Goal: Task Accomplishment & Management: Manage account settings

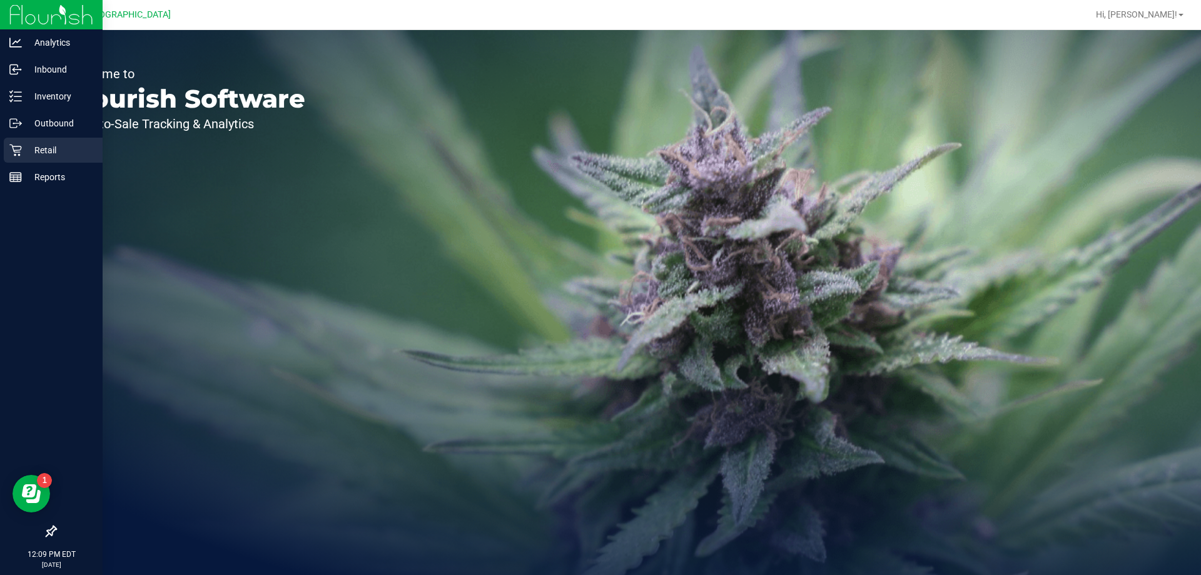
click at [37, 145] on p "Retail" at bounding box center [59, 150] width 75 height 15
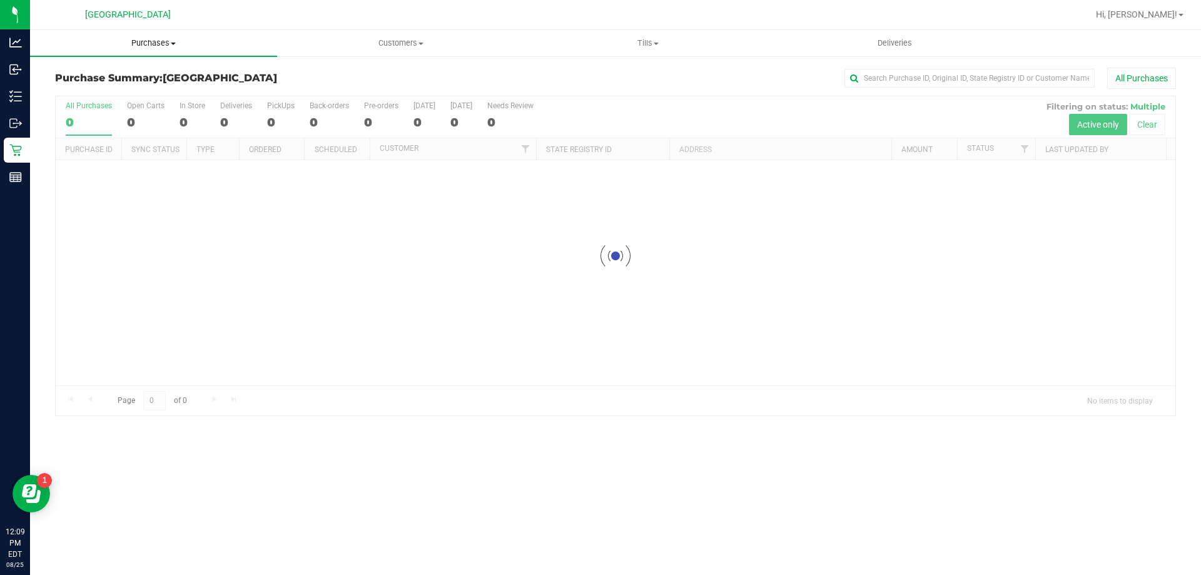
click at [145, 41] on span "Purchases" at bounding box center [153, 43] width 247 height 11
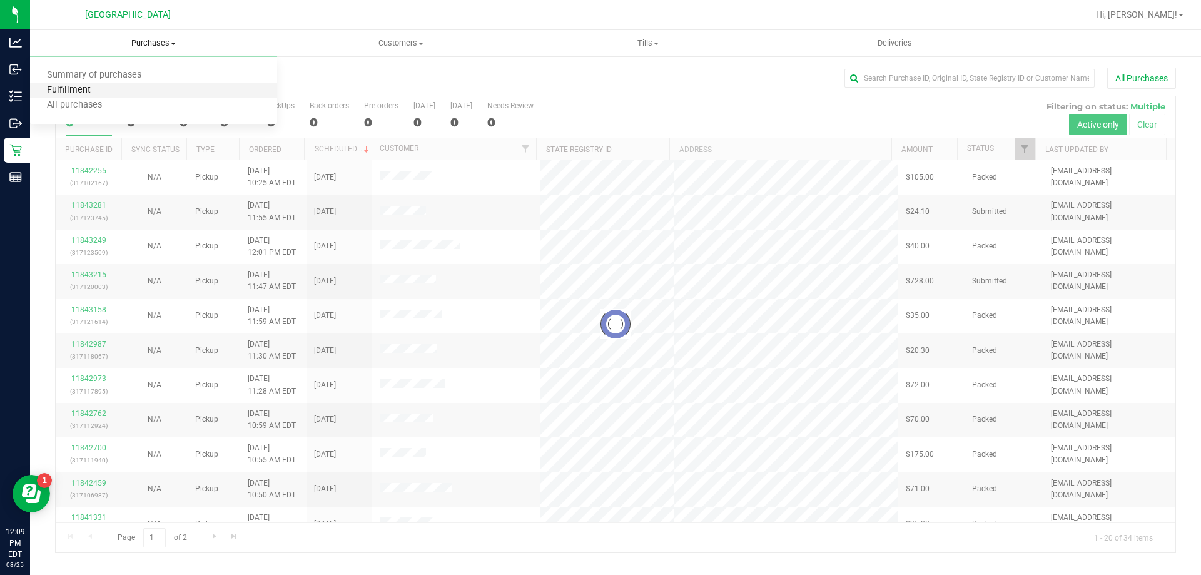
click at [91, 88] on span "Fulfillment" at bounding box center [69, 90] width 78 height 11
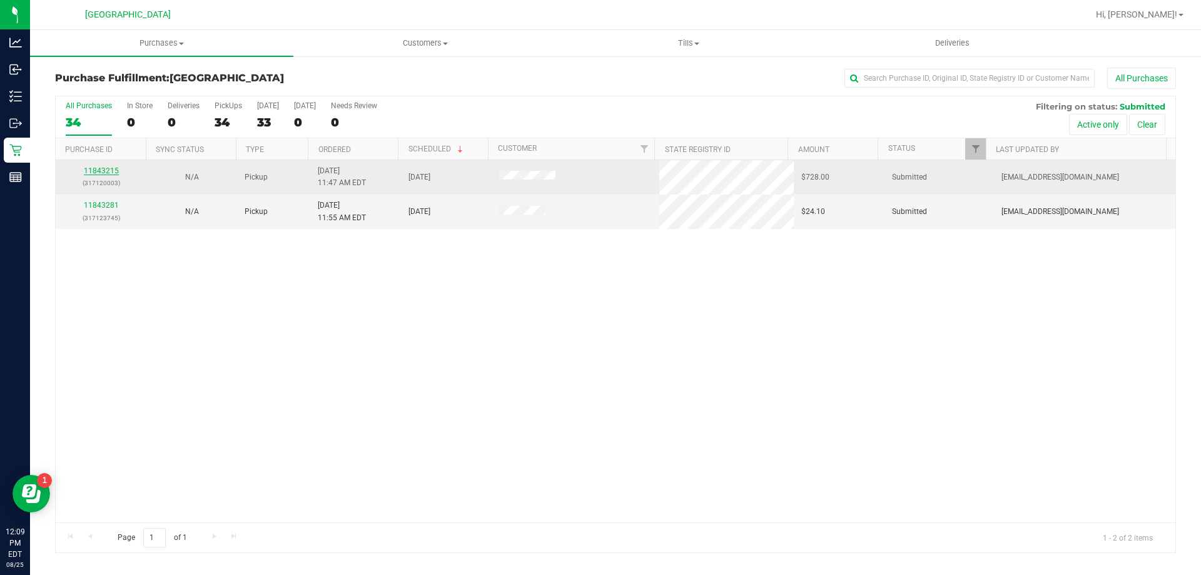
click at [109, 168] on link "11843215" at bounding box center [101, 170] width 35 height 9
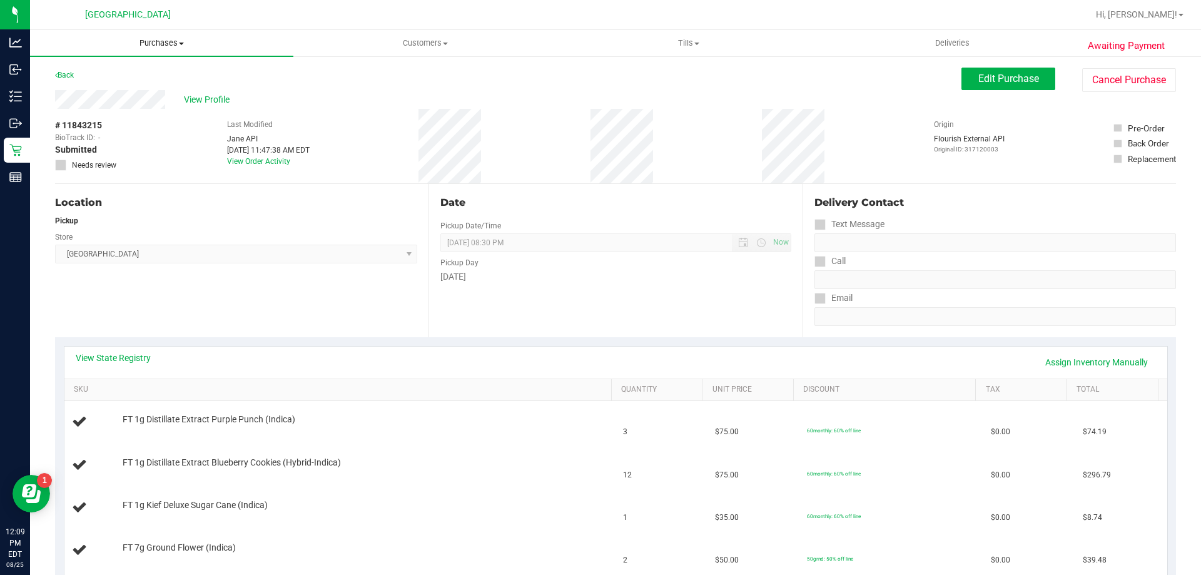
click at [162, 39] on span "Purchases" at bounding box center [161, 43] width 263 height 11
click at [85, 88] on span "Fulfillment" at bounding box center [69, 90] width 78 height 11
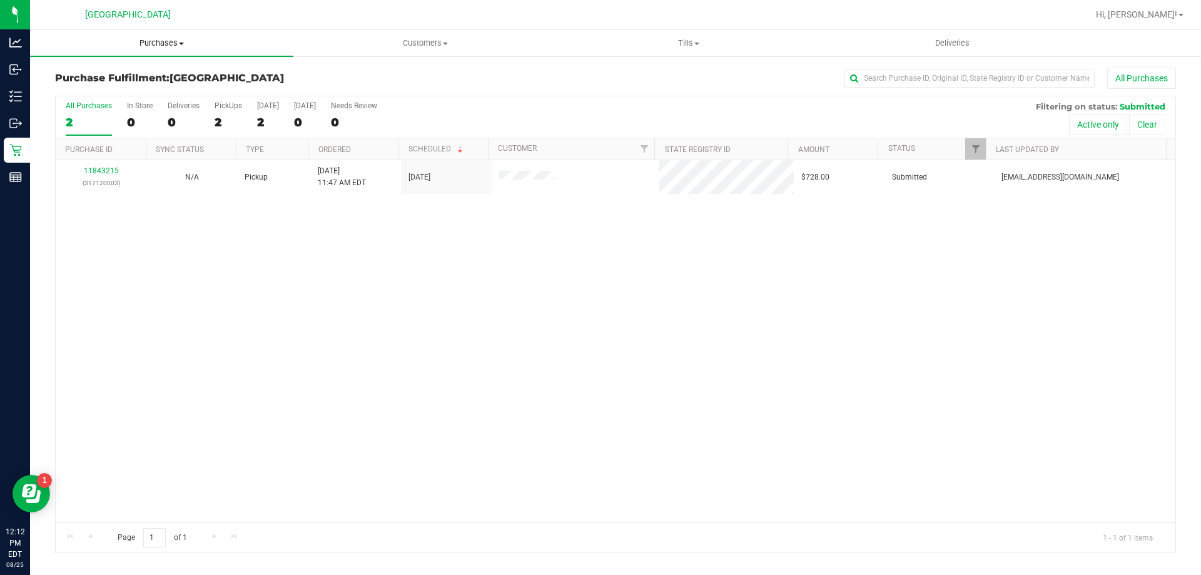
click at [146, 44] on span "Purchases" at bounding box center [161, 43] width 263 height 11
click at [81, 86] on span "Fulfillment" at bounding box center [69, 90] width 78 height 11
click at [698, 44] on span at bounding box center [697, 44] width 5 height 3
click at [673, 74] on li "Manage tills" at bounding box center [688, 75] width 263 height 15
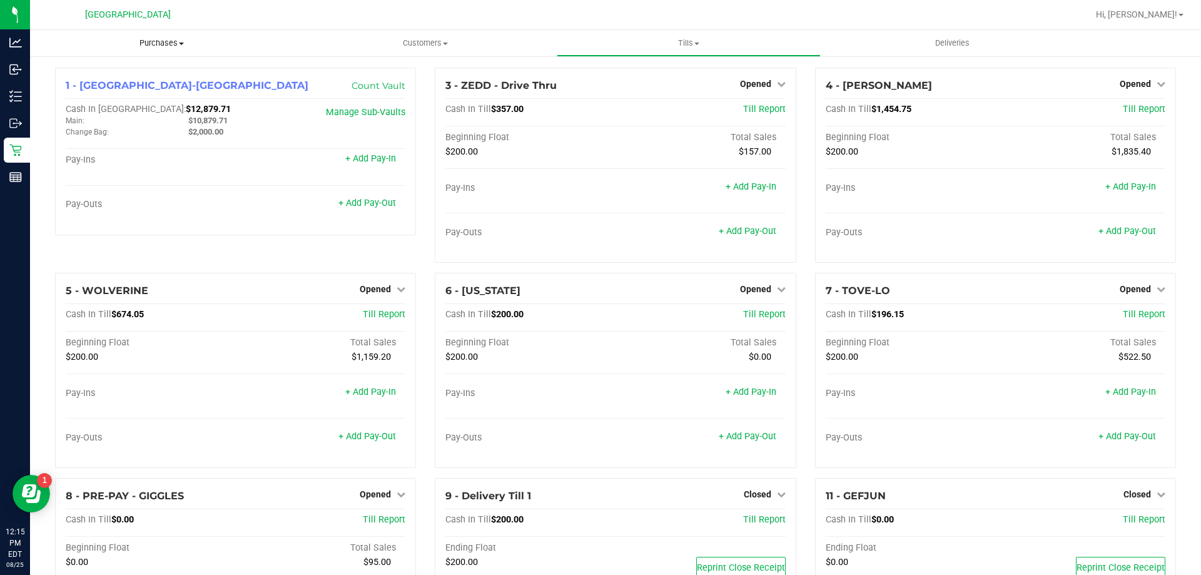
drag, startPoint x: 163, startPoint y: 42, endPoint x: 150, endPoint y: 47, distance: 14.1
click at [162, 42] on span "Purchases" at bounding box center [161, 43] width 263 height 11
click at [70, 89] on span "Fulfillment" at bounding box center [69, 90] width 78 height 11
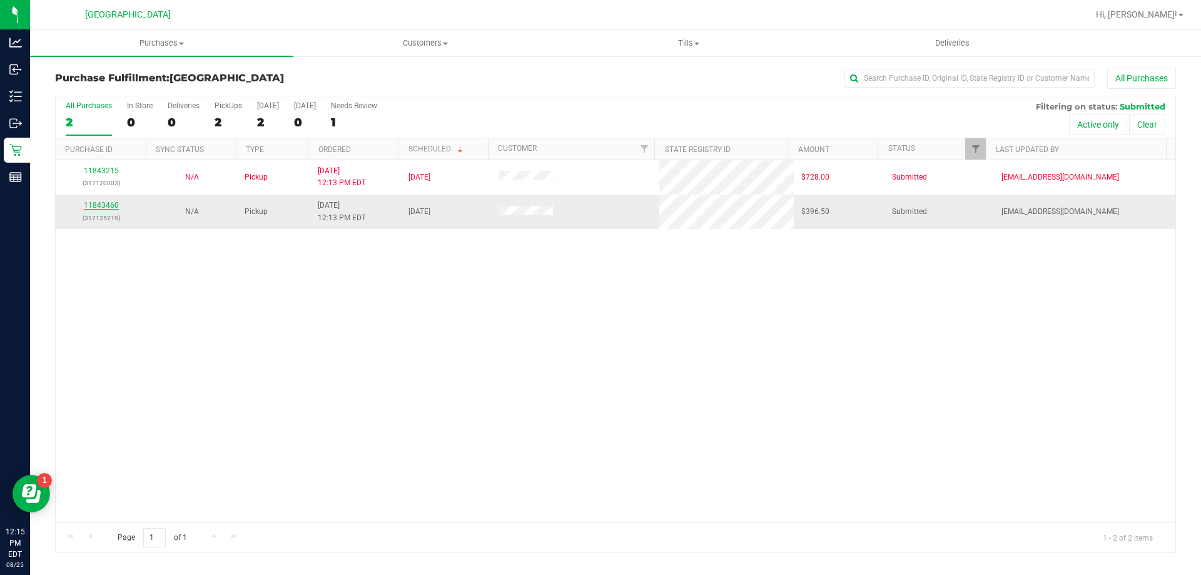
click at [104, 208] on link "11843460" at bounding box center [101, 205] width 35 height 9
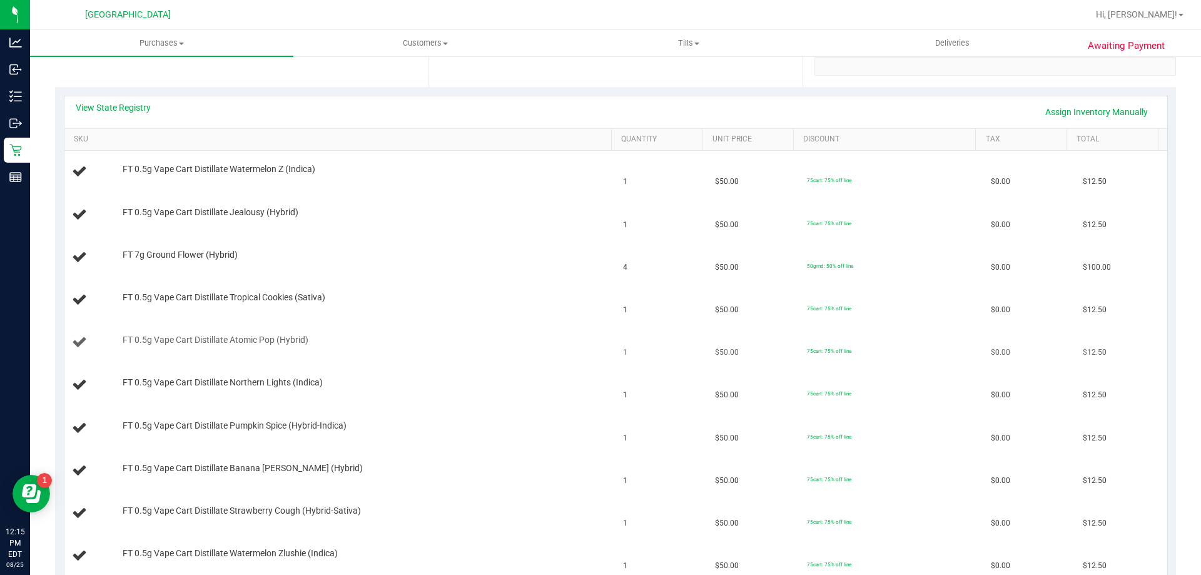
click at [550, 327] on td "FT 0.5g Vape Cart Distillate Atomic Pop (Hybrid)" at bounding box center [340, 343] width 552 height 43
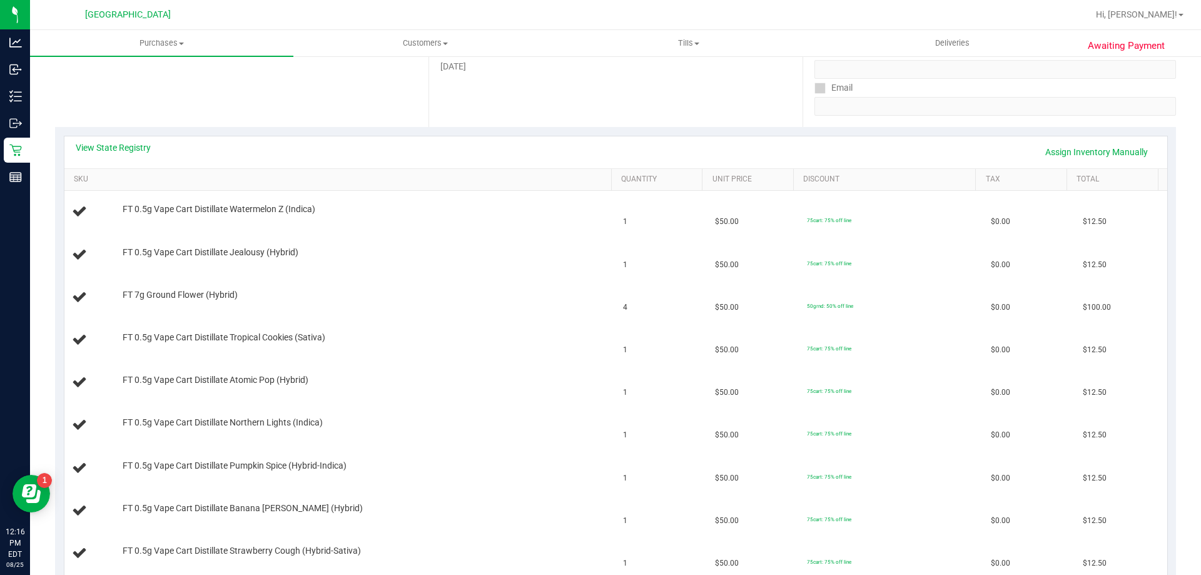
scroll to position [188, 0]
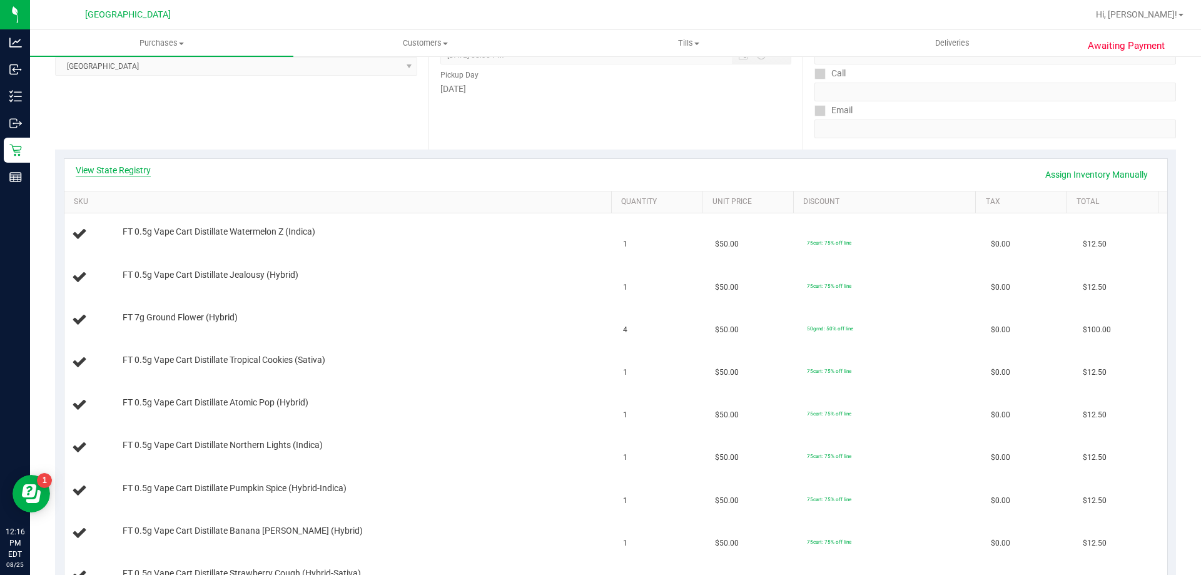
click at [125, 171] on link "View State Registry" at bounding box center [113, 170] width 75 height 13
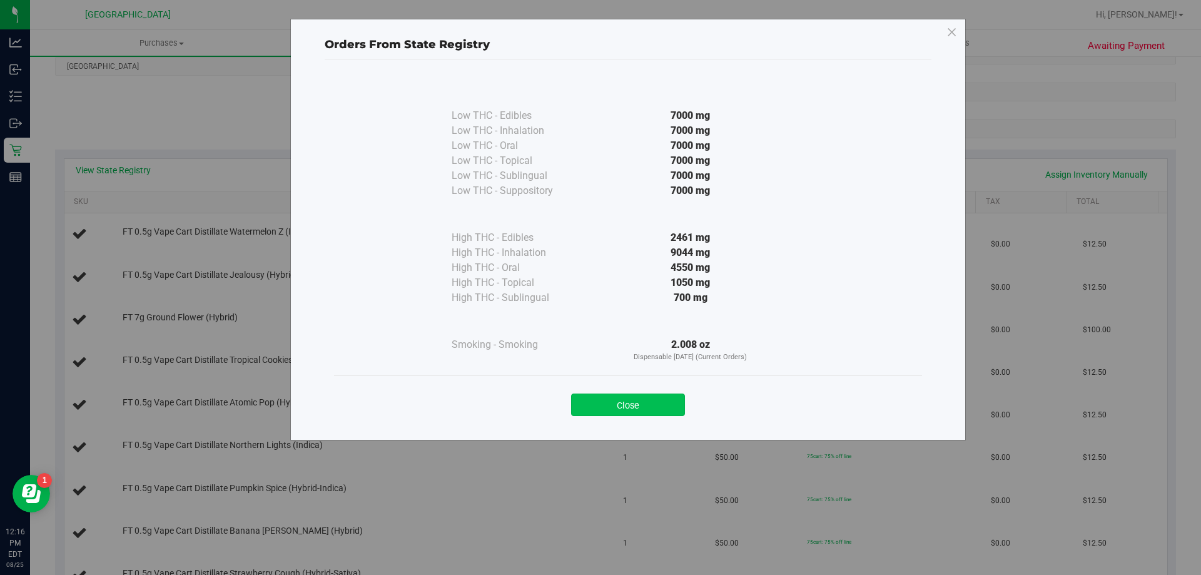
click at [628, 406] on button "Close" at bounding box center [628, 405] width 114 height 23
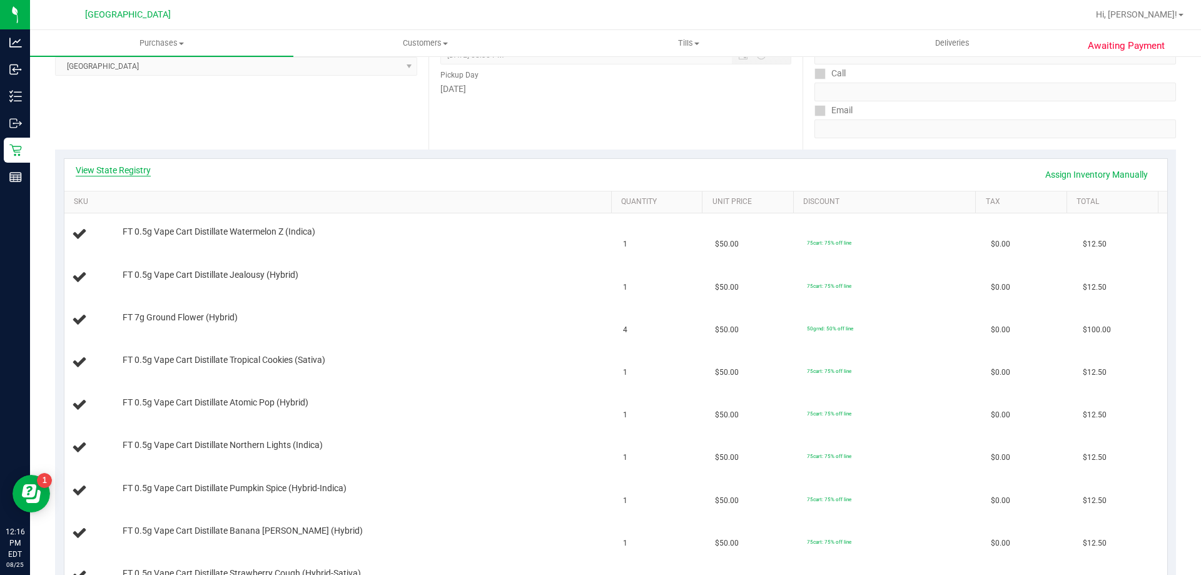
click at [131, 171] on link "View State Registry" at bounding box center [113, 170] width 75 height 13
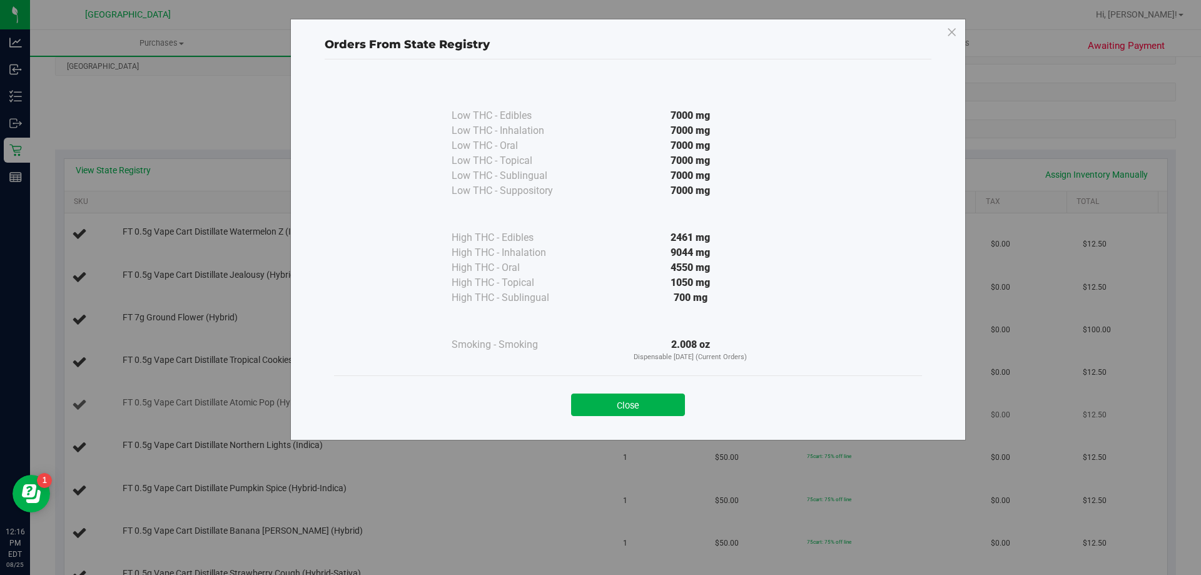
click at [648, 405] on button "Close" at bounding box center [628, 405] width 114 height 23
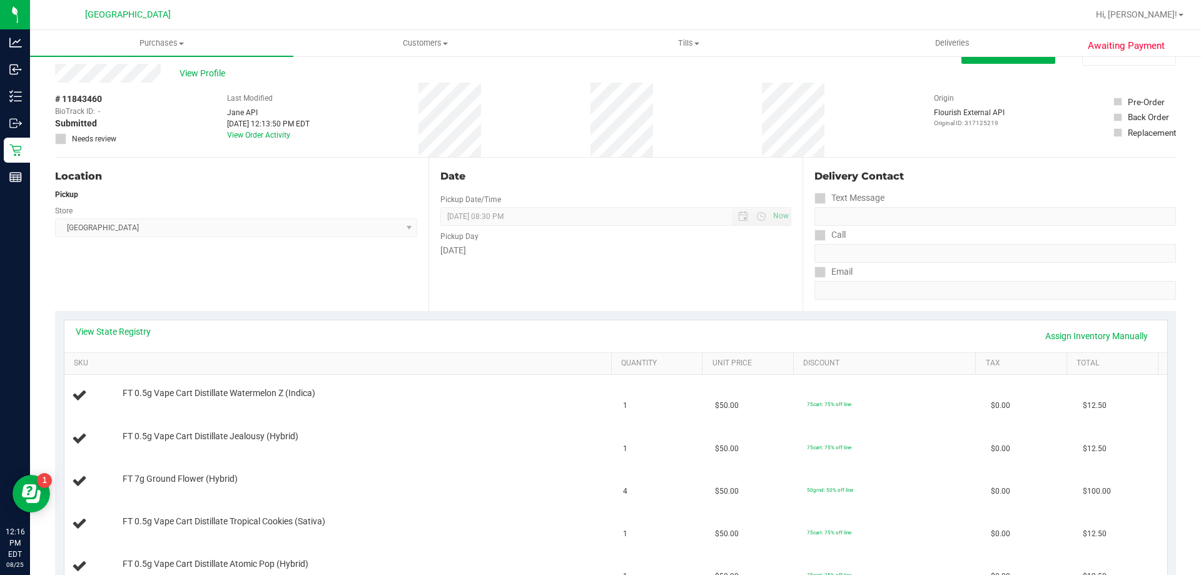
scroll to position [0, 0]
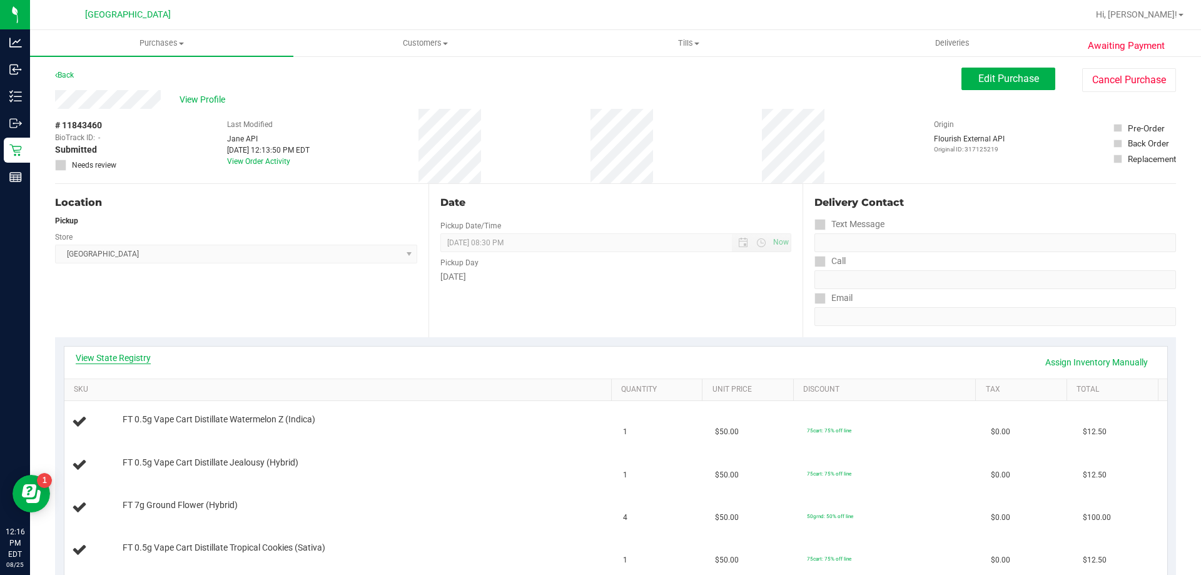
click at [146, 356] on link "View State Registry" at bounding box center [113, 358] width 75 height 13
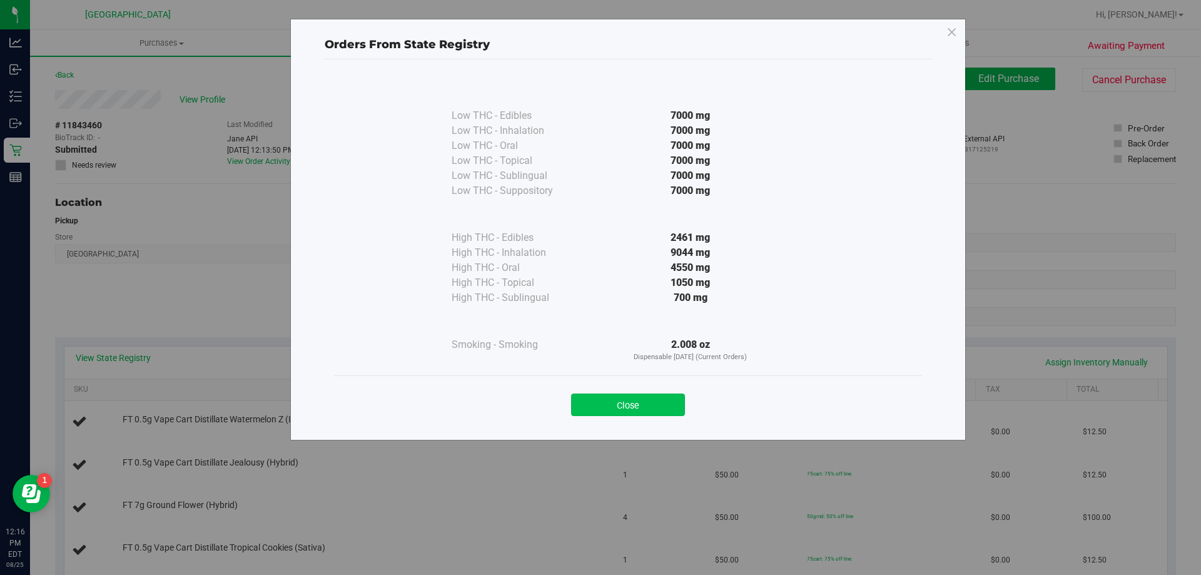
click at [631, 401] on button "Close" at bounding box center [628, 405] width 114 height 23
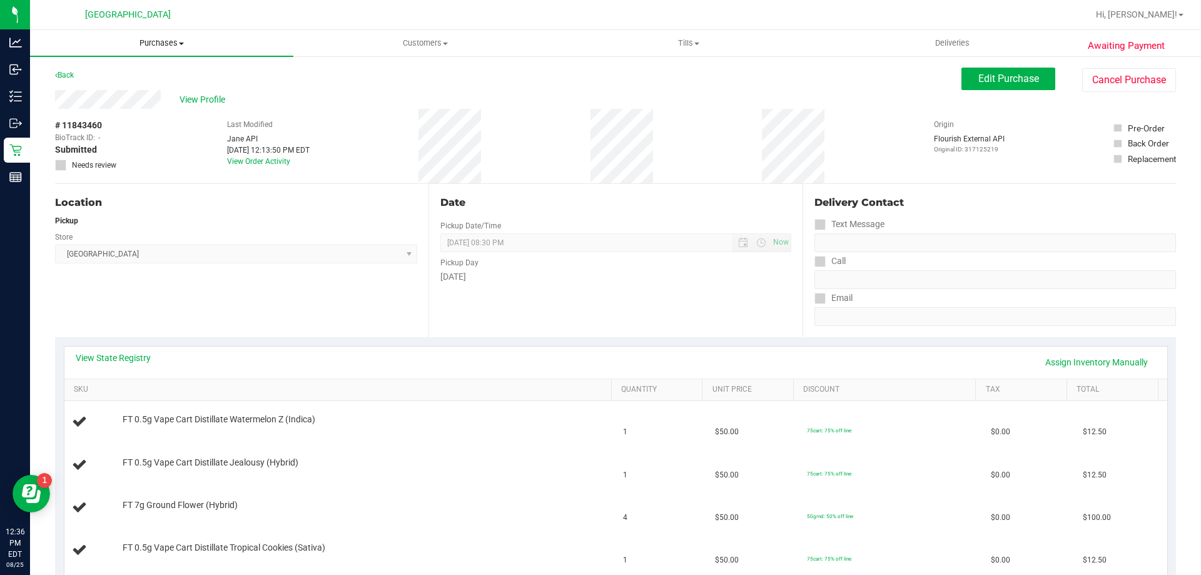
click at [143, 44] on span "Purchases" at bounding box center [161, 43] width 263 height 11
click at [104, 91] on span "Fulfillment" at bounding box center [69, 90] width 78 height 11
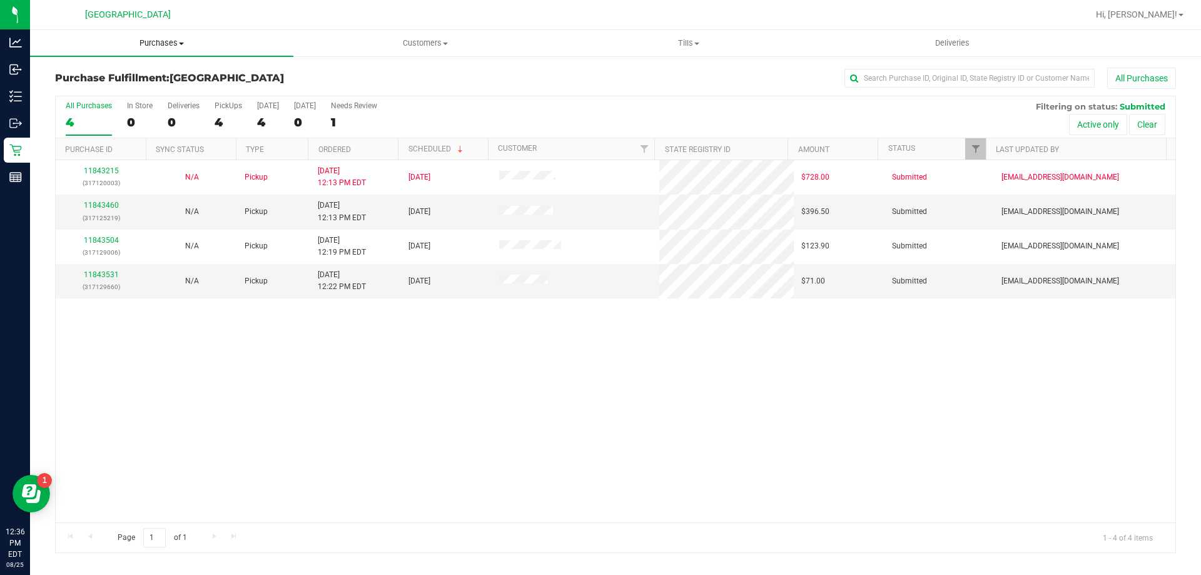
click at [155, 43] on span "Purchases" at bounding box center [161, 43] width 263 height 11
click at [92, 87] on span "Fulfillment" at bounding box center [69, 90] width 78 height 11
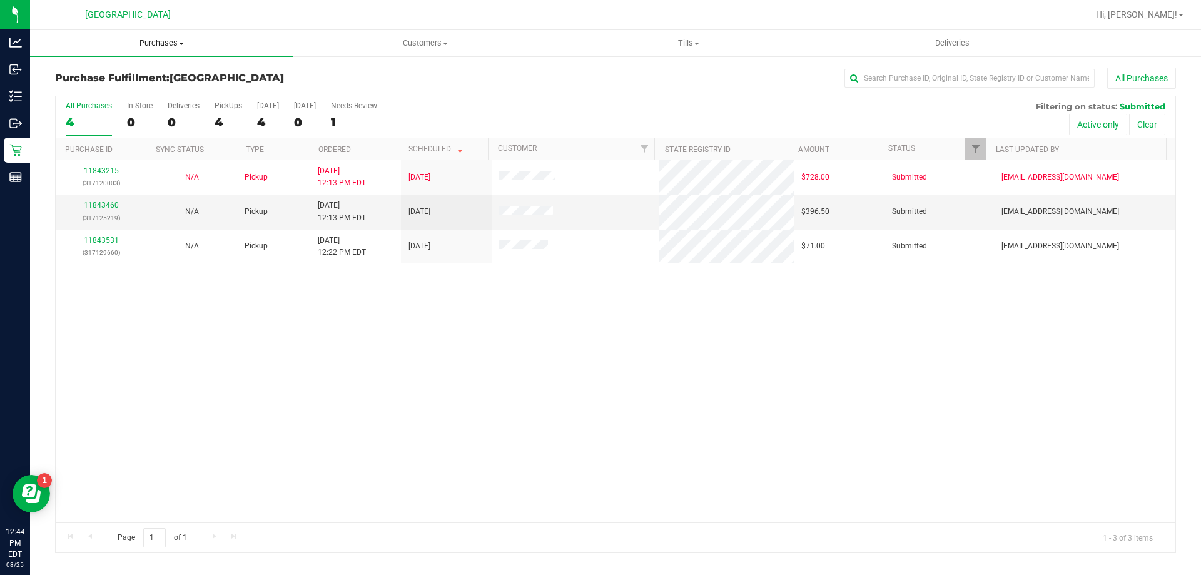
click at [177, 51] on uib-tab-heading "Purchases Summary of purchases Fulfillment All purchases" at bounding box center [161, 43] width 263 height 26
click at [126, 86] on li "Fulfillment" at bounding box center [161, 90] width 263 height 15
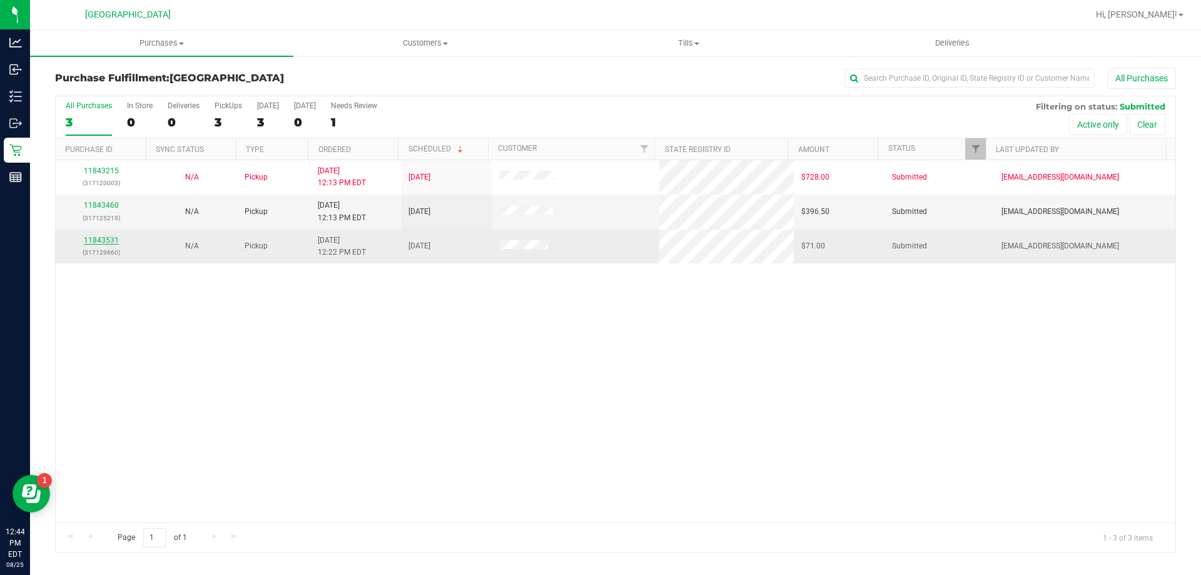
click at [104, 241] on link "11843531" at bounding box center [101, 240] width 35 height 9
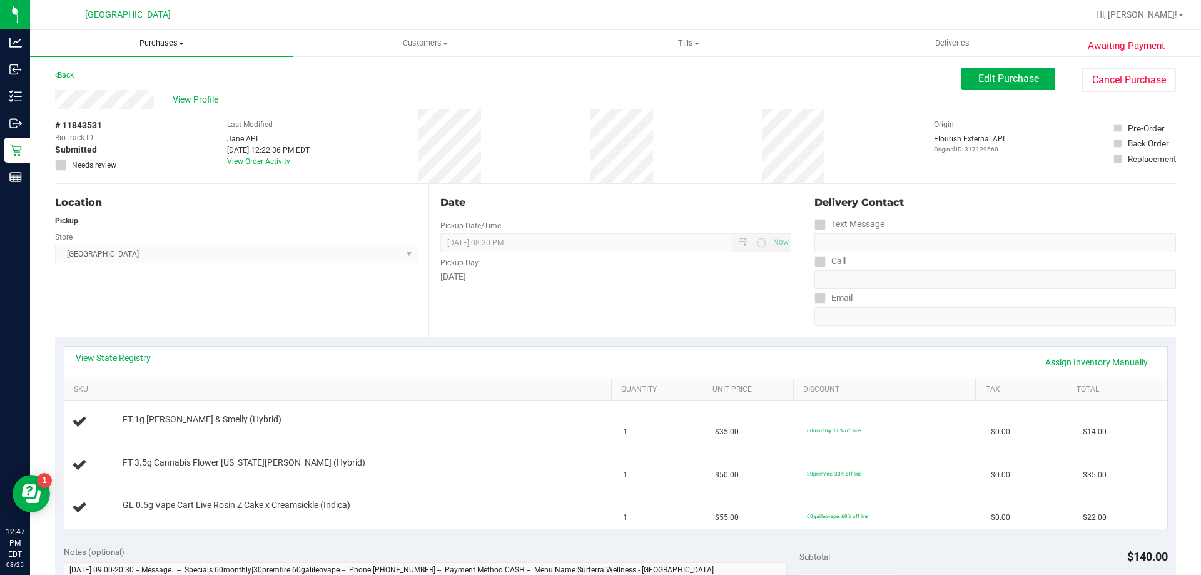
click at [152, 41] on span "Purchases" at bounding box center [161, 43] width 263 height 11
click at [73, 87] on span "Fulfillment" at bounding box center [69, 90] width 78 height 11
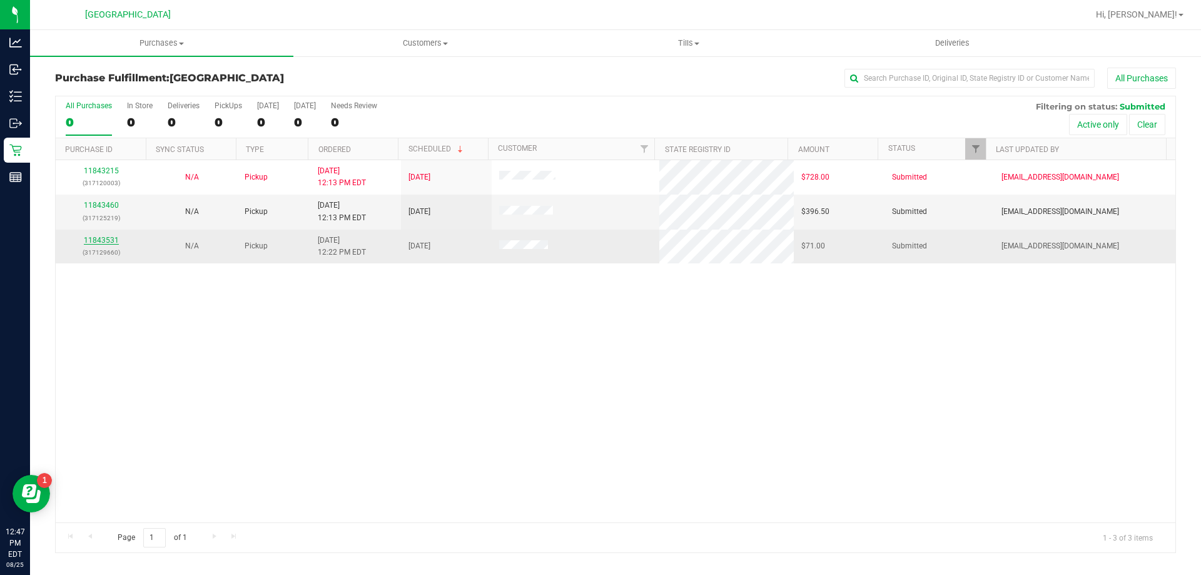
click at [106, 240] on link "11843531" at bounding box center [101, 240] width 35 height 9
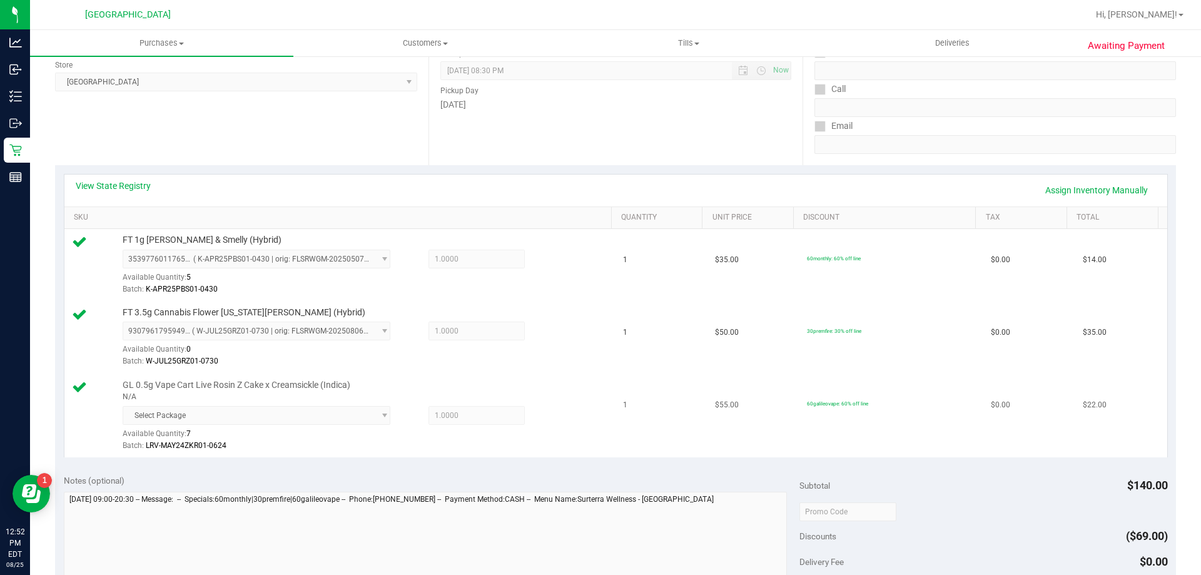
scroll to position [313, 0]
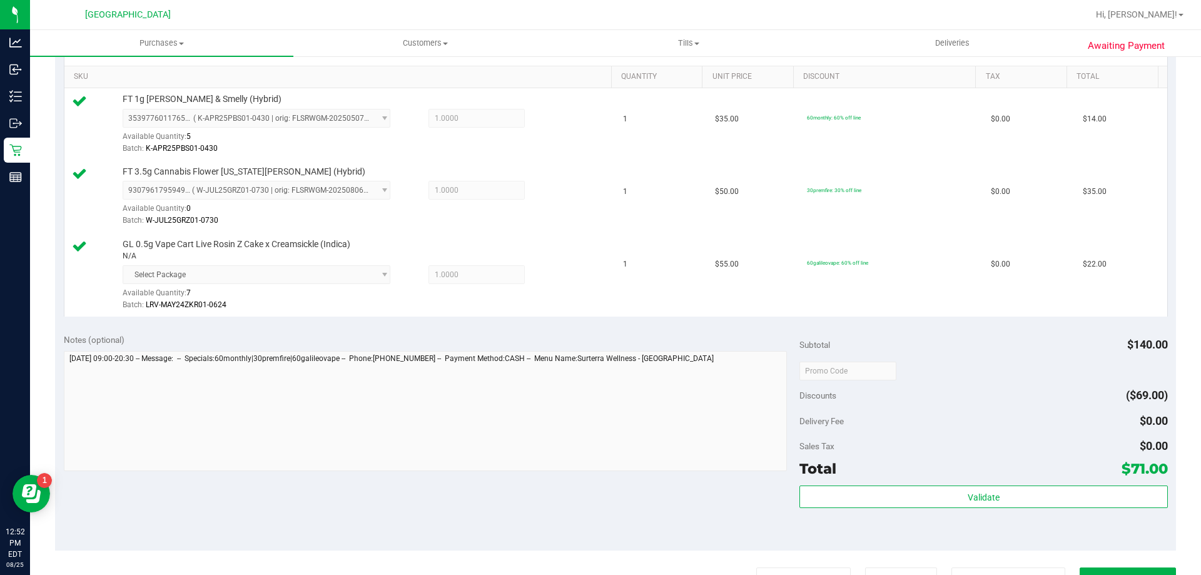
click at [905, 485] on div "Subtotal $140.00 Discounts ($69.00) Delivery Fee $0.00 Sales Tax $0.00 Total $7…" at bounding box center [984, 437] width 368 height 208
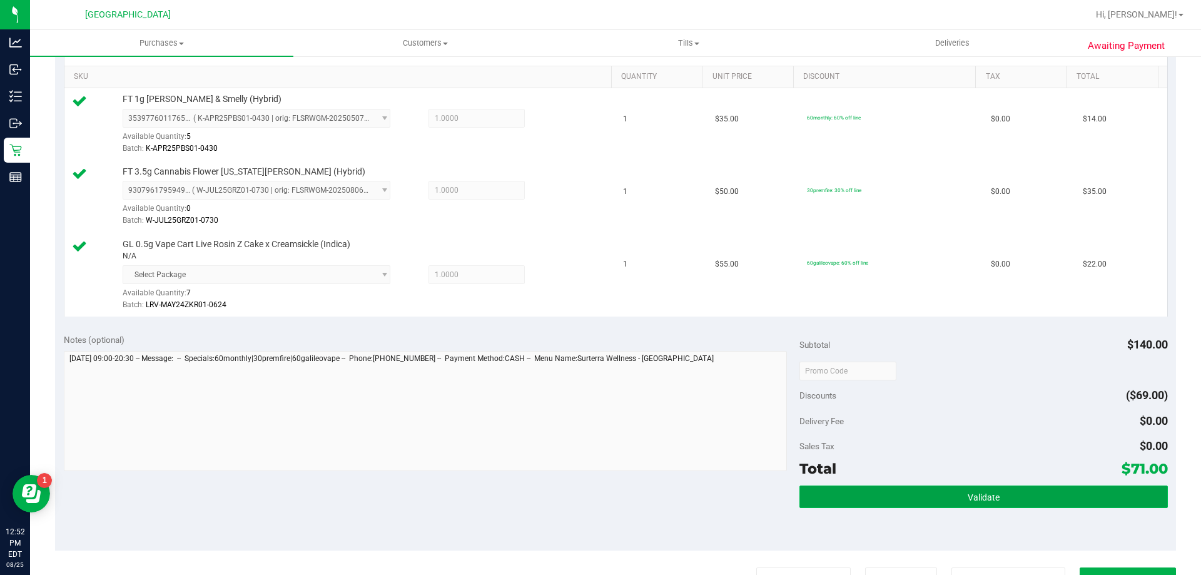
click at [903, 502] on button "Validate" at bounding box center [984, 497] width 368 height 23
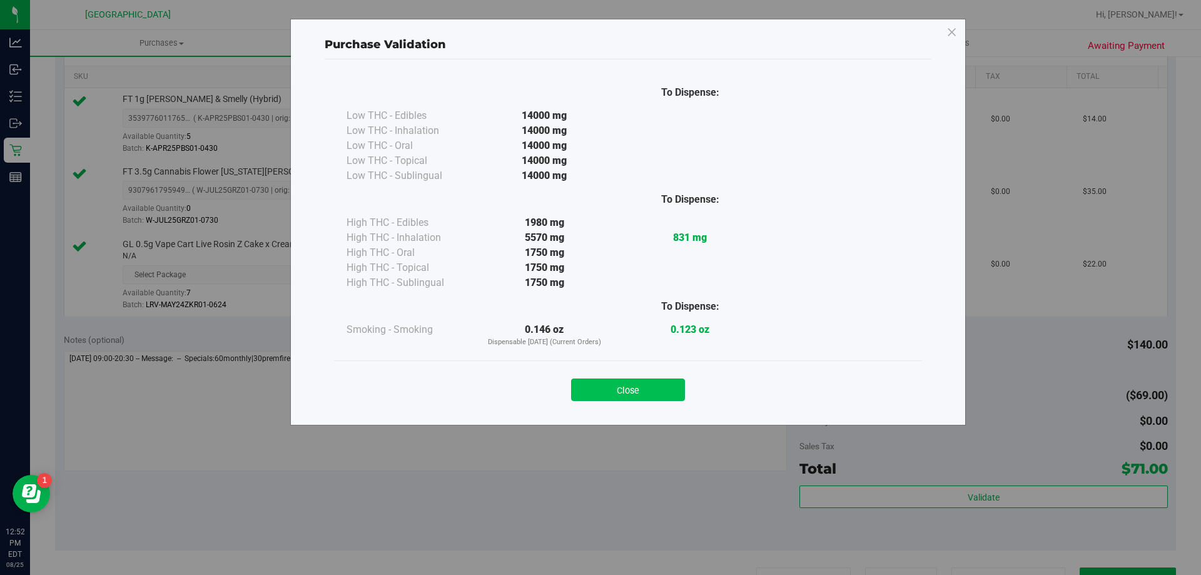
click at [644, 397] on button "Close" at bounding box center [628, 390] width 114 height 23
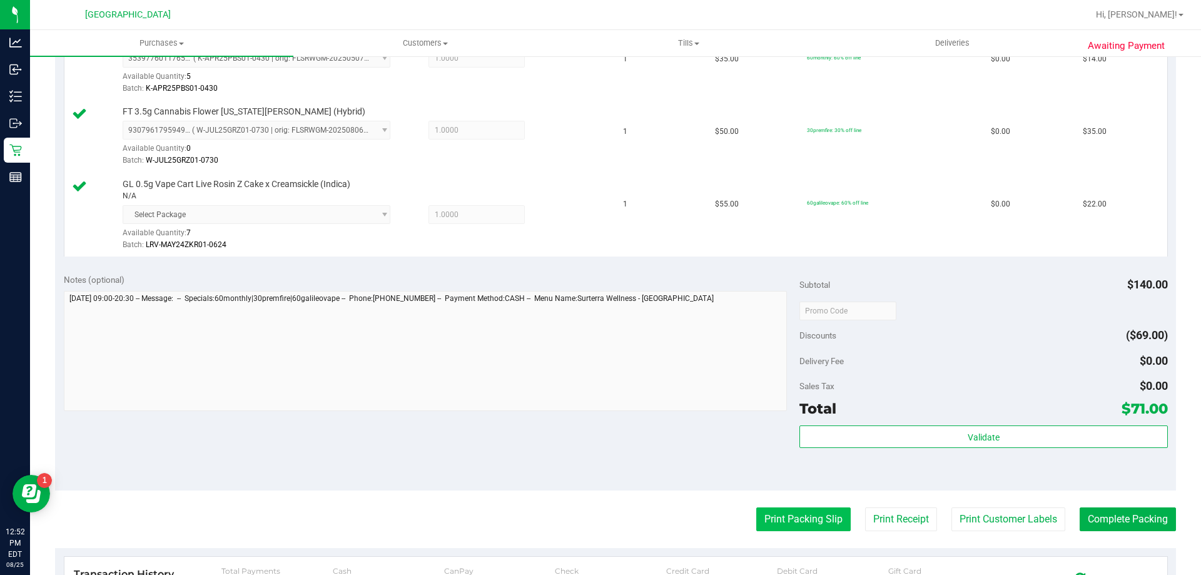
scroll to position [438, 0]
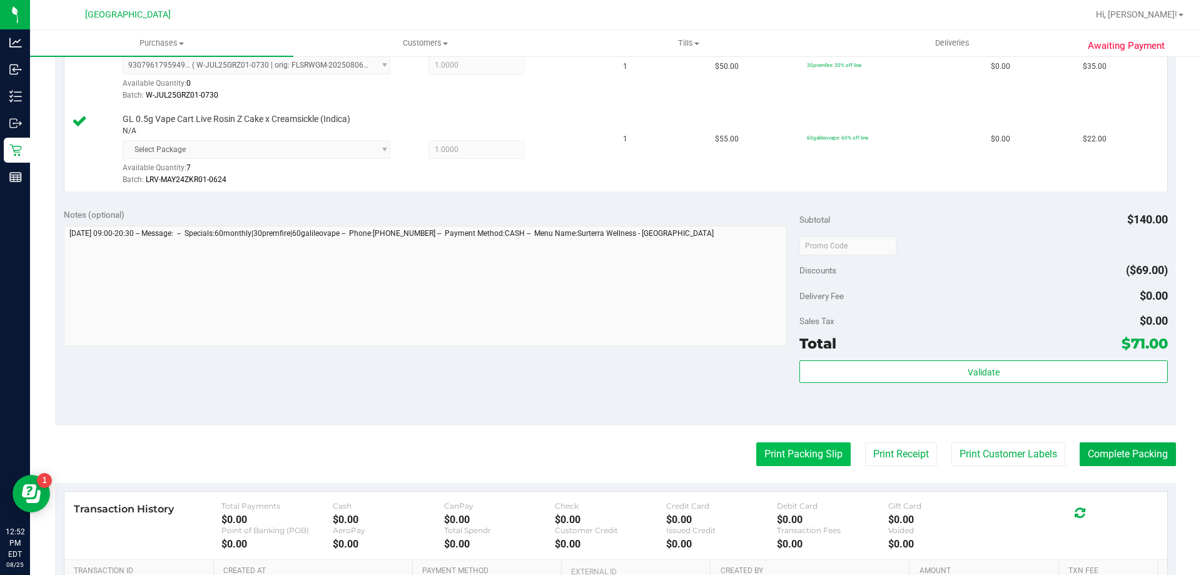
click at [771, 452] on button "Print Packing Slip" at bounding box center [803, 454] width 94 height 24
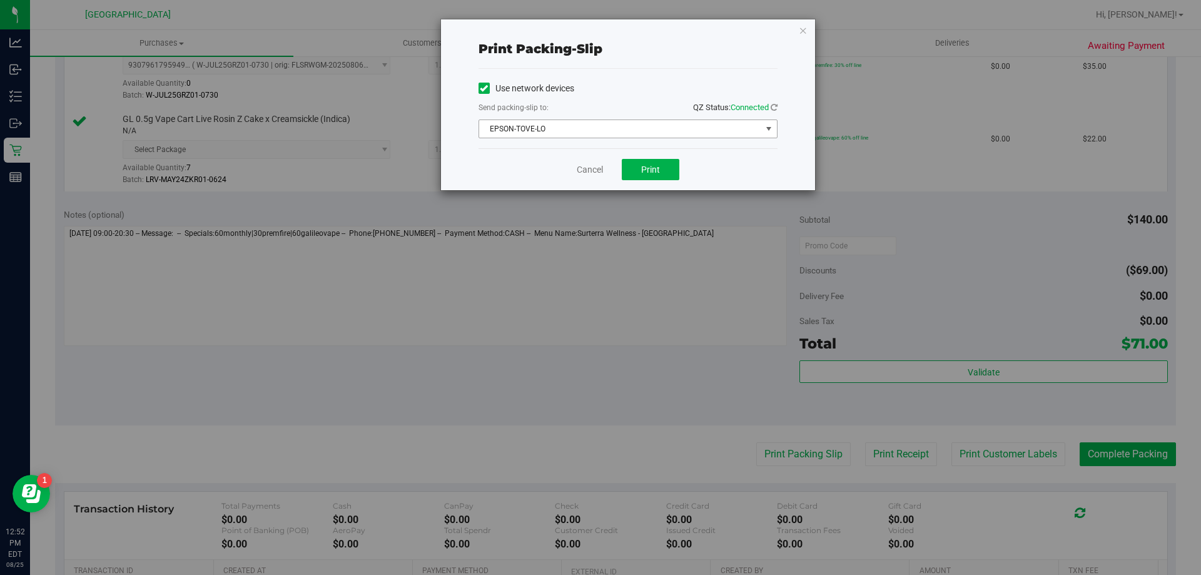
click at [651, 126] on span "EPSON-TOVE-LO" at bounding box center [620, 129] width 282 height 18
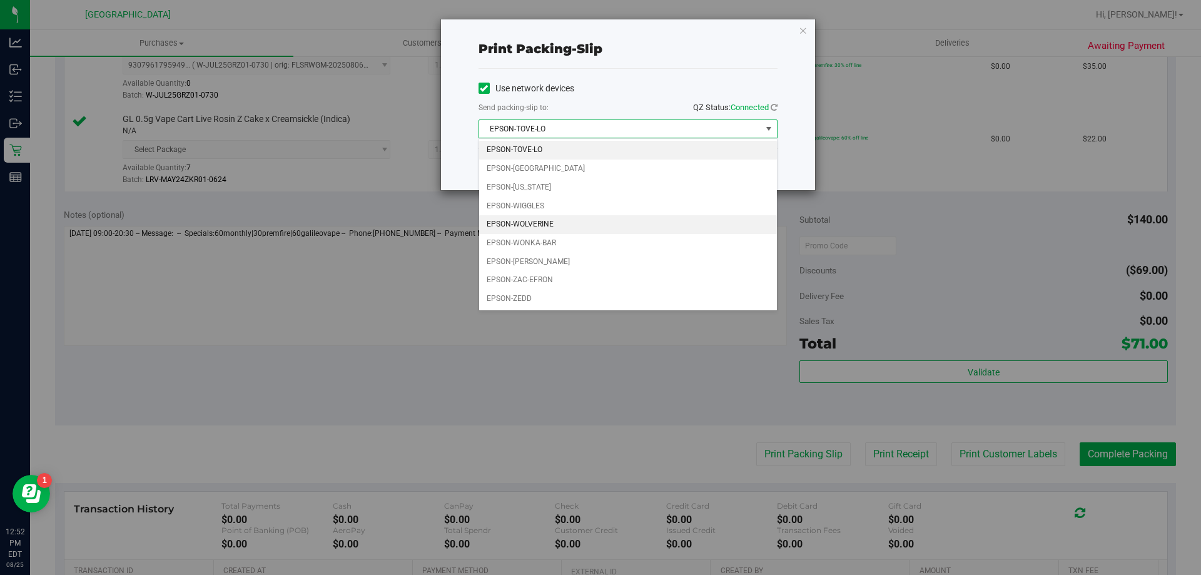
click at [564, 222] on li "EPSON-WOLVERINE" at bounding box center [628, 224] width 298 height 19
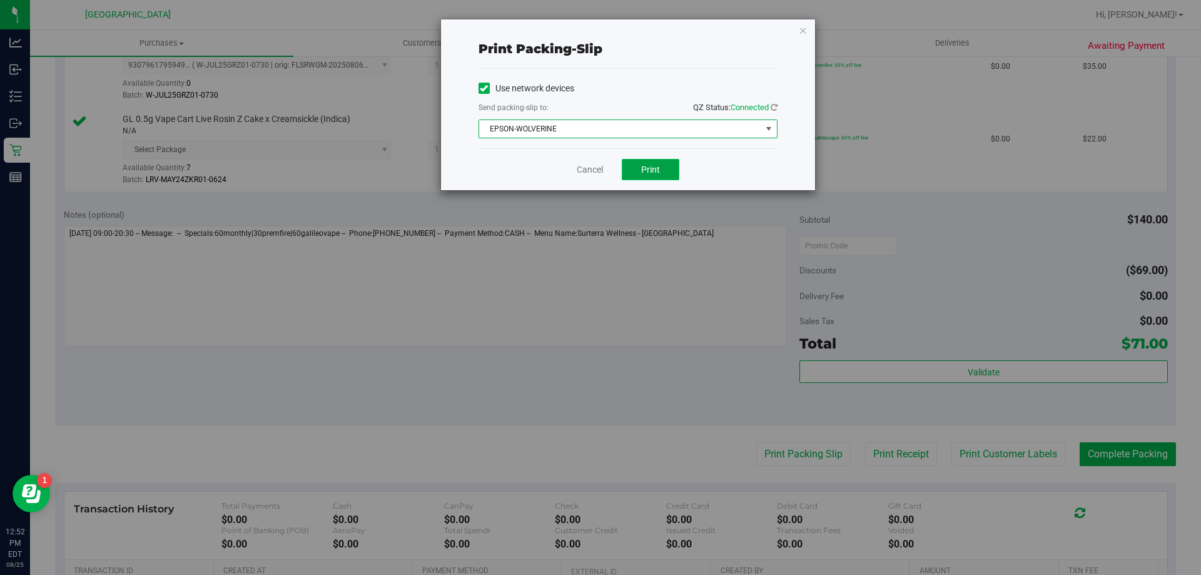
click at [643, 165] on span "Print" at bounding box center [650, 170] width 19 height 10
click at [804, 28] on icon "button" at bounding box center [803, 30] width 9 height 15
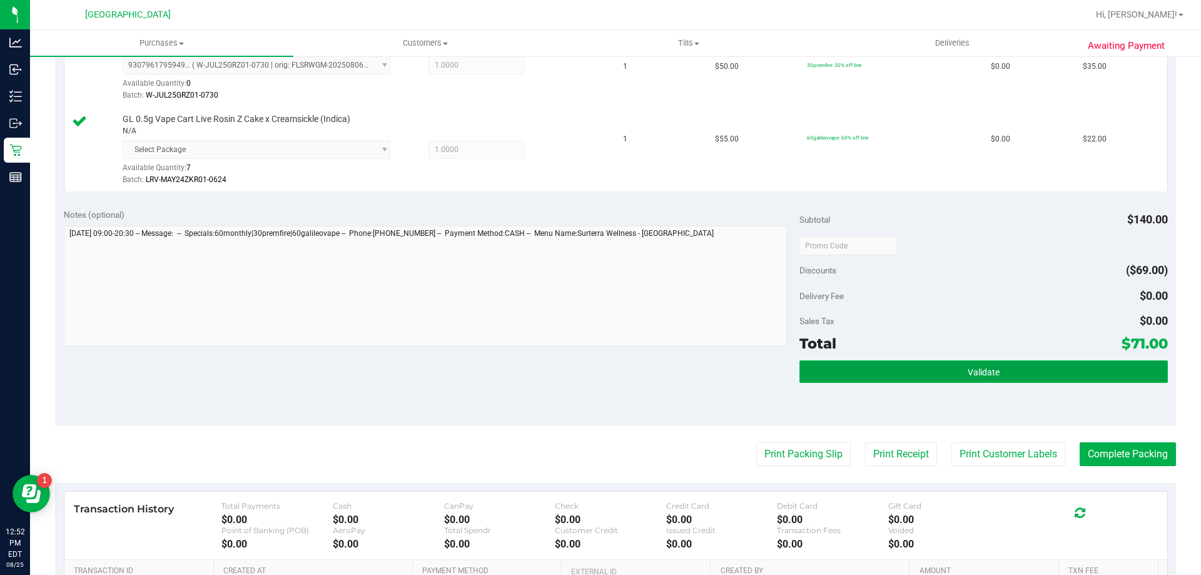
click at [973, 379] on button "Validate" at bounding box center [984, 371] width 368 height 23
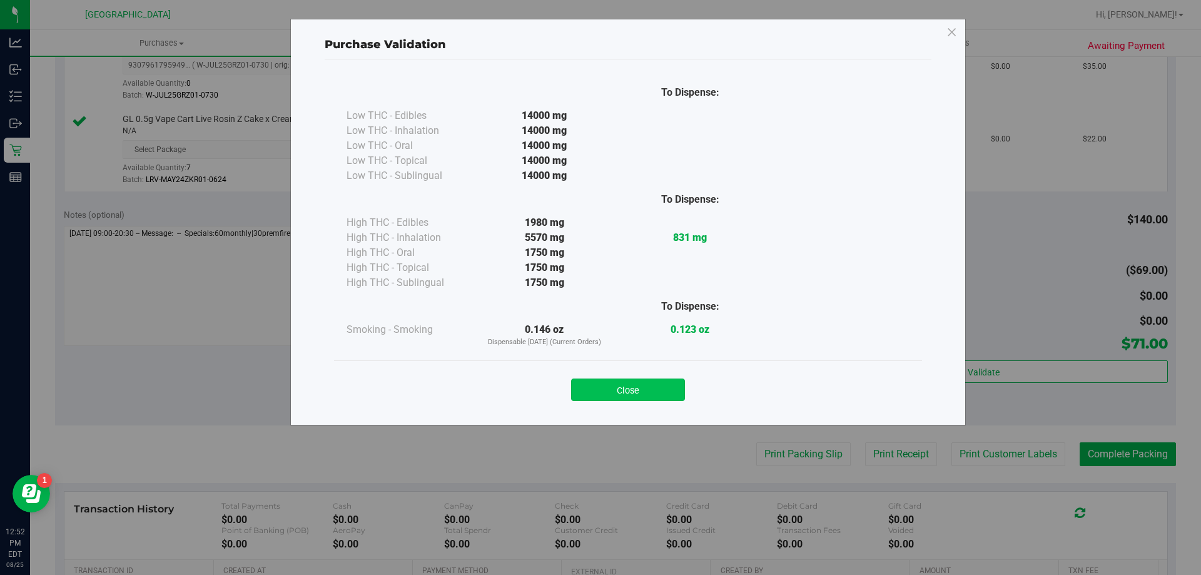
click at [660, 386] on button "Close" at bounding box center [628, 390] width 114 height 23
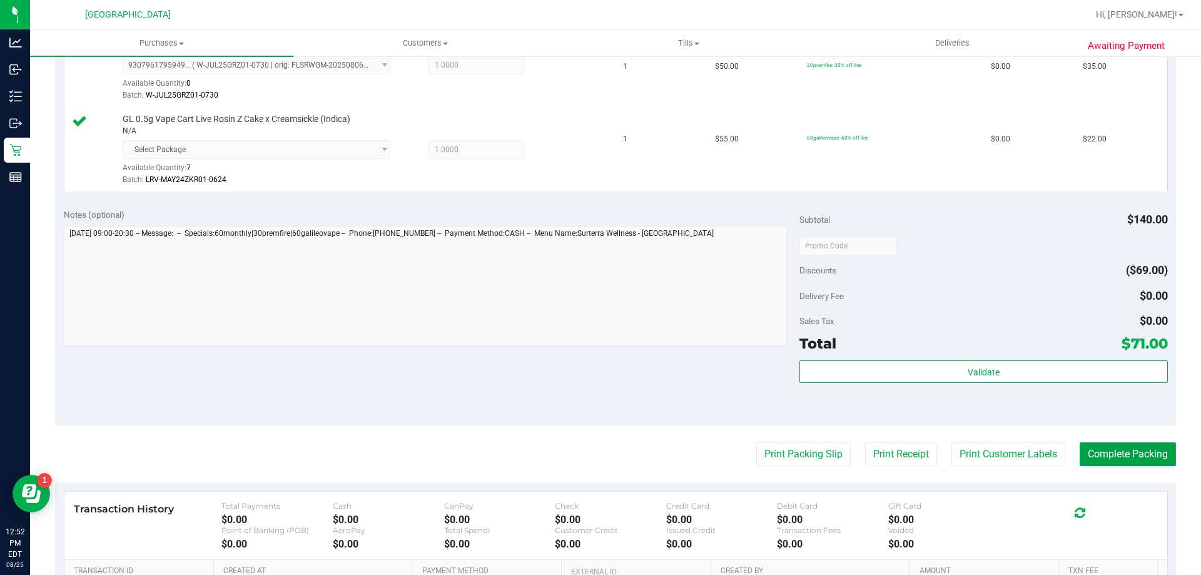
click at [1096, 456] on button "Complete Packing" at bounding box center [1128, 454] width 96 height 24
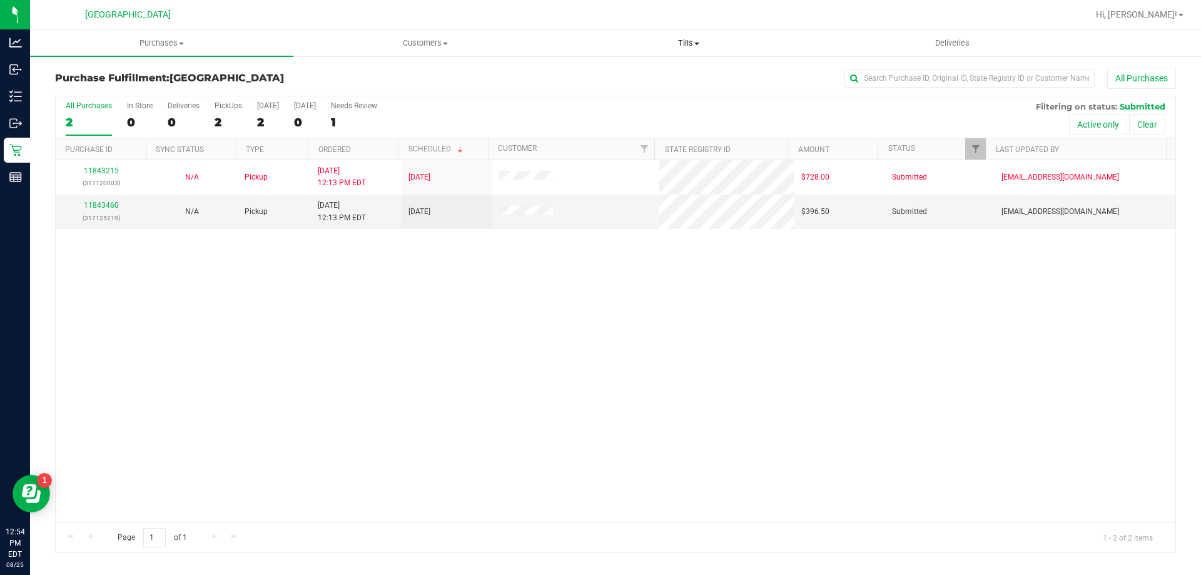
click at [688, 41] on span "Tills" at bounding box center [688, 43] width 262 height 11
click at [633, 78] on span "Manage tills" at bounding box center [599, 75] width 84 height 11
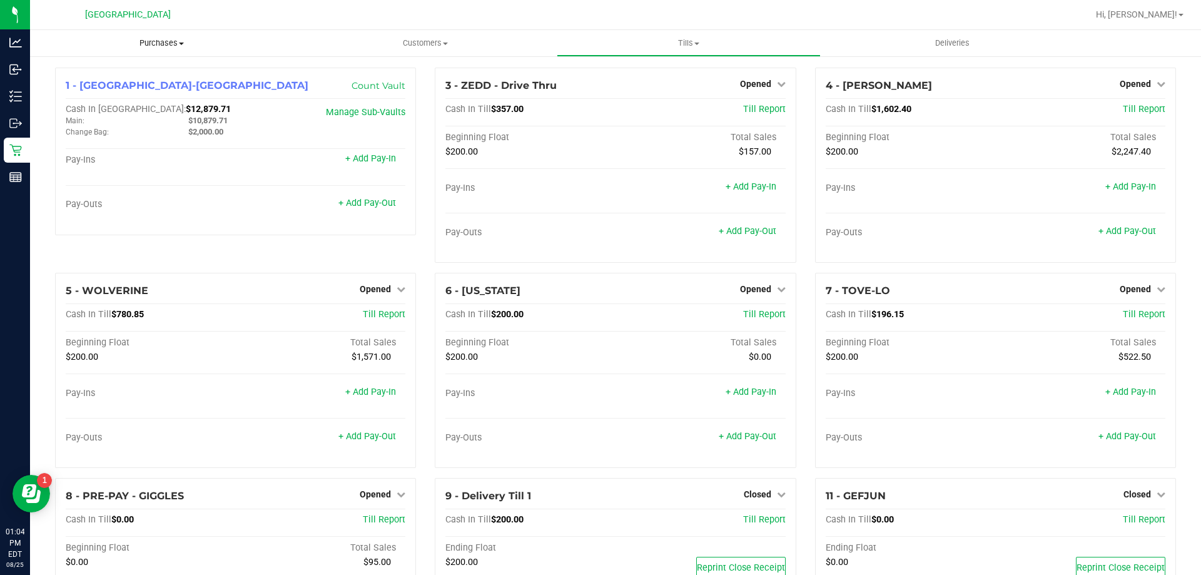
click at [173, 43] on span "Purchases" at bounding box center [161, 43] width 263 height 11
click at [100, 87] on span "Fulfillment" at bounding box center [69, 90] width 78 height 11
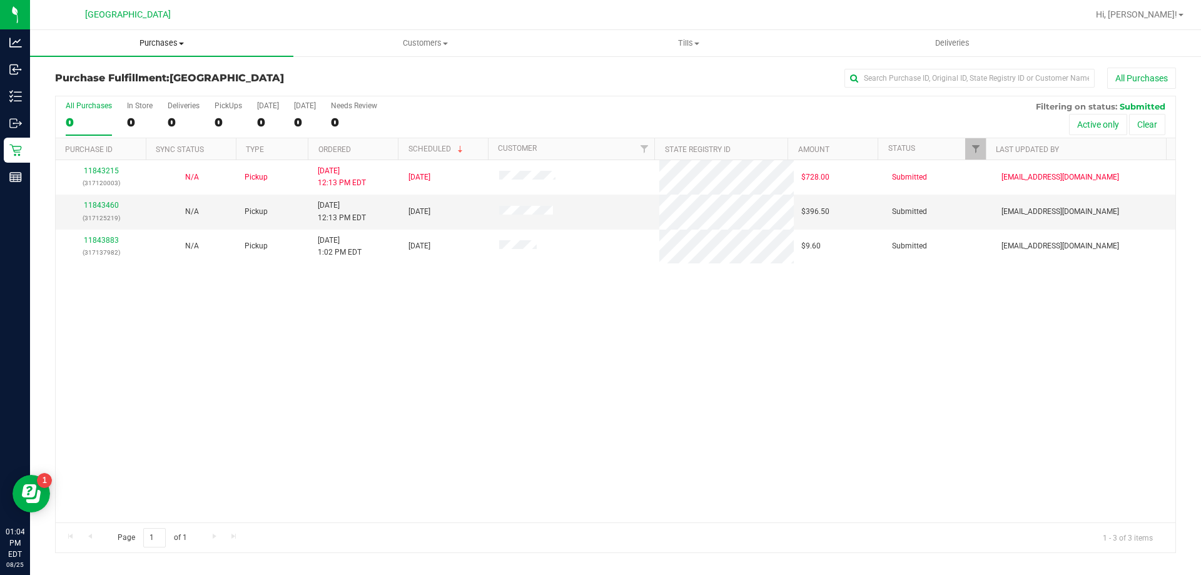
click at [168, 46] on span "Purchases" at bounding box center [161, 43] width 263 height 11
click at [124, 88] on li "Fulfillment" at bounding box center [161, 90] width 263 height 15
click at [145, 44] on span "Purchases" at bounding box center [161, 43] width 263 height 11
click at [97, 92] on span "Fulfillment" at bounding box center [69, 90] width 78 height 11
click at [684, 39] on span "Tills" at bounding box center [688, 43] width 262 height 11
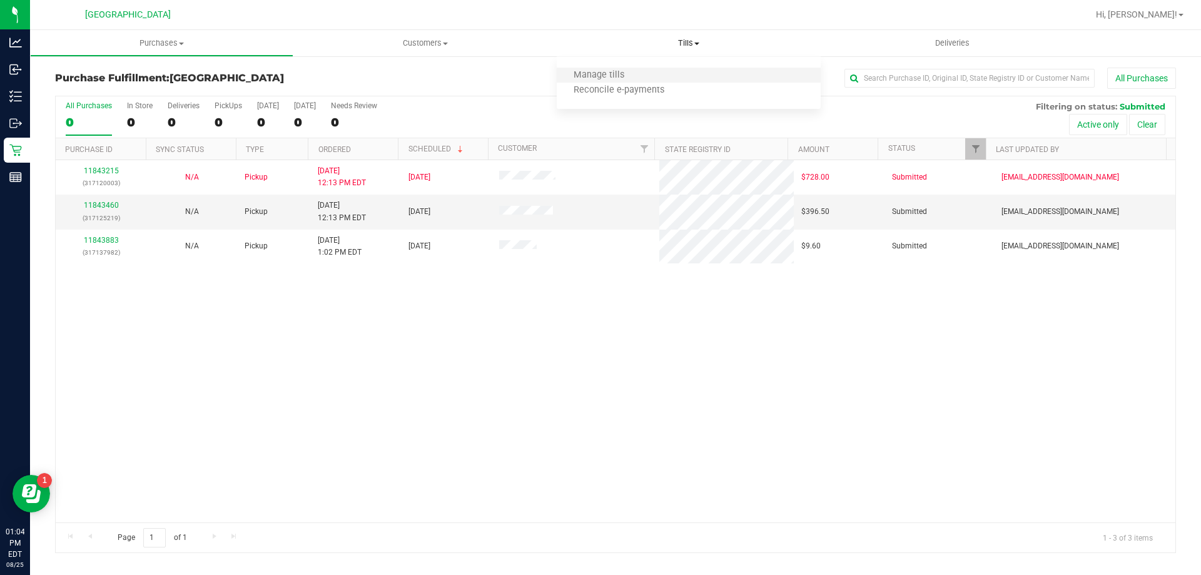
click at [649, 73] on li "Manage tills" at bounding box center [688, 75] width 263 height 15
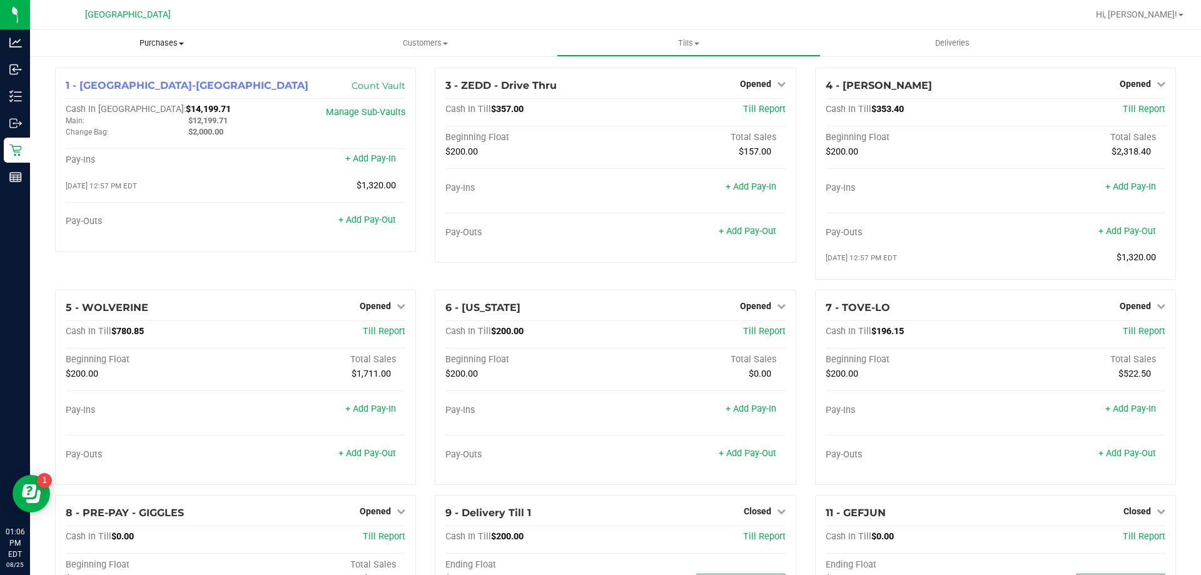
click at [169, 40] on span "Purchases" at bounding box center [161, 43] width 263 height 11
click at [81, 89] on span "Fulfillment" at bounding box center [69, 90] width 78 height 11
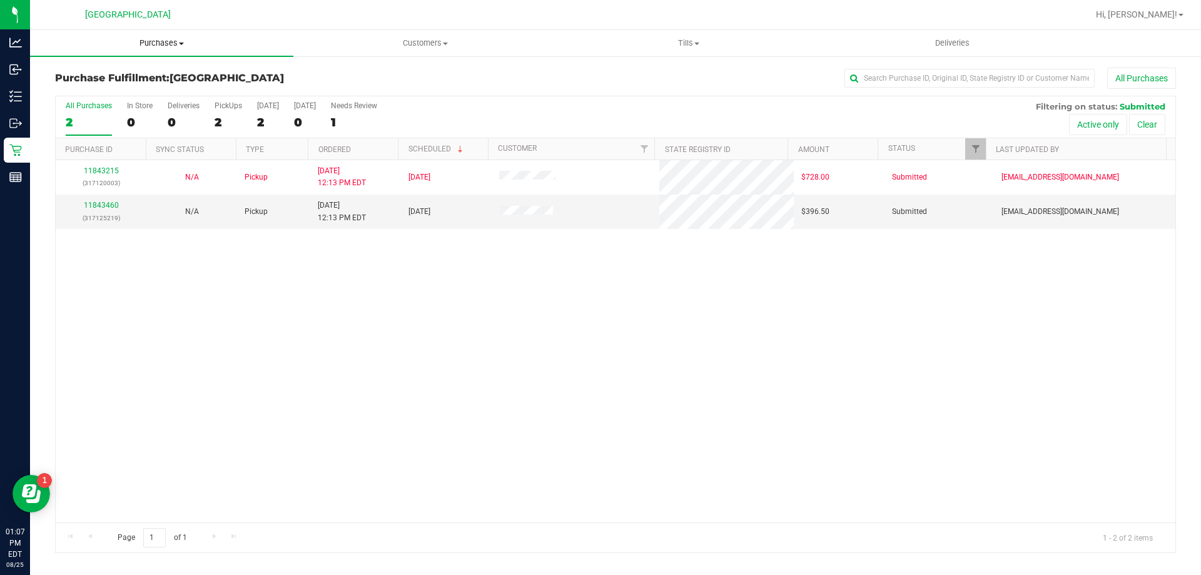
click at [181, 46] on span "Purchases" at bounding box center [161, 43] width 263 height 11
click at [92, 92] on span "Fulfillment" at bounding box center [69, 90] width 78 height 11
drag, startPoint x: 686, startPoint y: 37, endPoint x: 683, endPoint y: 54, distance: 17.7
click at [686, 37] on uib-tab-heading "Tills Manage tills Reconcile e-payments" at bounding box center [688, 43] width 262 height 25
click at [619, 78] on span "Manage tills" at bounding box center [599, 75] width 84 height 11
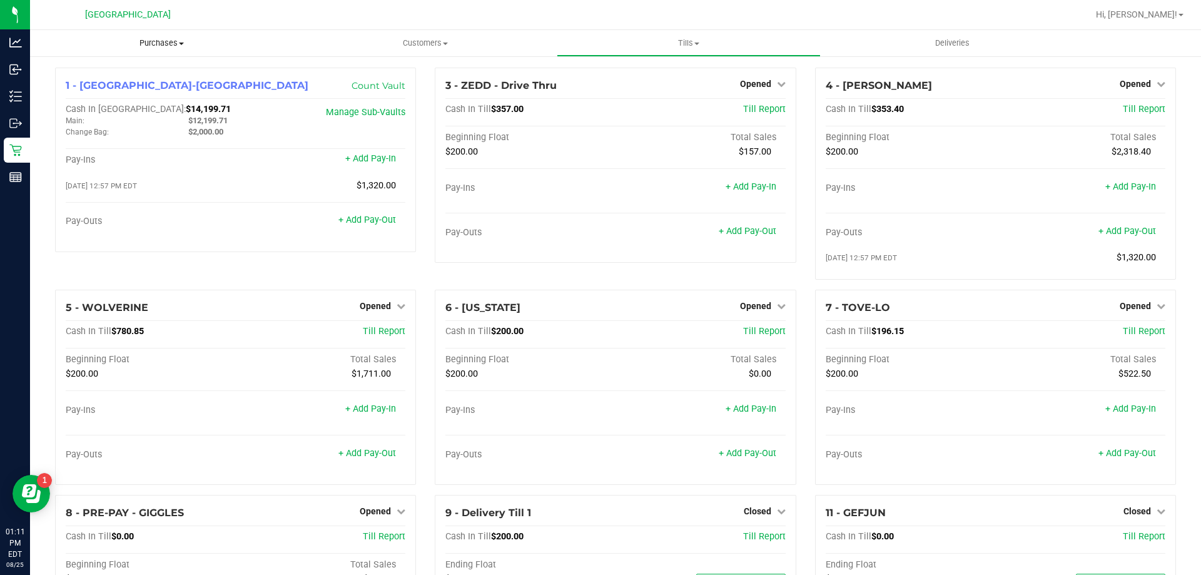
click at [150, 39] on span "Purchases" at bounding box center [161, 43] width 263 height 11
click at [113, 94] on li "Fulfillment" at bounding box center [161, 90] width 263 height 15
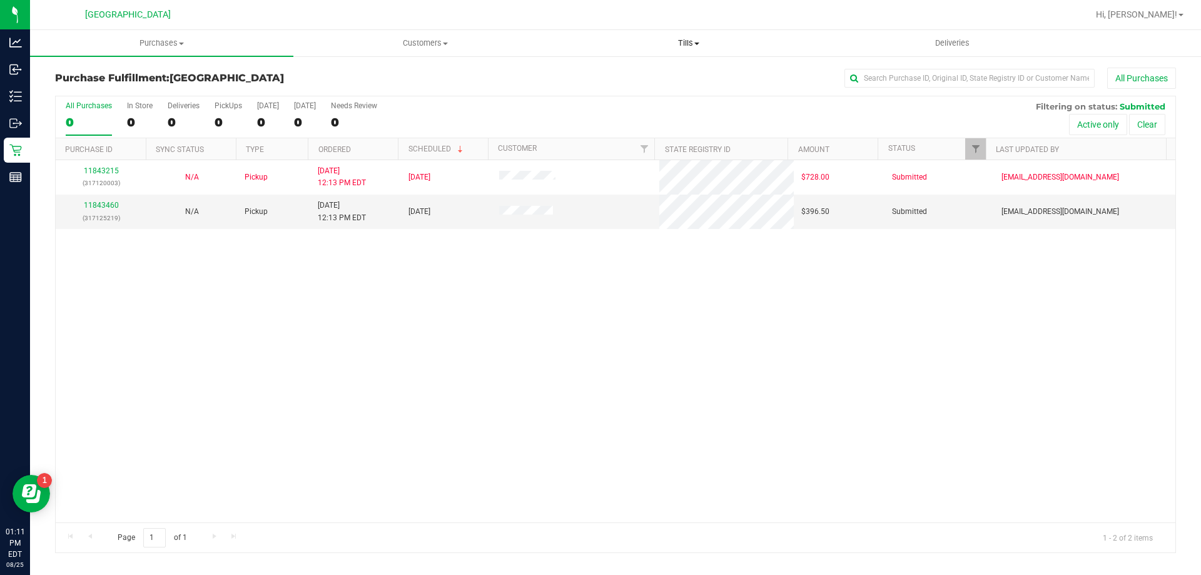
click at [681, 43] on span "Tills" at bounding box center [688, 43] width 262 height 11
click at [652, 74] on li "Manage tills" at bounding box center [688, 75] width 263 height 15
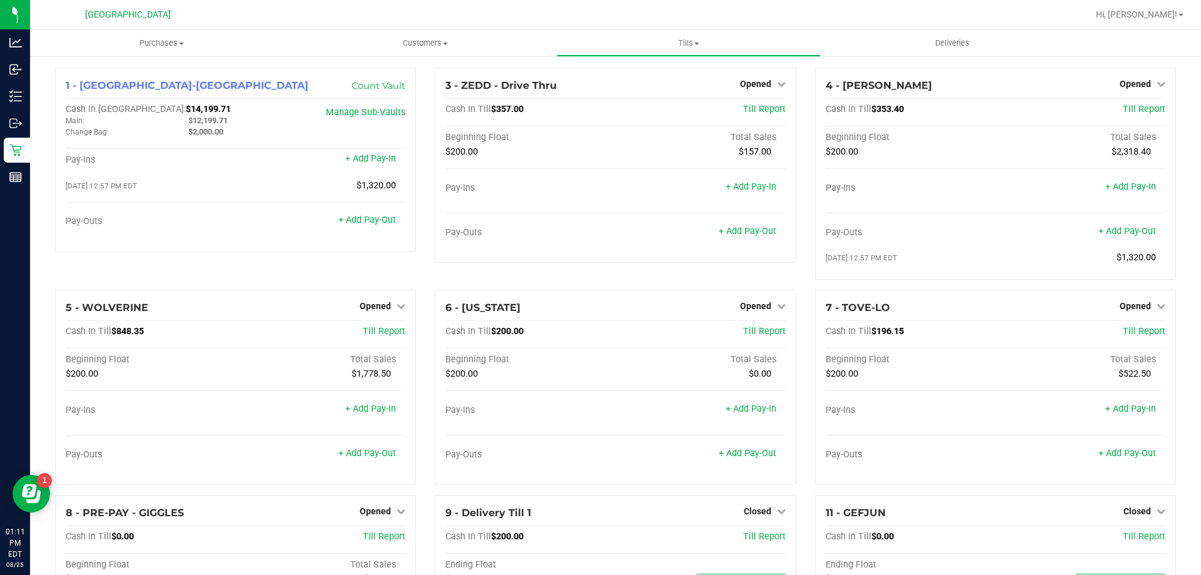
click at [425, 313] on div "6 - VERMONT Opened Close Till Cash In Till $200.00 Till Report Beginning Float …" at bounding box center [615, 392] width 380 height 205
click at [169, 43] on span "Purchases" at bounding box center [161, 43] width 263 height 11
click at [90, 89] on span "Fulfillment" at bounding box center [69, 90] width 78 height 11
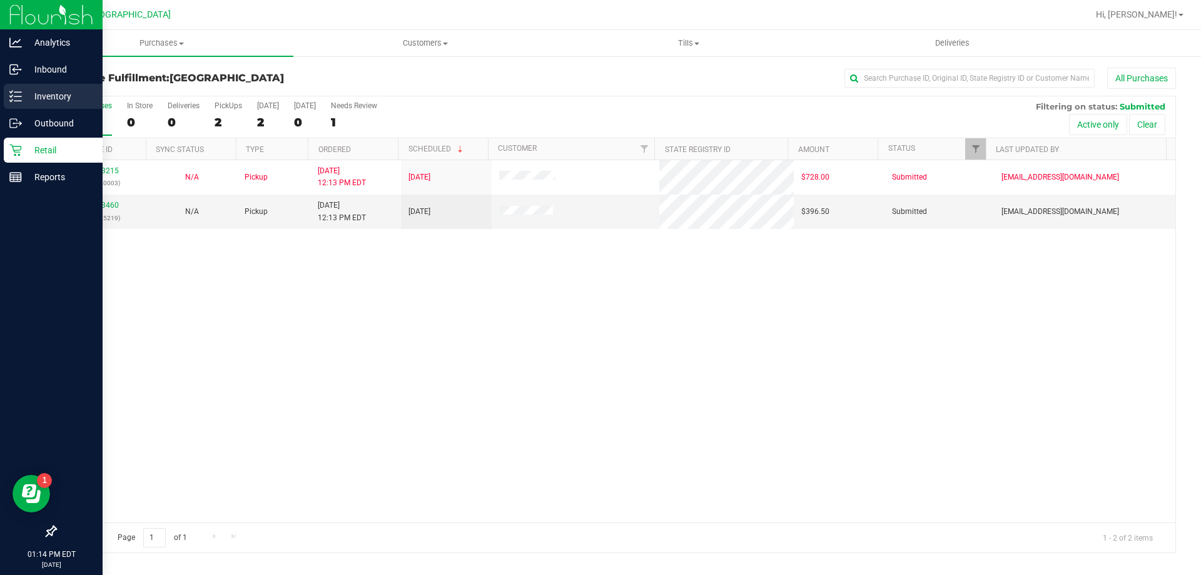
click at [59, 104] on div "Inventory" at bounding box center [53, 96] width 99 height 25
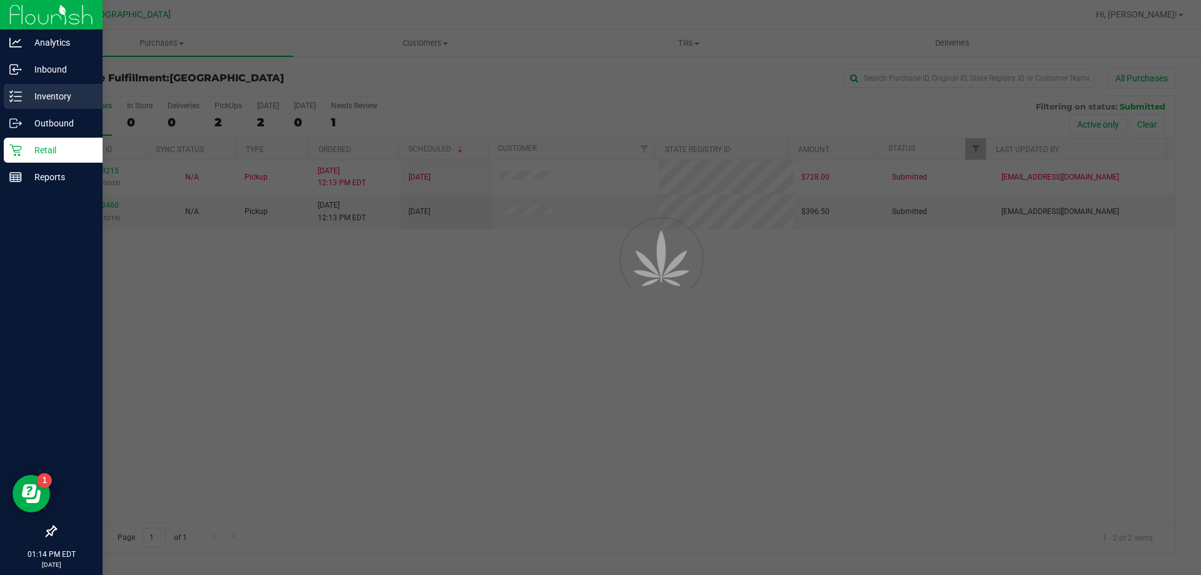
click at [57, 96] on p "Inventory" at bounding box center [59, 96] width 75 height 15
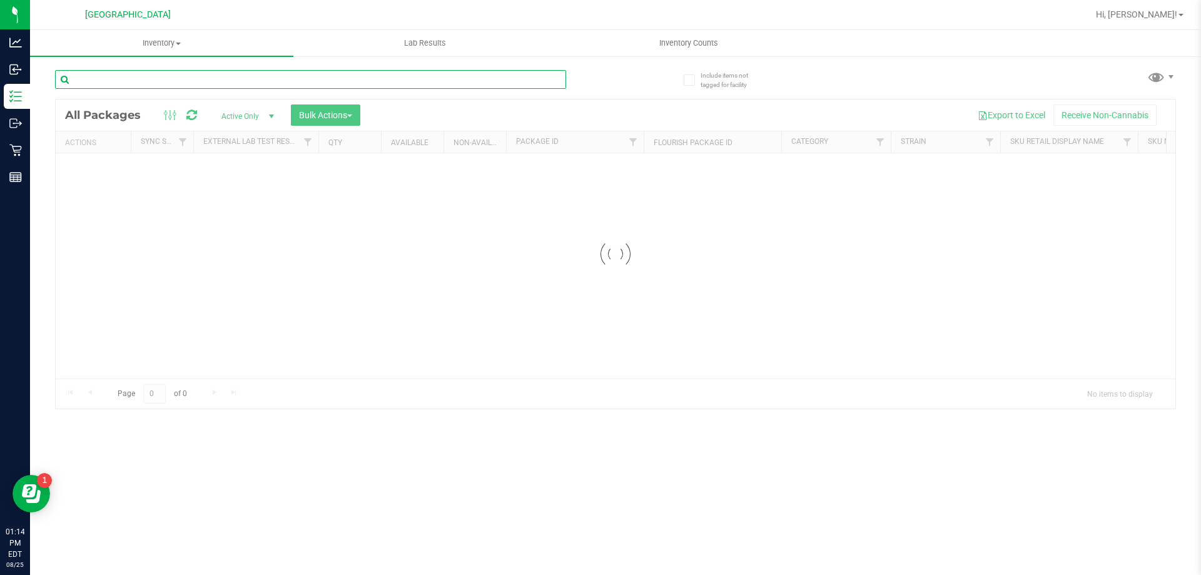
click at [185, 82] on input "text" at bounding box center [310, 79] width 511 height 19
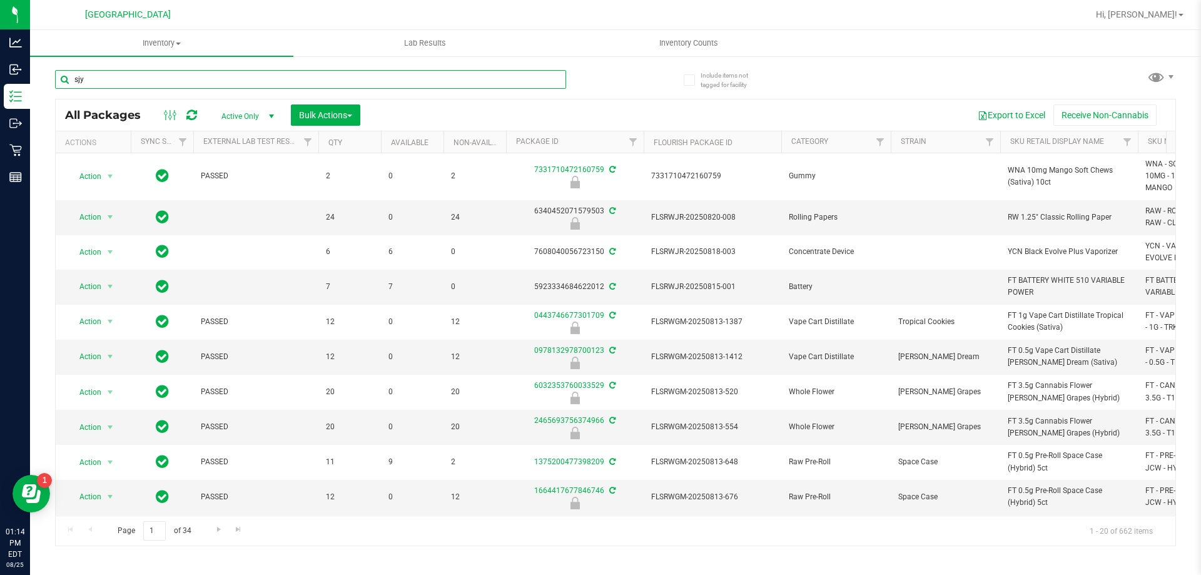
type input "sjy"
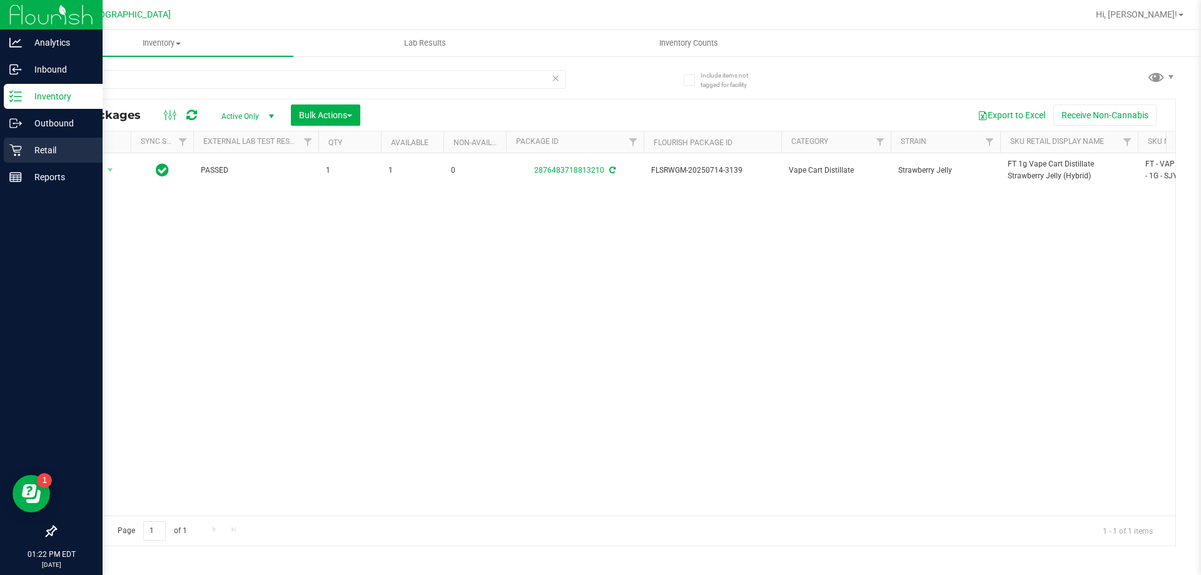
click at [38, 150] on p "Retail" at bounding box center [59, 150] width 75 height 15
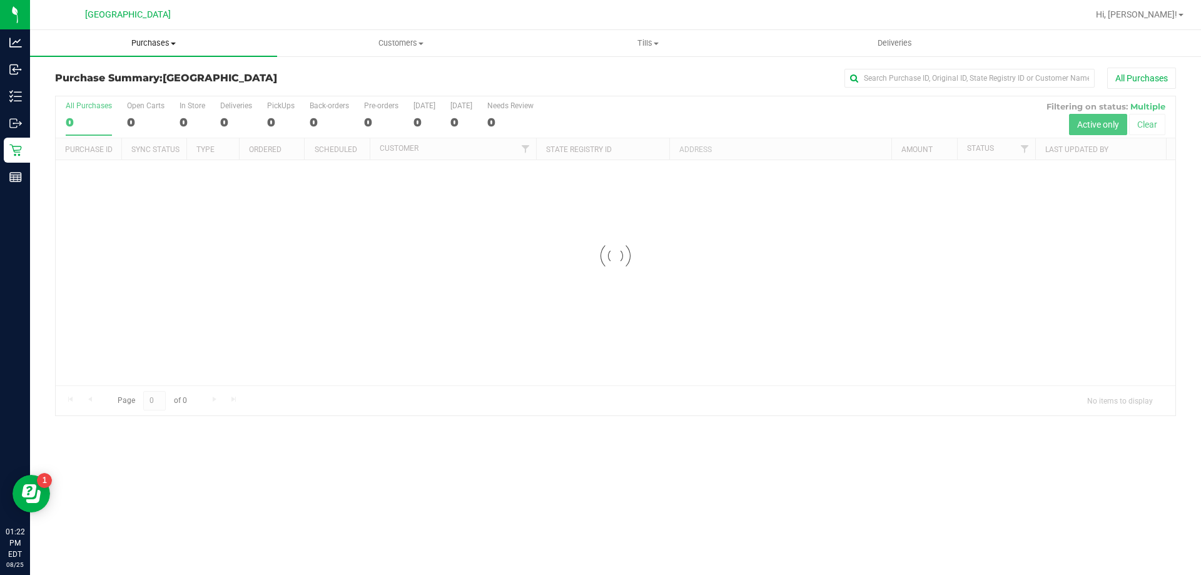
click at [156, 40] on span "Purchases" at bounding box center [153, 43] width 247 height 11
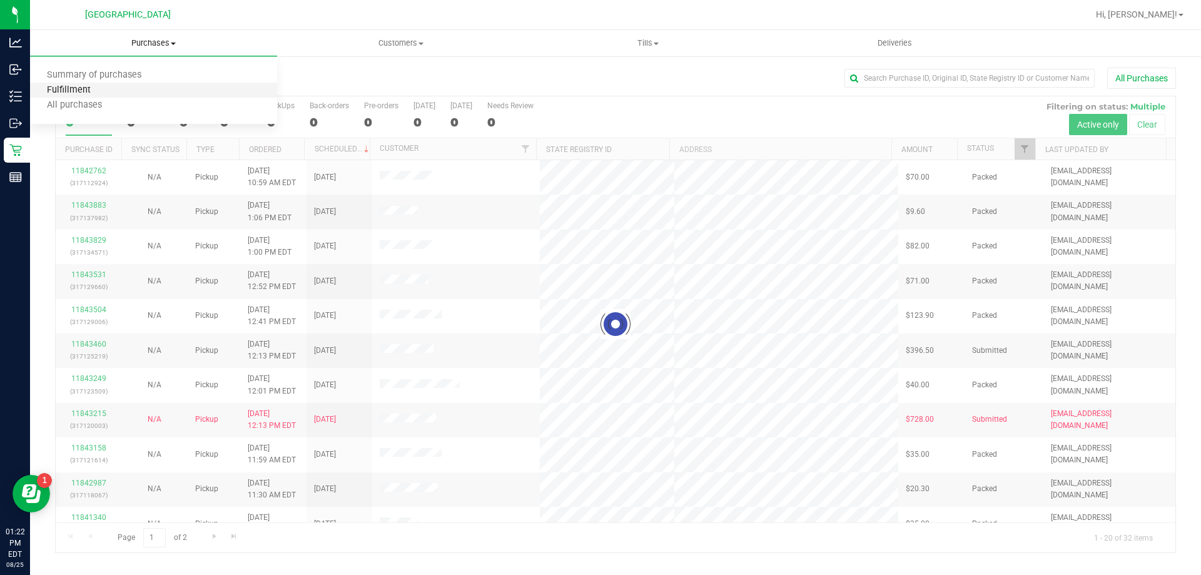
click at [97, 95] on span "Fulfillment" at bounding box center [69, 90] width 78 height 11
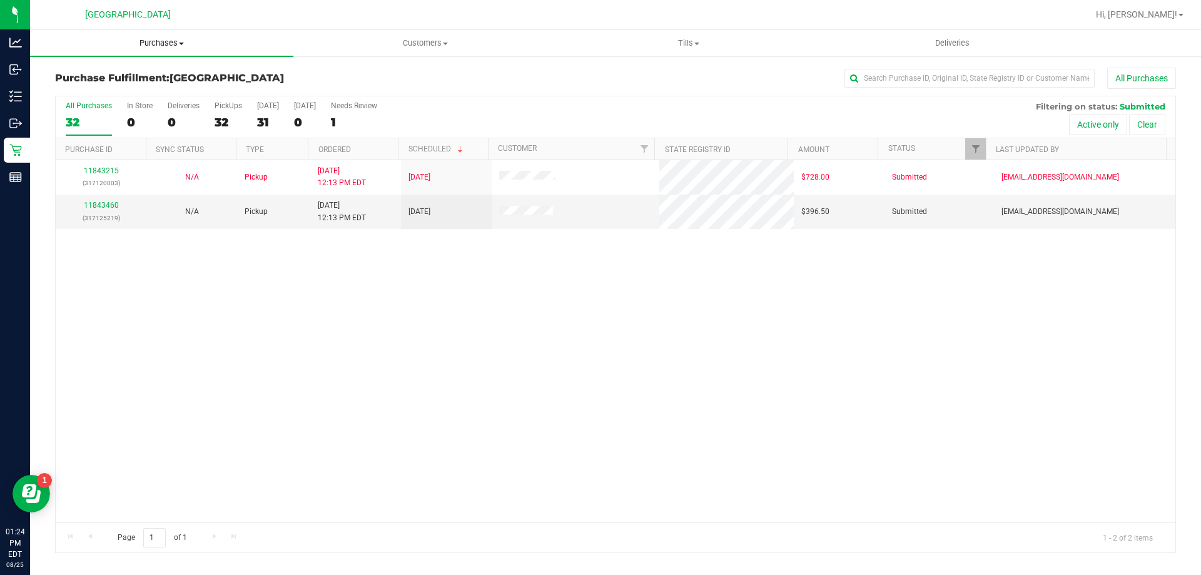
click at [158, 49] on uib-tab-heading "Purchases Summary of purchases Fulfillment All purchases" at bounding box center [161, 43] width 263 height 26
click at [88, 93] on span "Fulfillment" at bounding box center [69, 90] width 78 height 11
click at [144, 43] on span "Purchases" at bounding box center [161, 43] width 263 height 11
click at [99, 90] on span "Fulfillment" at bounding box center [69, 90] width 78 height 11
click at [170, 43] on span "Purchases" at bounding box center [161, 43] width 263 height 11
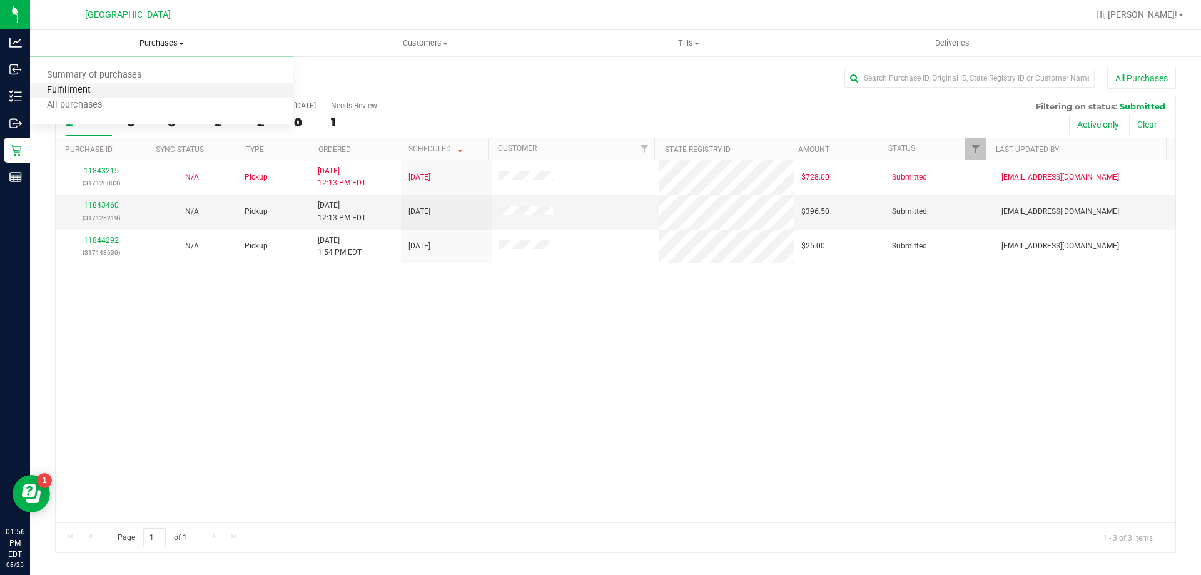
click at [100, 86] on span "Fulfillment" at bounding box center [69, 90] width 78 height 11
click at [172, 42] on span "Purchases" at bounding box center [161, 43] width 263 height 11
click at [93, 90] on span "Fulfillment" at bounding box center [69, 90] width 78 height 11
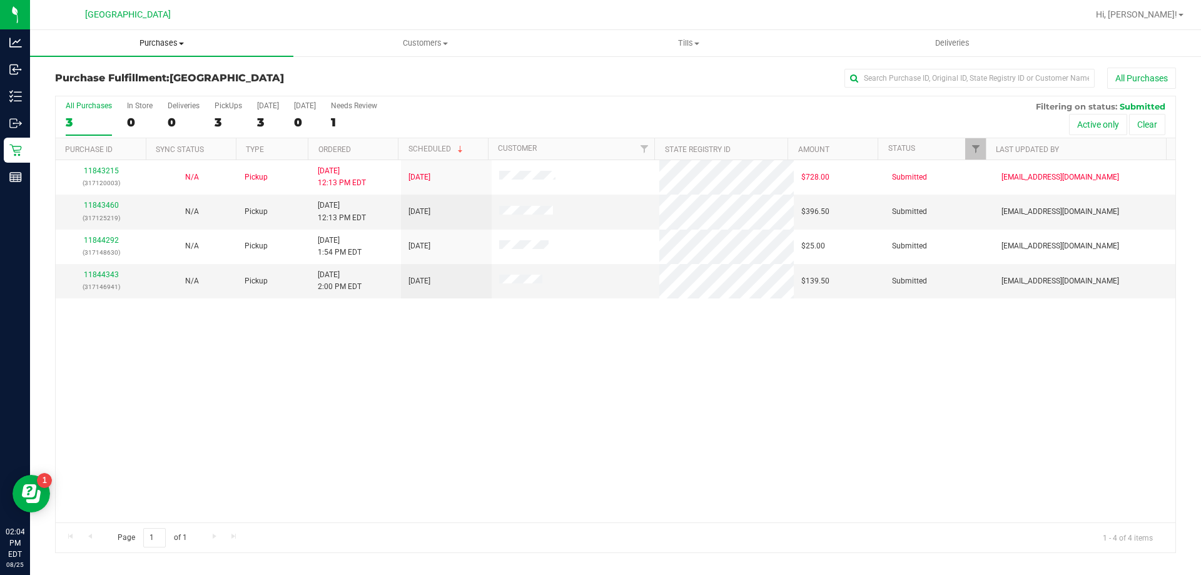
click at [145, 48] on span "Purchases" at bounding box center [161, 43] width 263 height 11
click at [94, 88] on span "Fulfillment" at bounding box center [69, 90] width 78 height 11
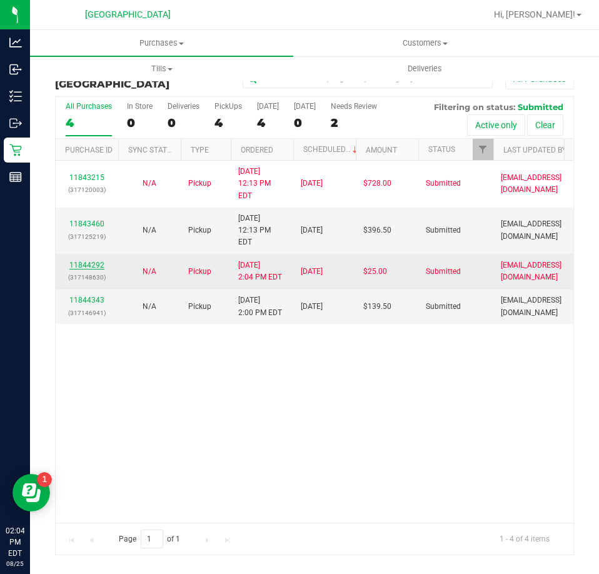
click at [90, 261] on link "11844292" at bounding box center [86, 265] width 35 height 9
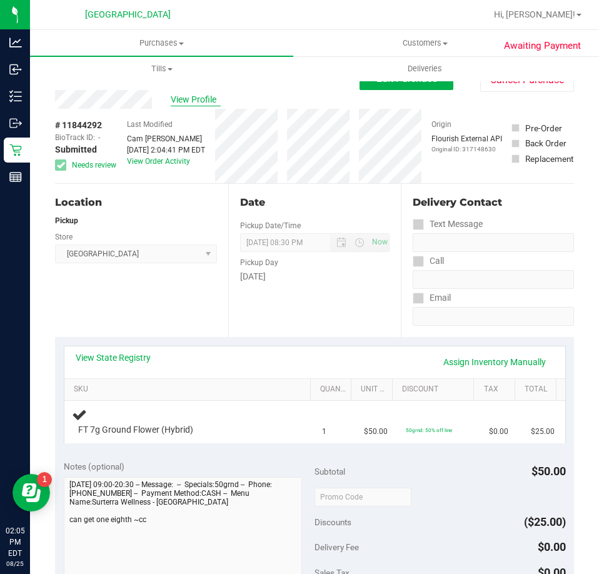
click at [183, 101] on span "View Profile" at bounding box center [196, 99] width 50 height 13
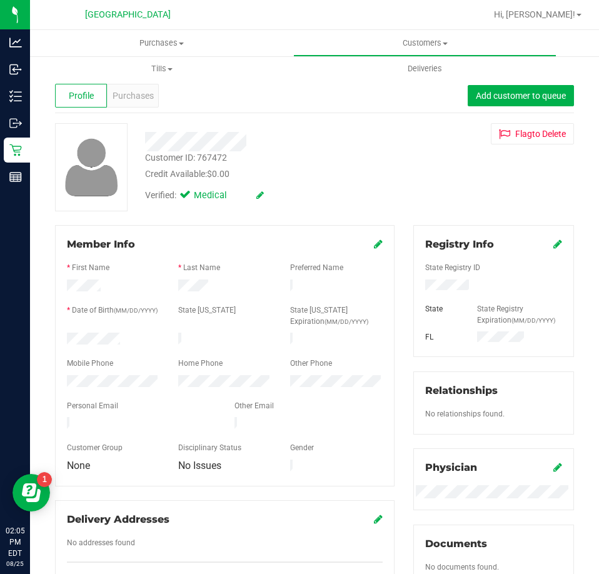
click at [216, 162] on div "Customer ID: 767472" at bounding box center [186, 157] width 82 height 13
copy div "767472"
click at [171, 43] on span "Purchases" at bounding box center [161, 43] width 263 height 11
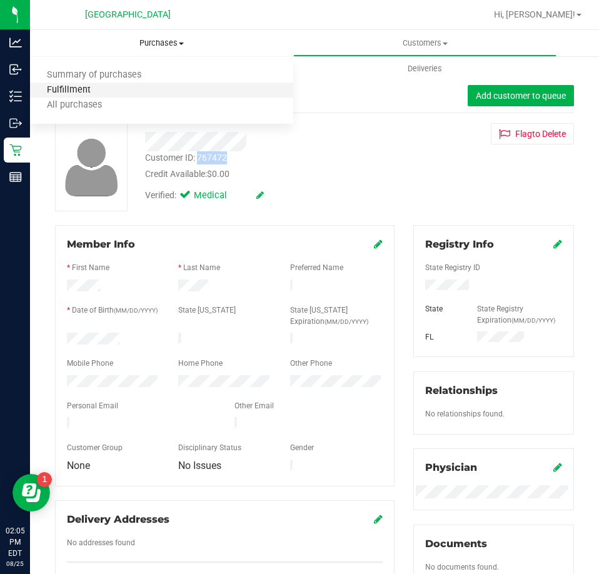
click at [84, 89] on span "Fulfillment" at bounding box center [69, 90] width 78 height 11
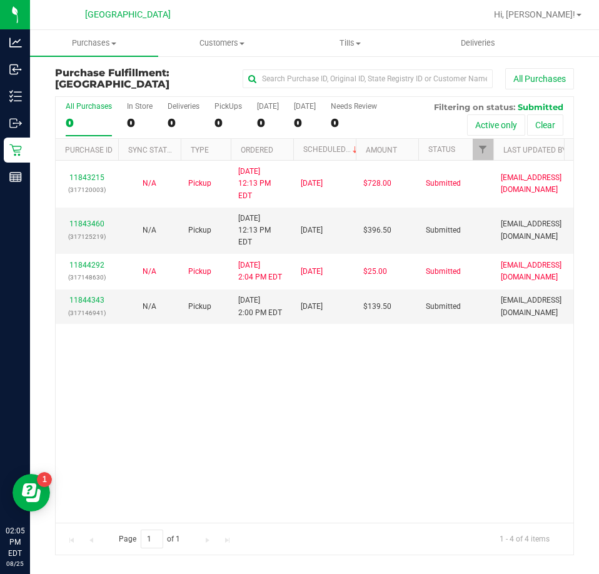
click at [352, 30] on link "Tills Manage tills Reconcile e-payments" at bounding box center [351, 43] width 128 height 26
click at [327, 73] on span "Manage tills" at bounding box center [329, 75] width 84 height 11
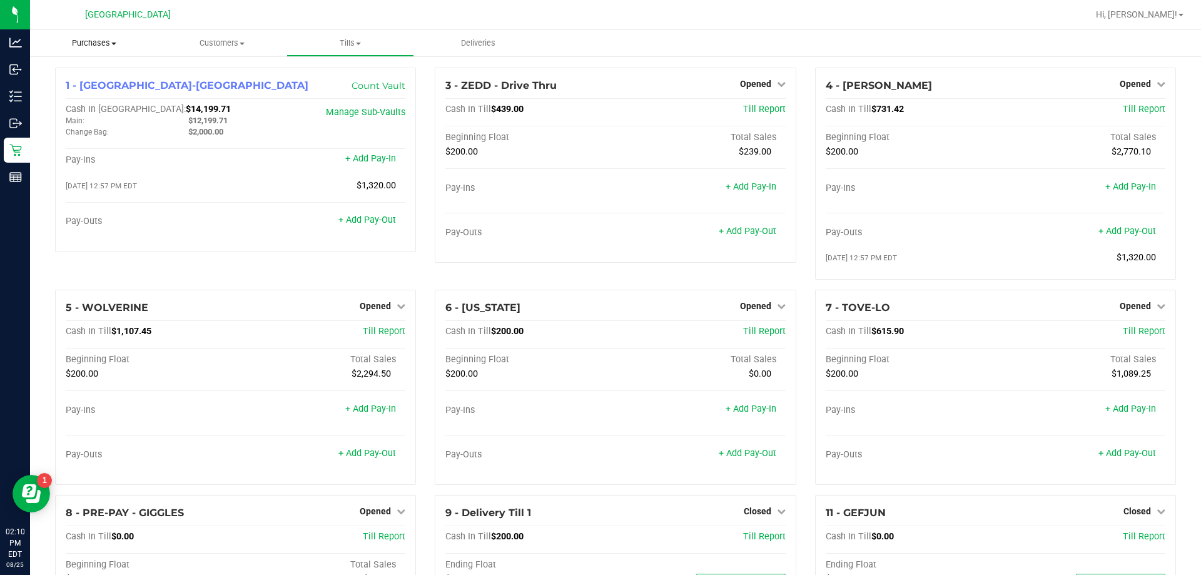
click at [106, 46] on span "Purchases" at bounding box center [94, 43] width 128 height 11
click at [80, 88] on span "Fulfillment" at bounding box center [69, 90] width 78 height 11
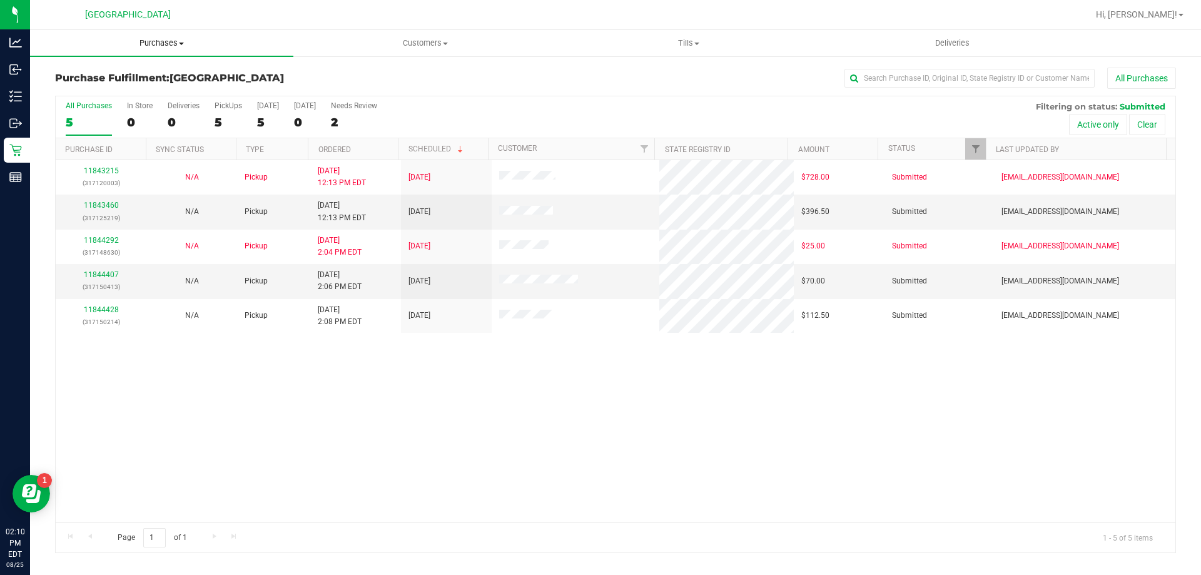
click at [143, 48] on span "Purchases" at bounding box center [161, 43] width 263 height 11
click at [117, 91] on li "Fulfillment" at bounding box center [161, 90] width 263 height 15
drag, startPoint x: 136, startPoint y: 39, endPoint x: 136, endPoint y: 58, distance: 18.8
click at [137, 40] on span "Purchases" at bounding box center [161, 43] width 263 height 11
click at [115, 87] on li "Fulfillment" at bounding box center [161, 90] width 263 height 15
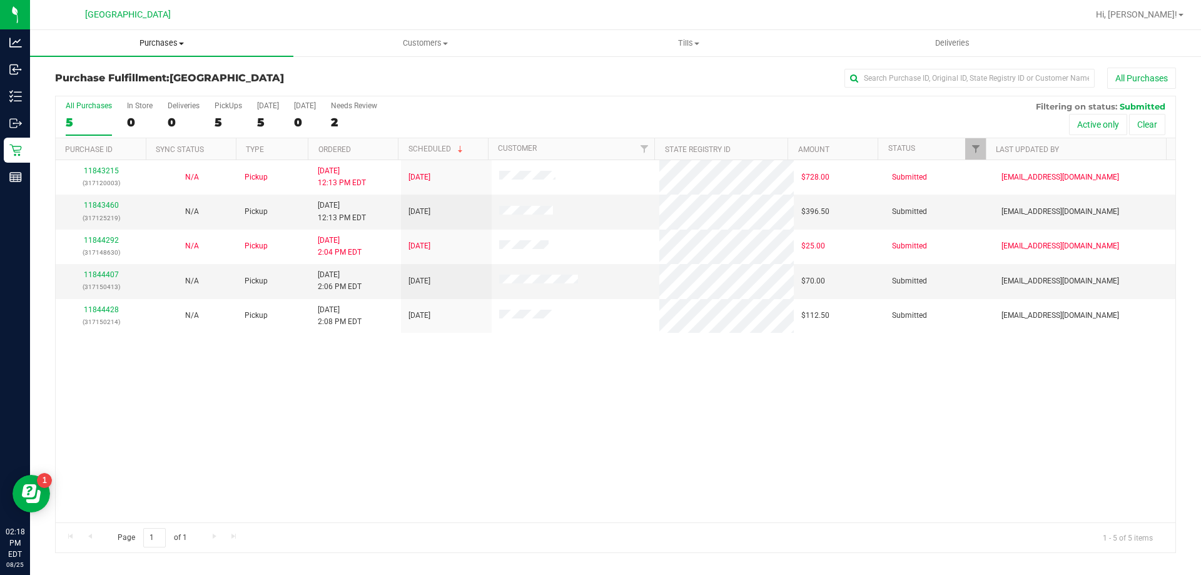
click at [148, 43] on span "Purchases" at bounding box center [161, 43] width 263 height 11
click at [108, 86] on li "Fulfillment" at bounding box center [161, 90] width 263 height 15
click at [91, 273] on link "11844407" at bounding box center [101, 274] width 35 height 9
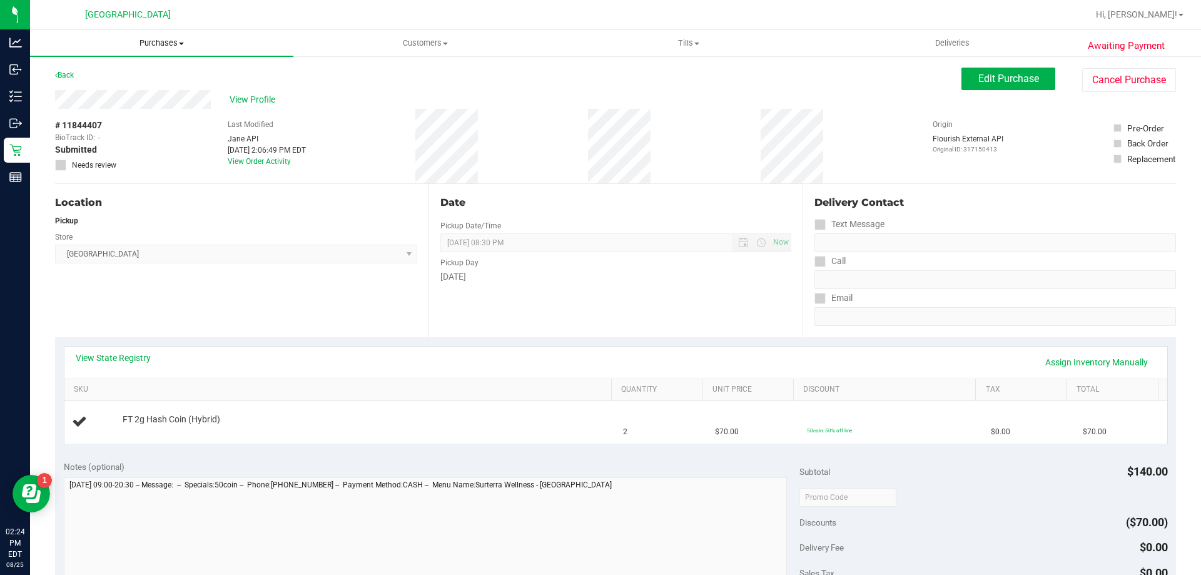
click at [168, 40] on span "Purchases" at bounding box center [161, 43] width 263 height 11
click at [106, 84] on li "Fulfillment" at bounding box center [161, 90] width 263 height 15
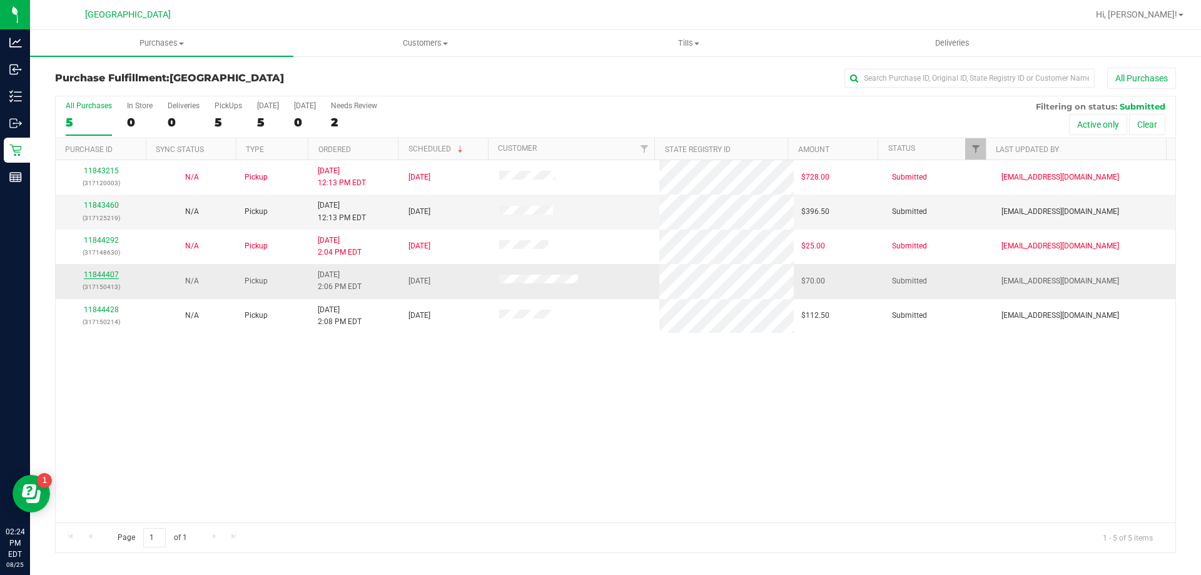
click at [108, 278] on link "11844407" at bounding box center [101, 274] width 35 height 9
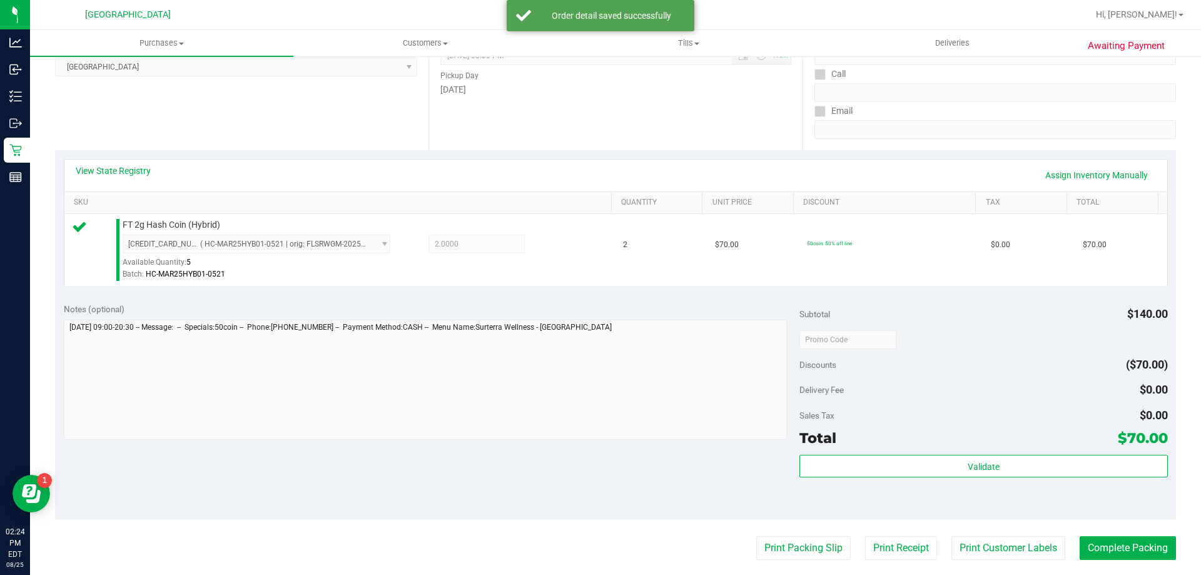
scroll to position [188, 0]
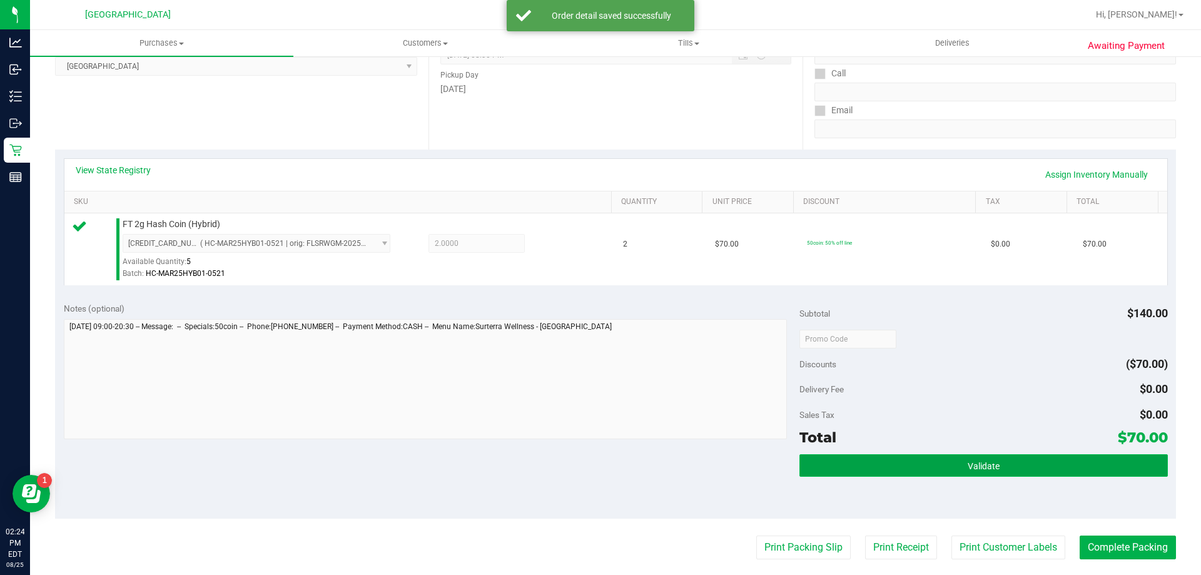
click at [903, 466] on button "Validate" at bounding box center [984, 465] width 368 height 23
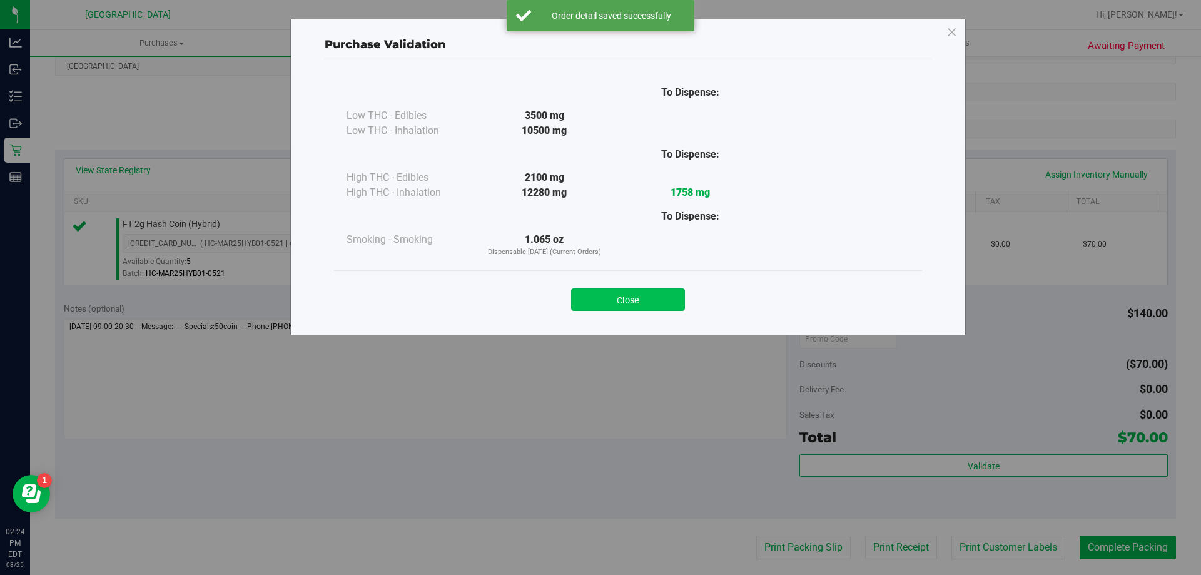
click at [652, 300] on button "Close" at bounding box center [628, 299] width 114 height 23
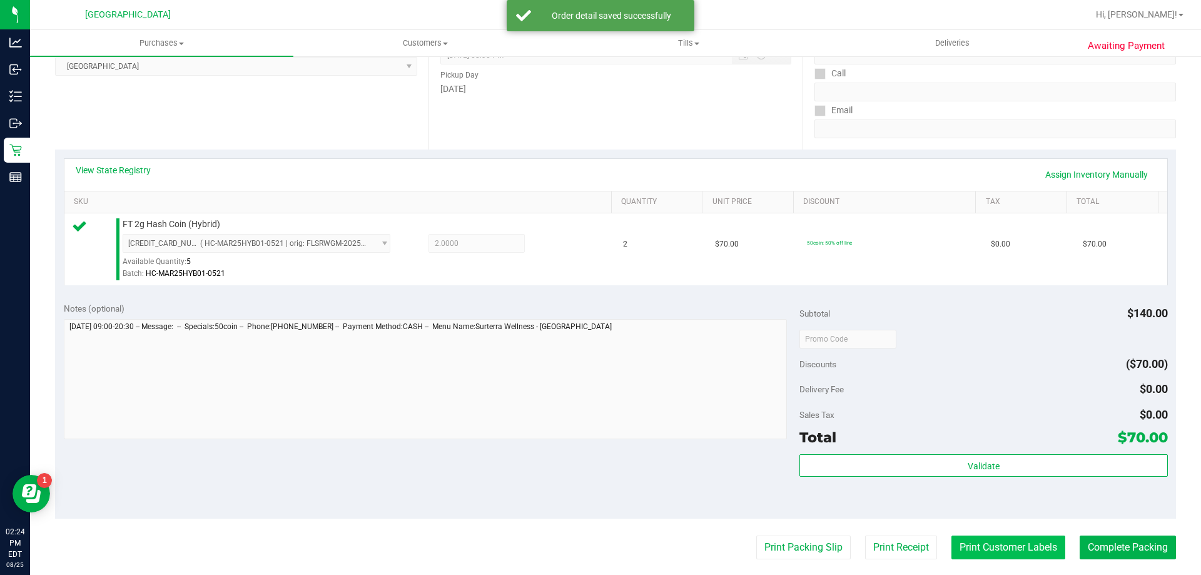
click at [985, 553] on button "Print Customer Labels" at bounding box center [1009, 548] width 114 height 24
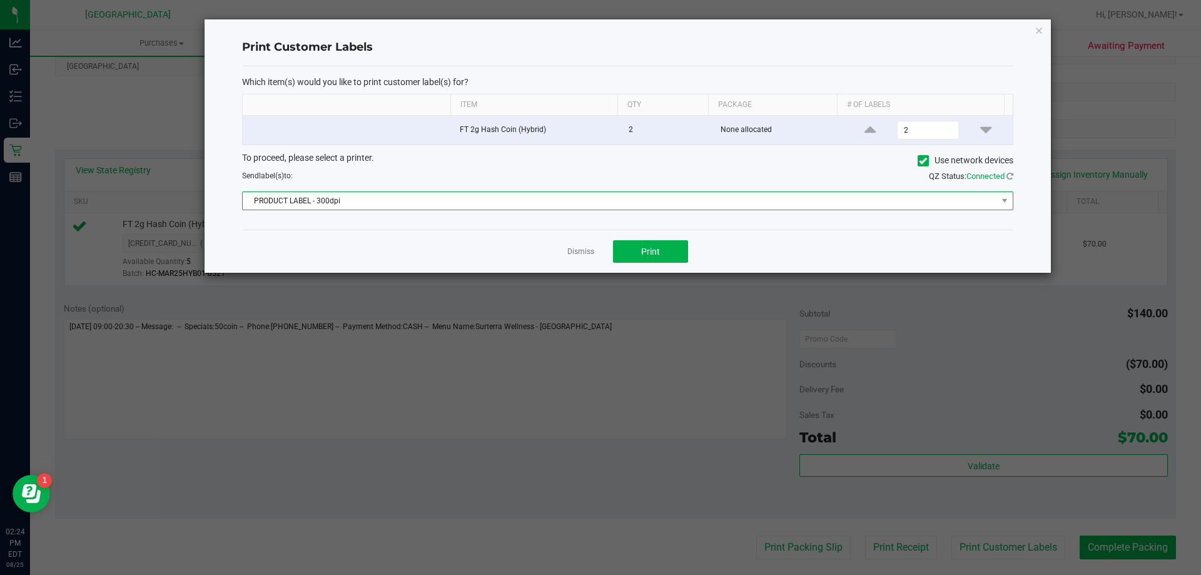
click at [506, 198] on span "PRODUCT LABEL - 300dpi" at bounding box center [620, 201] width 755 height 18
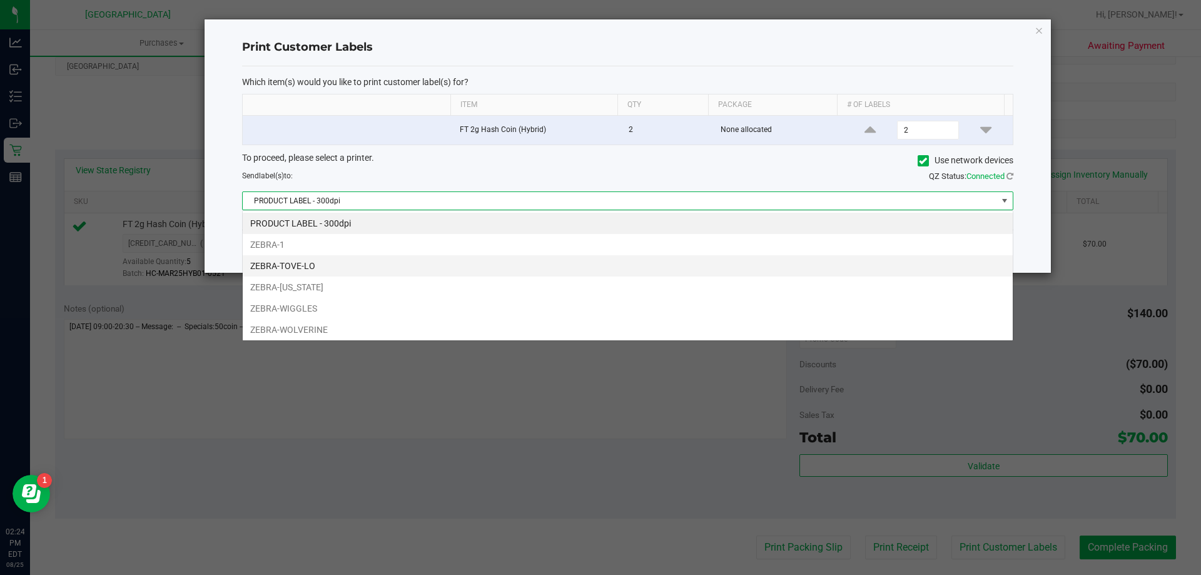
scroll to position [19, 771]
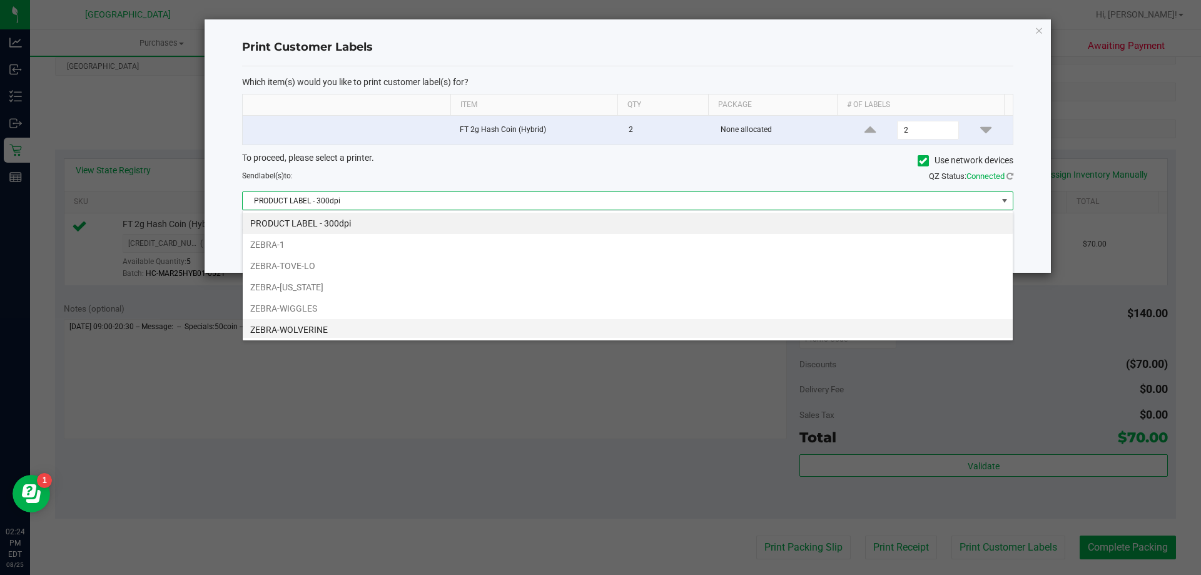
click at [344, 327] on li "ZEBRA-WOLVERINE" at bounding box center [628, 329] width 770 height 21
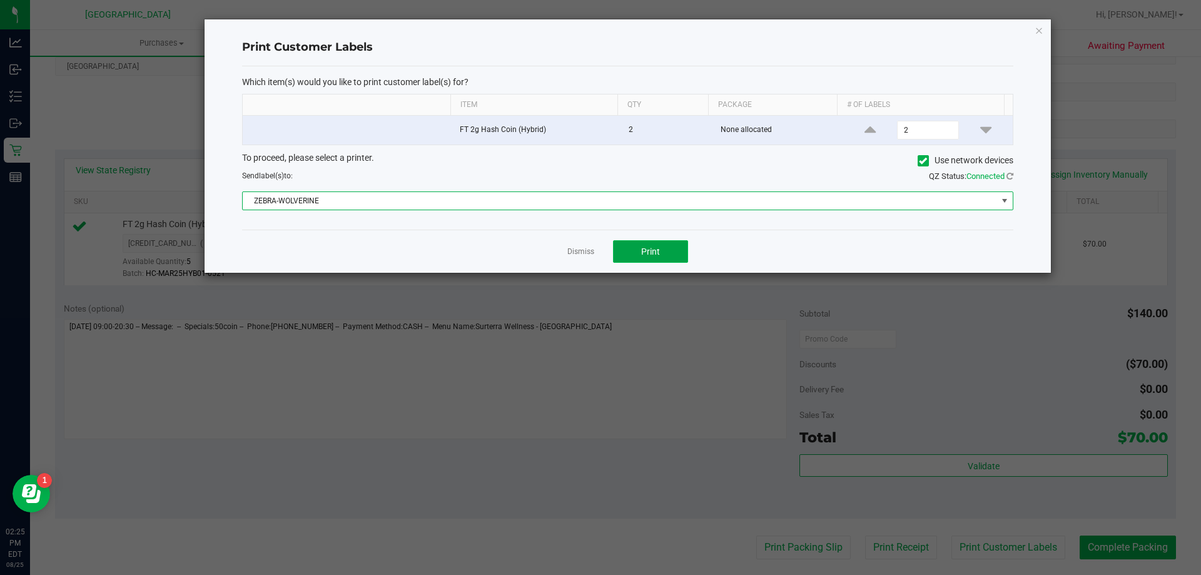
click at [638, 254] on button "Print" at bounding box center [650, 251] width 75 height 23
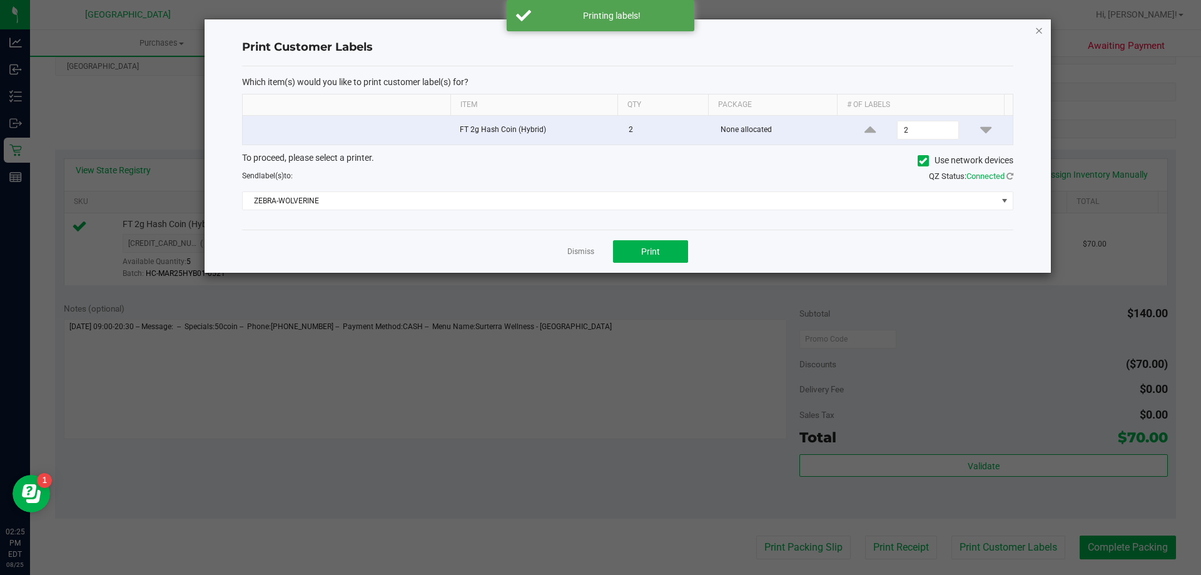
click at [1038, 32] on icon "button" at bounding box center [1039, 30] width 9 height 15
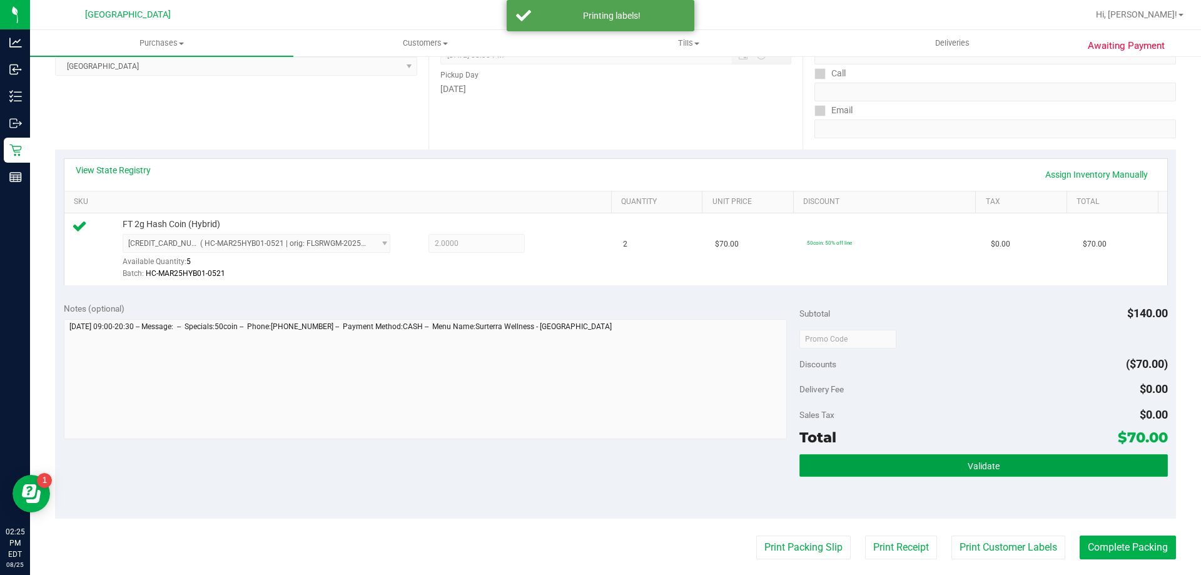
click at [972, 464] on span "Validate" at bounding box center [984, 466] width 32 height 10
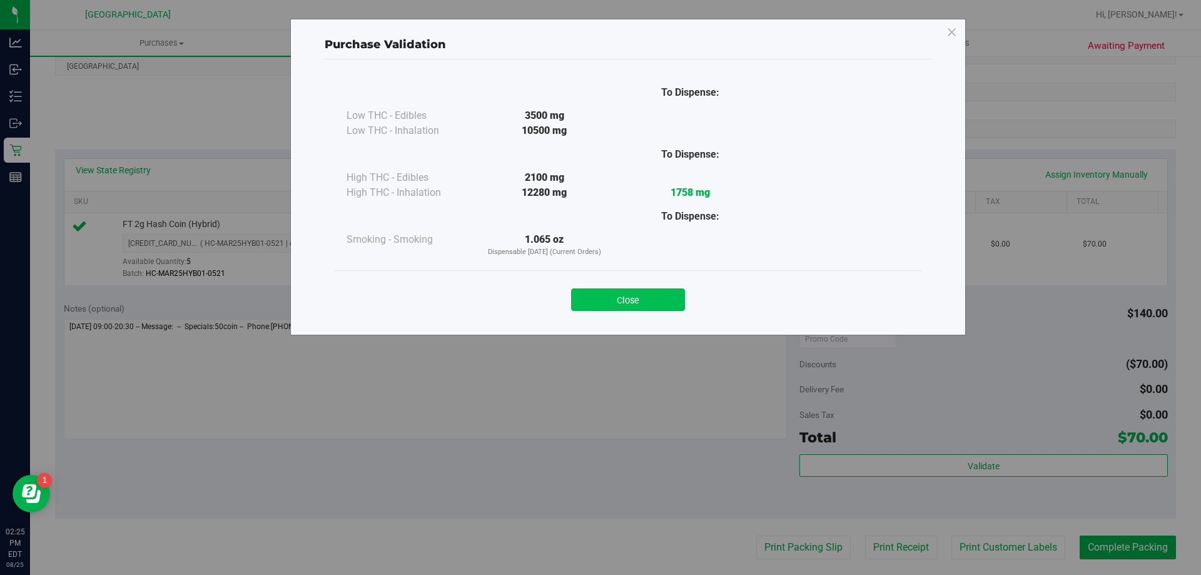
click at [621, 301] on button "Close" at bounding box center [628, 299] width 114 height 23
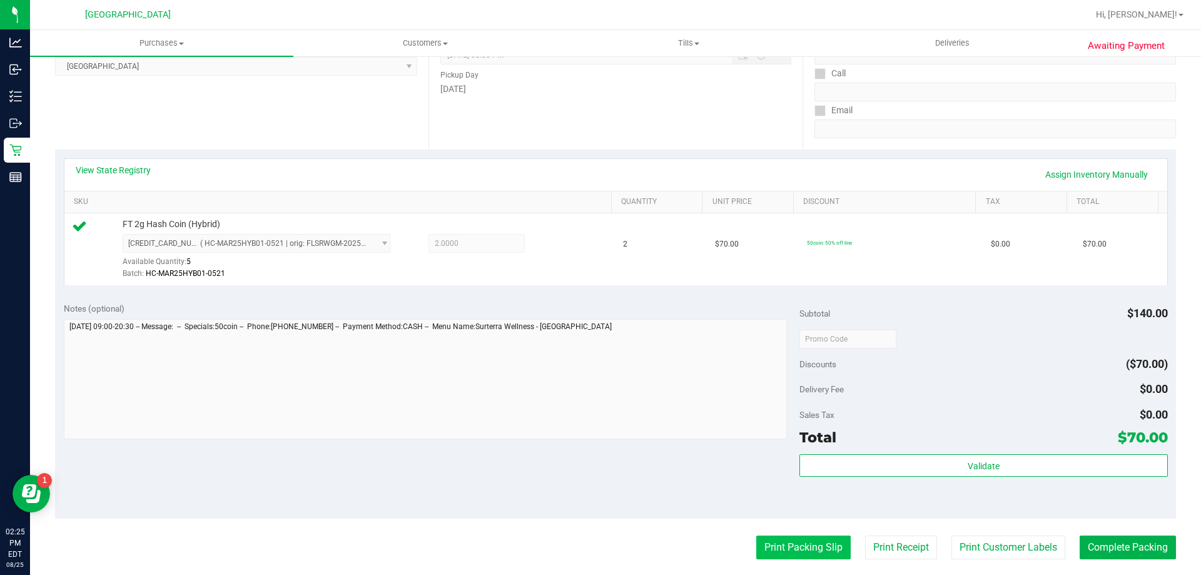
click at [793, 554] on button "Print Packing Slip" at bounding box center [803, 548] width 94 height 24
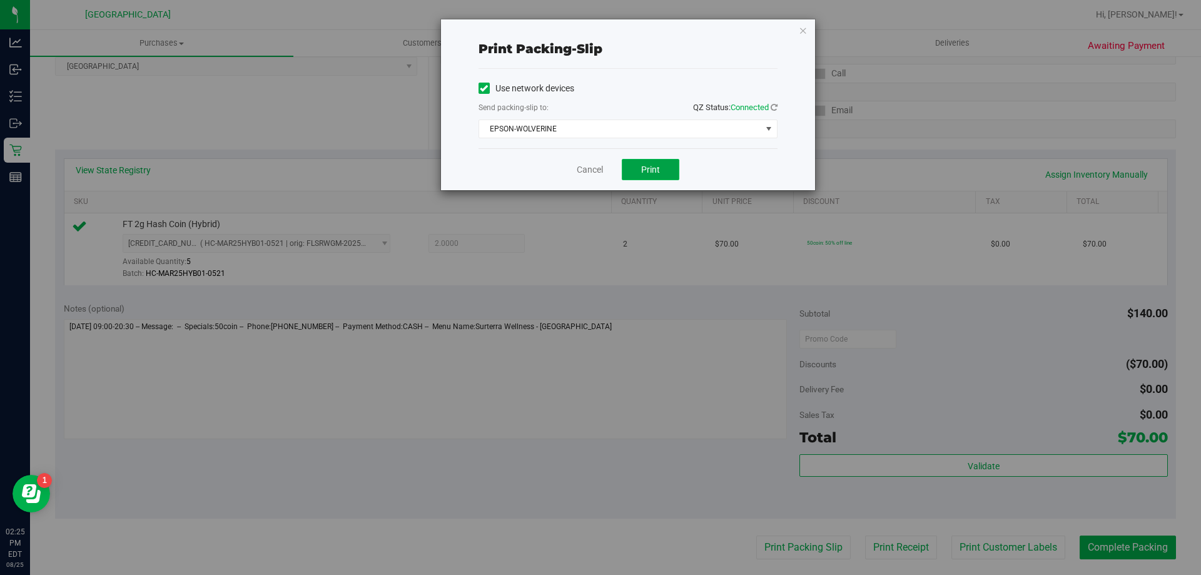
click at [656, 178] on button "Print" at bounding box center [651, 169] width 58 height 21
click at [800, 32] on icon "button" at bounding box center [803, 30] width 9 height 15
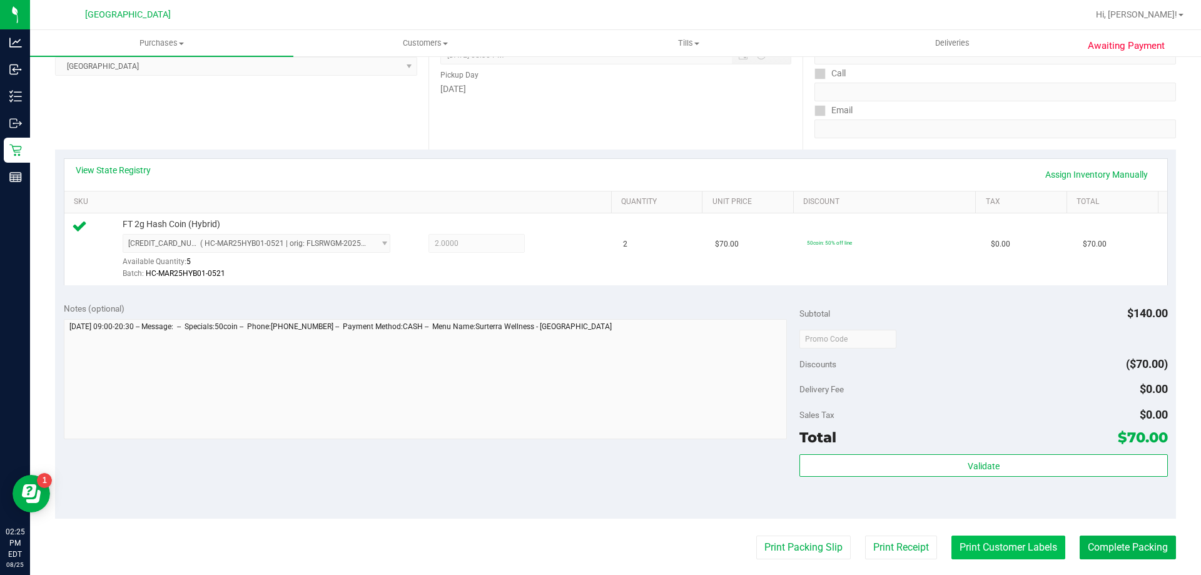
click at [972, 556] on button "Print Customer Labels" at bounding box center [1009, 548] width 114 height 24
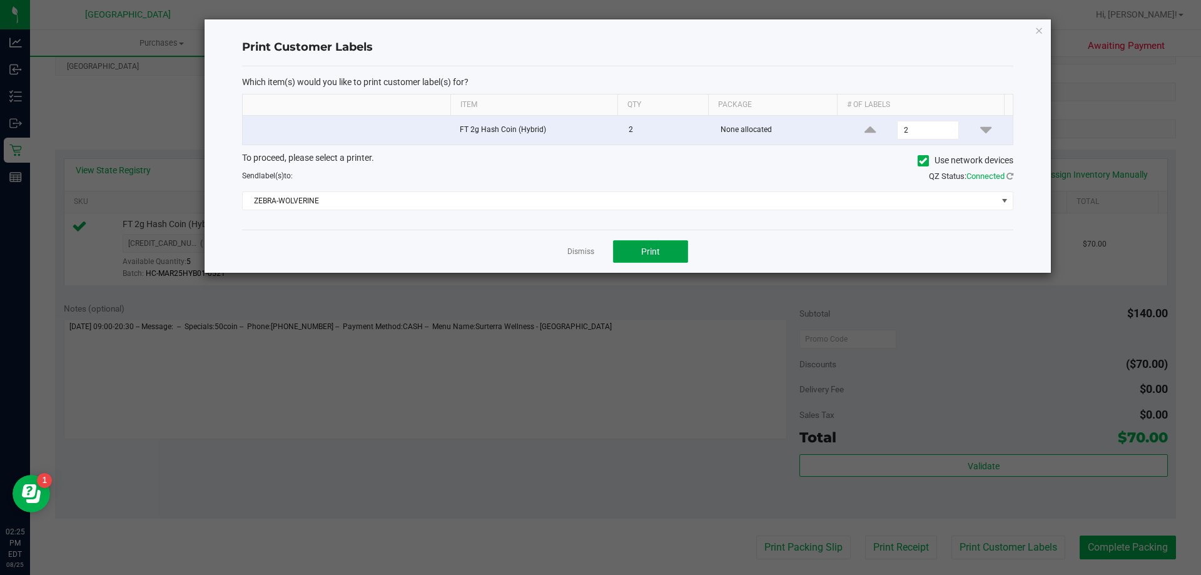
click at [629, 254] on button "Print" at bounding box center [650, 251] width 75 height 23
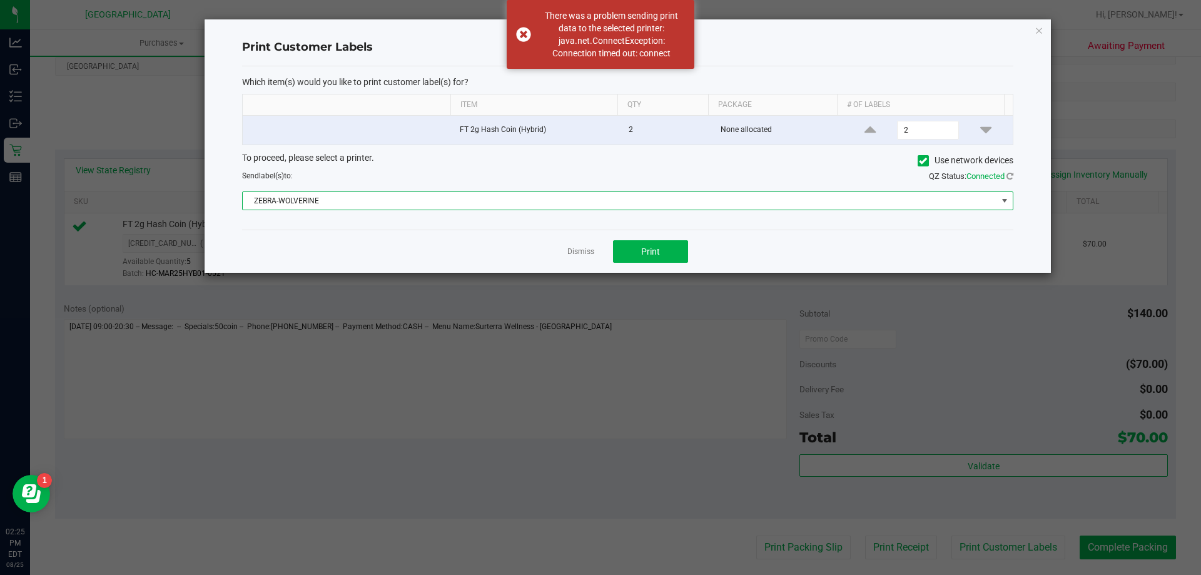
click at [564, 194] on span "ZEBRA-WOLVERINE" at bounding box center [620, 201] width 755 height 18
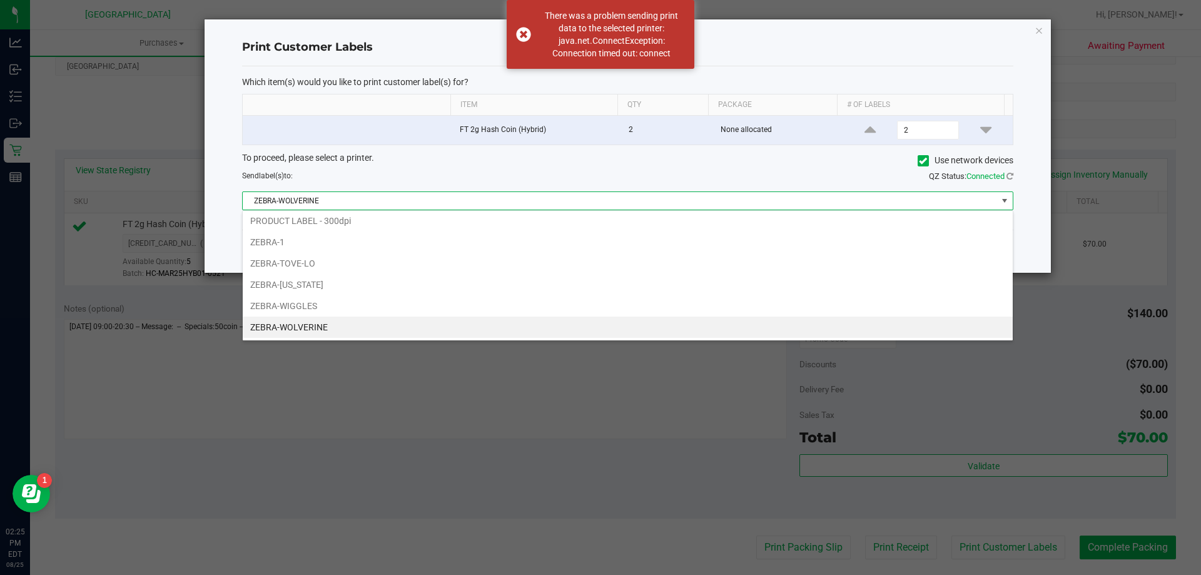
click at [366, 240] on li "ZEBRA-1" at bounding box center [628, 242] width 770 height 21
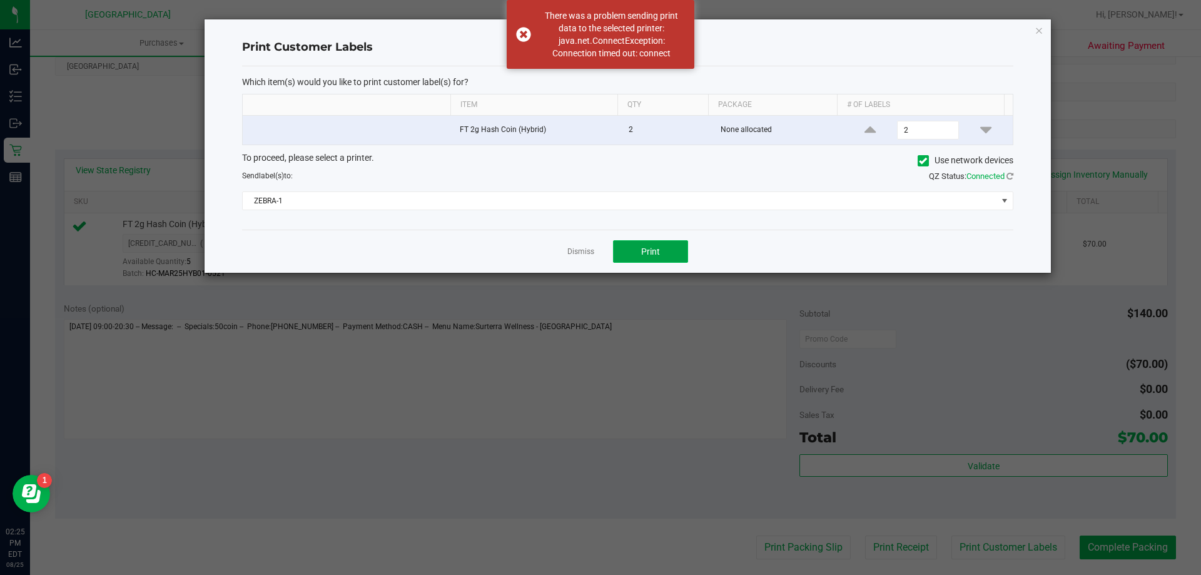
click at [668, 249] on button "Print" at bounding box center [650, 251] width 75 height 23
click at [1042, 33] on icon "button" at bounding box center [1039, 30] width 9 height 15
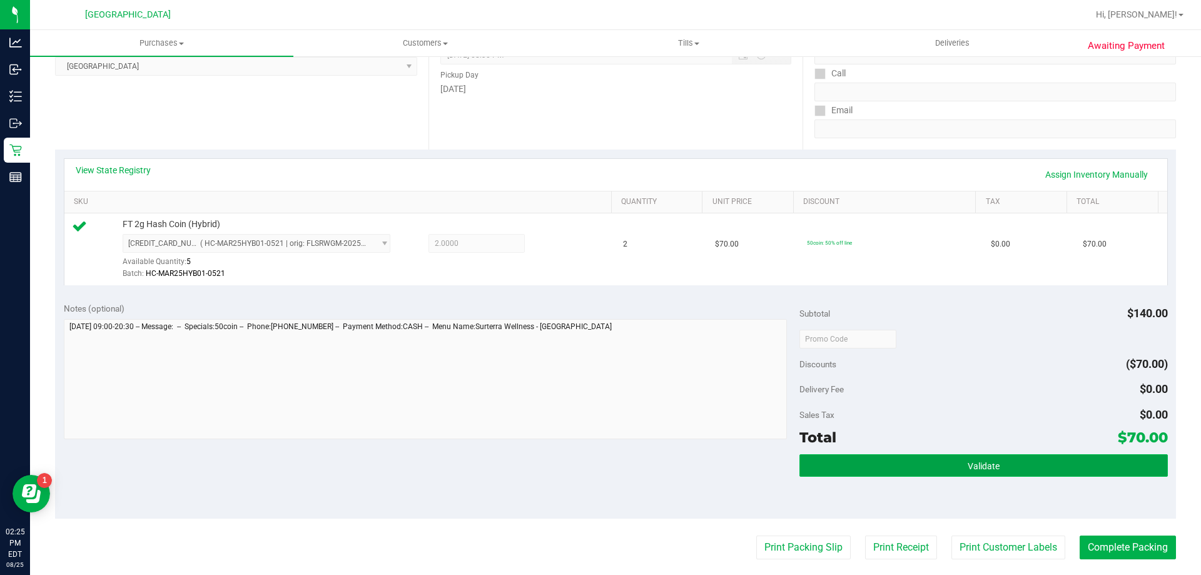
click at [1012, 465] on button "Validate" at bounding box center [984, 465] width 368 height 23
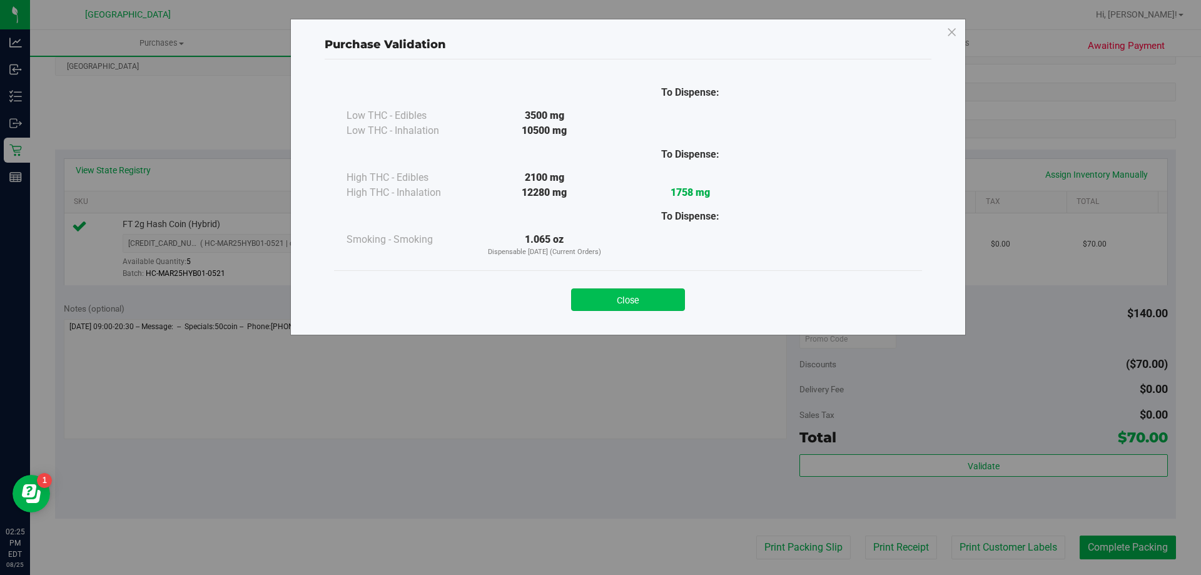
click at [641, 299] on button "Close" at bounding box center [628, 299] width 114 height 23
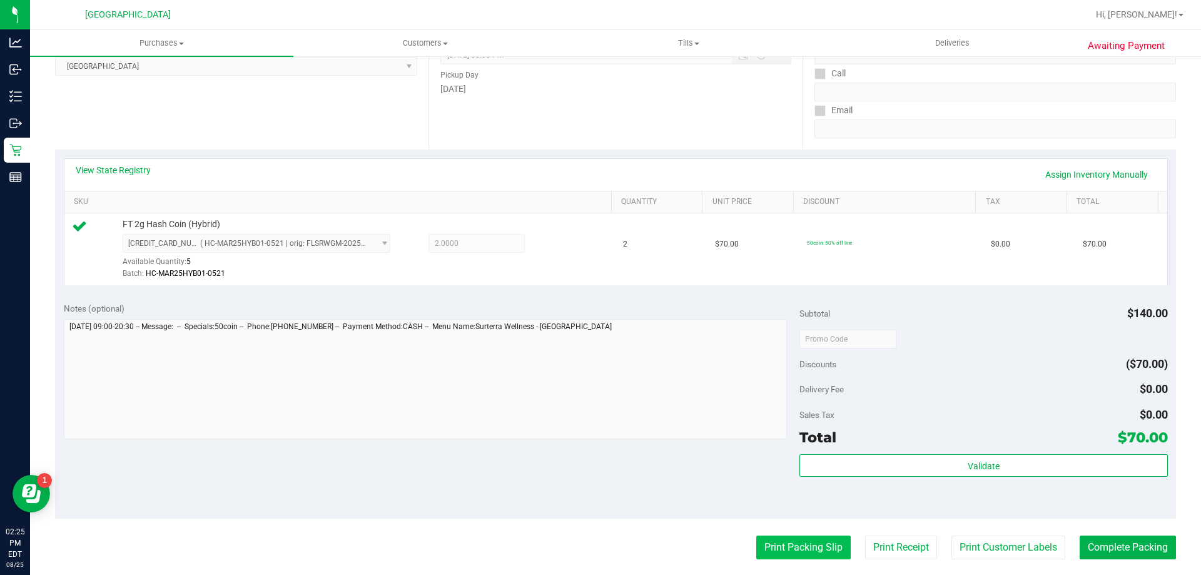
click at [818, 551] on button "Print Packing Slip" at bounding box center [803, 548] width 94 height 24
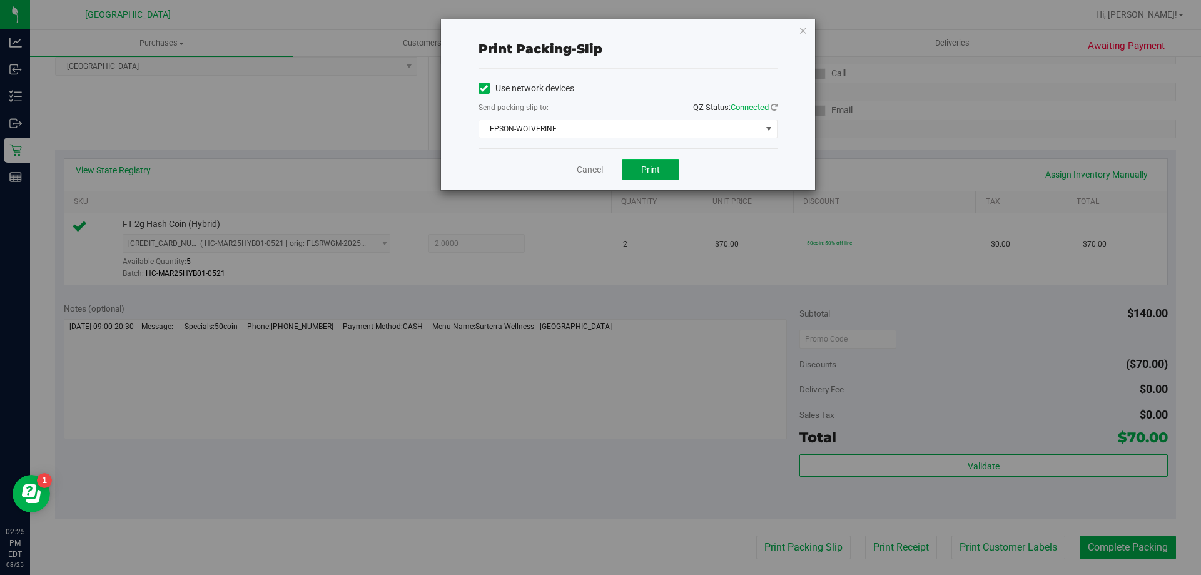
click at [636, 177] on button "Print" at bounding box center [651, 169] width 58 height 21
drag, startPoint x: 803, startPoint y: 26, endPoint x: 805, endPoint y: 51, distance: 25.7
click at [805, 26] on icon "button" at bounding box center [803, 30] width 9 height 15
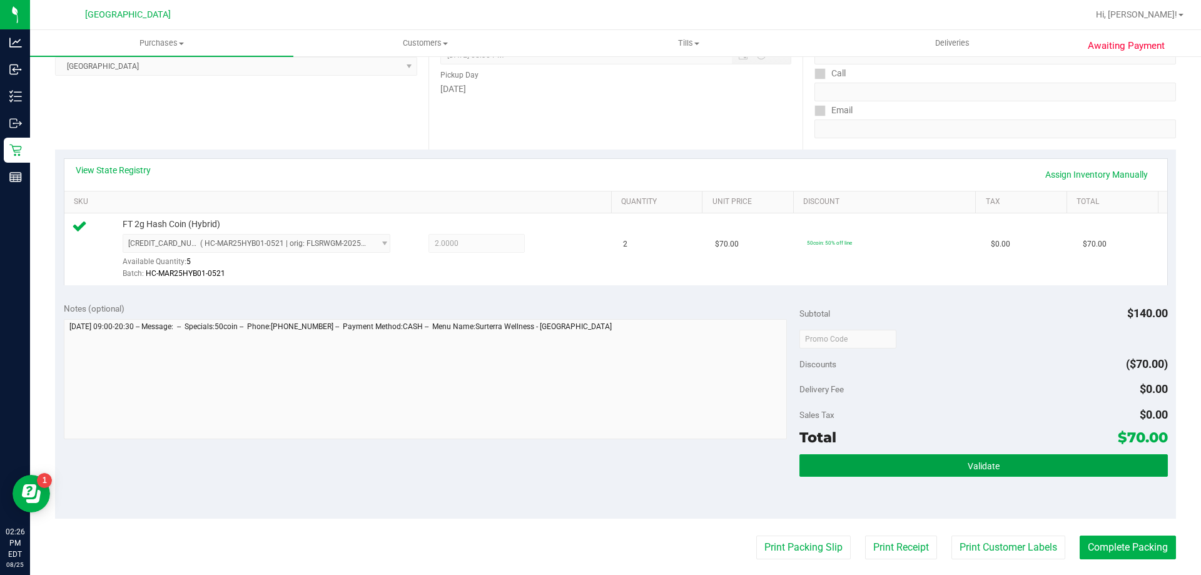
click at [897, 453] on div "Subtotal $140.00 Discounts ($70.00) Delivery Fee $0.00 Sales Tax $0.00 Total $7…" at bounding box center [984, 406] width 368 height 208
click at [906, 468] on button "Validate" at bounding box center [984, 465] width 368 height 23
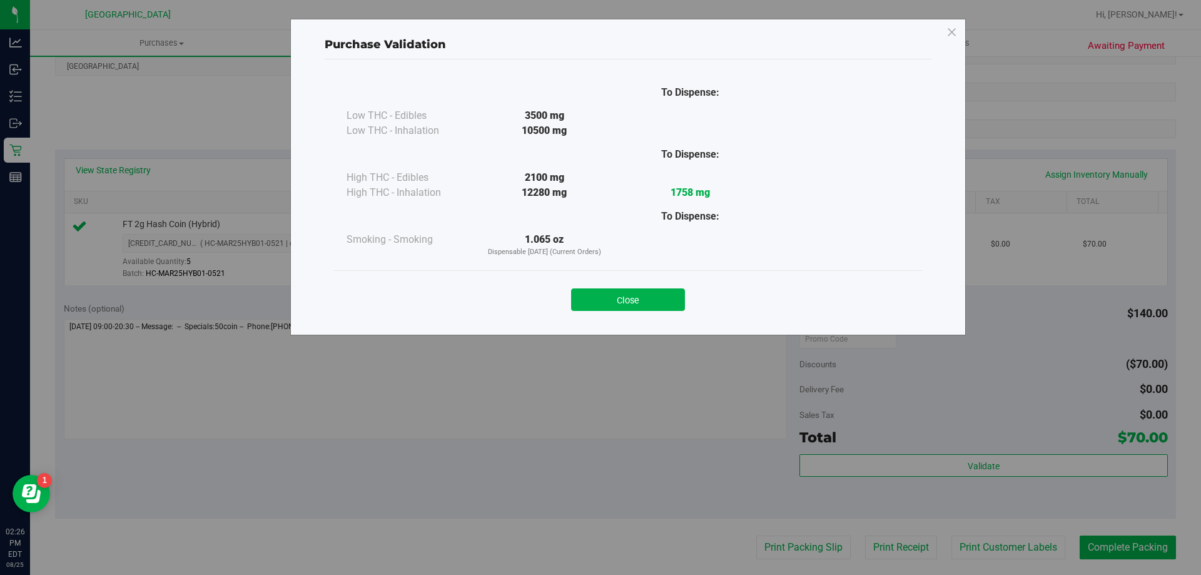
click at [613, 303] on button "Close" at bounding box center [628, 299] width 114 height 23
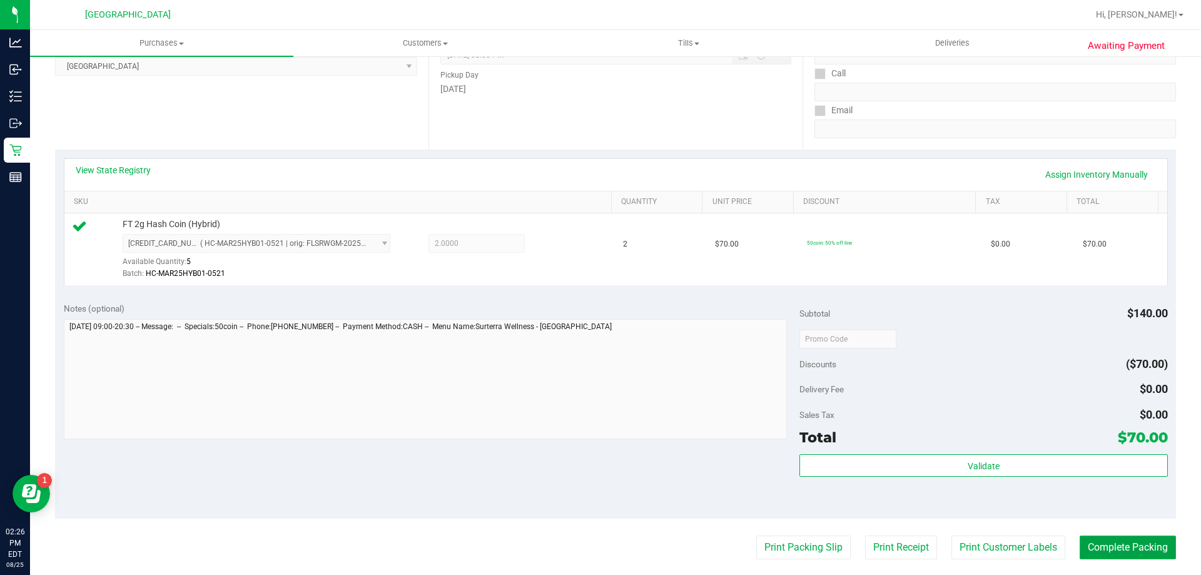
click at [1098, 542] on button "Complete Packing" at bounding box center [1128, 548] width 96 height 24
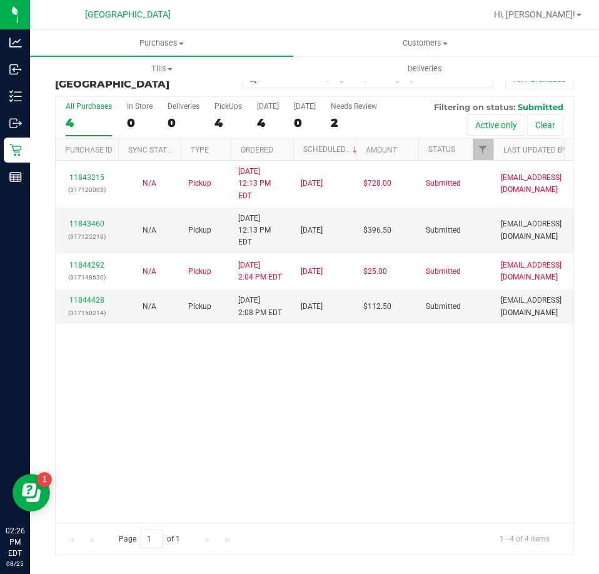
click at [448, 359] on div "11843215 (317120003) N/A Pickup 8/25/2025 12:13 PM EDT 8/25/2025 $728.00 Submit…" at bounding box center [315, 342] width 518 height 362
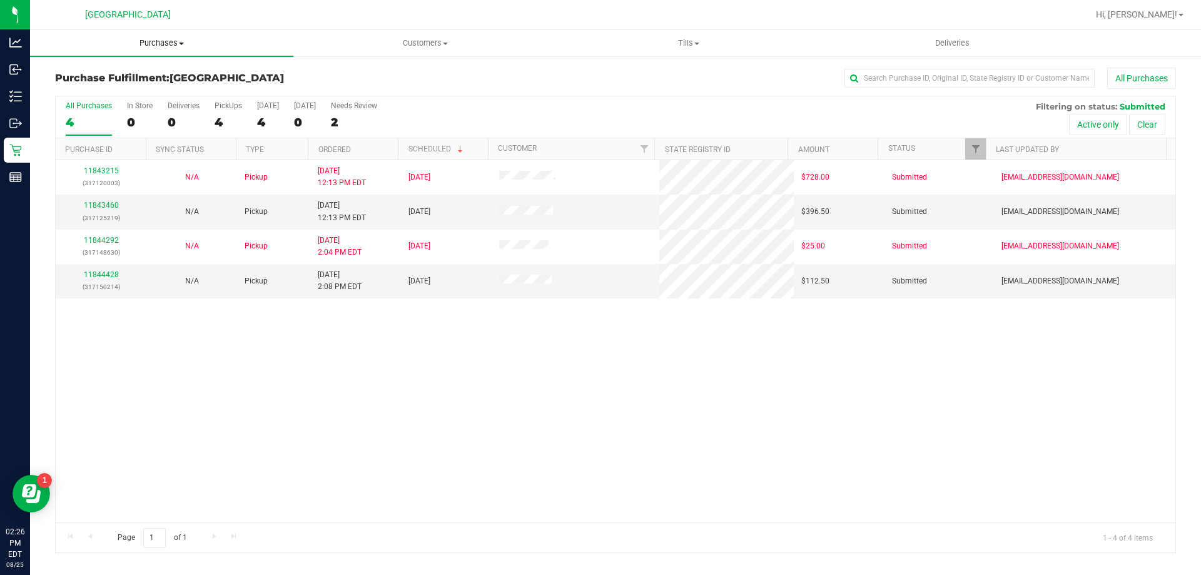
click at [152, 42] on span "Purchases" at bounding box center [161, 43] width 263 height 11
click at [79, 83] on li "Fulfillment" at bounding box center [161, 90] width 263 height 15
click at [687, 46] on span "Tills" at bounding box center [688, 43] width 262 height 11
click at [612, 72] on span "Manage tills" at bounding box center [599, 75] width 84 height 11
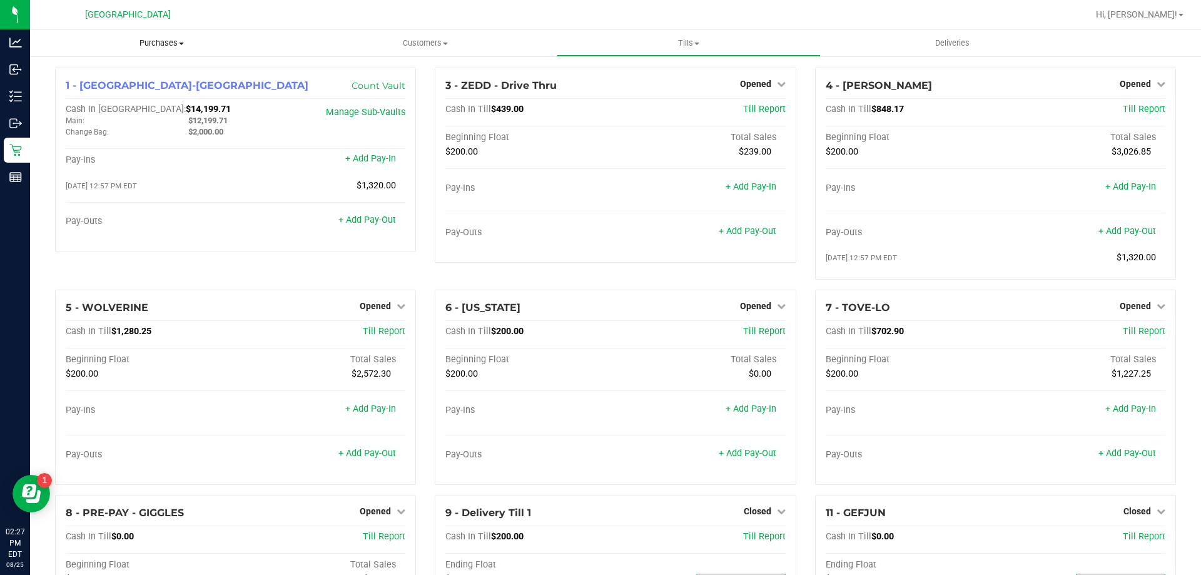
click at [148, 47] on span "Purchases" at bounding box center [161, 43] width 263 height 11
click at [68, 90] on span "Fulfillment" at bounding box center [69, 90] width 78 height 11
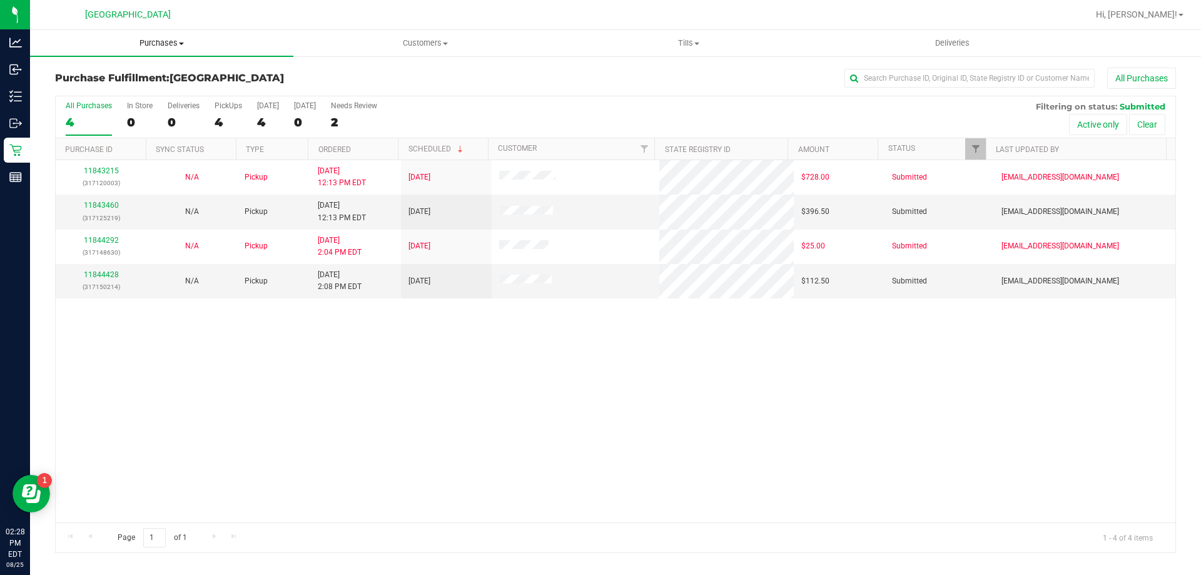
click at [163, 33] on uib-tab-heading "Purchases Summary of purchases Fulfillment All purchases" at bounding box center [161, 43] width 263 height 26
click at [89, 94] on span "Fulfillment" at bounding box center [69, 90] width 78 height 11
click at [695, 41] on span "Tills" at bounding box center [688, 43] width 262 height 11
click at [633, 77] on span "Manage tills" at bounding box center [599, 75] width 84 height 11
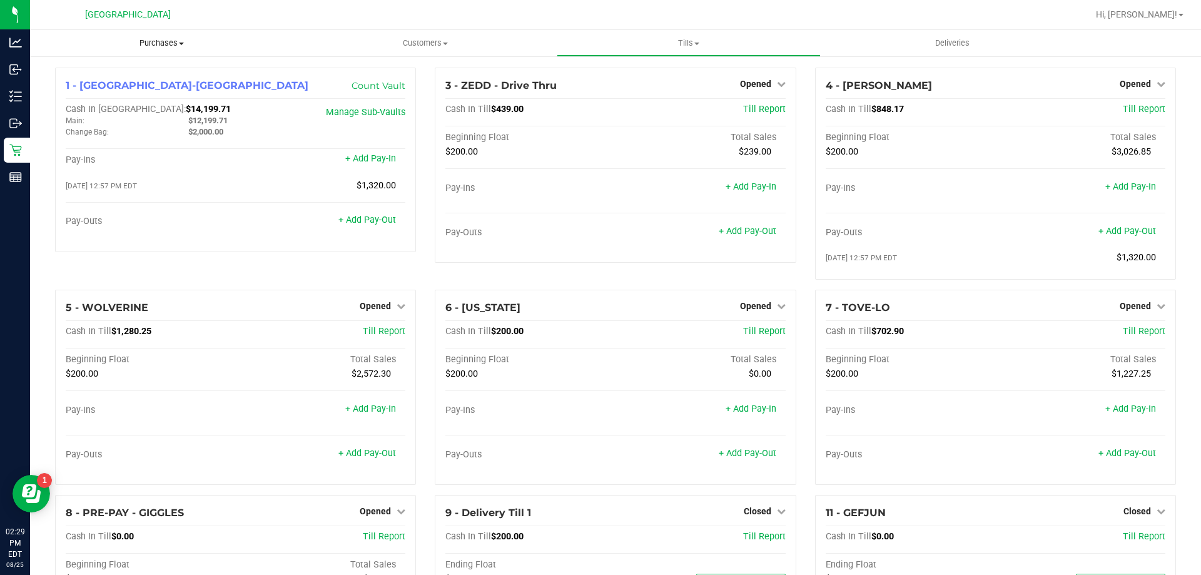
click at [166, 46] on span "Purchases" at bounding box center [161, 43] width 263 height 11
click at [94, 87] on span "Fulfillment" at bounding box center [69, 90] width 78 height 11
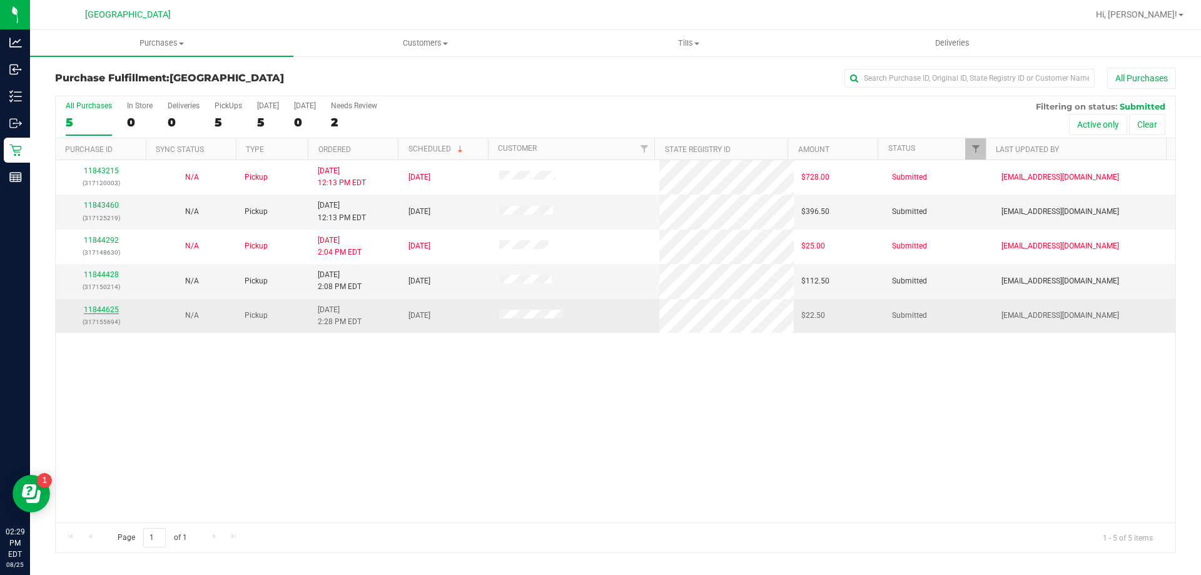
click at [97, 309] on link "11844625" at bounding box center [101, 309] width 35 height 9
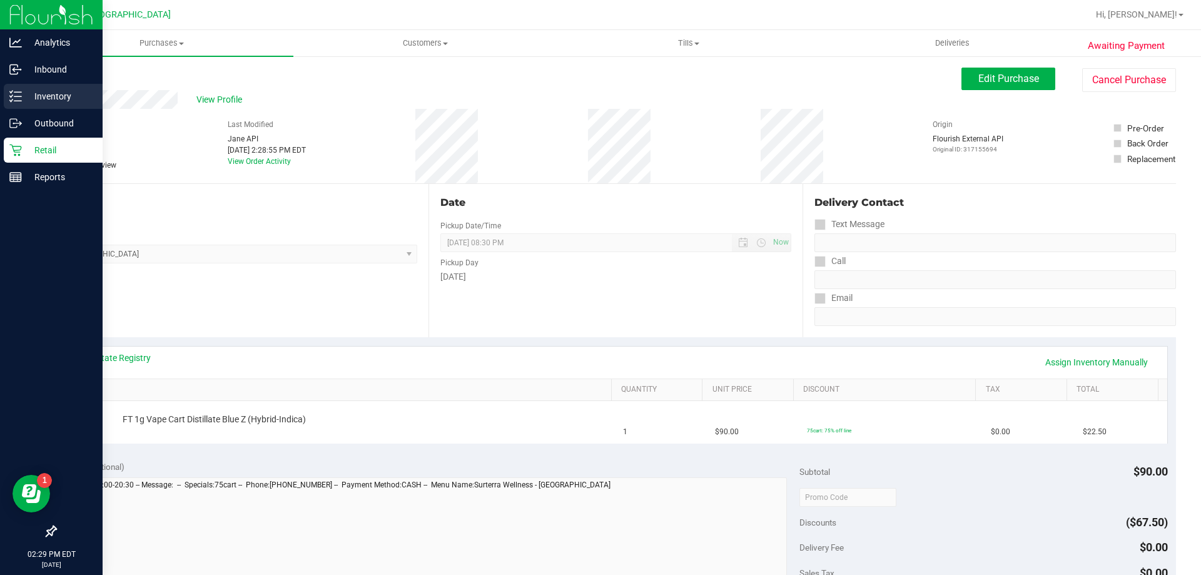
click at [29, 97] on p "Inventory" at bounding box center [59, 96] width 75 height 15
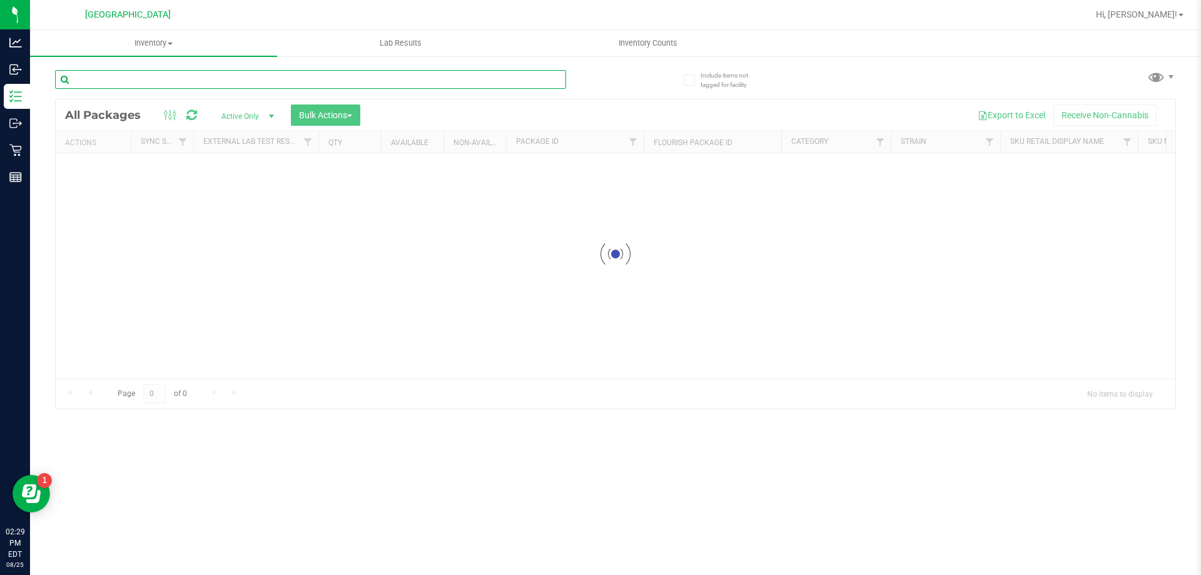
click at [122, 80] on input "text" at bounding box center [310, 79] width 511 height 19
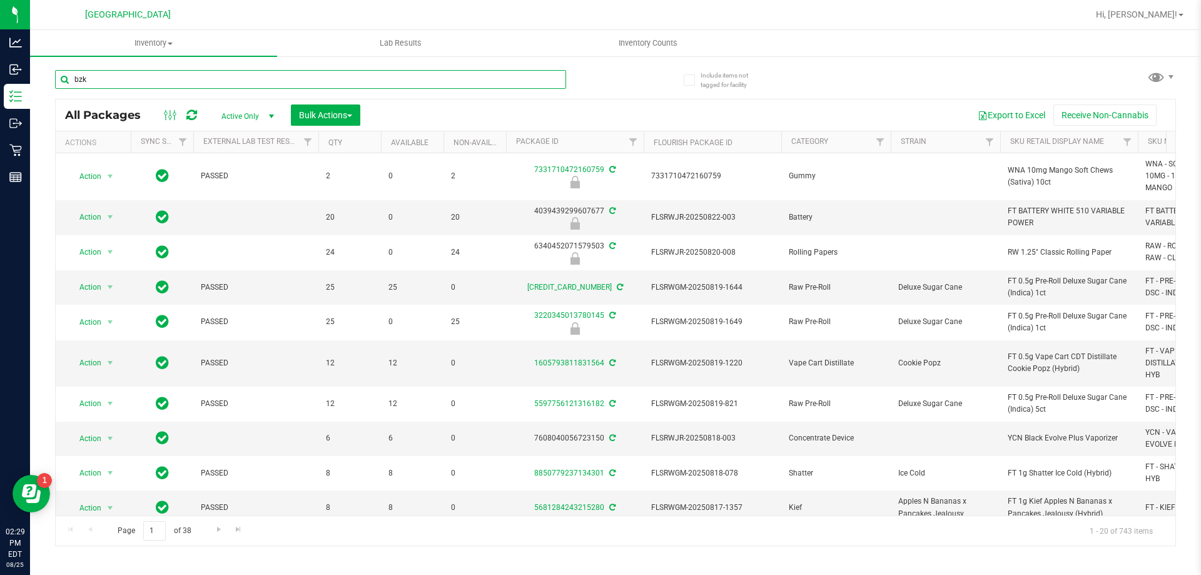
type input "bzk"
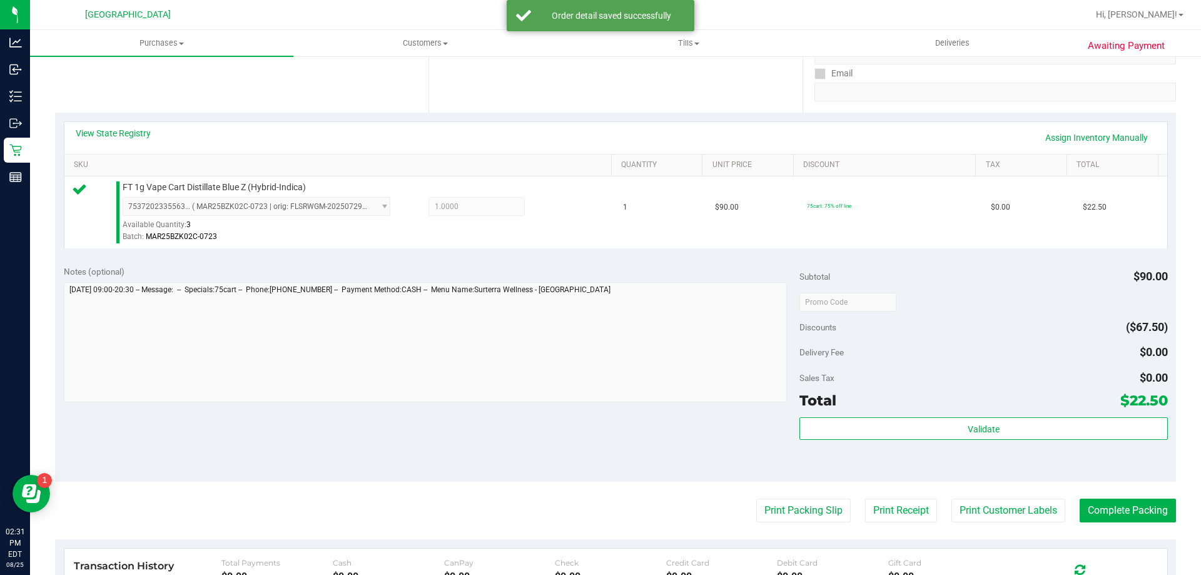
scroll to position [250, 0]
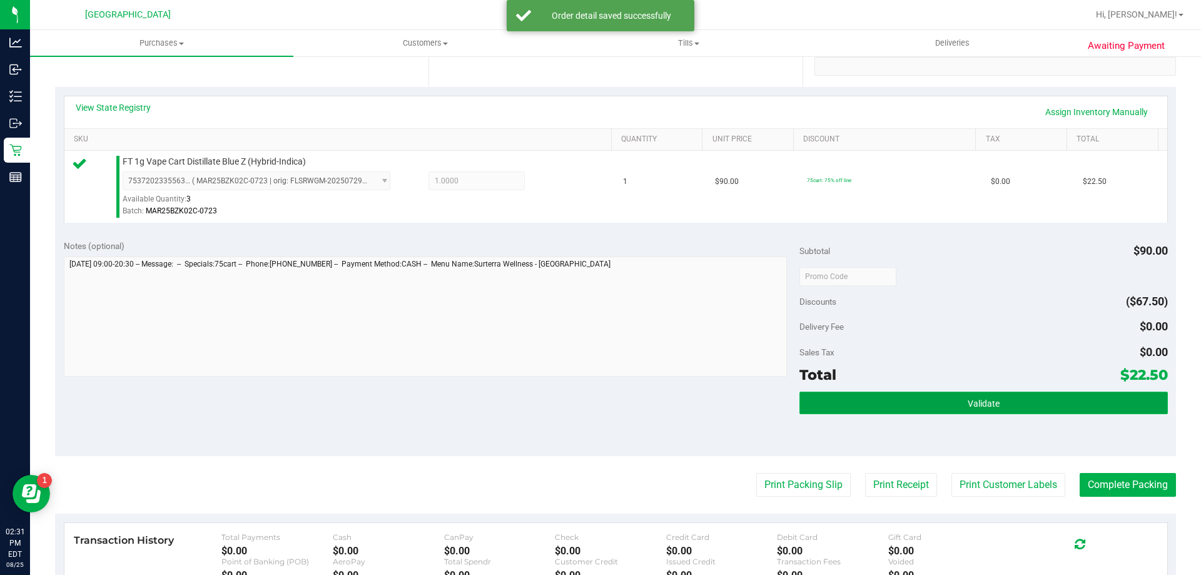
click at [1036, 402] on button "Validate" at bounding box center [984, 403] width 368 height 23
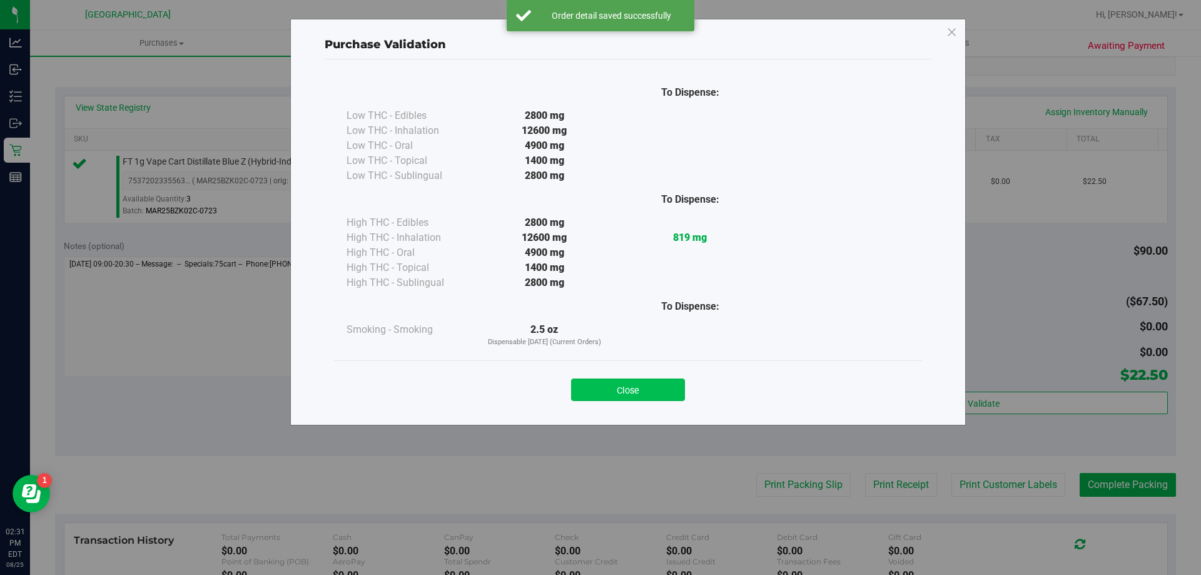
click at [642, 389] on button "Close" at bounding box center [628, 390] width 114 height 23
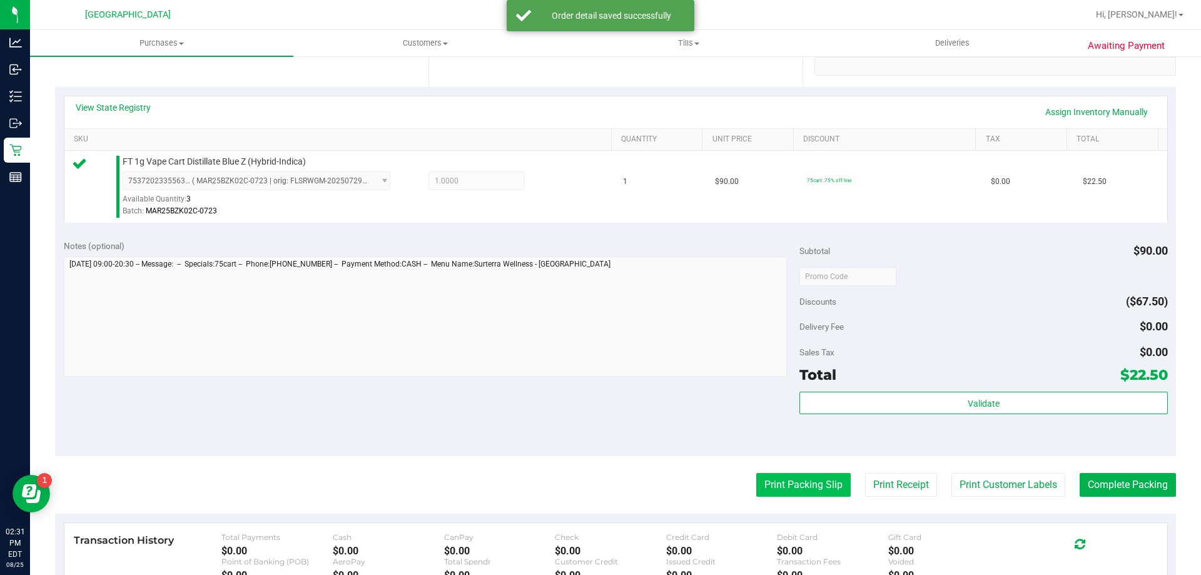
click at [787, 480] on button "Print Packing Slip" at bounding box center [803, 485] width 94 height 24
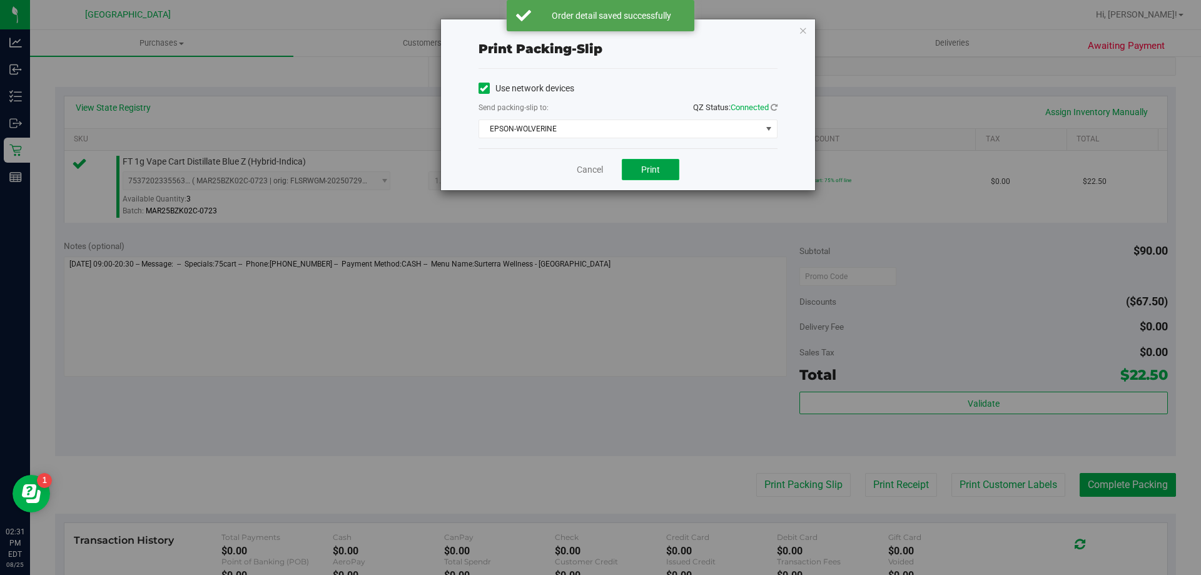
click at [662, 167] on button "Print" at bounding box center [651, 169] width 58 height 21
click at [803, 29] on icon "button" at bounding box center [803, 30] width 9 height 15
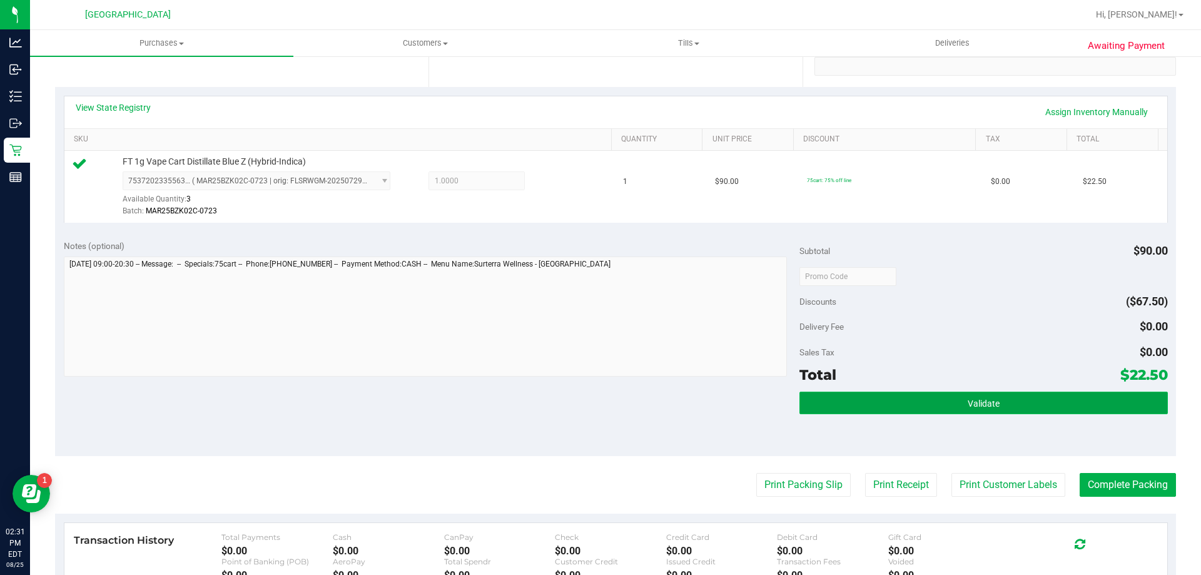
click at [950, 402] on button "Validate" at bounding box center [984, 403] width 368 height 23
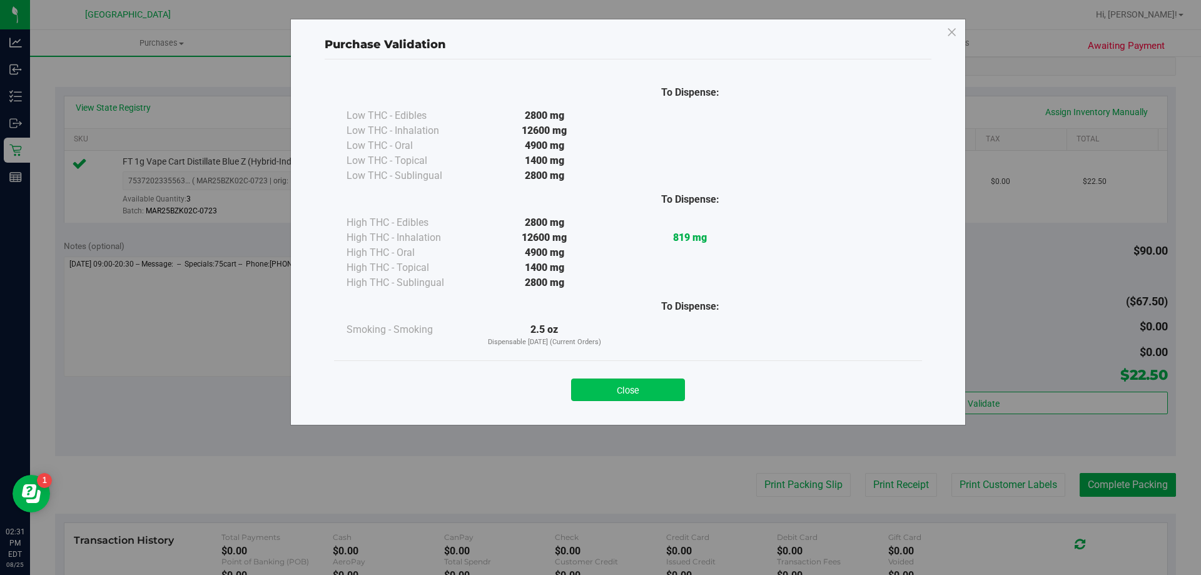
click at [662, 392] on button "Close" at bounding box center [628, 390] width 114 height 23
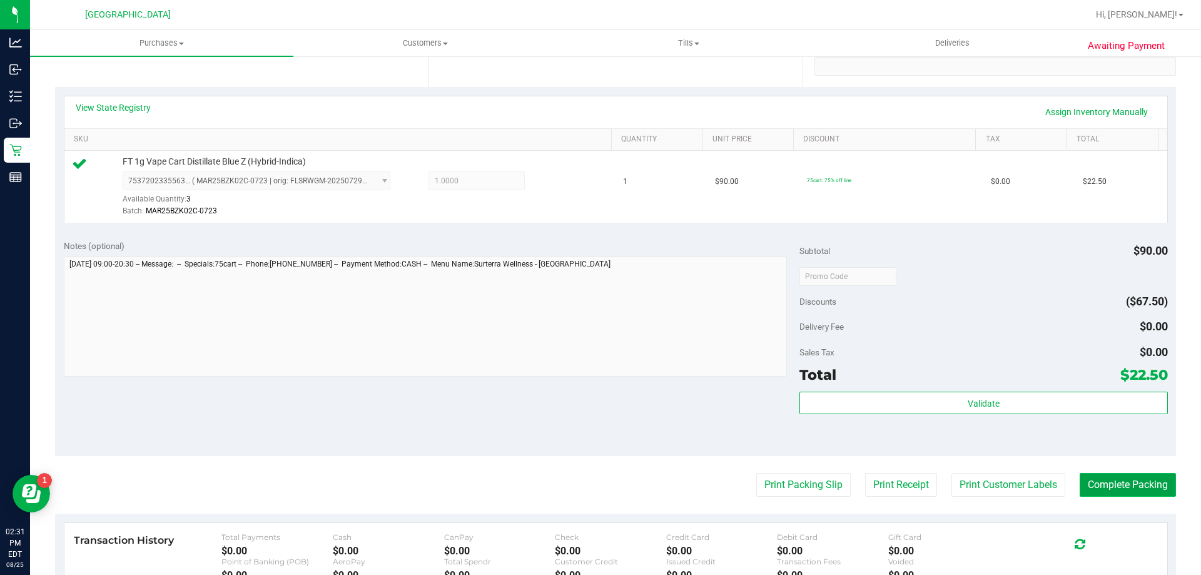
click at [1104, 494] on button "Complete Packing" at bounding box center [1128, 485] width 96 height 24
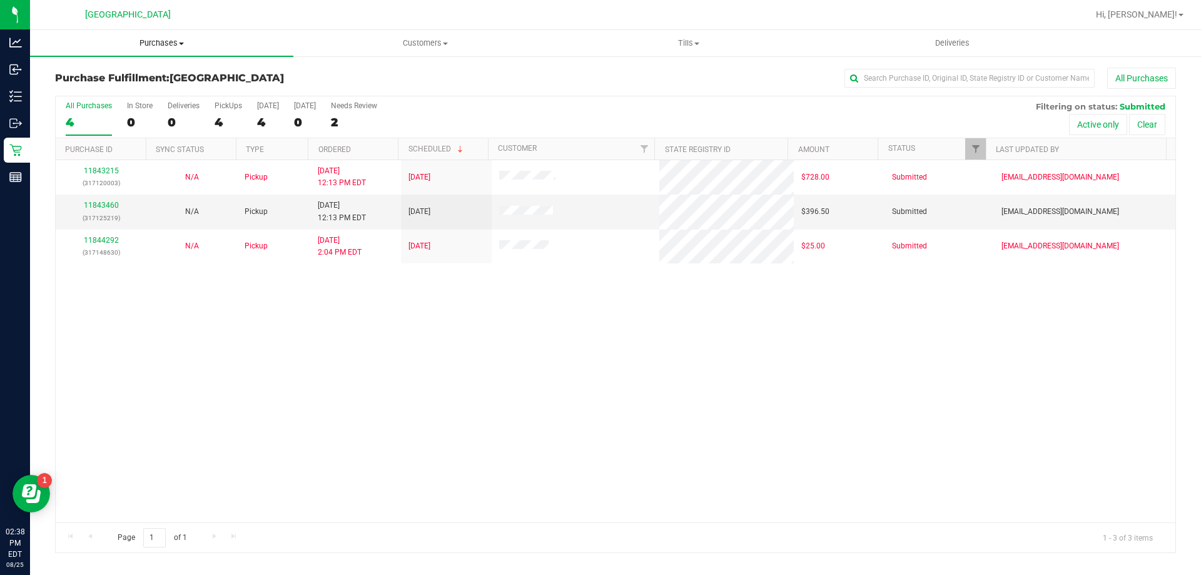
click at [162, 44] on span "Purchases" at bounding box center [161, 43] width 263 height 11
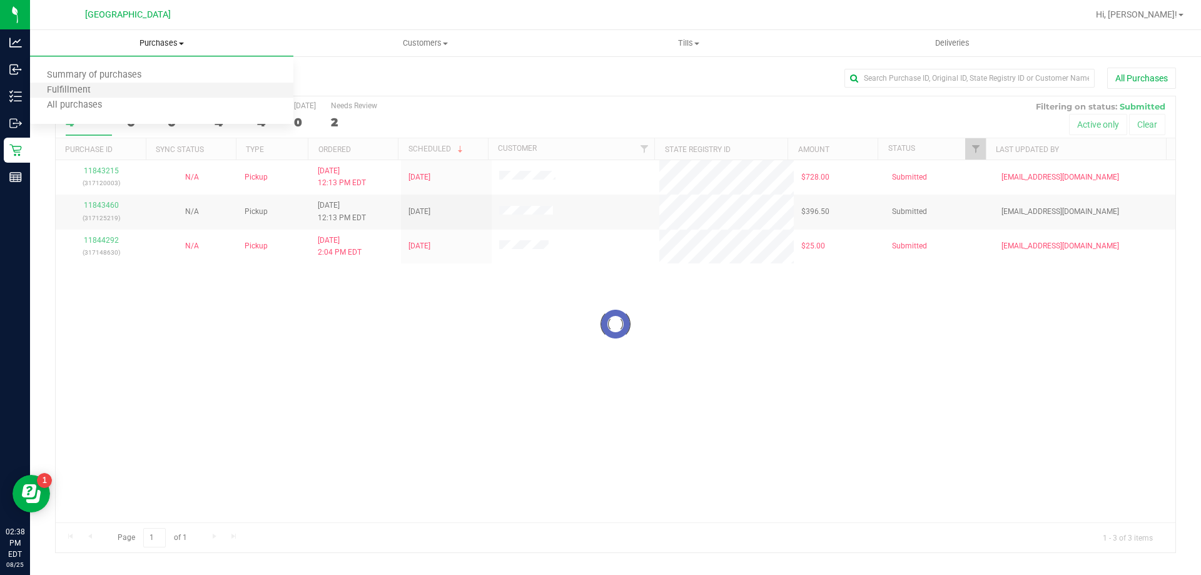
click at [109, 89] on li "Fulfillment" at bounding box center [161, 90] width 263 height 15
click at [85, 92] on span "Fulfillment" at bounding box center [69, 90] width 78 height 11
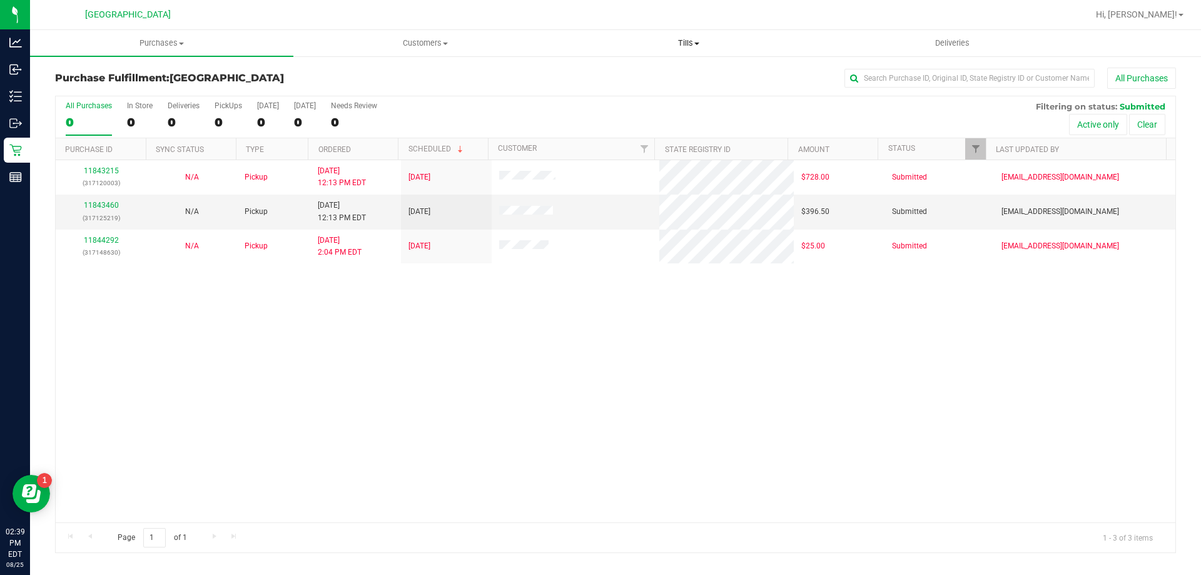
click at [682, 42] on span "Tills" at bounding box center [688, 43] width 262 height 11
click at [613, 73] on span "Manage tills" at bounding box center [599, 75] width 84 height 11
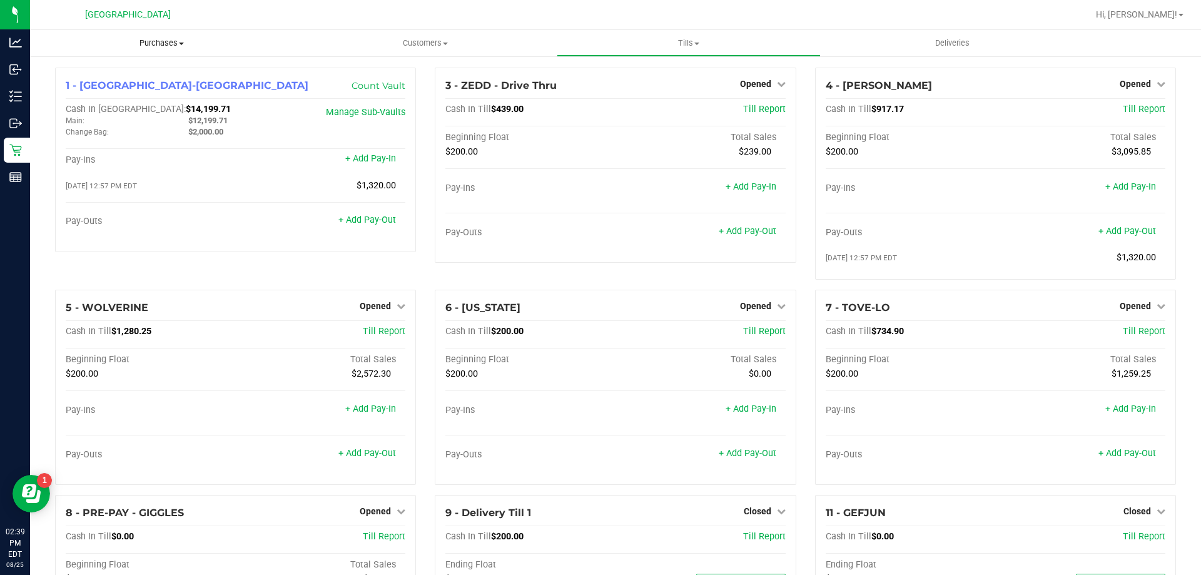
click at [158, 46] on span "Purchases" at bounding box center [161, 43] width 263 height 11
click at [94, 94] on span "Fulfillment" at bounding box center [69, 90] width 78 height 11
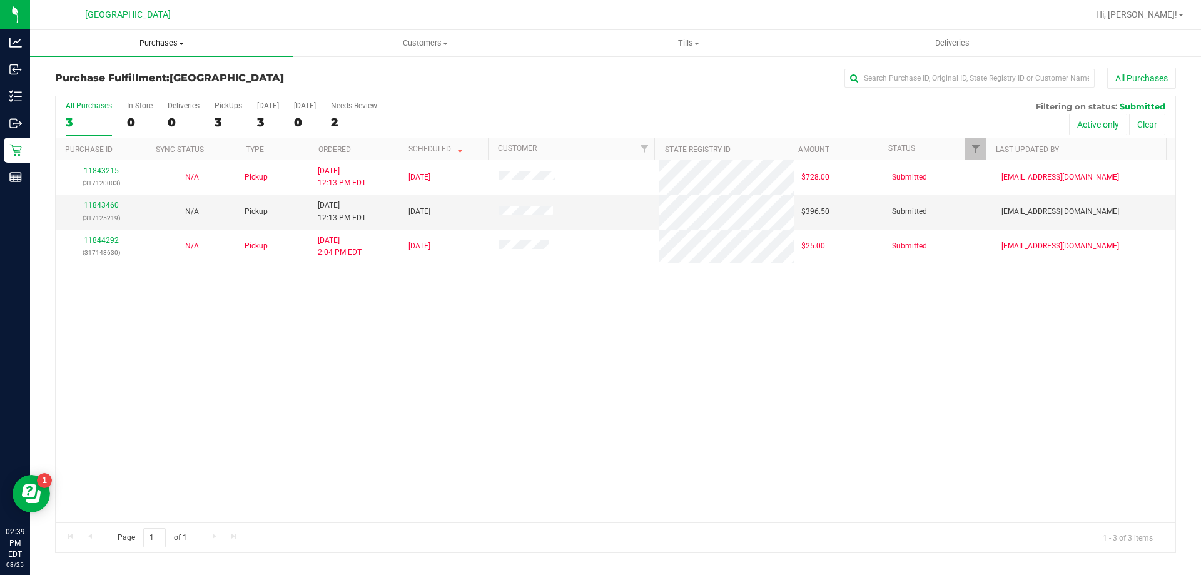
click at [141, 46] on span "Purchases" at bounding box center [161, 43] width 263 height 11
click at [81, 85] on span "Fulfillment" at bounding box center [69, 90] width 78 height 11
click at [693, 40] on span "Tills" at bounding box center [688, 43] width 262 height 11
click at [627, 83] on li "Reconcile e-payments" at bounding box center [688, 90] width 263 height 15
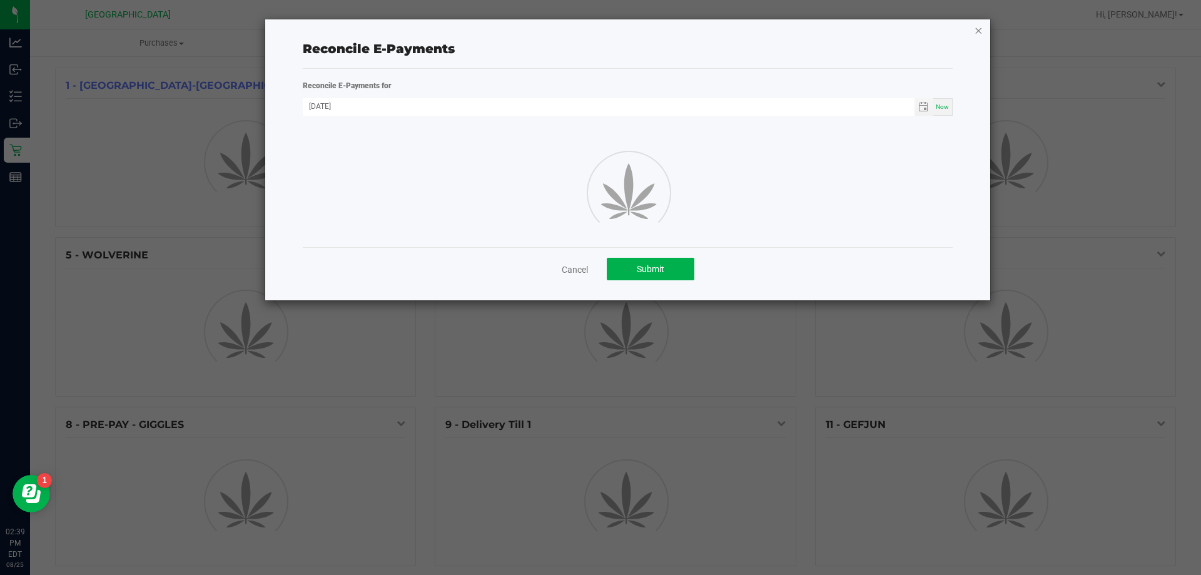
click at [981, 31] on icon "button" at bounding box center [978, 30] width 9 height 15
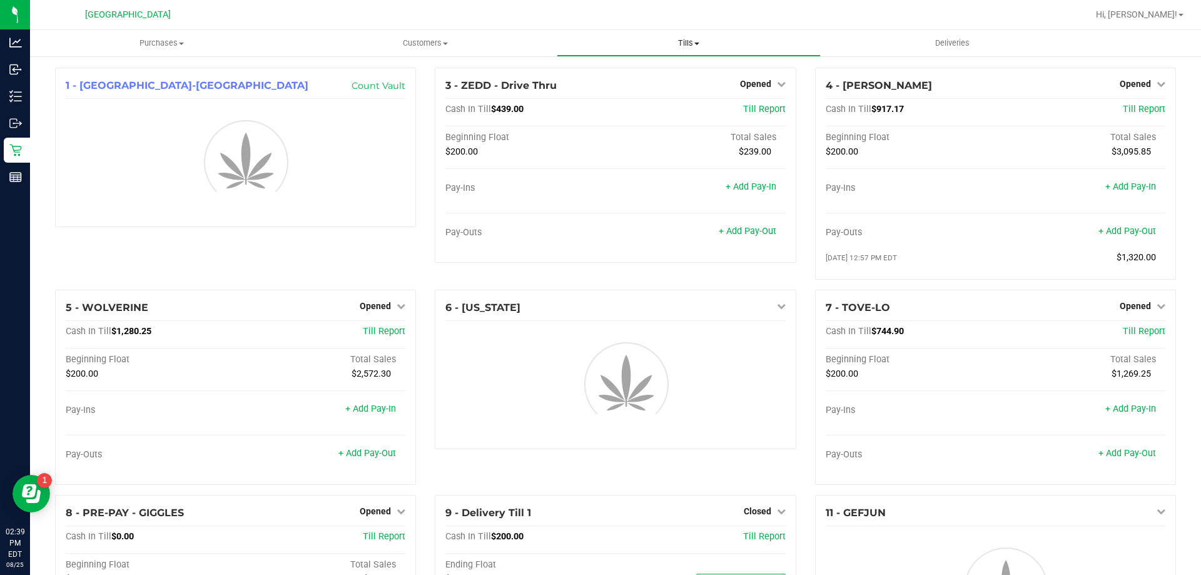
click at [699, 44] on span at bounding box center [697, 44] width 5 height 3
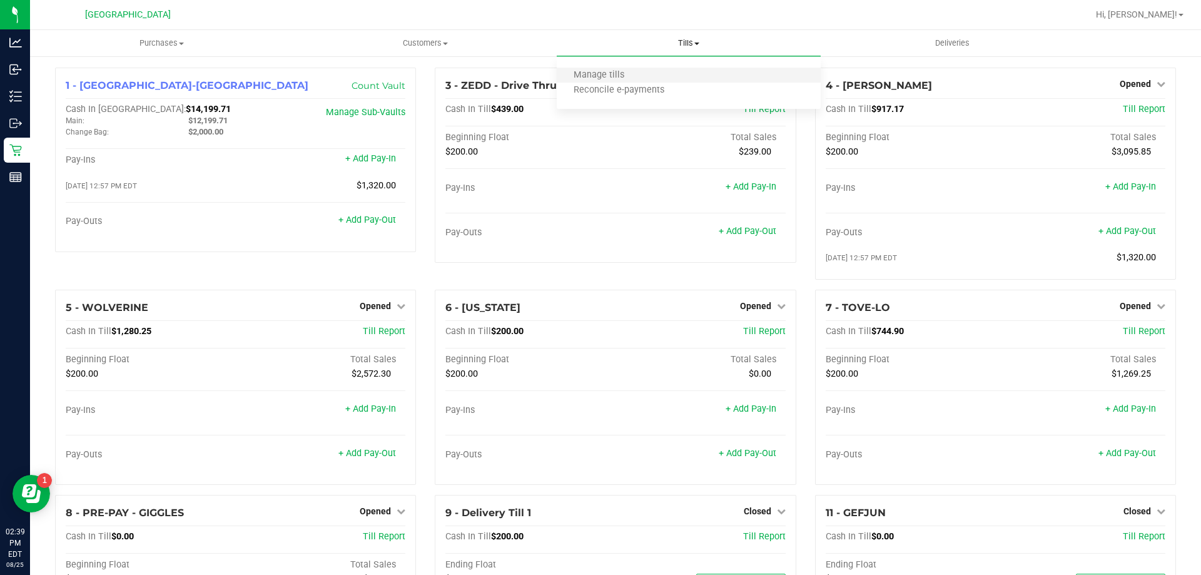
click at [658, 73] on li "Manage tills" at bounding box center [688, 75] width 263 height 15
click at [146, 45] on span "Purchases" at bounding box center [161, 43] width 263 height 11
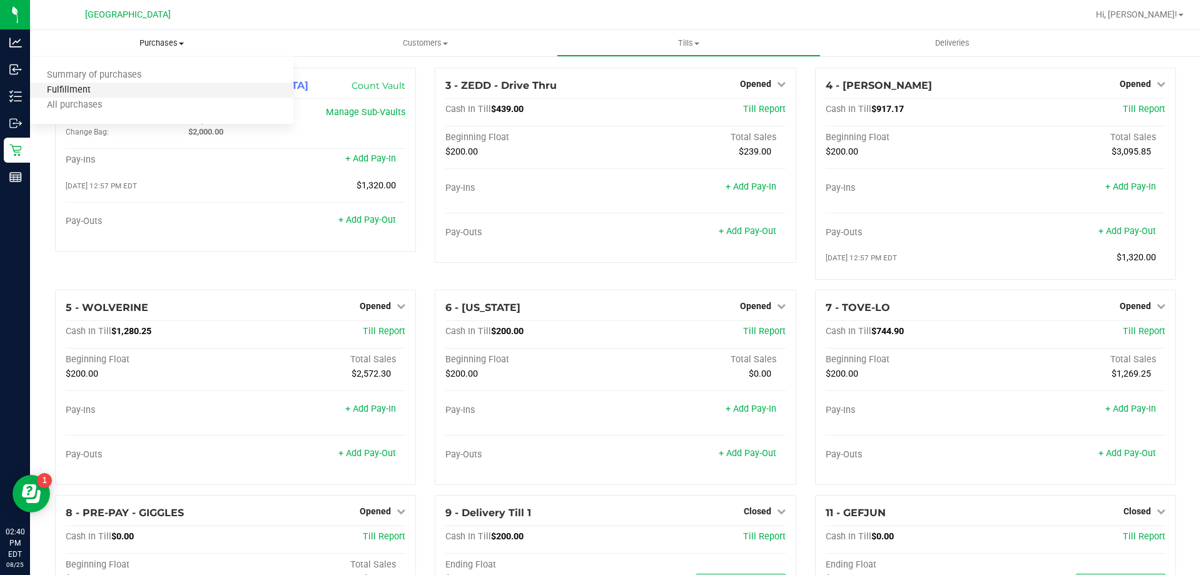
click at [103, 89] on span "Fulfillment" at bounding box center [69, 90] width 78 height 11
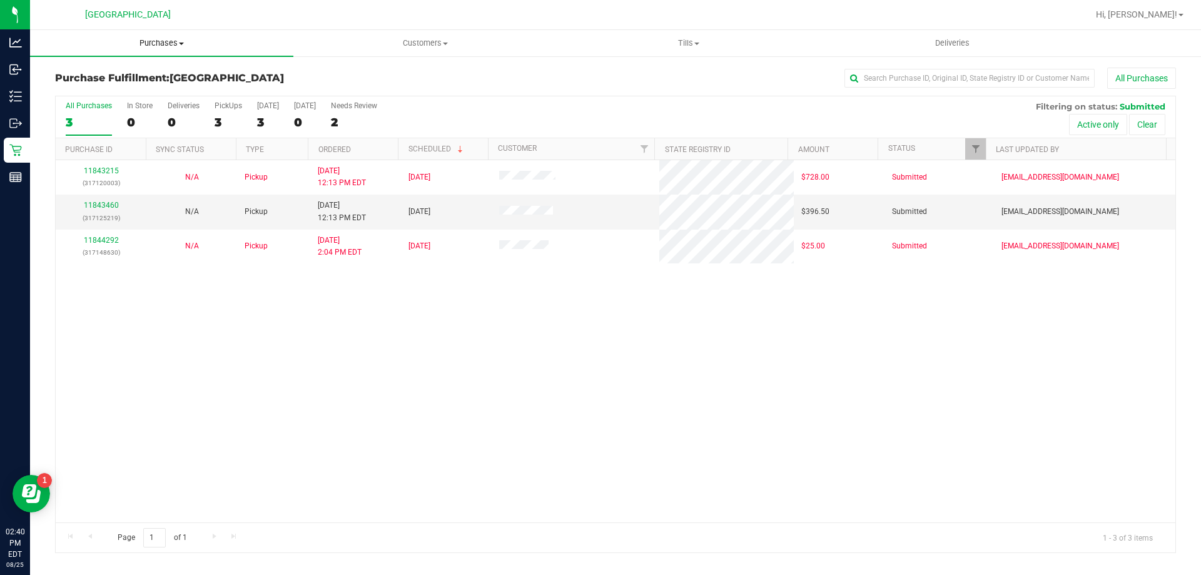
click at [149, 44] on span "Purchases" at bounding box center [161, 43] width 263 height 11
click at [89, 91] on span "Fulfillment" at bounding box center [69, 90] width 78 height 11
click at [151, 48] on span "Purchases" at bounding box center [161, 43] width 263 height 11
click at [67, 92] on span "Fulfillment" at bounding box center [69, 90] width 78 height 11
click at [158, 41] on span "Purchases" at bounding box center [161, 43] width 263 height 11
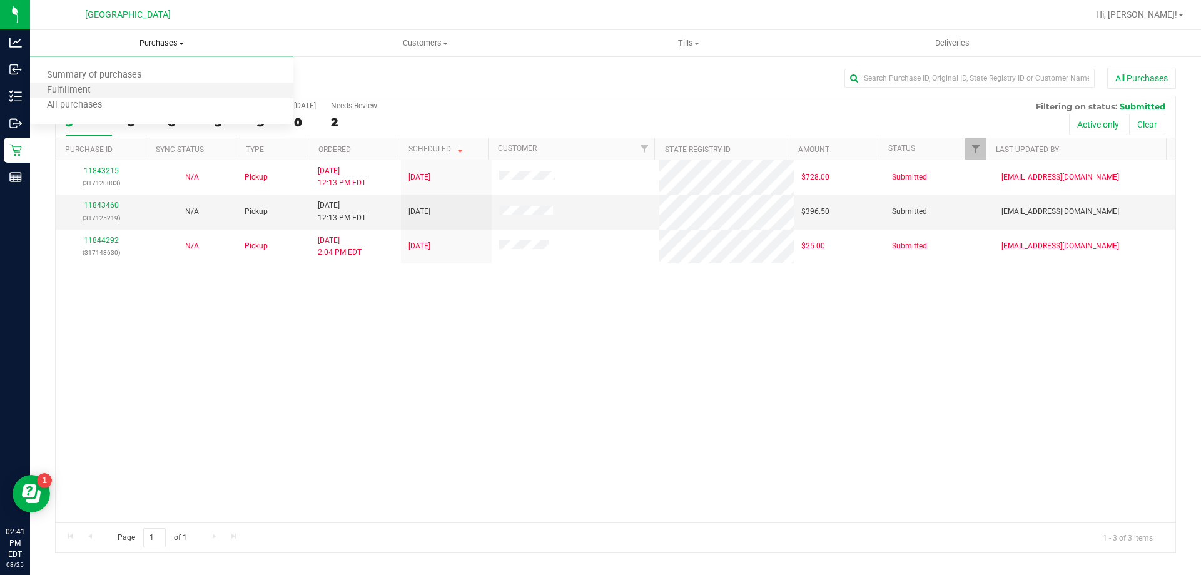
click at [106, 89] on li "Fulfillment" at bounding box center [161, 90] width 263 height 15
click at [146, 42] on span "Purchases" at bounding box center [161, 43] width 263 height 11
click at [86, 91] on span "Fulfillment" at bounding box center [69, 90] width 78 height 11
click at [696, 43] on span at bounding box center [697, 44] width 5 height 3
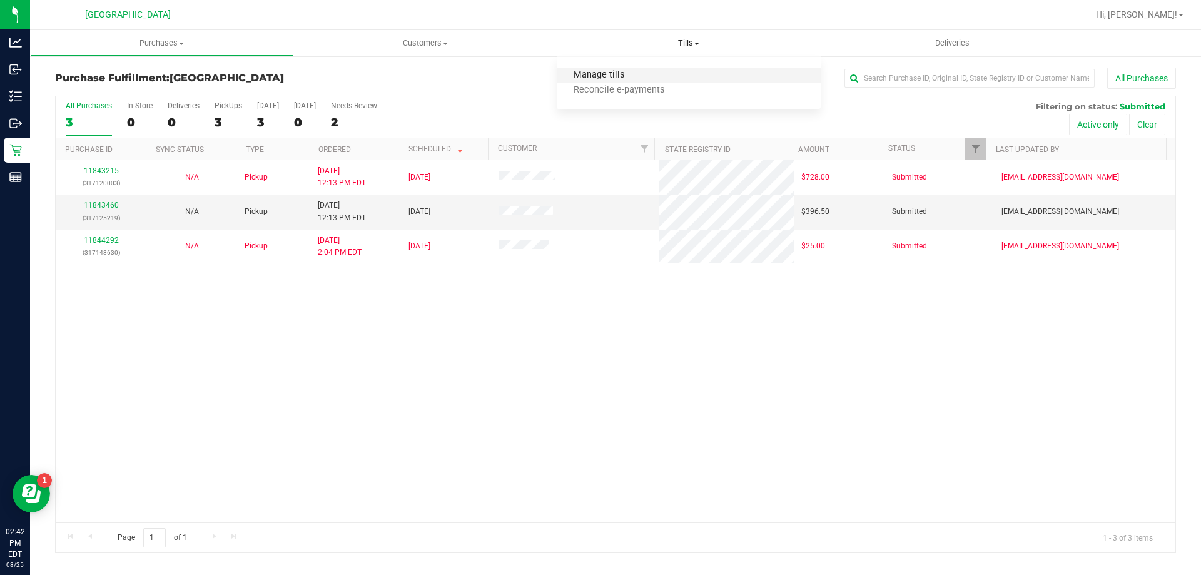
click at [621, 76] on span "Manage tills" at bounding box center [599, 75] width 84 height 11
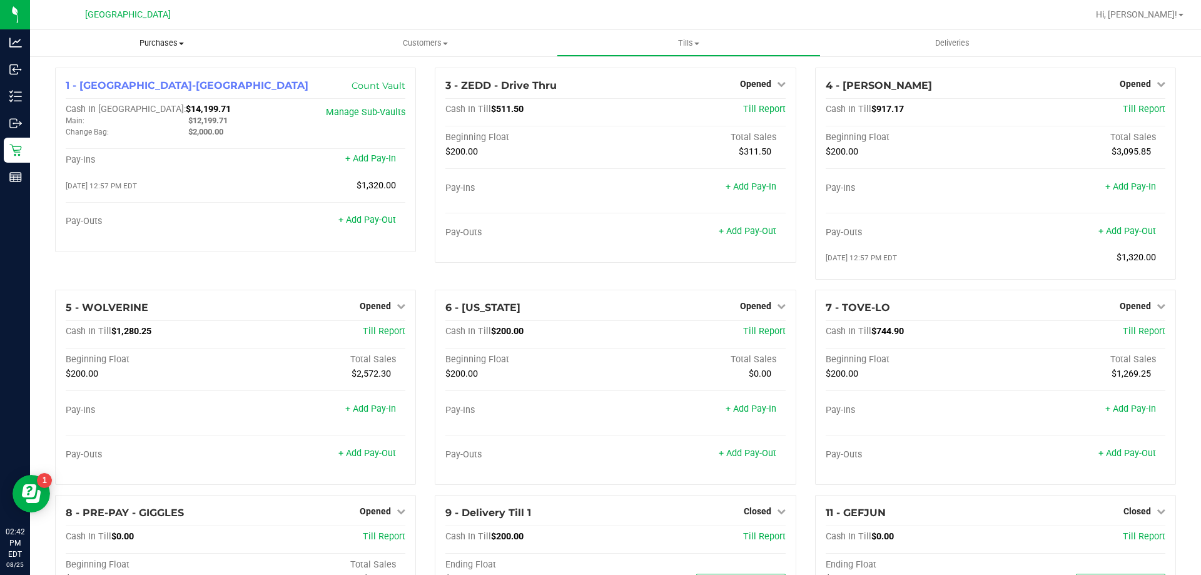
click at [168, 42] on span "Purchases" at bounding box center [161, 43] width 263 height 11
click at [86, 89] on span "Fulfillment" at bounding box center [69, 90] width 78 height 11
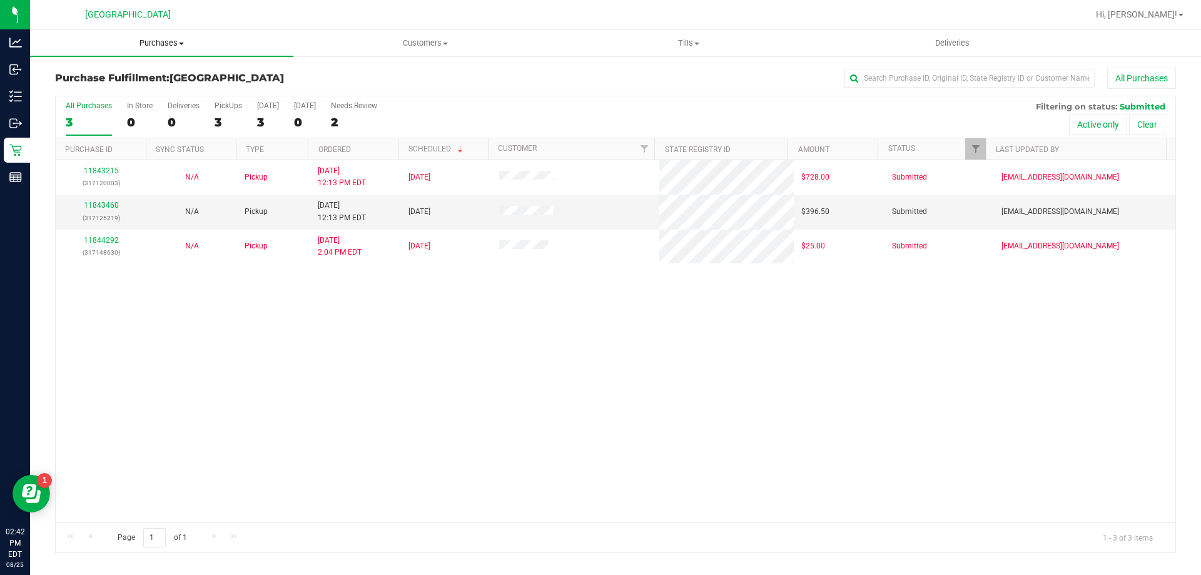
click at [156, 46] on span "Purchases" at bounding box center [161, 43] width 263 height 11
click at [72, 89] on span "Fulfillment" at bounding box center [69, 90] width 78 height 11
click at [682, 45] on span "Tills" at bounding box center [688, 43] width 262 height 11
click at [613, 78] on span "Manage tills" at bounding box center [599, 75] width 84 height 11
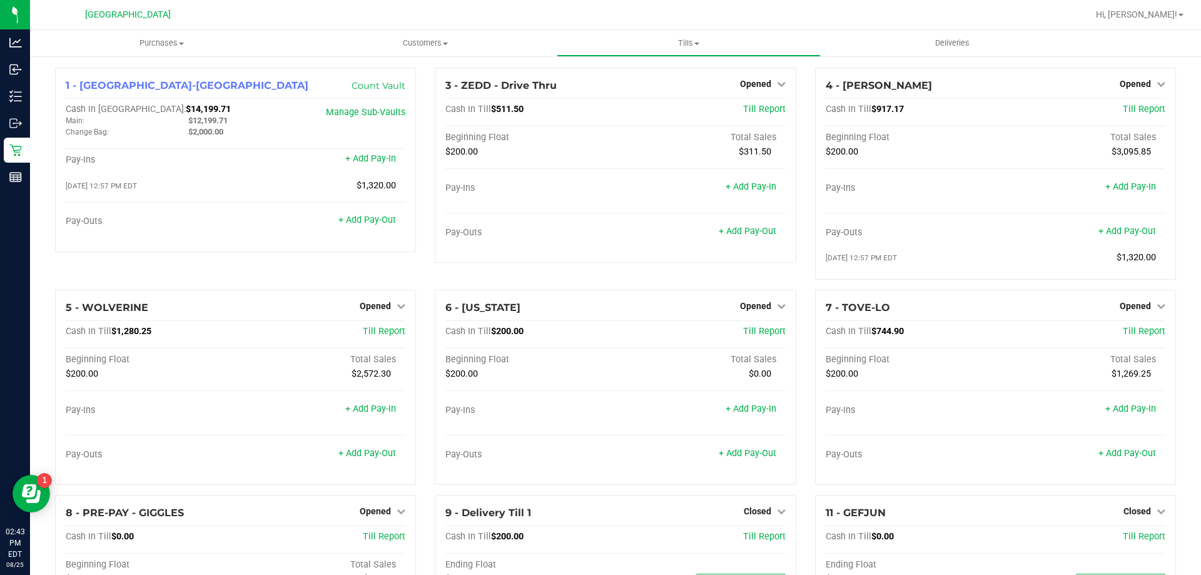
click at [420, 296] on div "5 - WOLVERINE Opened Close Till Cash In Till $1,280.25 Till Report Beginning Fl…" at bounding box center [236, 392] width 380 height 205
click at [145, 47] on span "Purchases" at bounding box center [161, 43] width 263 height 11
click at [118, 87] on li "Fulfillment" at bounding box center [161, 90] width 263 height 15
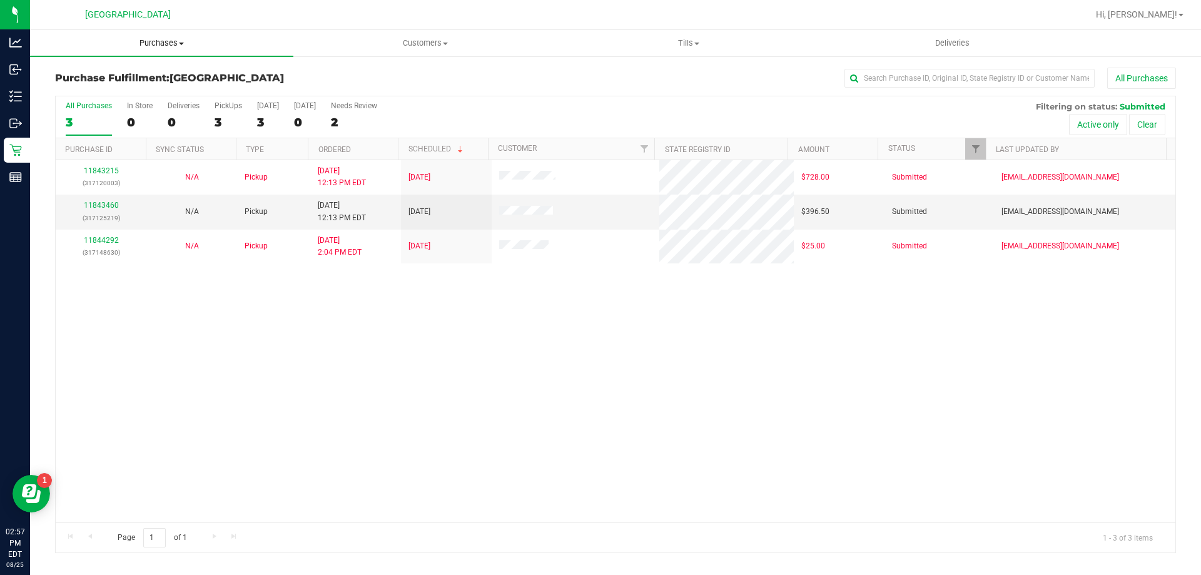
click at [153, 39] on span "Purchases" at bounding box center [161, 43] width 263 height 11
click at [125, 88] on li "Fulfillment" at bounding box center [161, 90] width 263 height 15
click at [684, 41] on span "Tills" at bounding box center [688, 43] width 262 height 11
click at [646, 68] on li "Manage tills" at bounding box center [688, 75] width 263 height 15
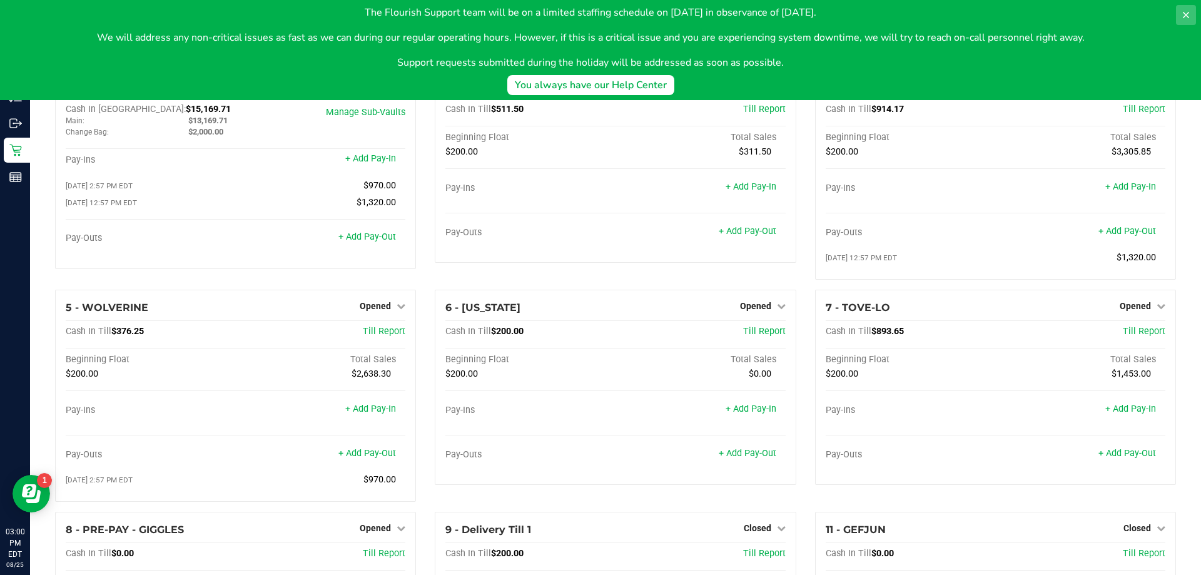
click at [1191, 14] on button at bounding box center [1186, 15] width 20 height 20
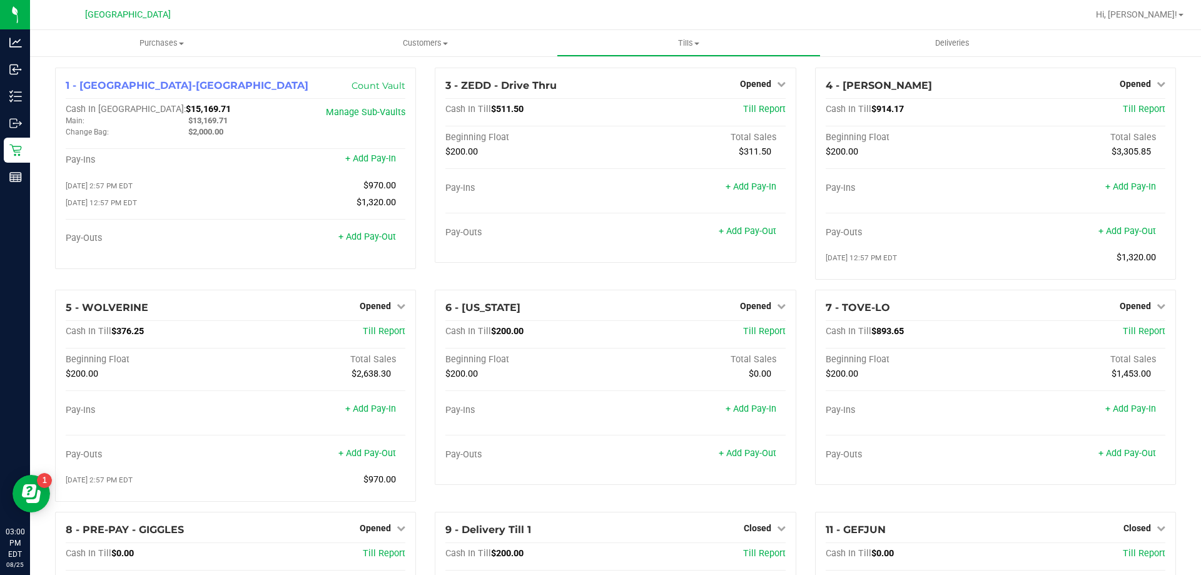
click at [932, 7] on div at bounding box center [656, 15] width 864 height 24
click at [146, 47] on span "Purchases" at bounding box center [161, 43] width 263 height 11
click at [99, 87] on span "Fulfillment" at bounding box center [69, 90] width 78 height 11
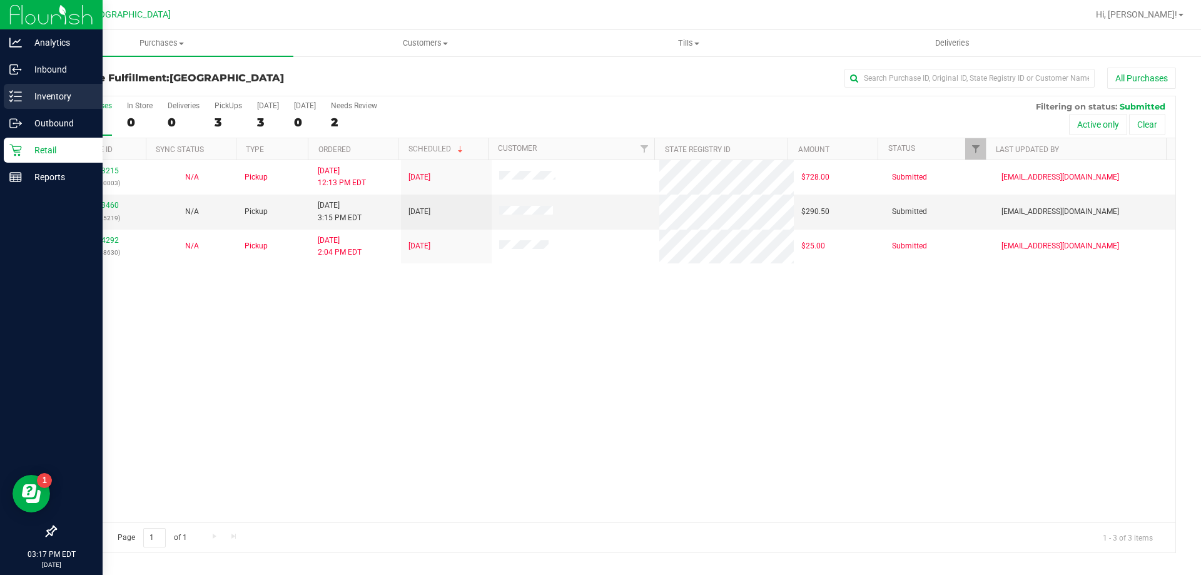
click at [38, 91] on p "Inventory" at bounding box center [59, 96] width 75 height 15
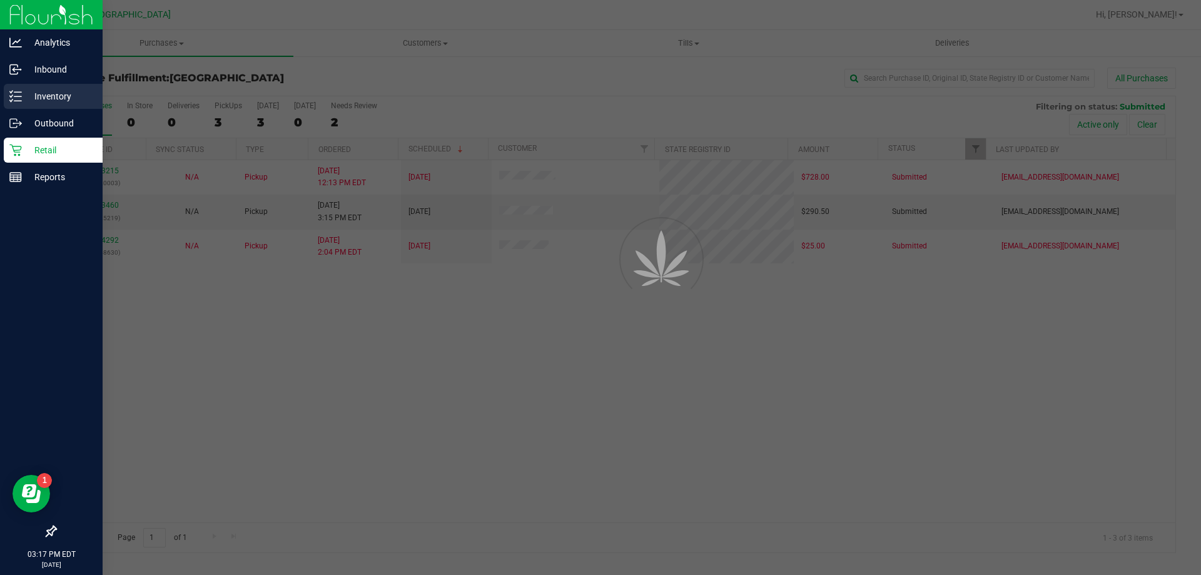
click at [39, 95] on p "Inventory" at bounding box center [59, 96] width 75 height 15
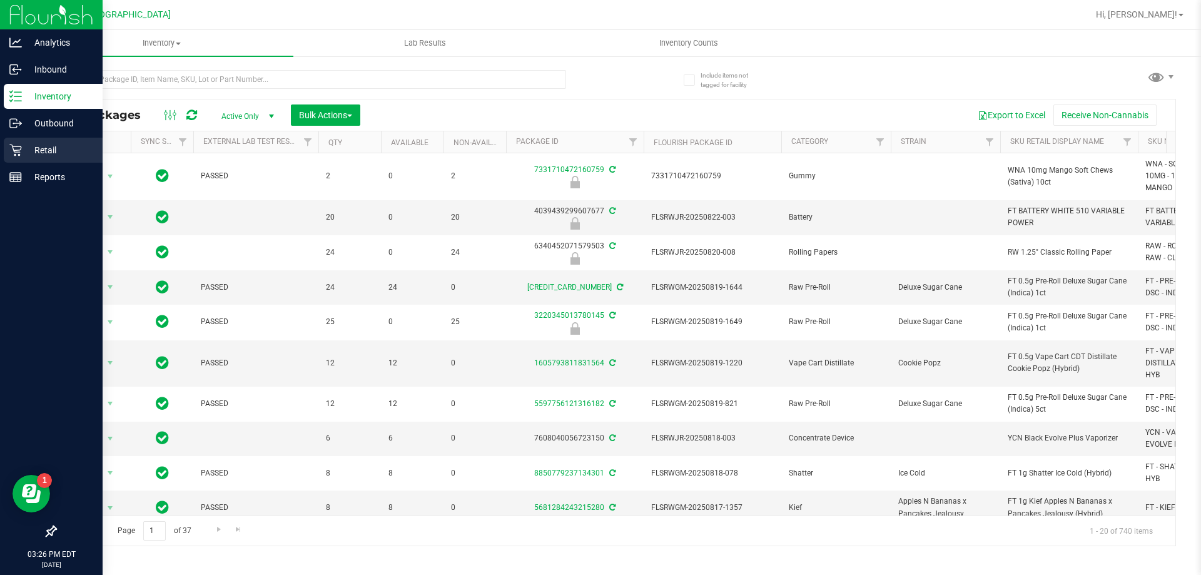
click at [41, 148] on p "Retail" at bounding box center [59, 150] width 75 height 15
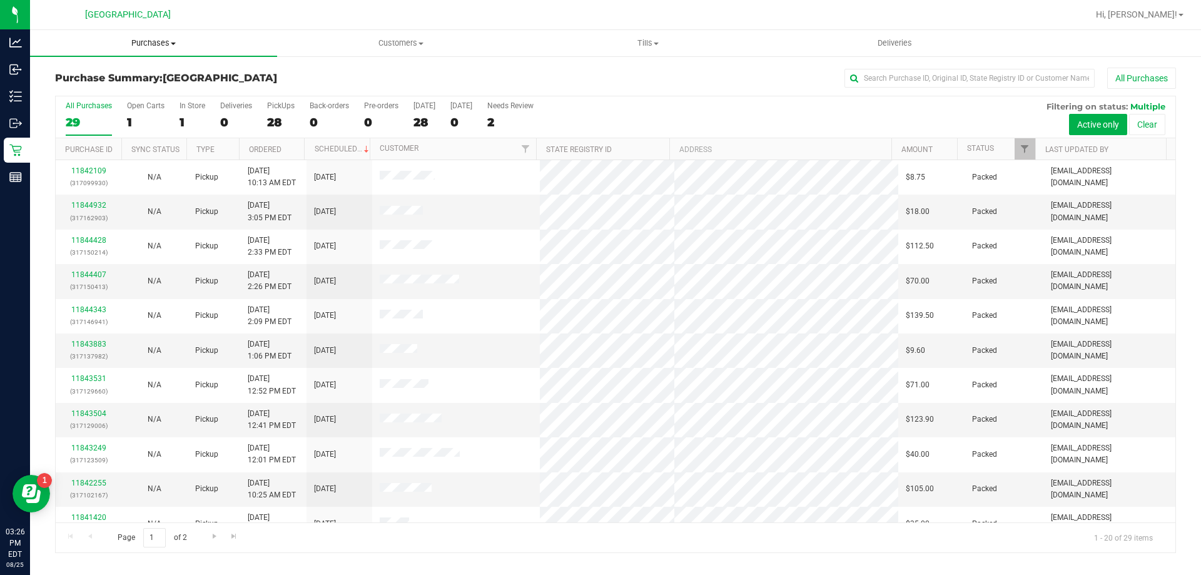
click at [157, 45] on span "Purchases" at bounding box center [153, 43] width 247 height 11
click at [89, 88] on span "Fulfillment" at bounding box center [69, 90] width 78 height 11
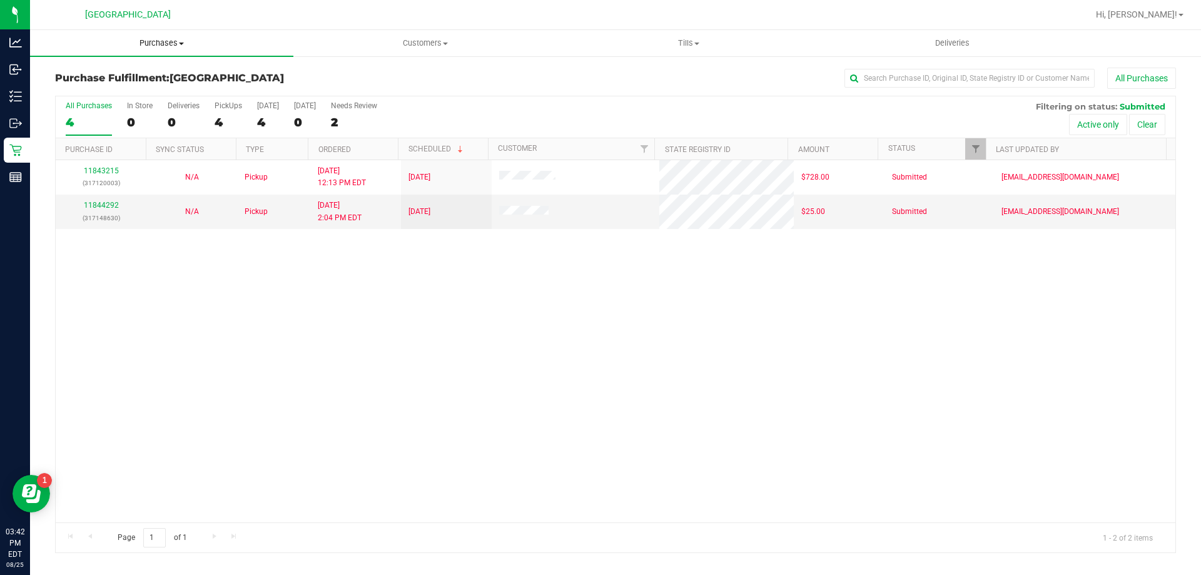
click at [158, 44] on span "Purchases" at bounding box center [161, 43] width 263 height 11
click at [120, 93] on li "Fulfillment" at bounding box center [161, 90] width 263 height 15
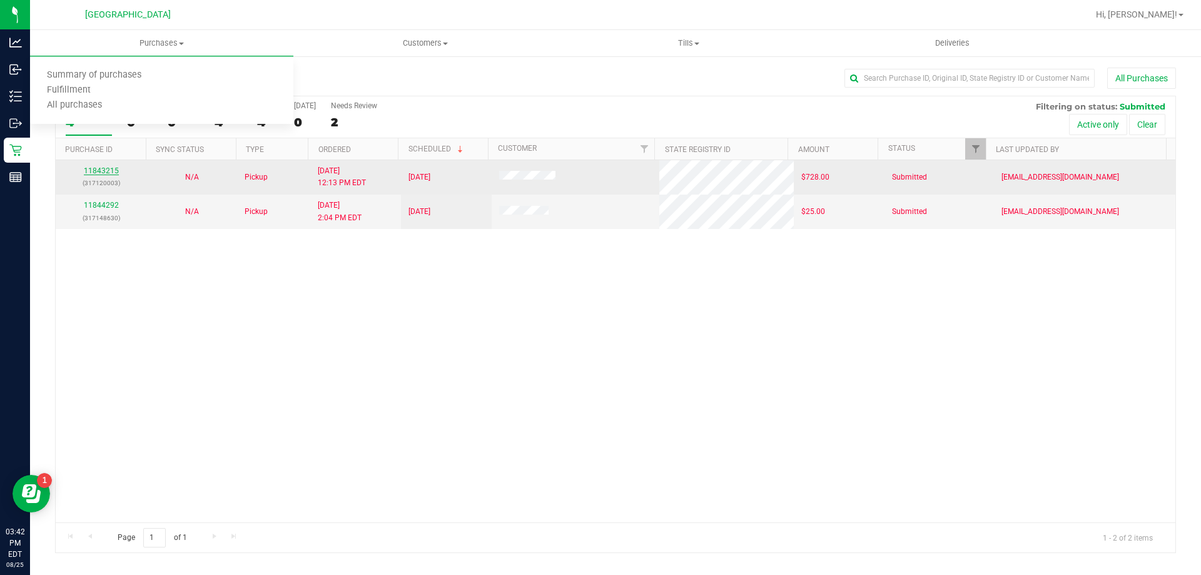
click at [91, 170] on link "11843215" at bounding box center [101, 170] width 35 height 9
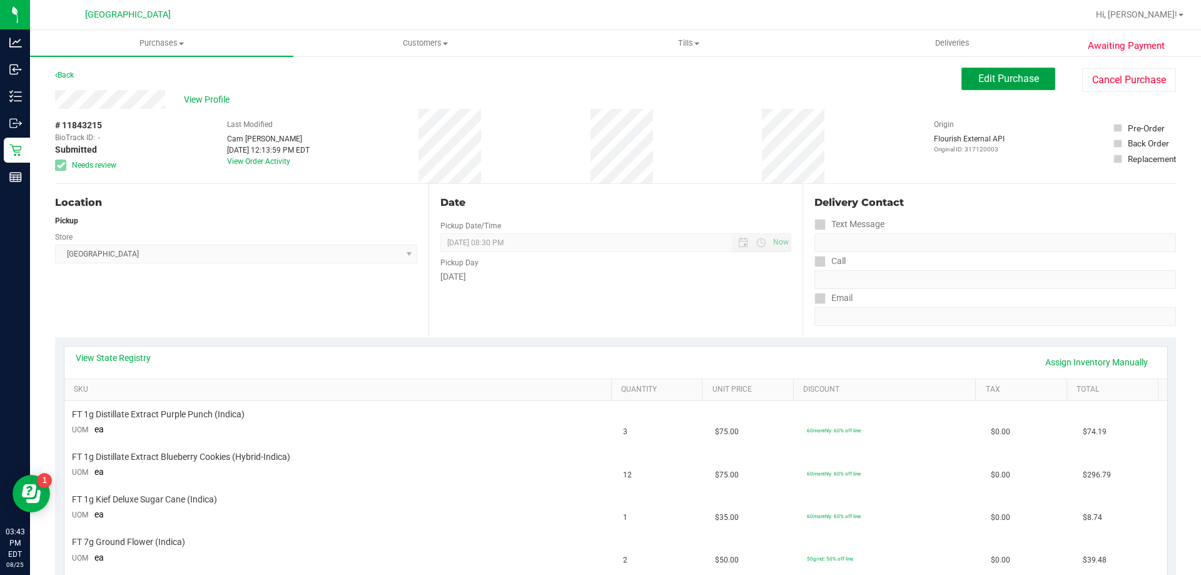
click at [993, 79] on span "Edit Purchase" at bounding box center [1009, 79] width 61 height 12
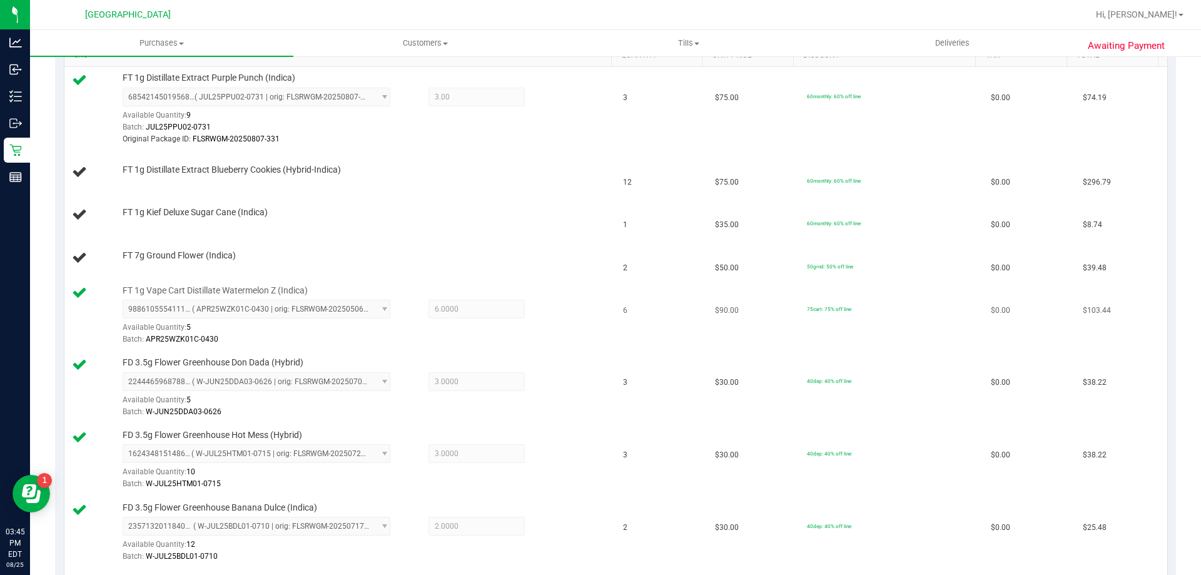
scroll to position [313, 0]
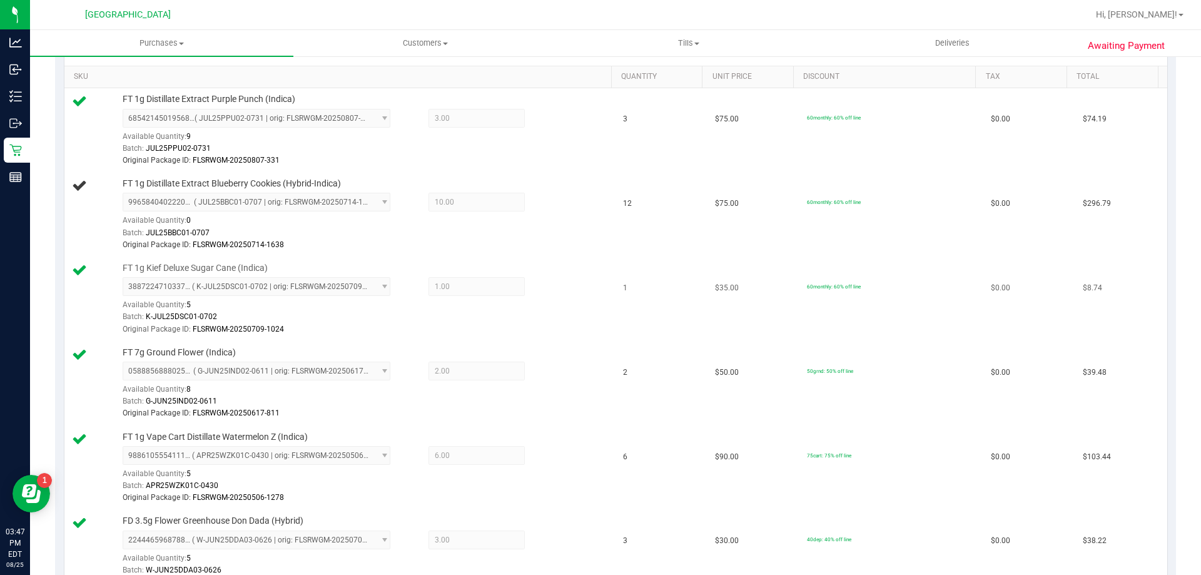
scroll to position [250, 0]
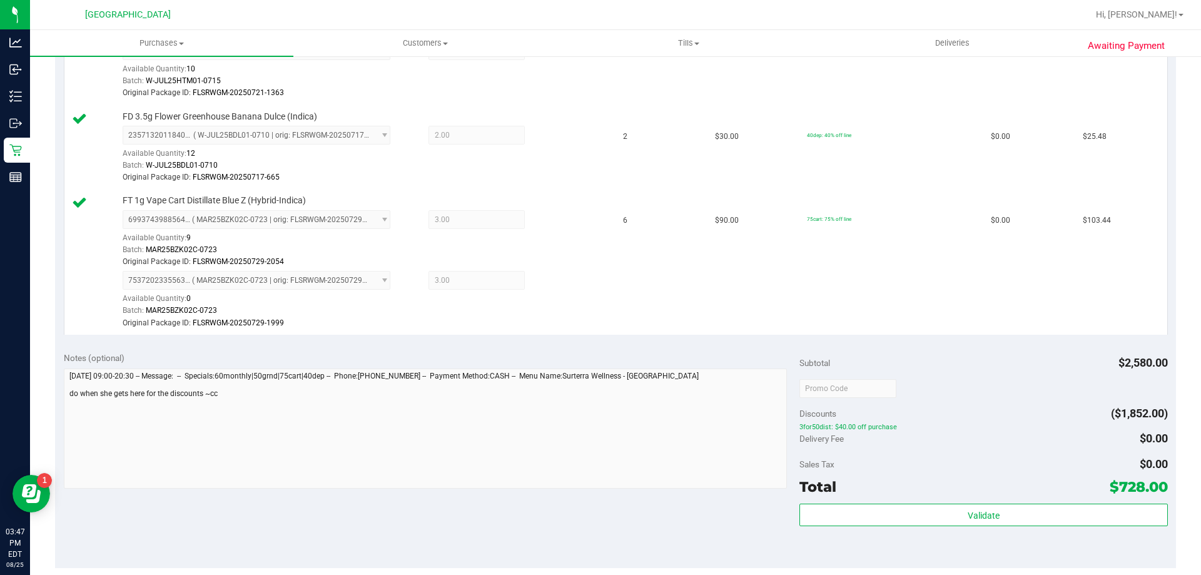
scroll to position [1064, 0]
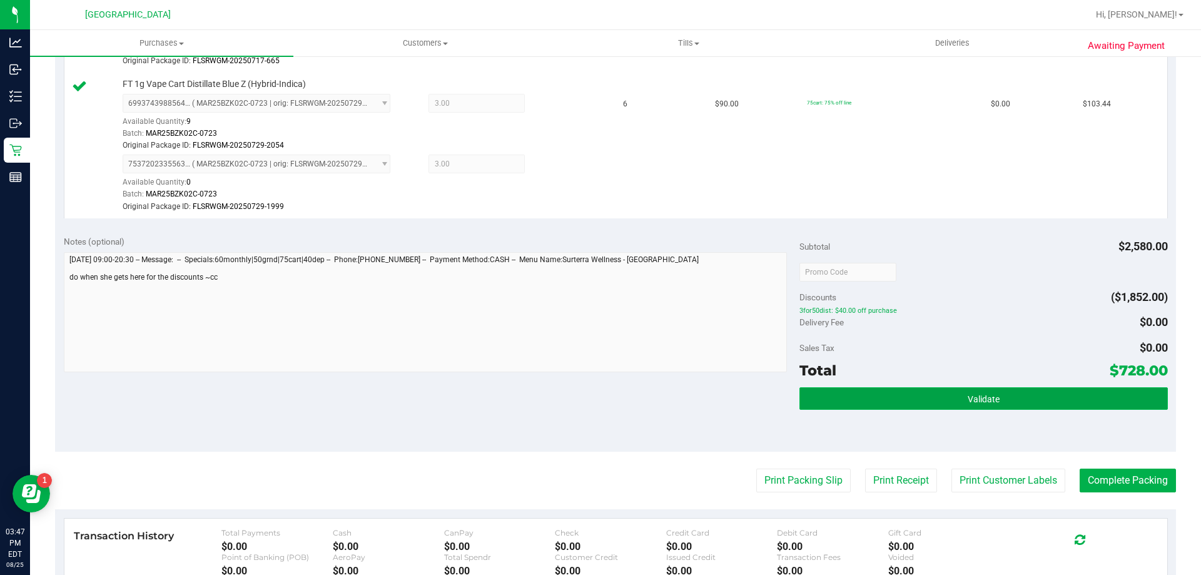
click at [972, 402] on span "Validate" at bounding box center [984, 399] width 32 height 10
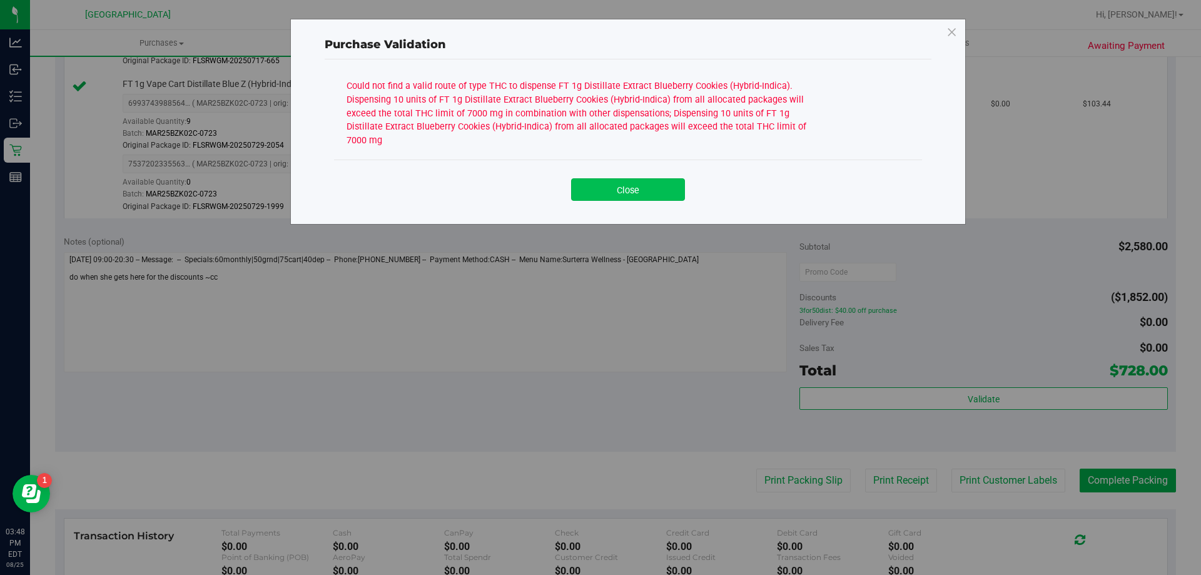
click at [618, 178] on button "Close" at bounding box center [628, 189] width 114 height 23
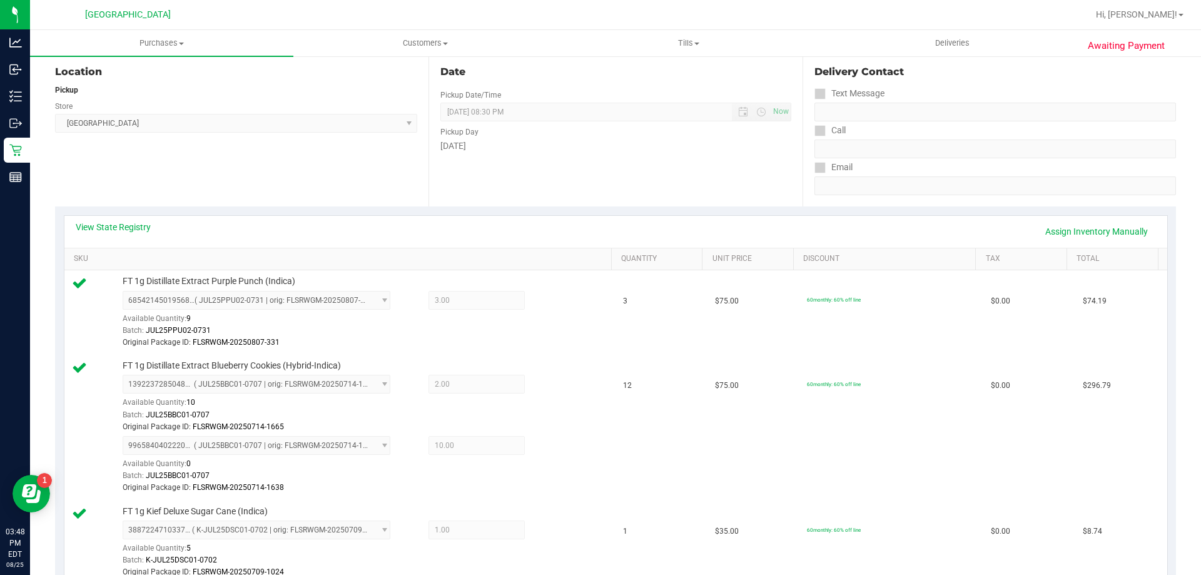
scroll to position [125, 0]
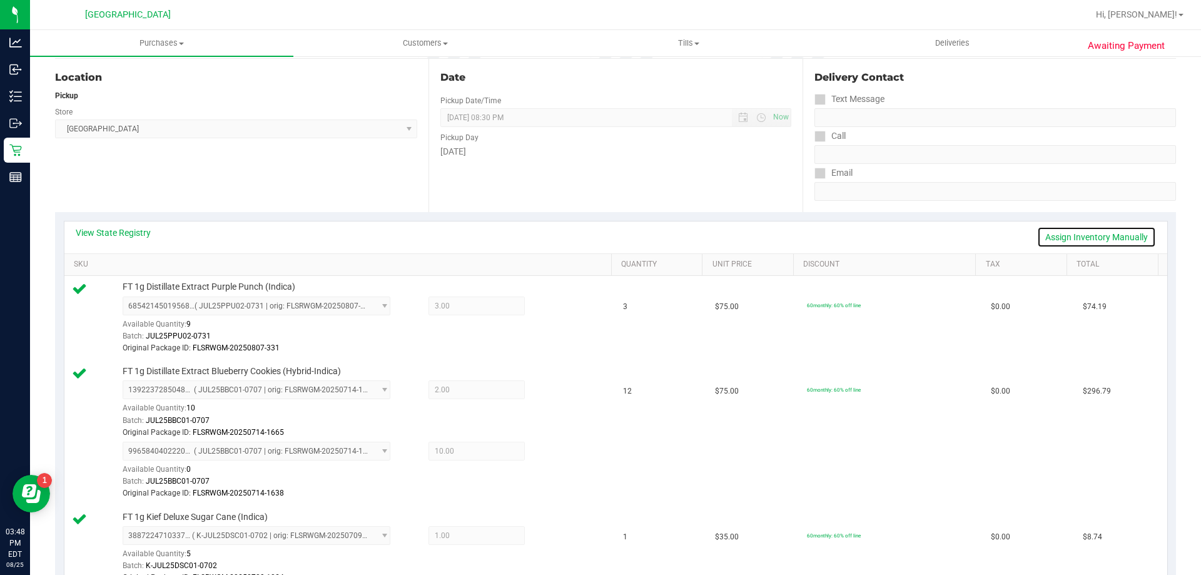
click at [1072, 232] on link "Assign Inventory Manually" at bounding box center [1096, 237] width 119 height 21
click at [549, 388] on icon at bounding box center [554, 391] width 13 height 14
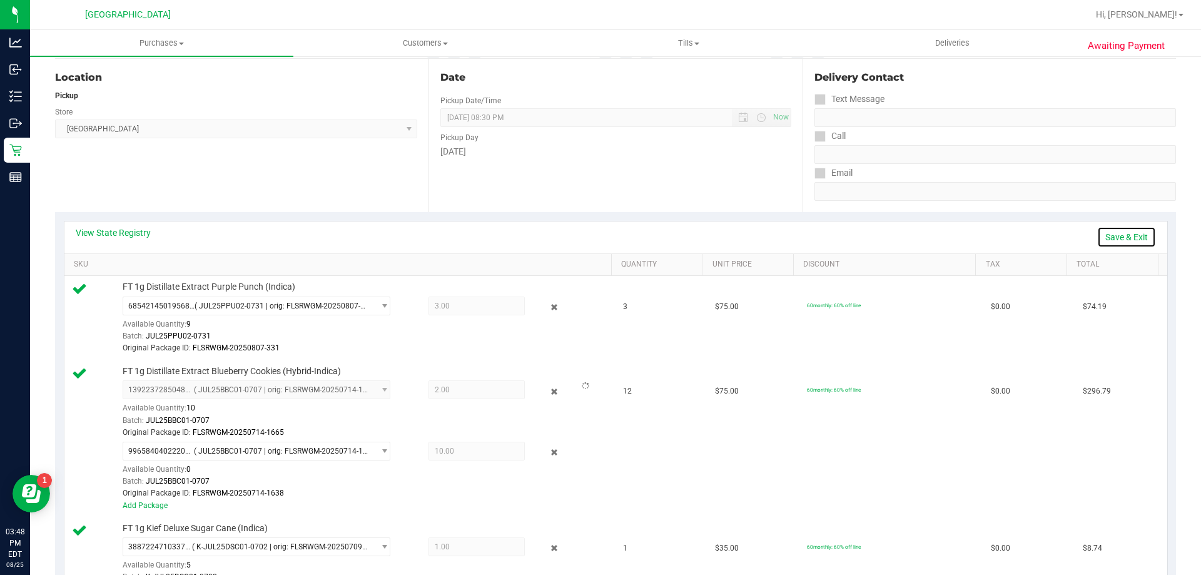
click at [1112, 238] on link "Save & Exit" at bounding box center [1126, 237] width 59 height 21
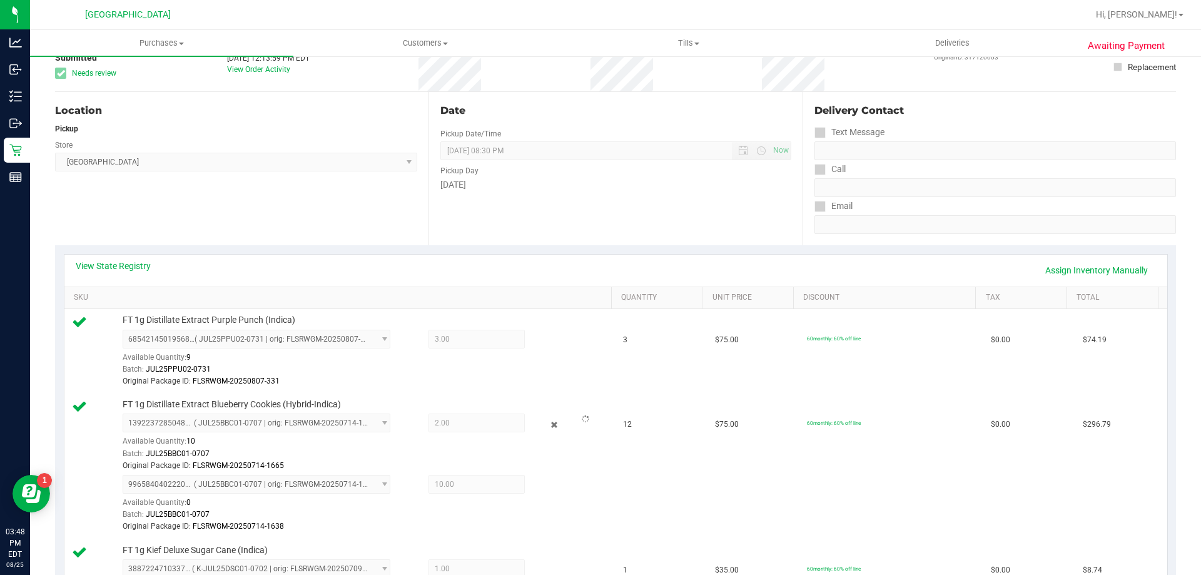
scroll to position [0, 0]
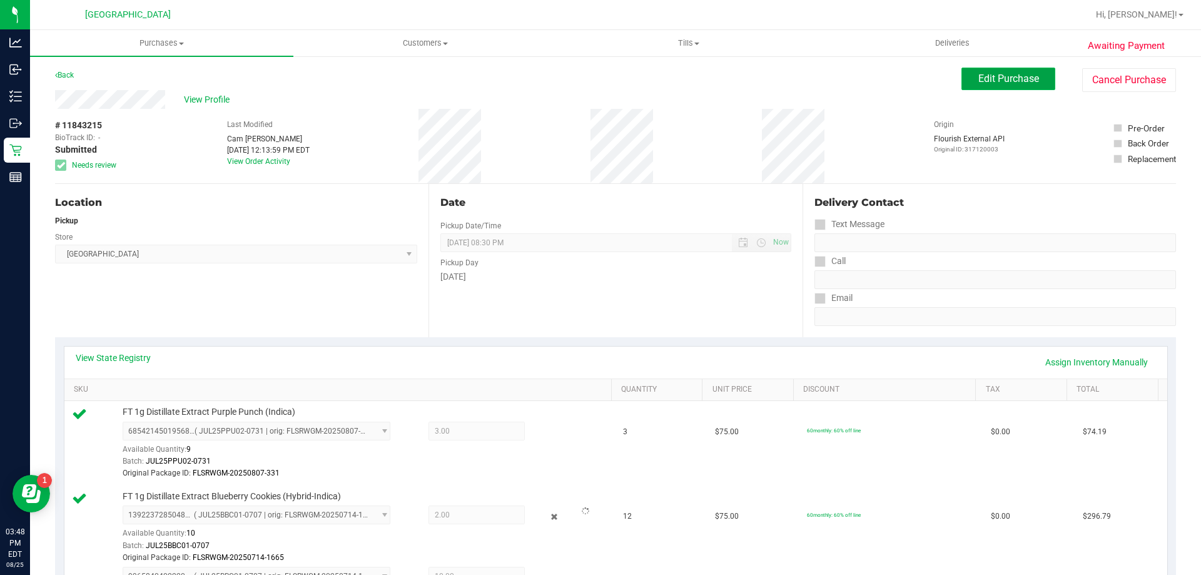
click at [1009, 83] on span "Edit Purchase" at bounding box center [1009, 79] width 61 height 12
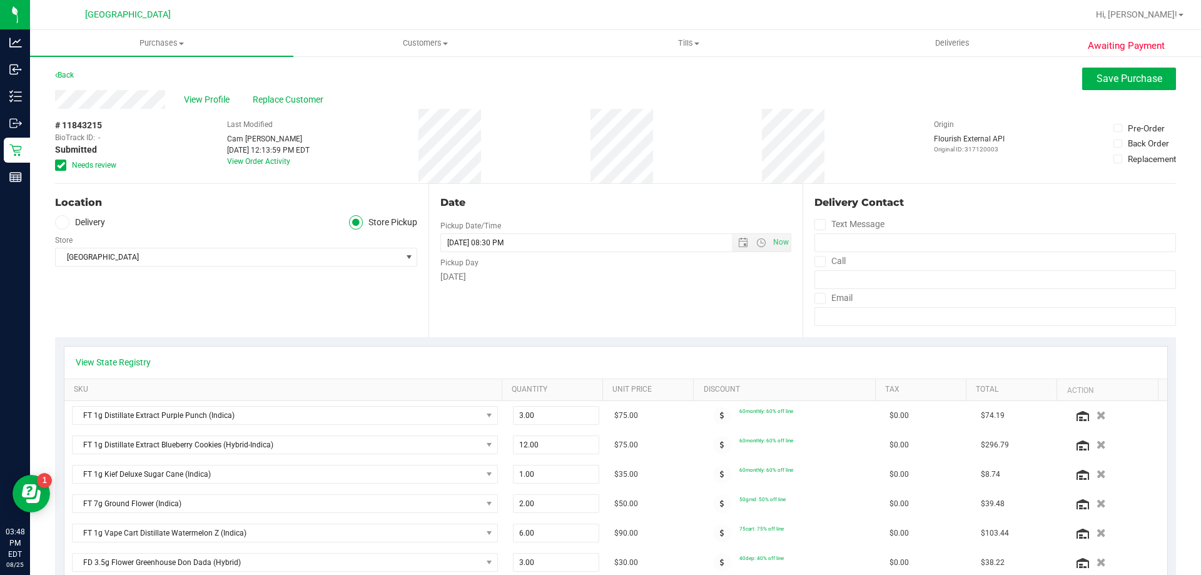
scroll to position [63, 0]
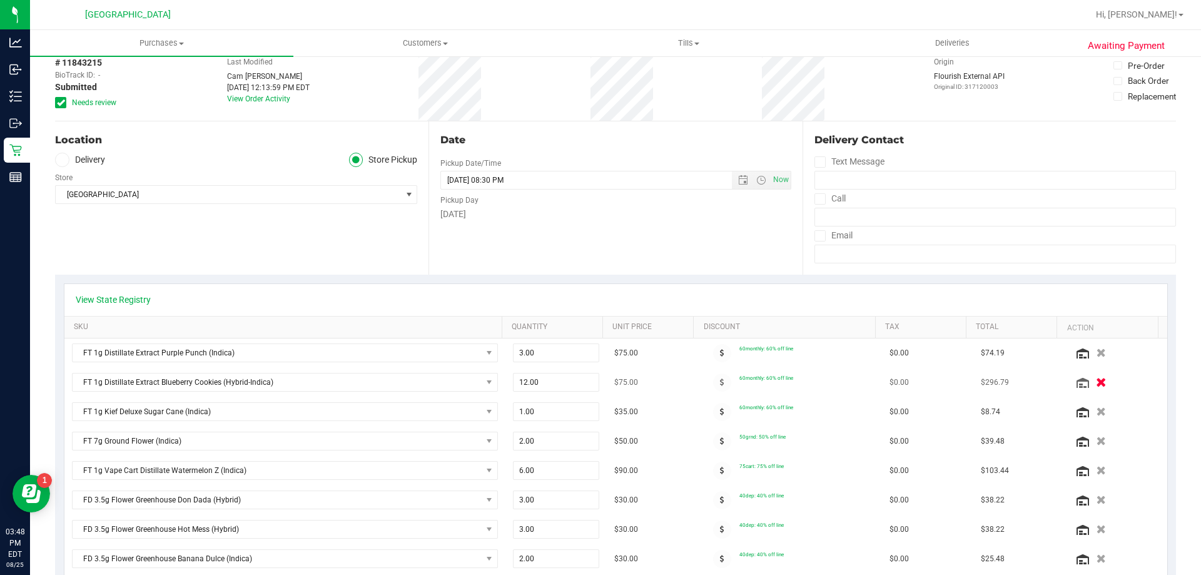
click at [1096, 378] on icon "button" at bounding box center [1101, 382] width 11 height 9
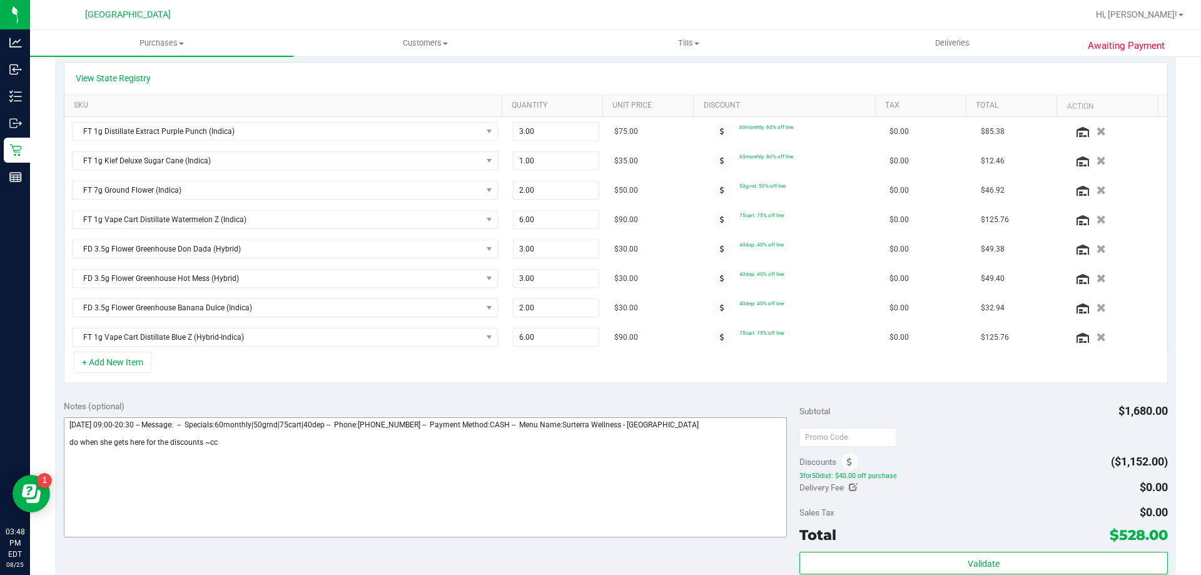
scroll to position [313, 0]
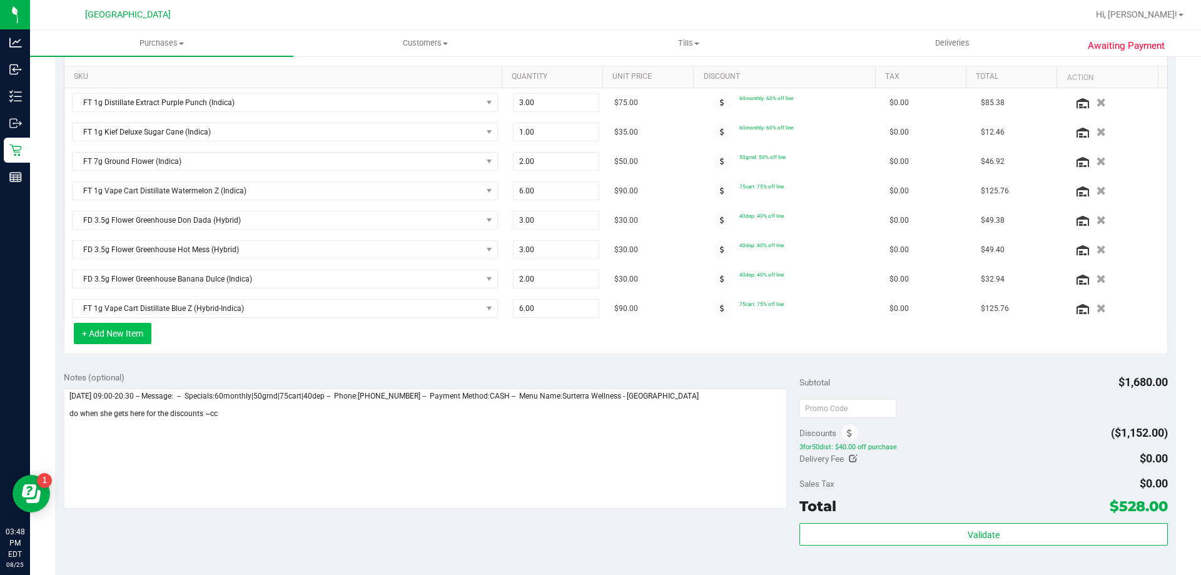
click at [123, 339] on button "+ Add New Item" at bounding box center [113, 333] width 78 height 21
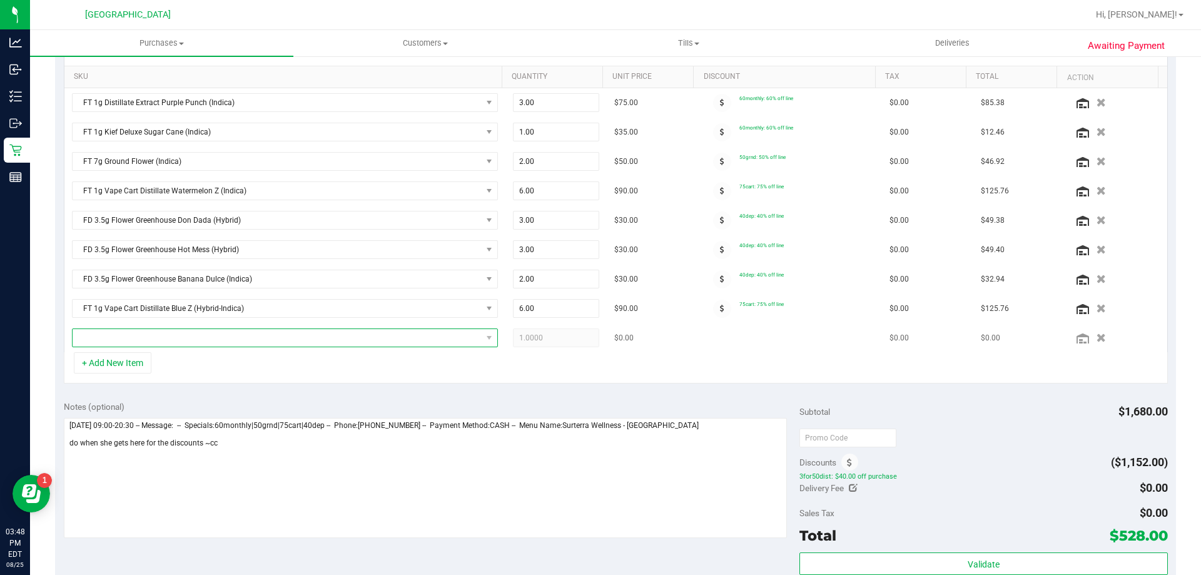
click at [130, 333] on span "NO DATA FOUND" at bounding box center [277, 338] width 409 height 18
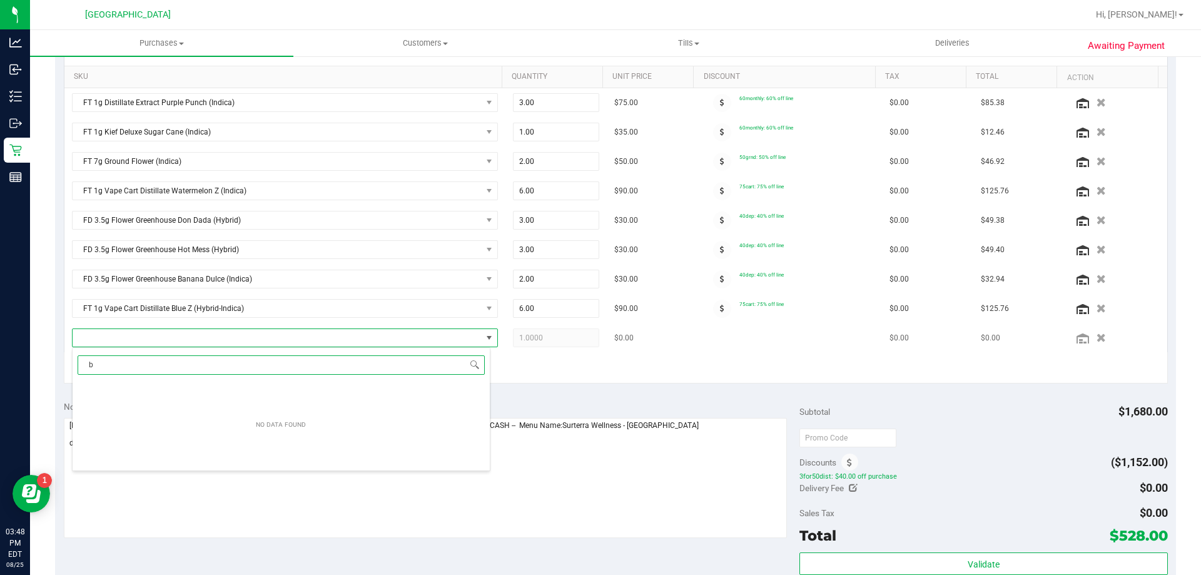
scroll to position [19, 415]
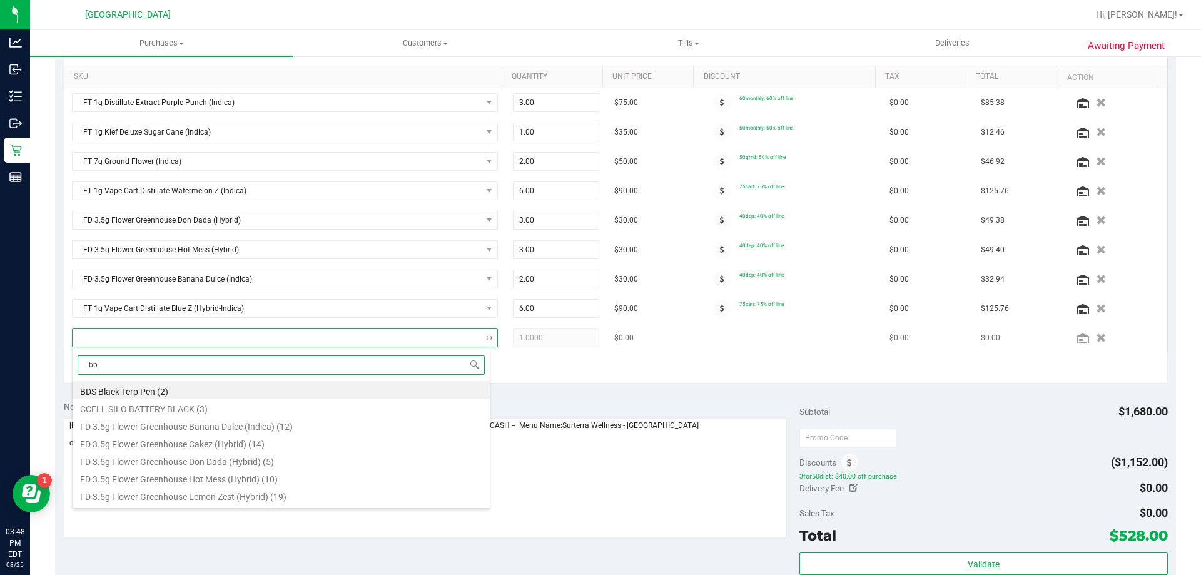
type input "bbc"
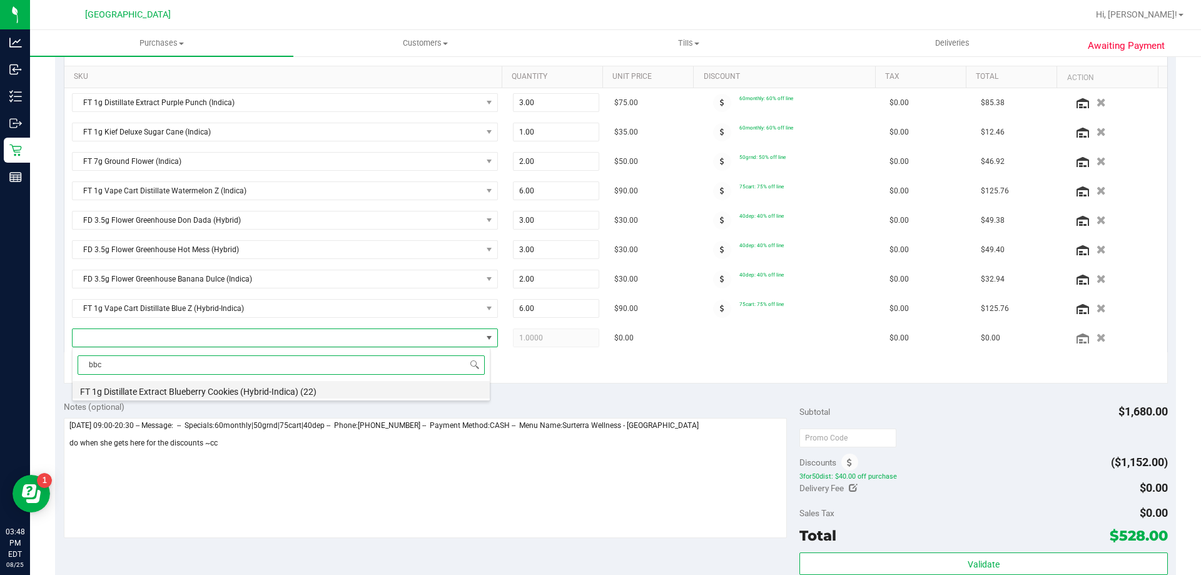
click at [181, 392] on li "FT 1g Distillate Extract Blueberry Cookies (Hybrid-Indica) (22)" at bounding box center [281, 390] width 417 height 18
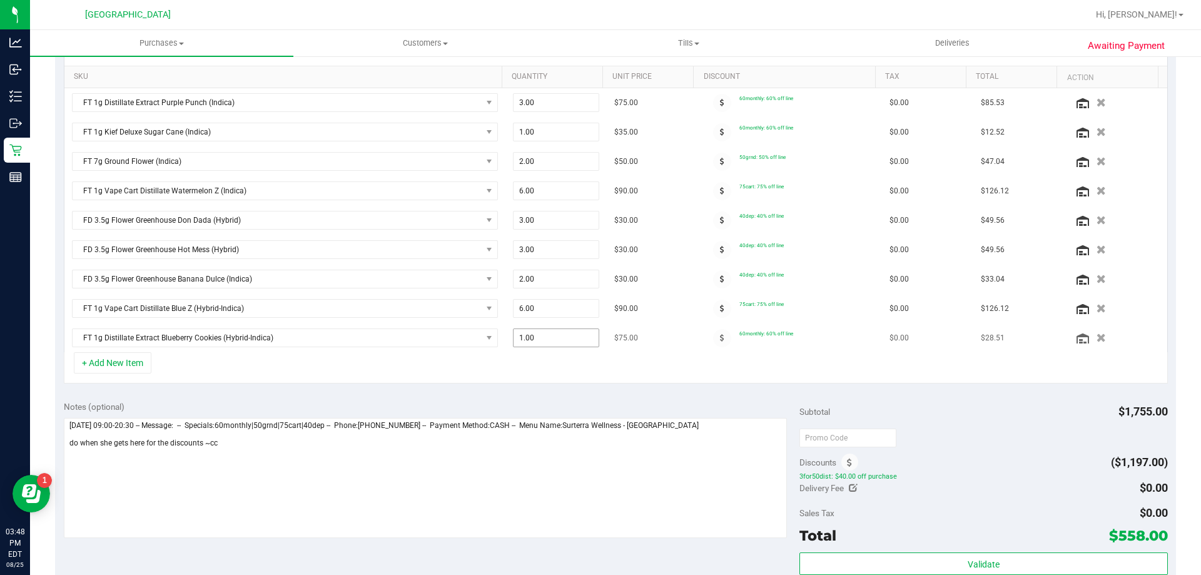
click at [545, 342] on span "1.00 1" at bounding box center [556, 337] width 87 height 19
click at [545, 342] on input "1" at bounding box center [557, 338] width 86 height 18
type input "9"
type input "9.00"
click at [548, 369] on div "+ Add New Item" at bounding box center [616, 367] width 1104 height 31
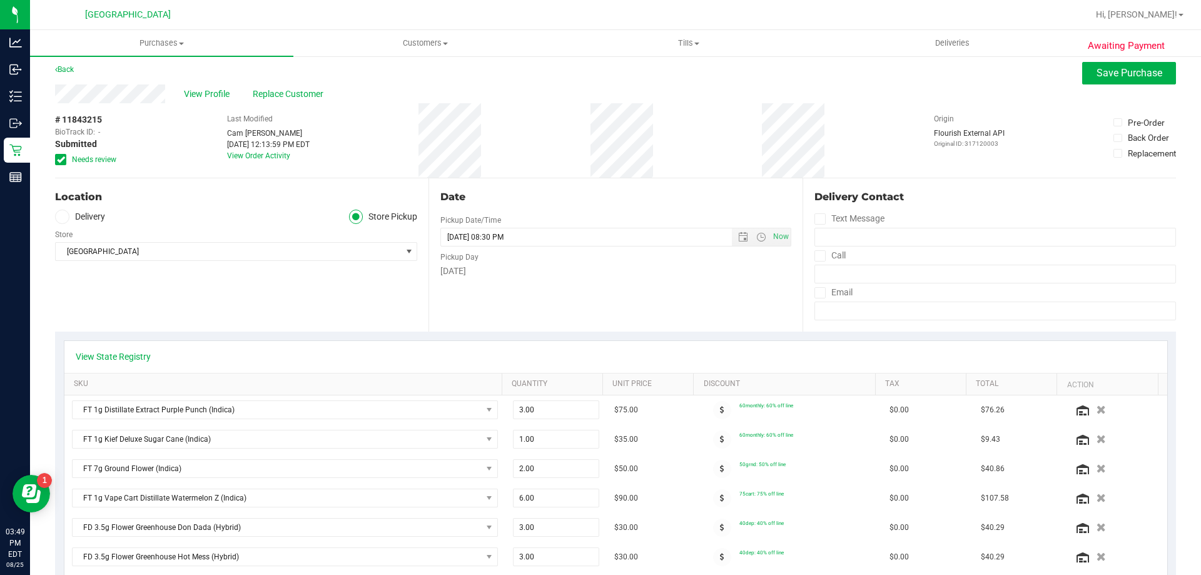
scroll to position [0, 0]
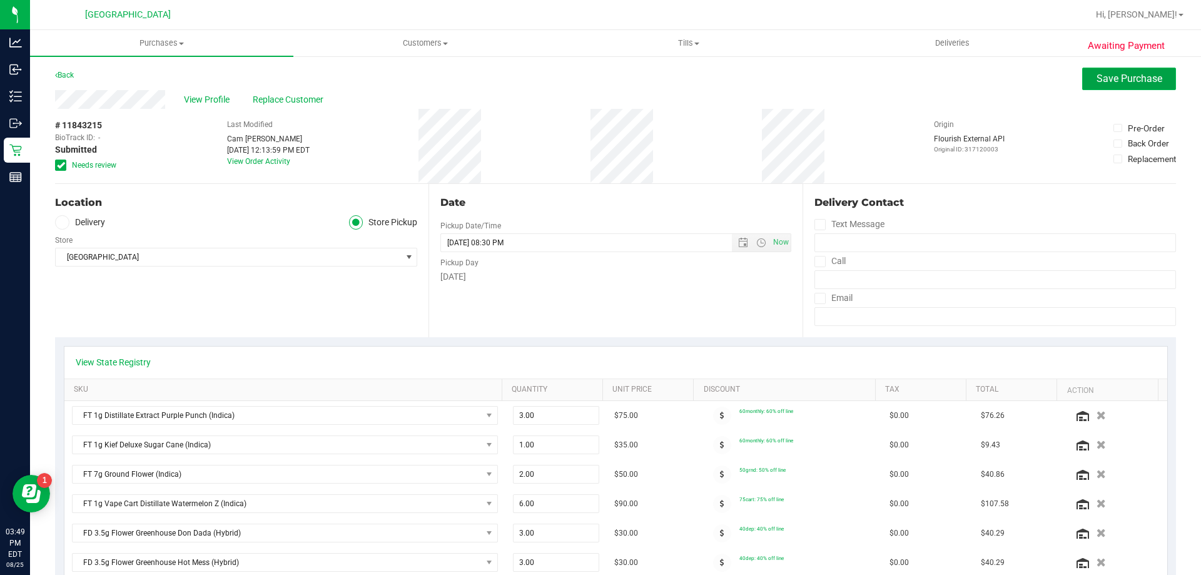
click at [1109, 81] on span "Save Purchase" at bounding box center [1130, 79] width 66 height 12
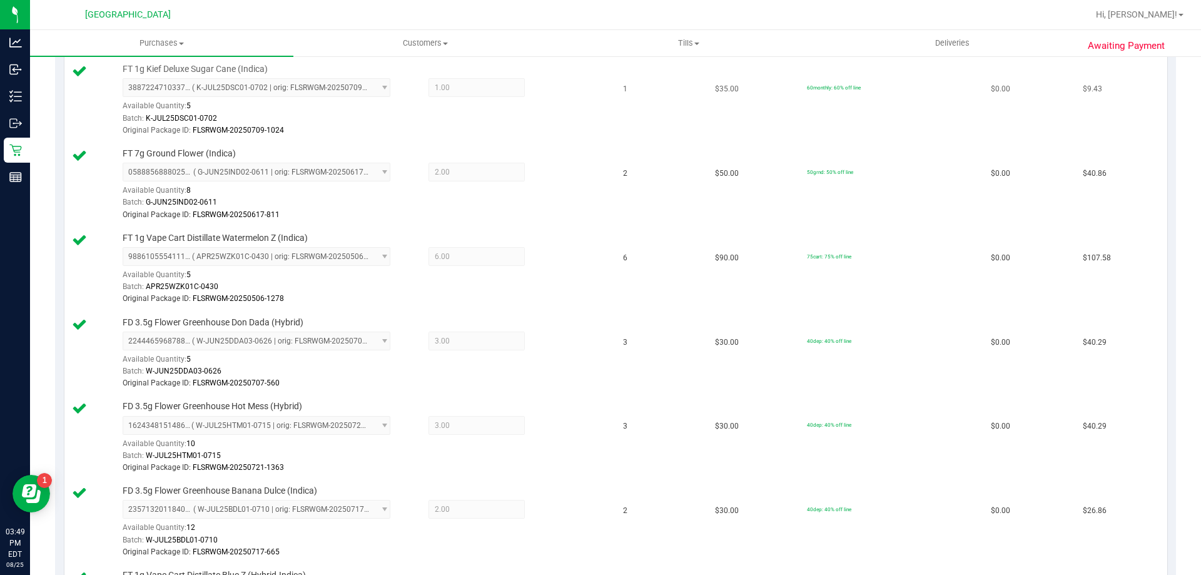
scroll to position [63, 0]
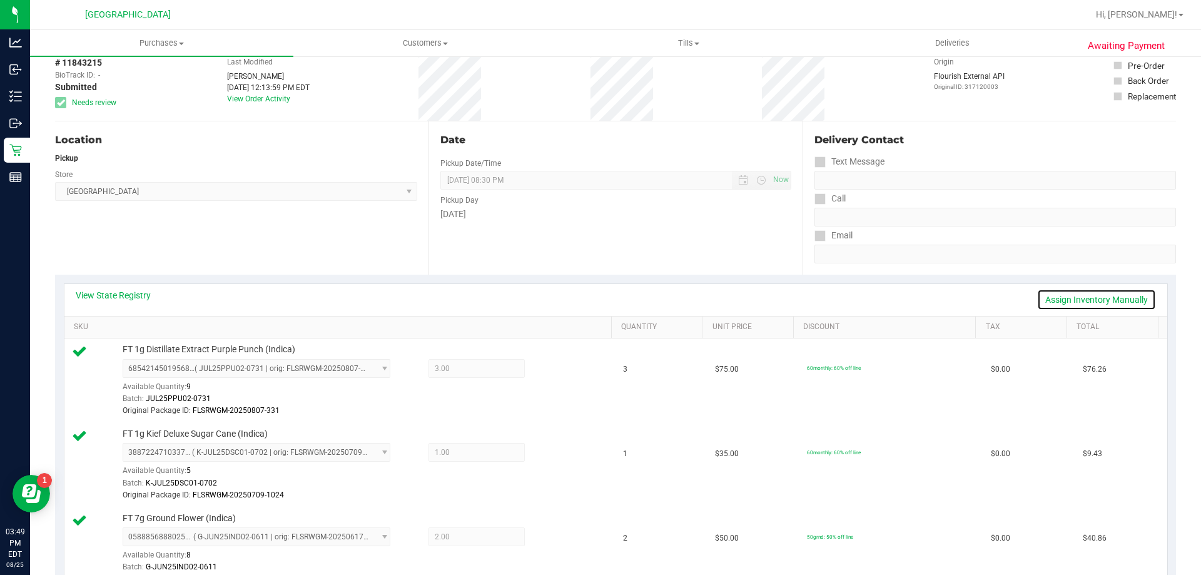
click at [1068, 297] on link "Assign Inventory Manually" at bounding box center [1096, 299] width 119 height 21
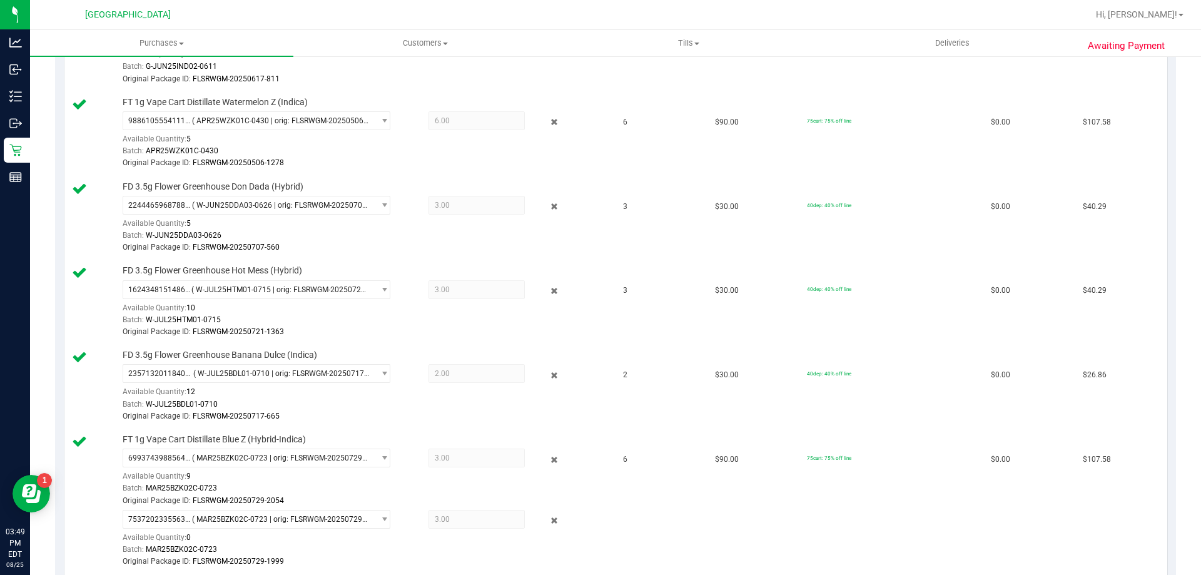
scroll to position [876, 0]
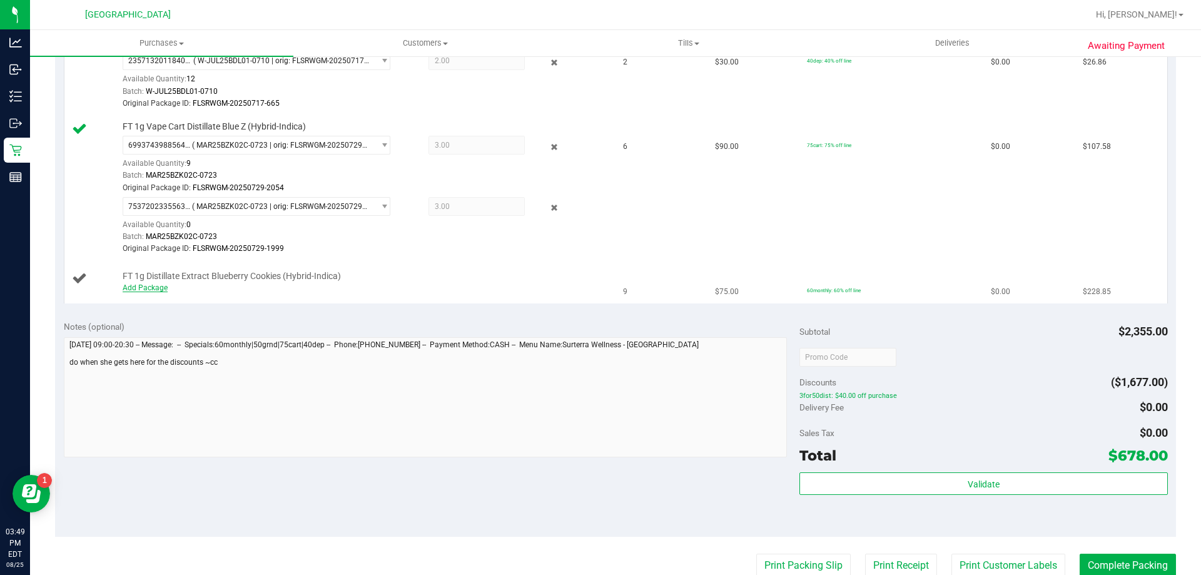
click at [159, 291] on link "Add Package" at bounding box center [145, 287] width 45 height 9
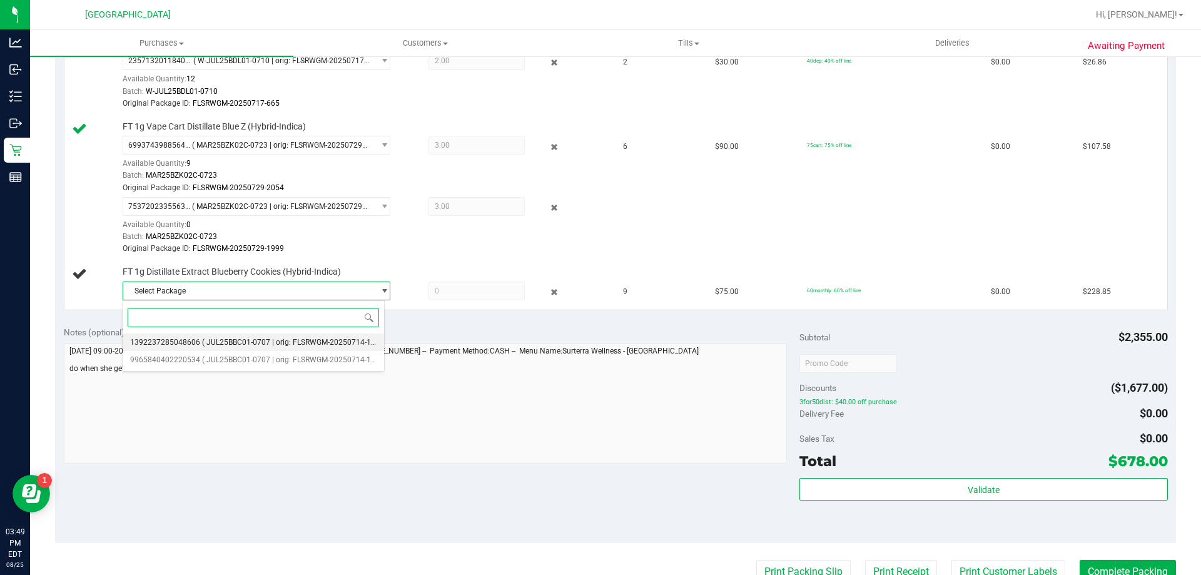
click at [243, 340] on span "( JUL25BBC01-0707 | orig: FLSRWGM-20250714-1665 )" at bounding box center [295, 342] width 186 height 9
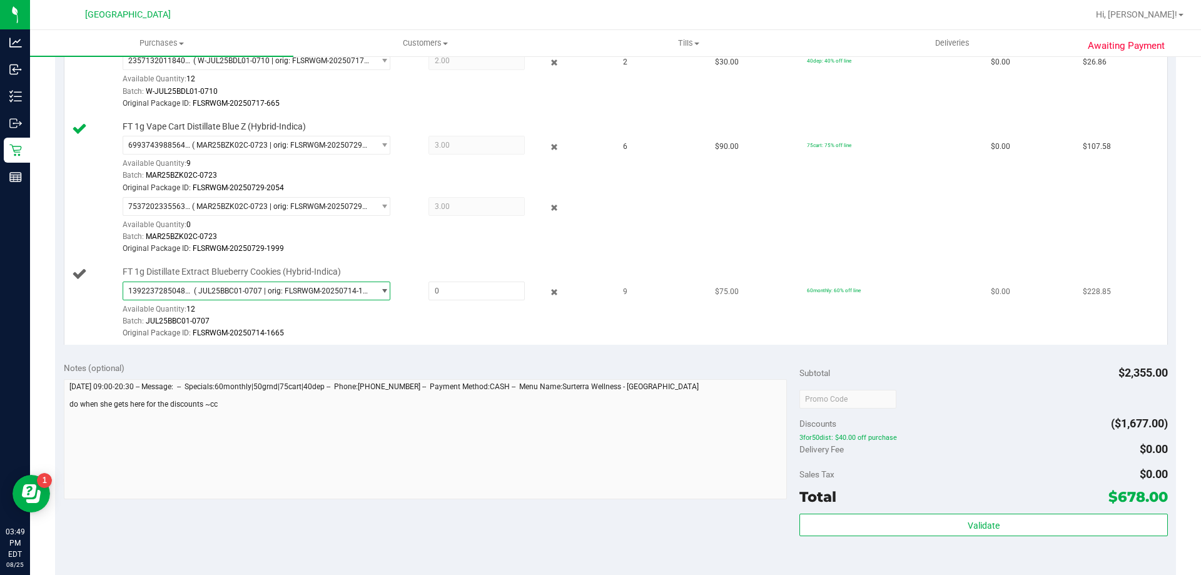
click at [347, 295] on span "( JUL25BBC01-0707 | orig: FLSRWGM-20250714-1665 )" at bounding box center [281, 291] width 175 height 9
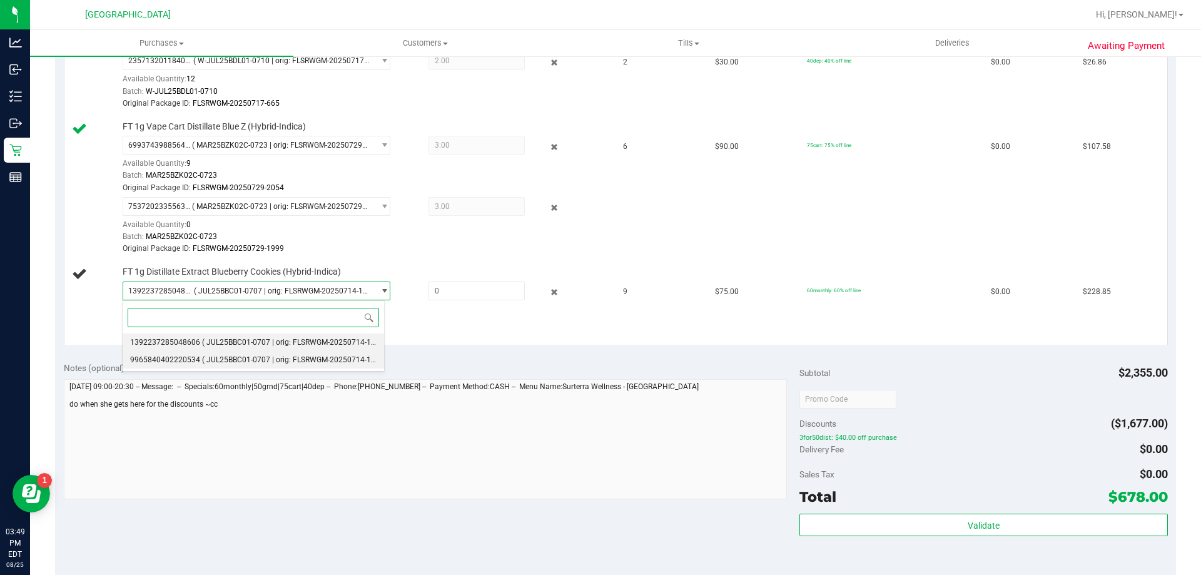
click at [283, 359] on span "( JUL25BBC01-0707 | orig: FLSRWGM-20250714-1638 )" at bounding box center [295, 359] width 186 height 9
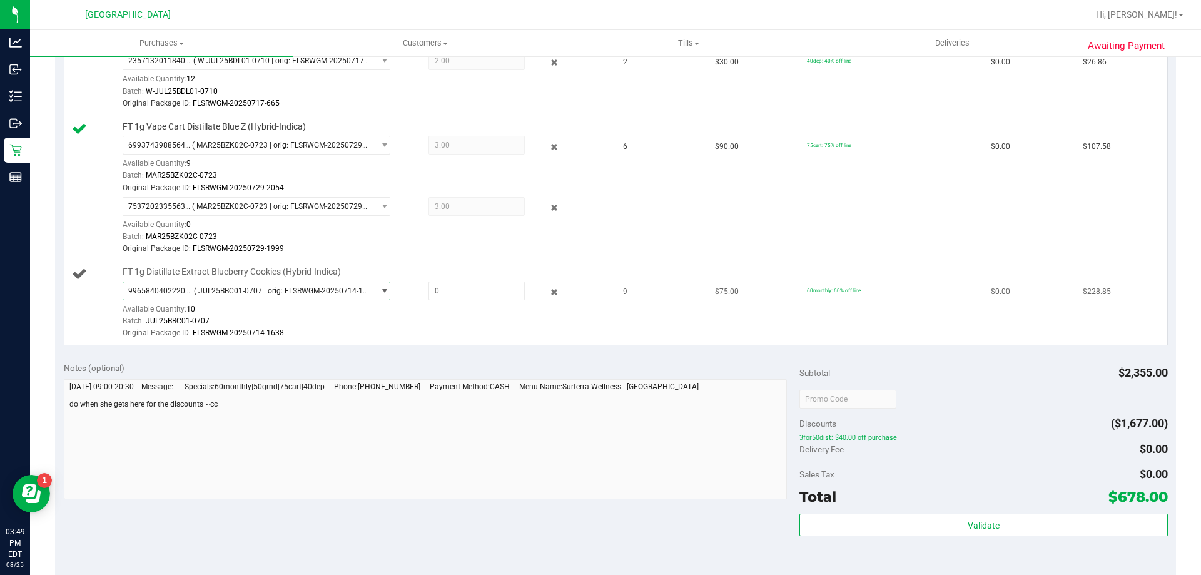
click at [301, 291] on span "( JUL25BBC01-0707 | orig: FLSRWGM-20250714-1638 )" at bounding box center [281, 291] width 175 height 9
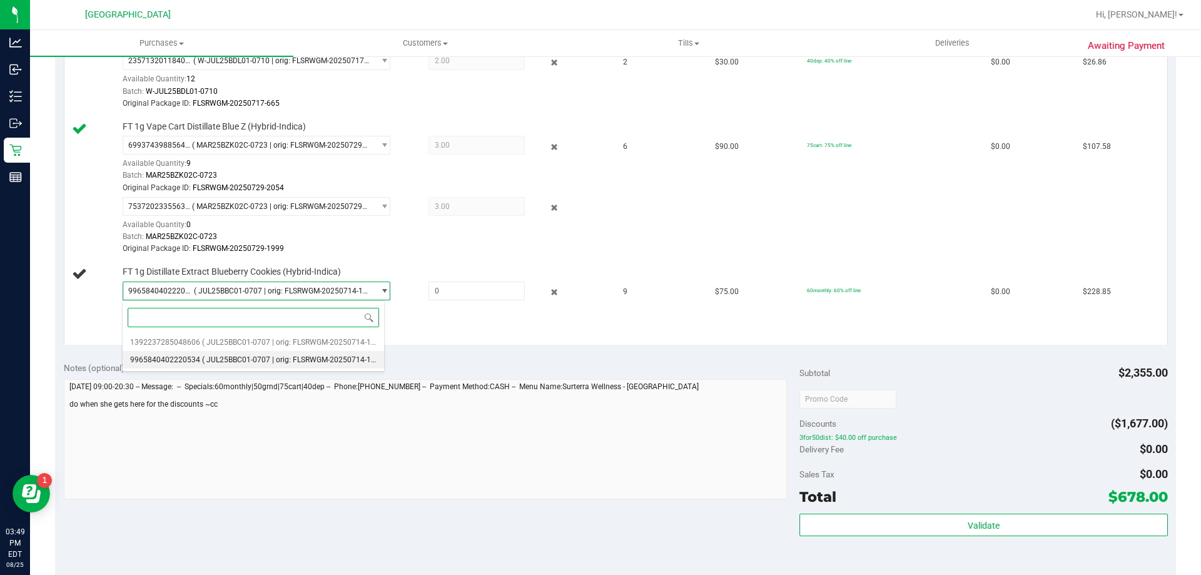
click at [278, 362] on span "( JUL25BBC01-0707 | orig: FLSRWGM-20250714-1638 )" at bounding box center [295, 359] width 186 height 9
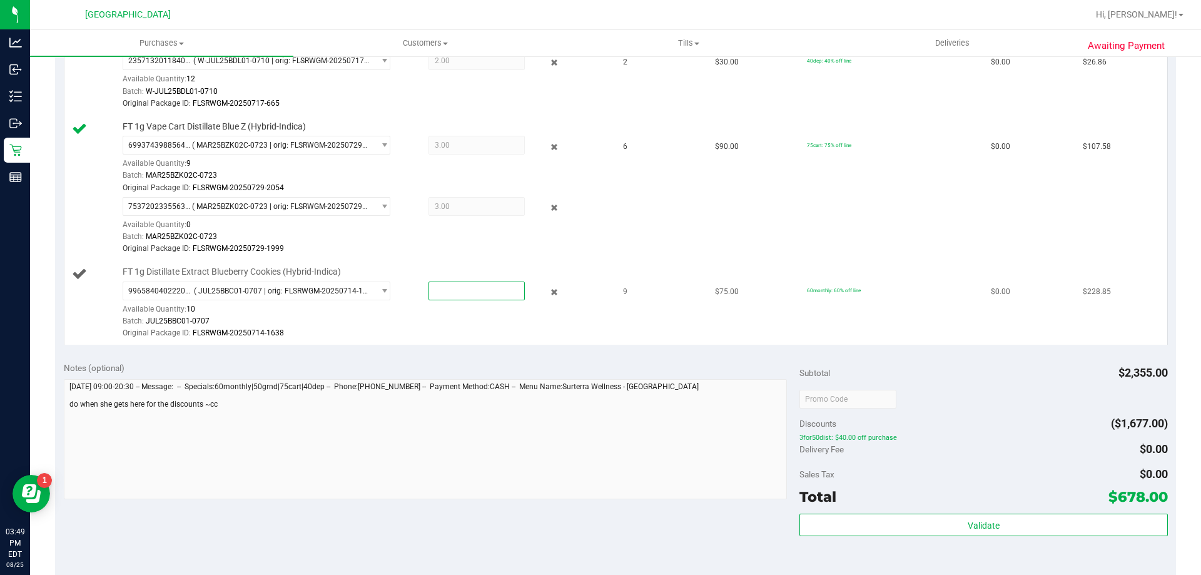
click at [442, 292] on span at bounding box center [477, 291] width 96 height 19
type input "9"
type input "9.0000"
click at [442, 335] on div "Original Package ID: FLSRWGM-20250714-1638" at bounding box center [364, 333] width 483 height 12
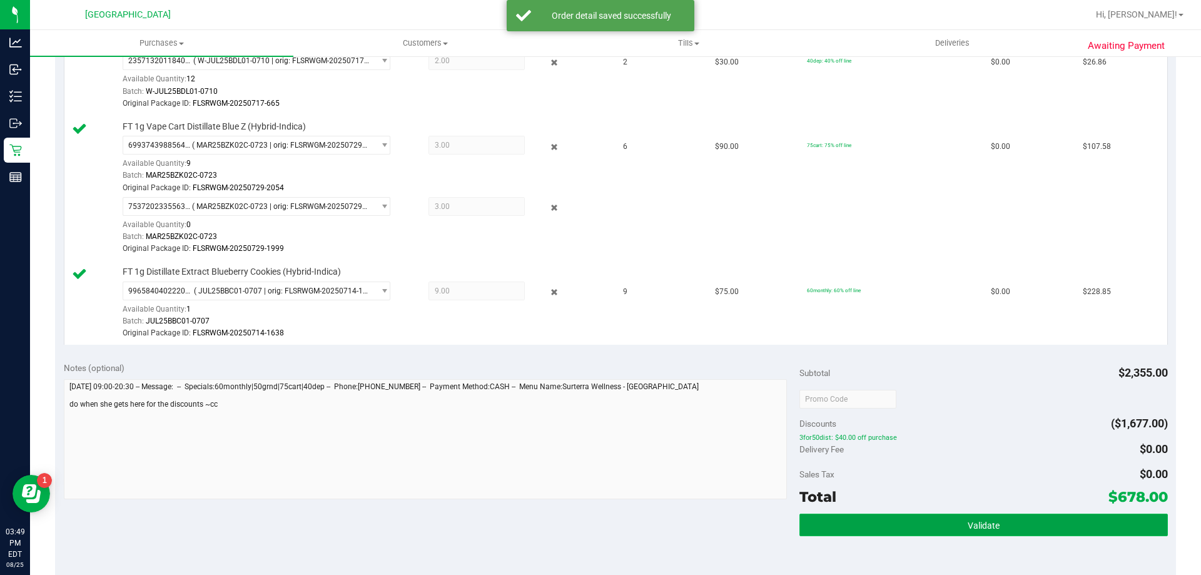
click at [1007, 517] on button "Validate" at bounding box center [984, 525] width 368 height 23
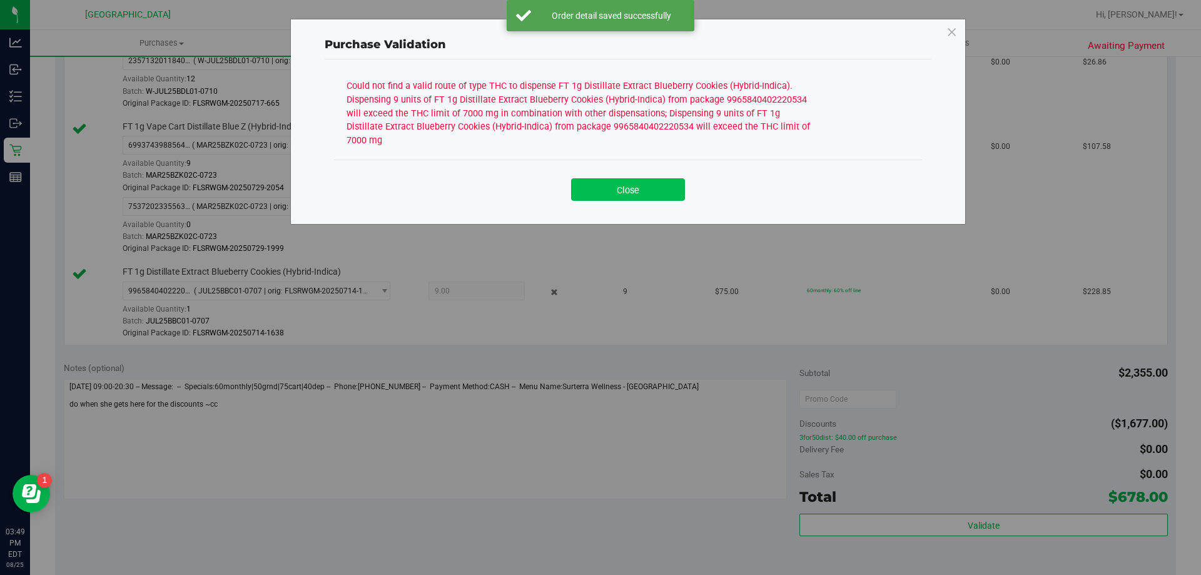
click at [653, 181] on button "Close" at bounding box center [628, 189] width 114 height 23
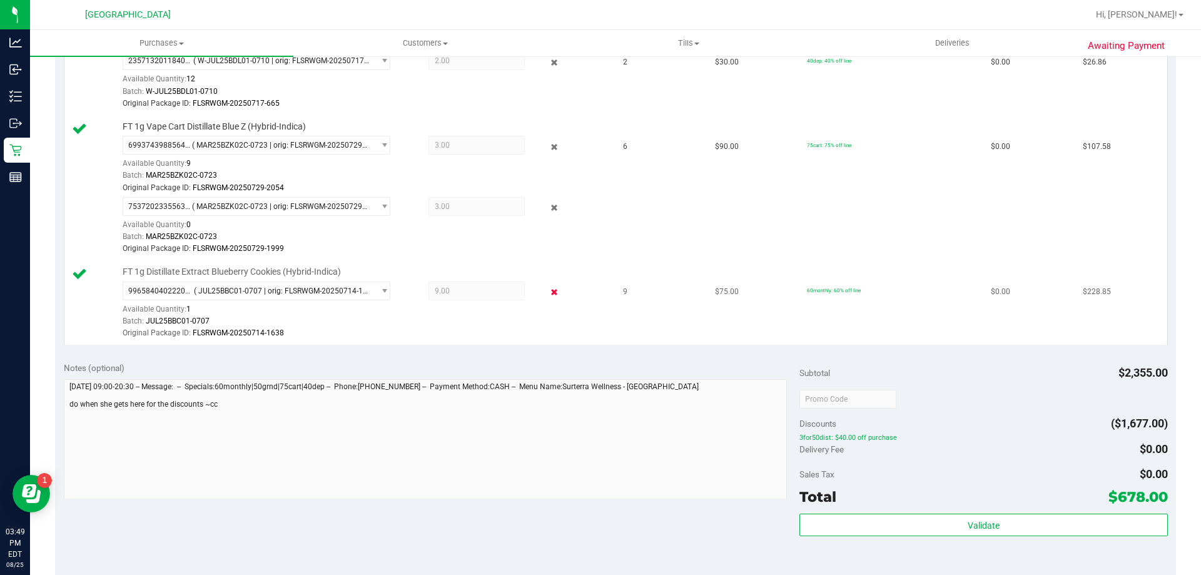
click at [550, 290] on icon at bounding box center [554, 292] width 13 height 14
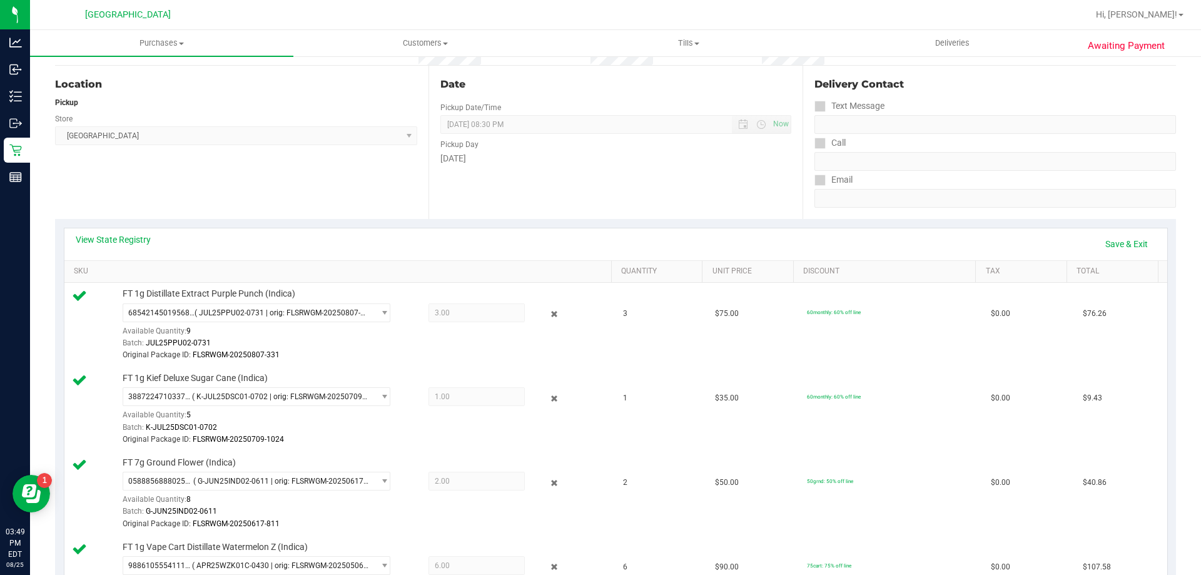
scroll to position [0, 0]
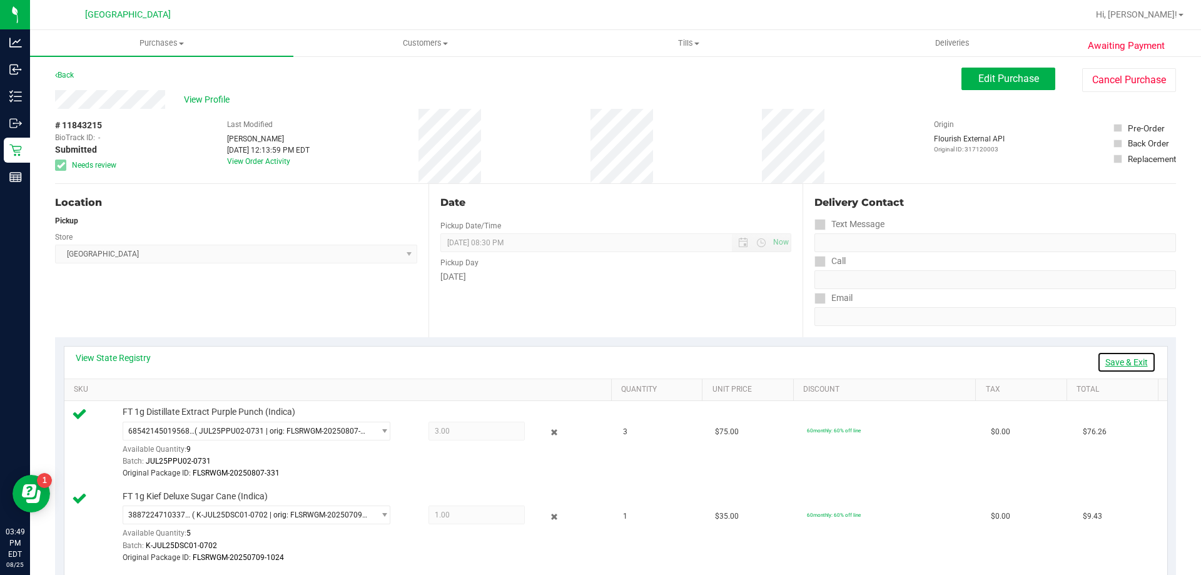
drag, startPoint x: 1111, startPoint y: 362, endPoint x: 1106, endPoint y: 348, distance: 14.6
click at [1112, 362] on link "Save & Exit" at bounding box center [1126, 362] width 59 height 21
click at [988, 82] on span "Edit Purchase" at bounding box center [1009, 79] width 61 height 12
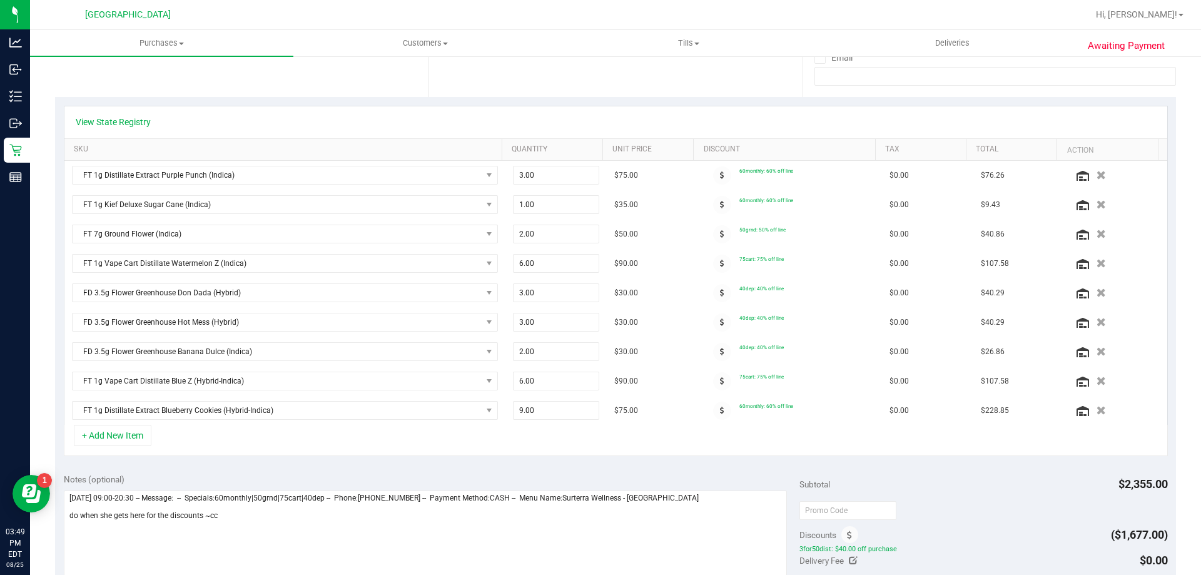
scroll to position [125, 0]
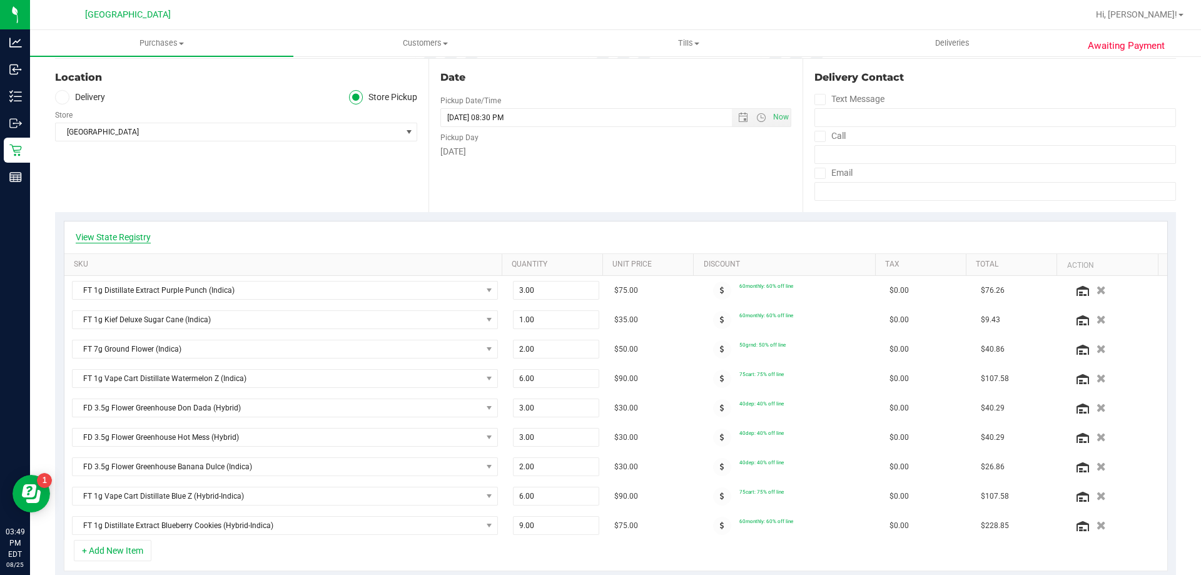
click at [138, 232] on link "View State Registry" at bounding box center [113, 237] width 75 height 13
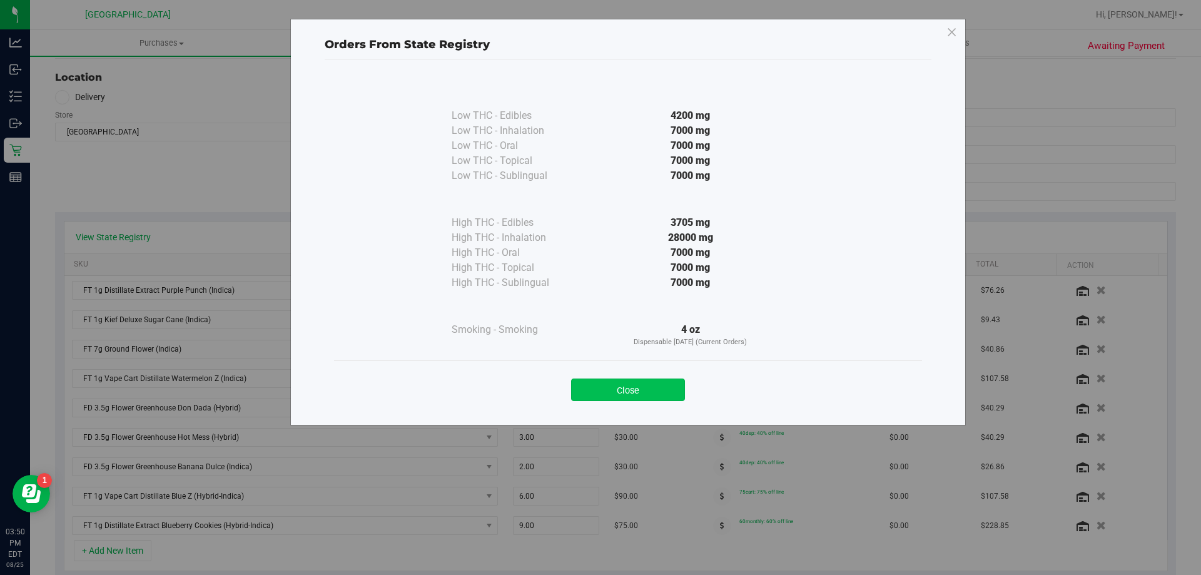
click at [634, 392] on button "Close" at bounding box center [628, 390] width 114 height 23
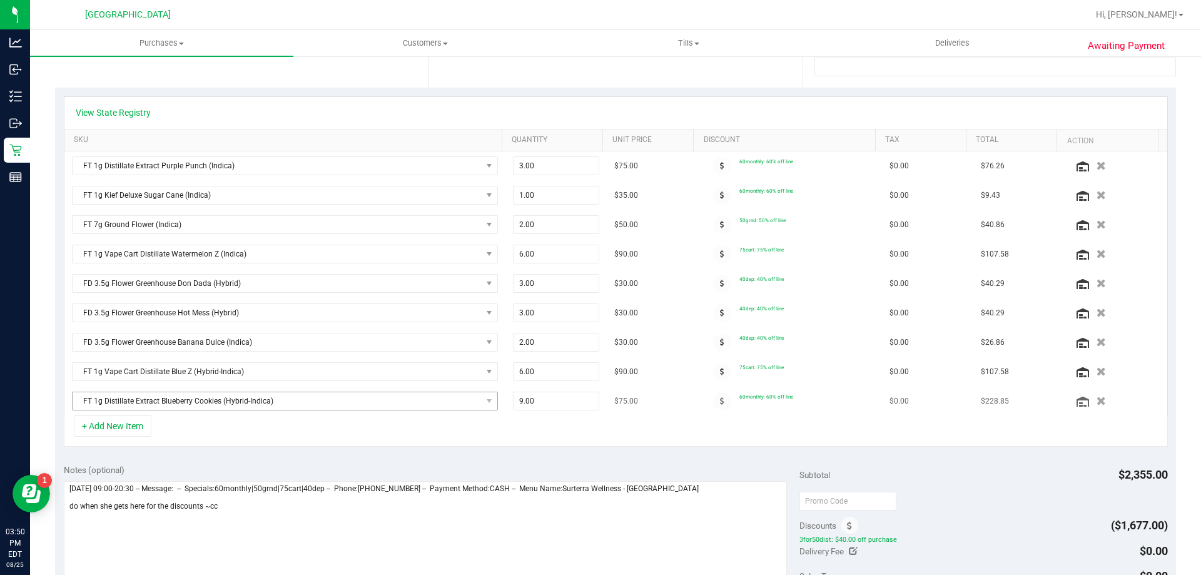
scroll to position [250, 0]
click at [562, 405] on span "9.00 9" at bounding box center [556, 400] width 87 height 19
click at [562, 405] on input "9" at bounding box center [557, 401] width 86 height 18
type input "6"
type input "6.00"
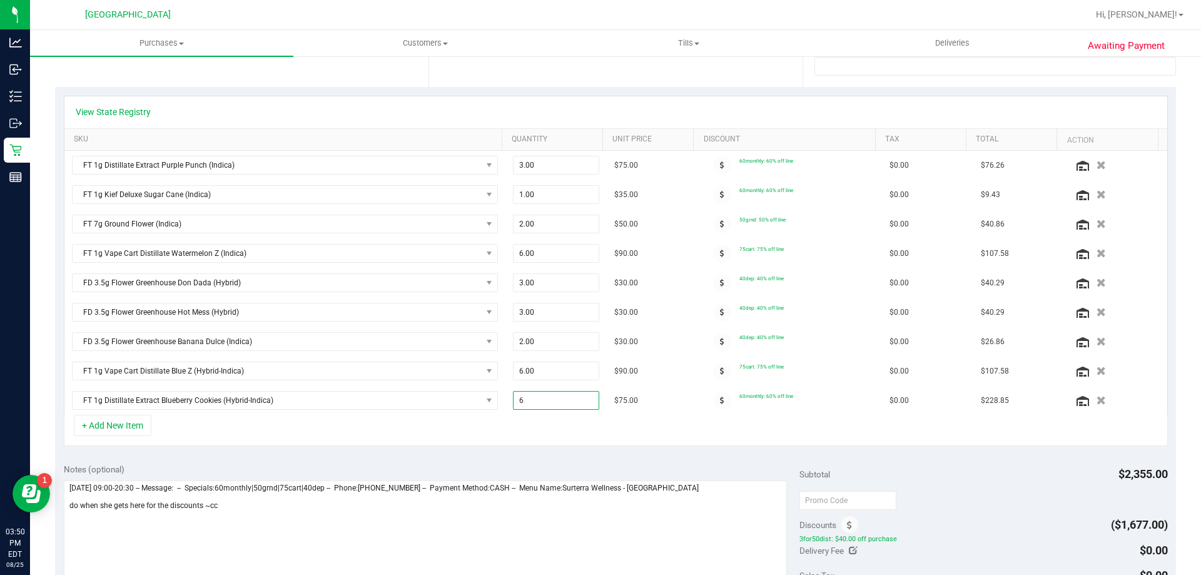
click at [564, 432] on div "+ Add New Item" at bounding box center [616, 430] width 1104 height 31
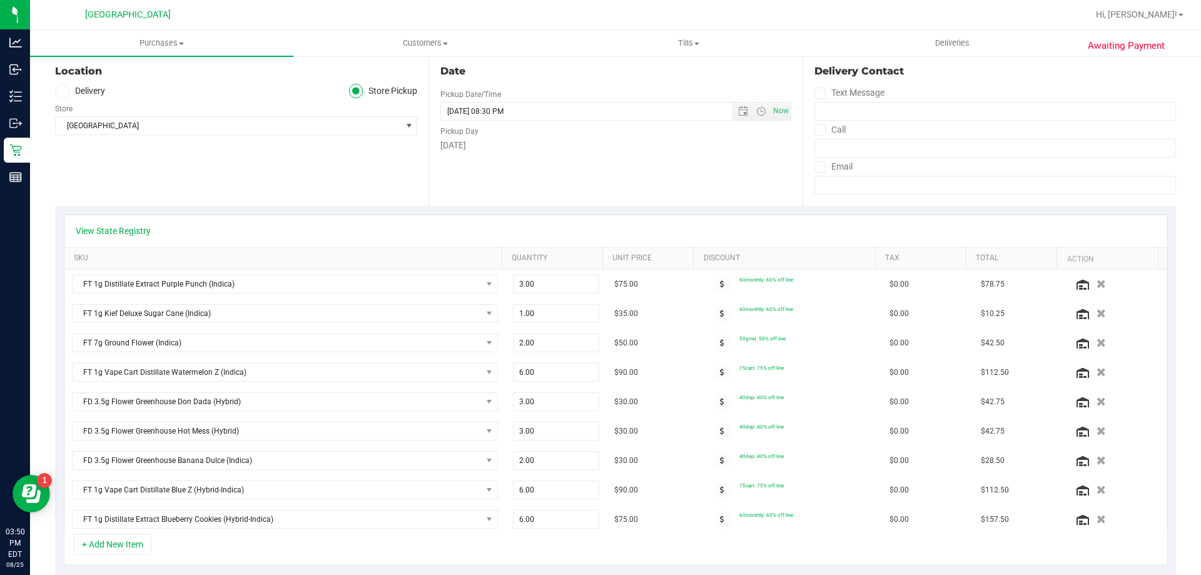
scroll to position [0, 0]
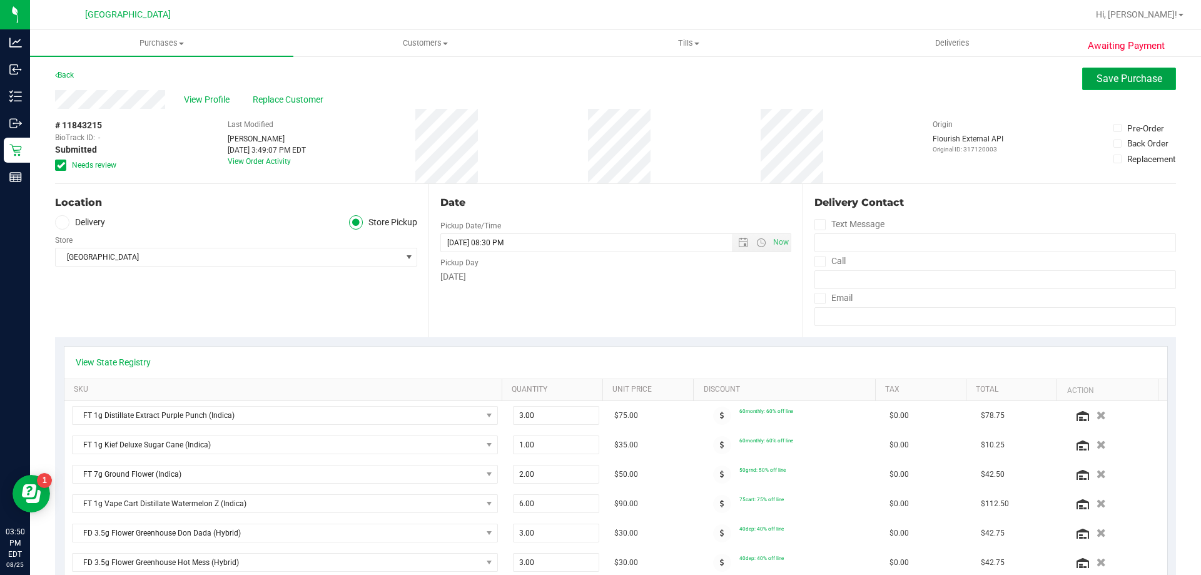
click at [1110, 73] on span "Save Purchase" at bounding box center [1130, 79] width 66 height 12
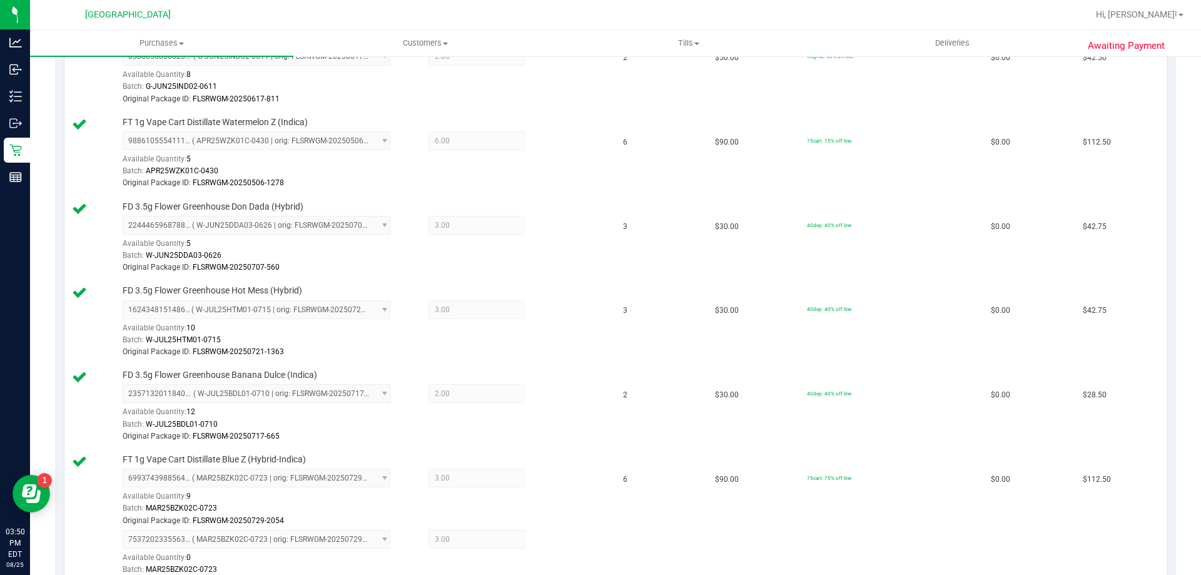
scroll to position [188, 0]
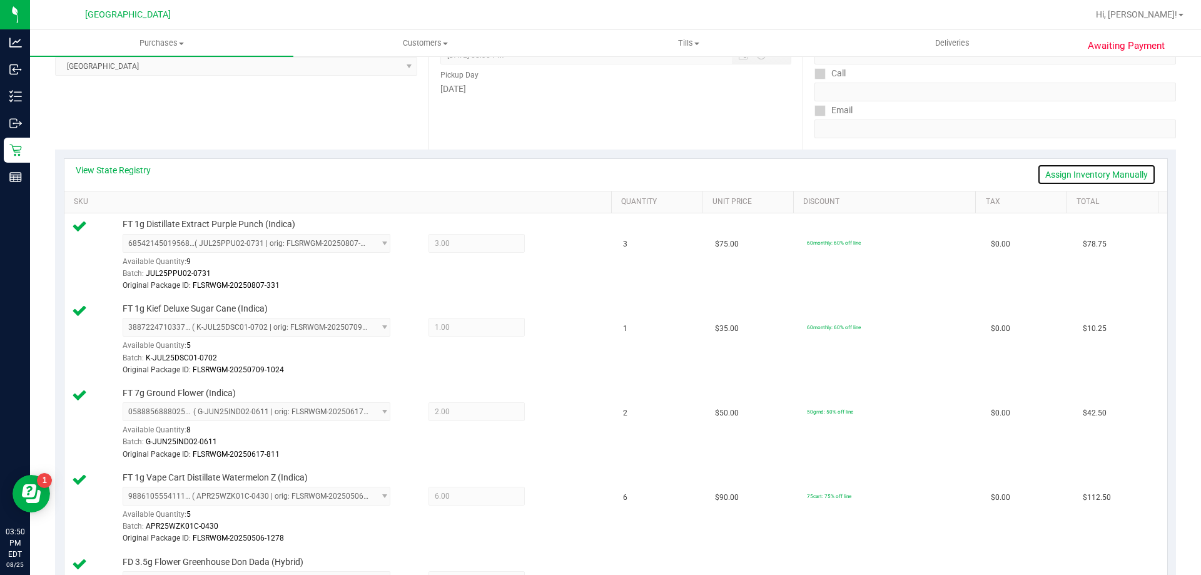
click at [1092, 170] on link "Assign Inventory Manually" at bounding box center [1096, 174] width 119 height 21
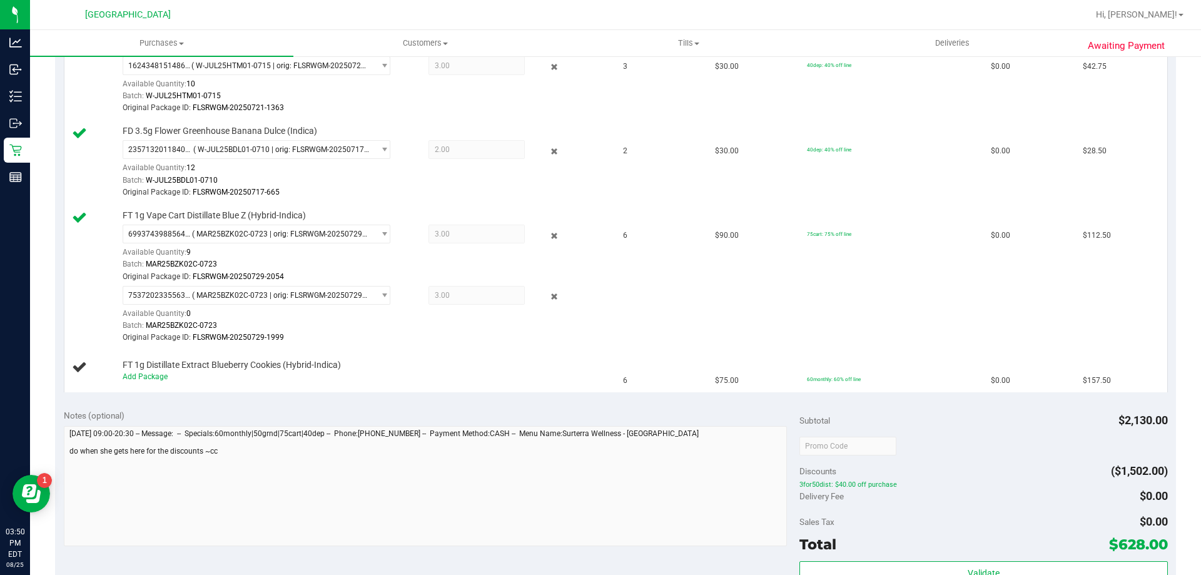
scroll to position [876, 0]
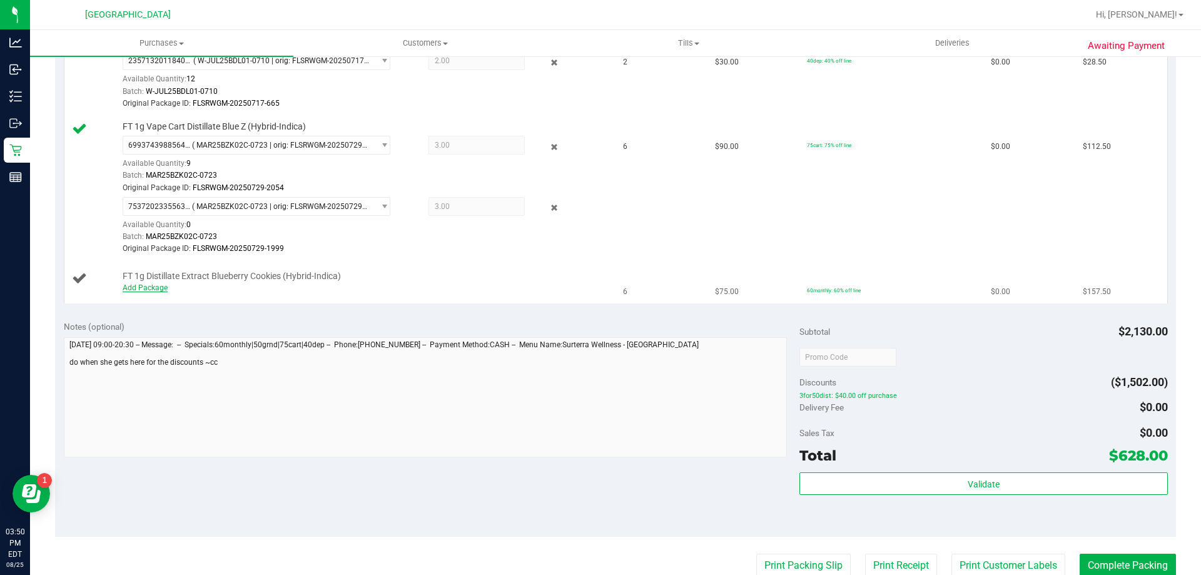
click at [160, 284] on link "Add Package" at bounding box center [145, 287] width 45 height 9
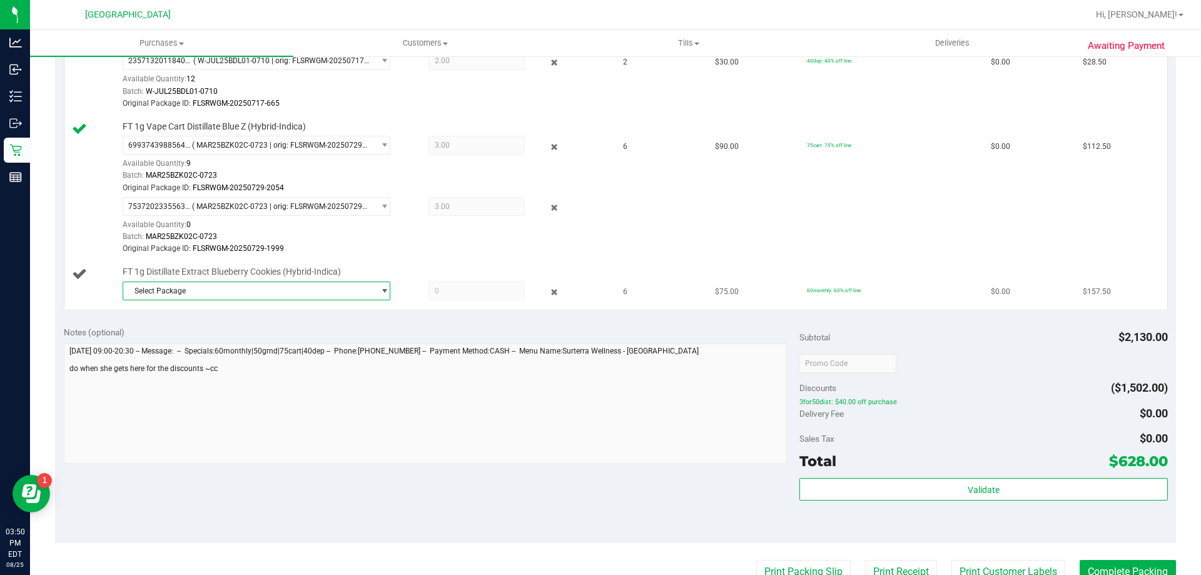
click at [284, 286] on span "Select Package" at bounding box center [248, 291] width 251 height 18
click at [222, 338] on span "( JUL25BBC01-0707 | orig: FLSRWGM-20250714-1665 )" at bounding box center [295, 342] width 186 height 9
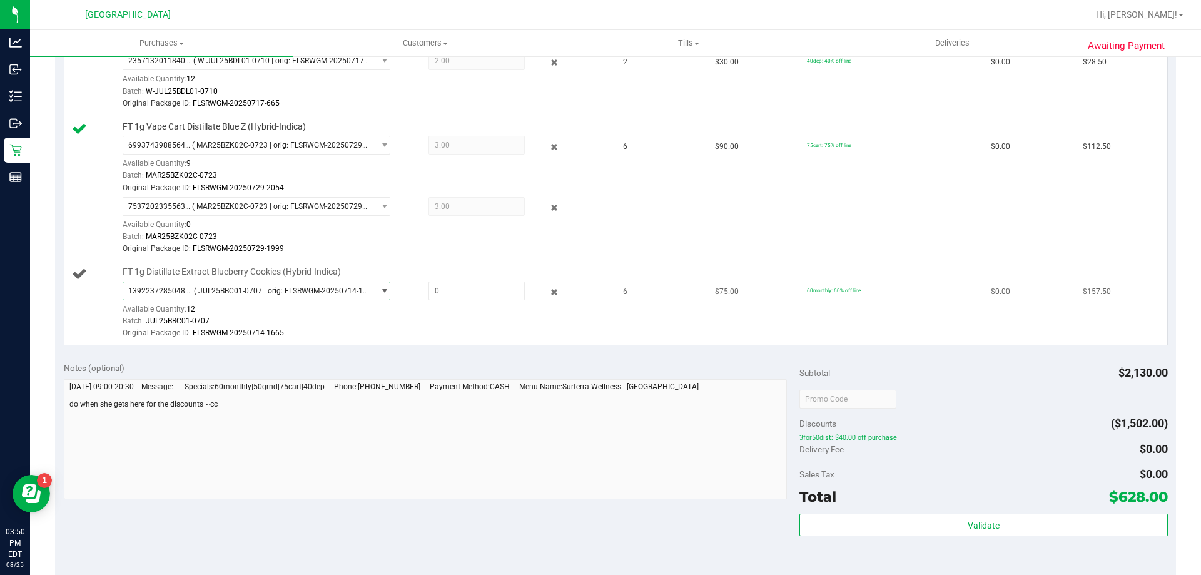
click at [238, 290] on span "( JUL25BBC01-0707 | orig: FLSRWGM-20250714-1665 )" at bounding box center [281, 291] width 175 height 9
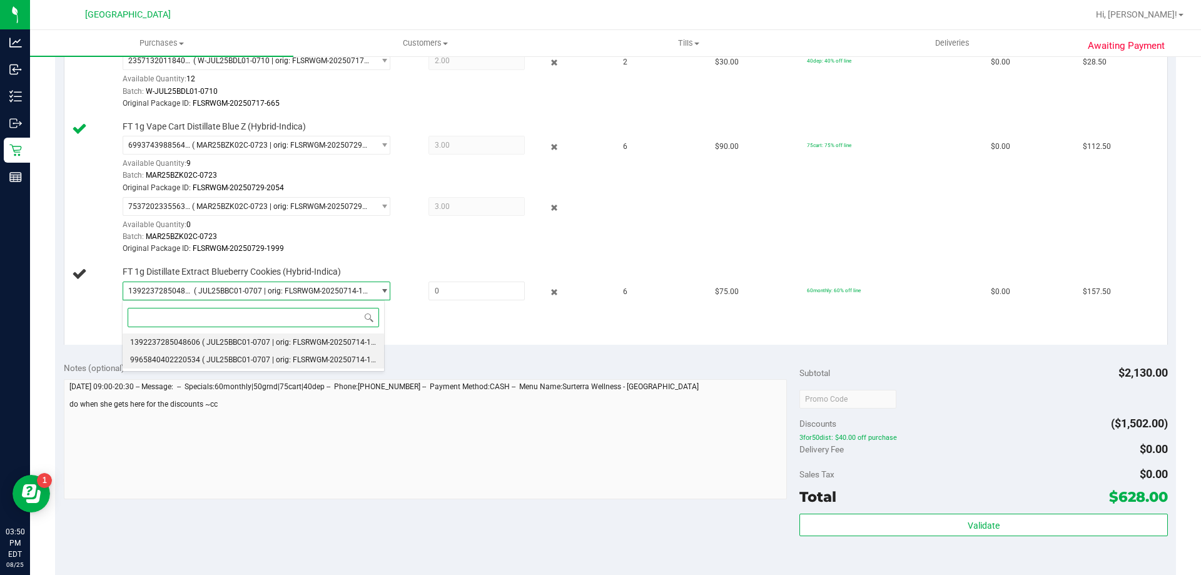
click at [233, 359] on span "( JUL25BBC01-0707 | orig: FLSRWGM-20250714-1638 )" at bounding box center [295, 359] width 186 height 9
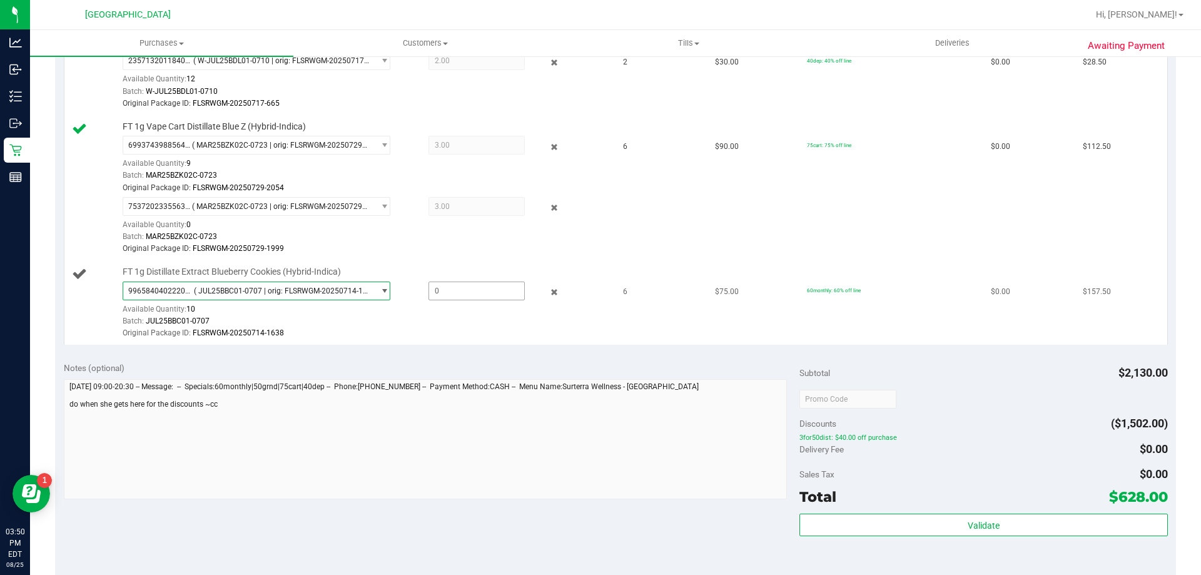
click at [444, 288] on span at bounding box center [477, 291] width 96 height 19
click at [444, 288] on input "text" at bounding box center [476, 291] width 95 height 18
type input "6"
type input "6.0000"
click at [450, 333] on div "Original Package ID: FLSRWGM-20250714-1638" at bounding box center [364, 333] width 483 height 12
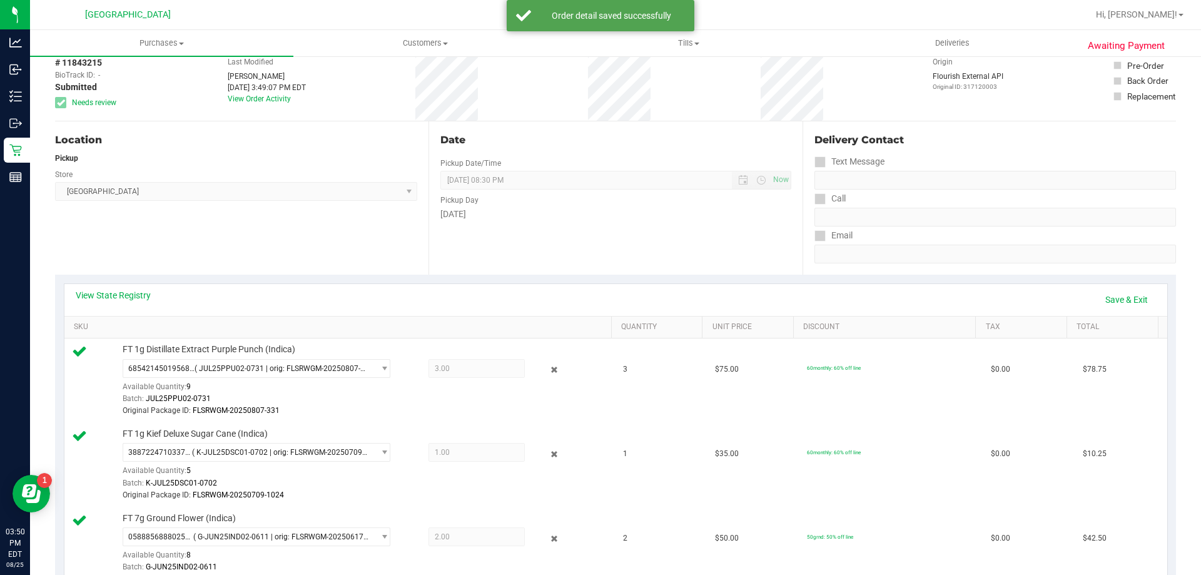
scroll to position [0, 0]
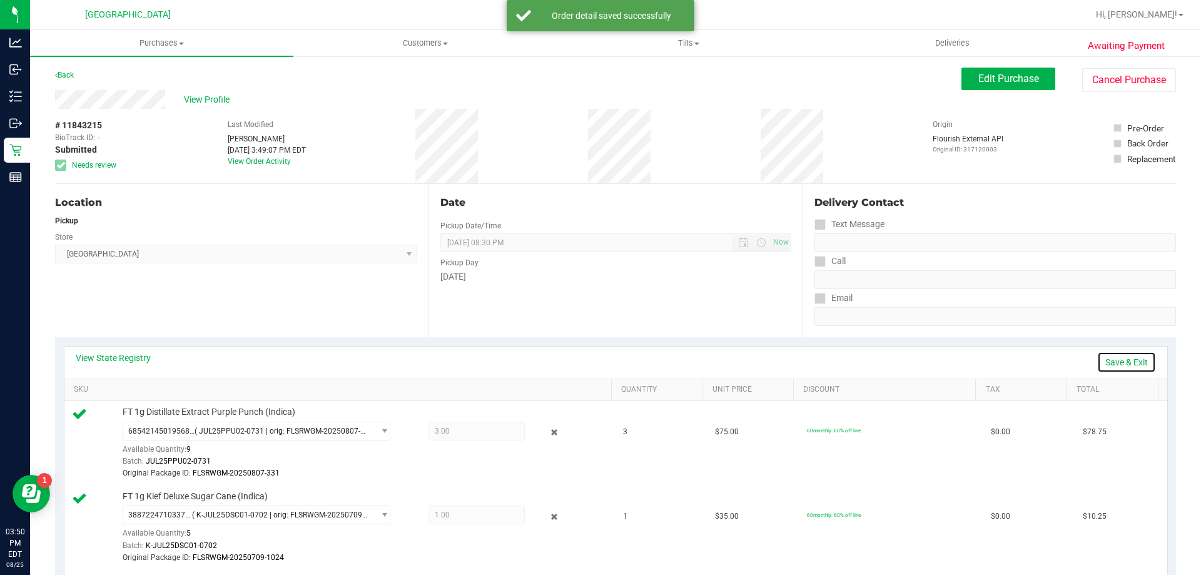
click at [1104, 361] on link "Save & Exit" at bounding box center [1126, 362] width 59 height 21
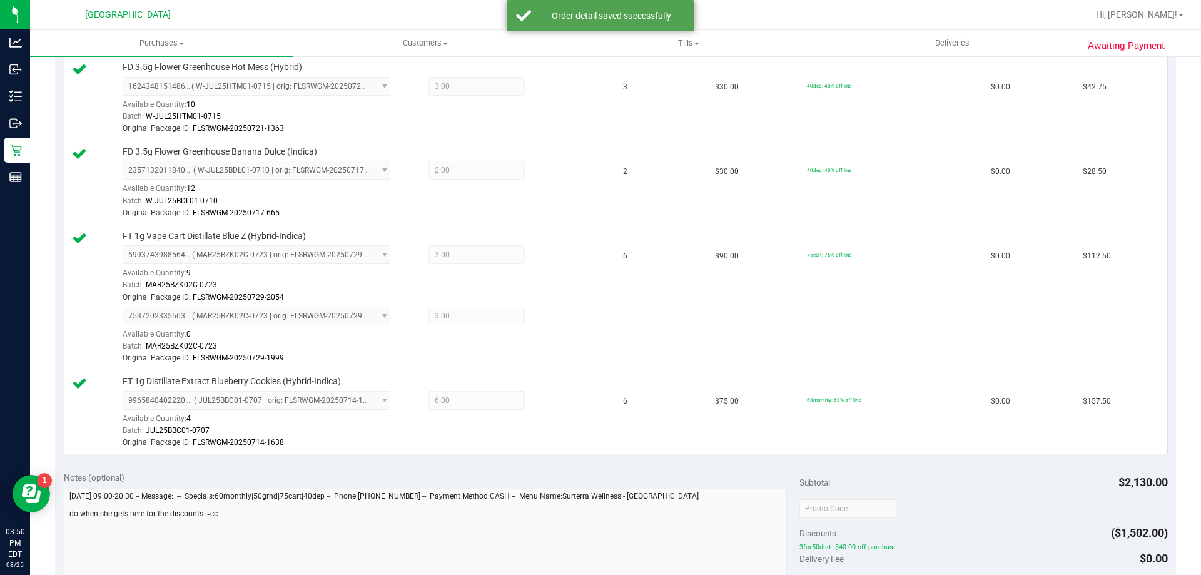
scroll to position [876, 0]
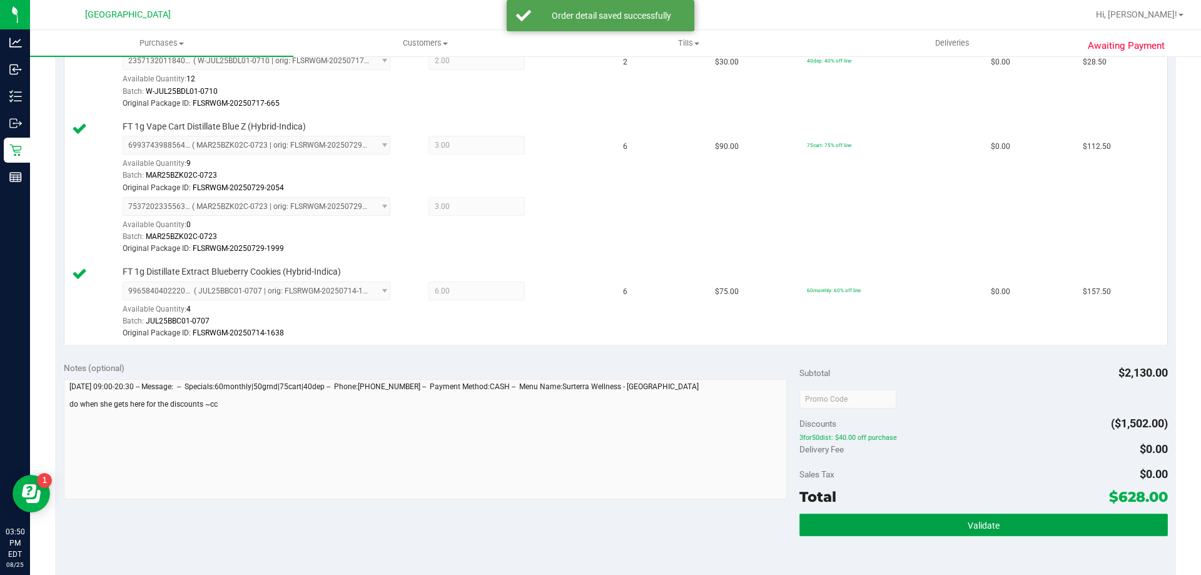
click at [1027, 522] on button "Validate" at bounding box center [984, 525] width 368 height 23
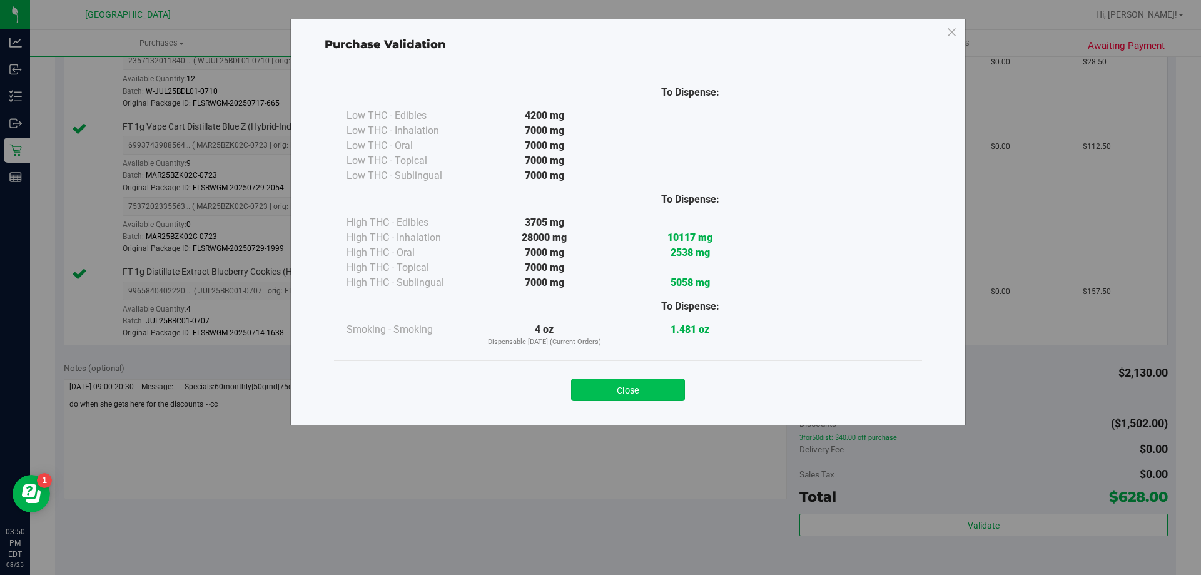
click at [651, 388] on button "Close" at bounding box center [628, 390] width 114 height 23
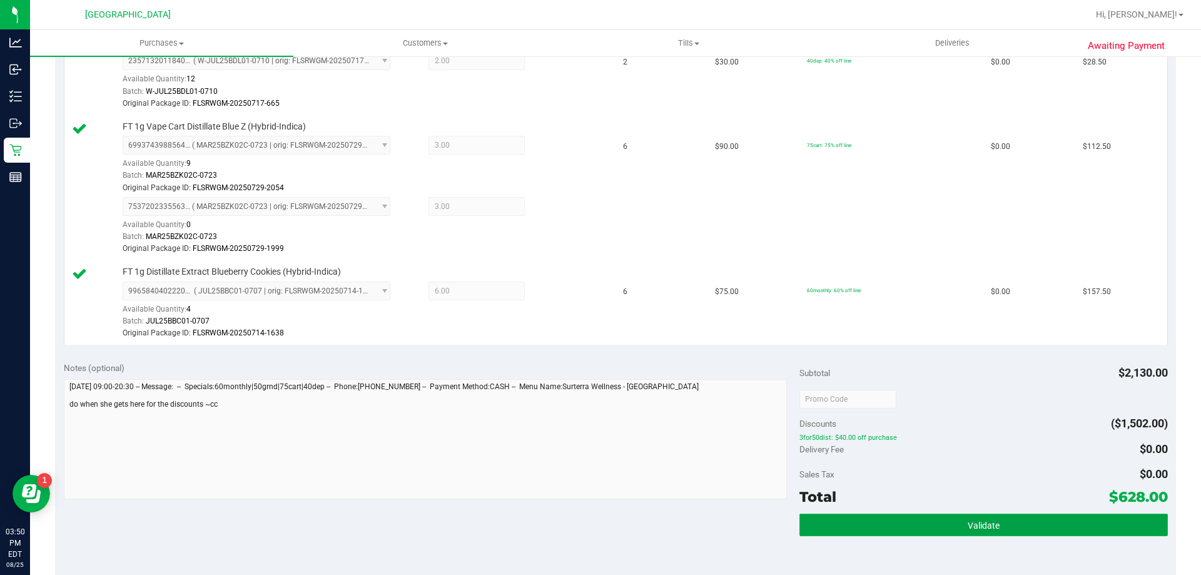
click at [910, 526] on button "Validate" at bounding box center [984, 525] width 368 height 23
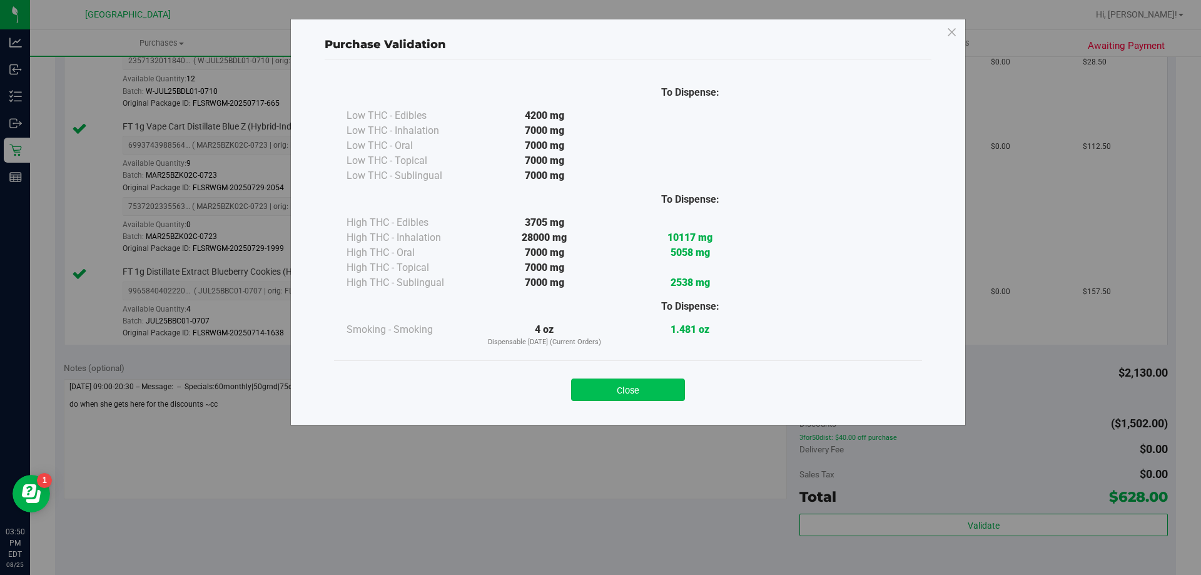
click at [653, 394] on button "Close" at bounding box center [628, 390] width 114 height 23
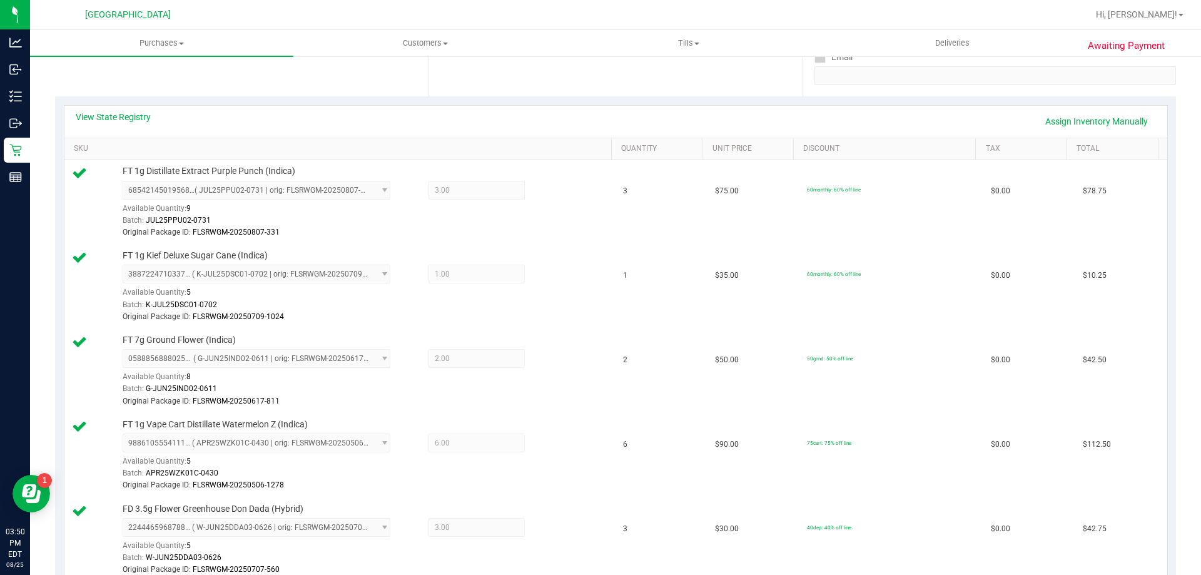
scroll to position [0, 0]
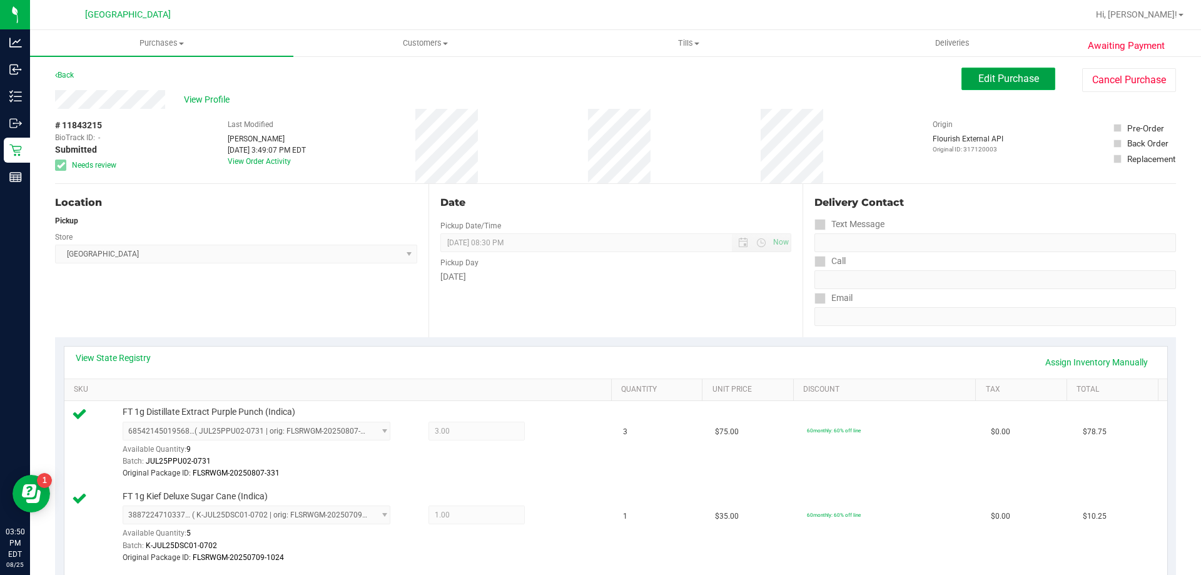
click at [1000, 83] on span "Edit Purchase" at bounding box center [1009, 79] width 61 height 12
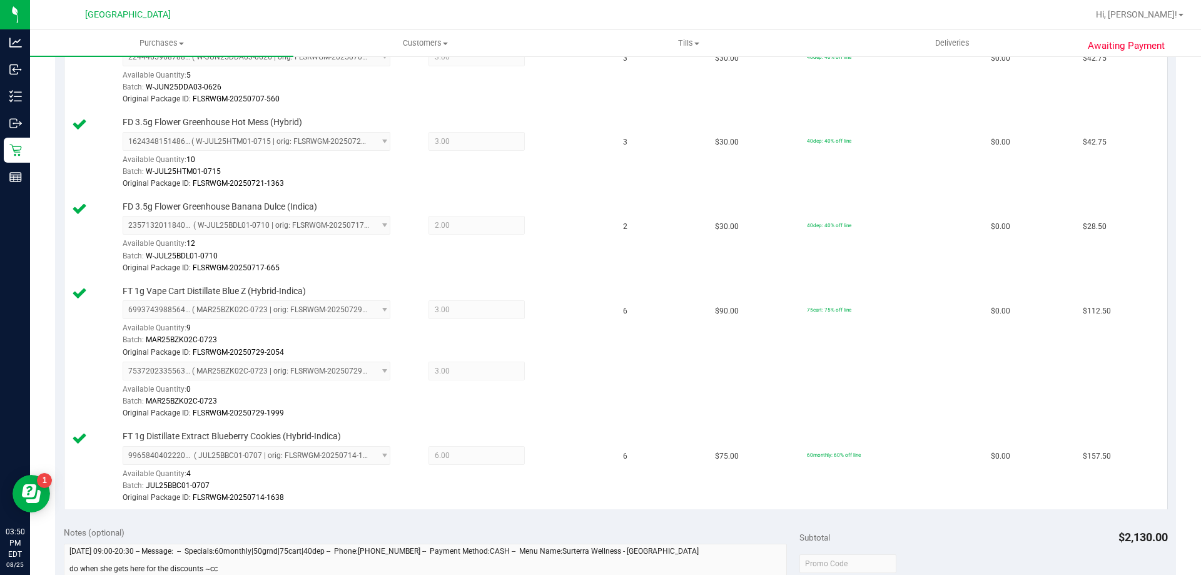
scroll to position [813, 0]
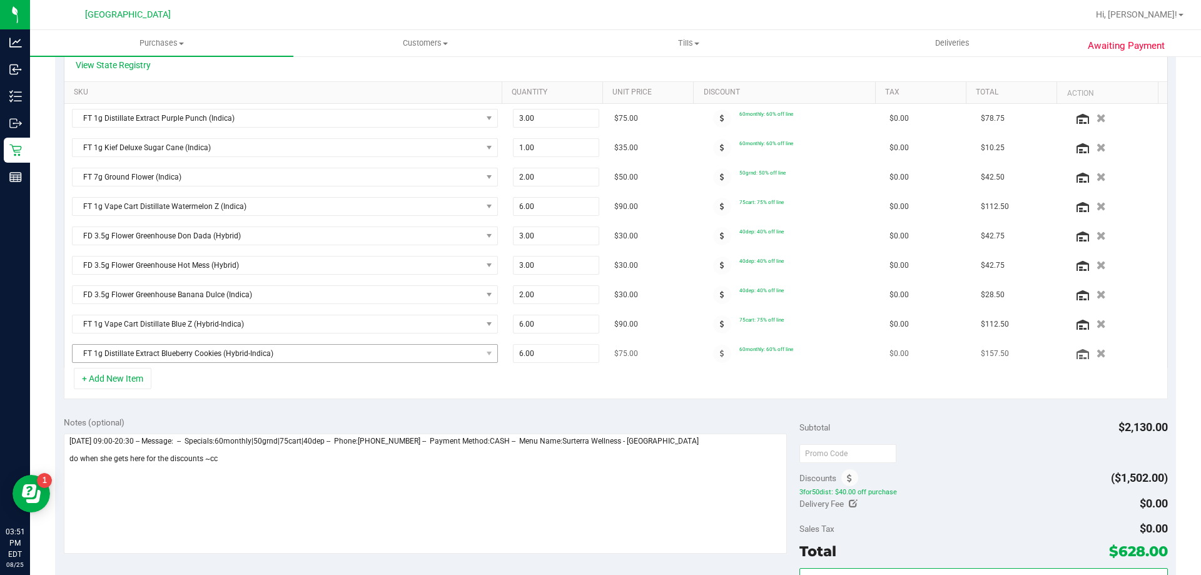
scroll to position [297, 0]
click at [537, 352] on span "6.00 6" at bounding box center [556, 354] width 87 height 19
click at [537, 352] on input "6" at bounding box center [557, 354] width 86 height 18
type input "8"
type input "8.00"
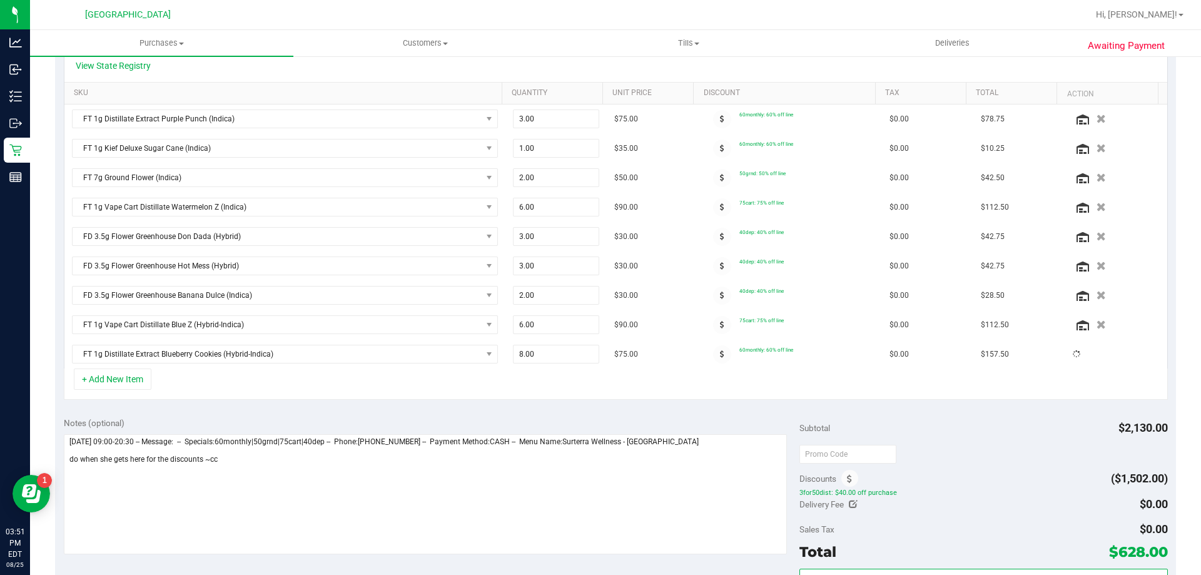
click at [541, 381] on div "+ Add New Item" at bounding box center [616, 384] width 1104 height 31
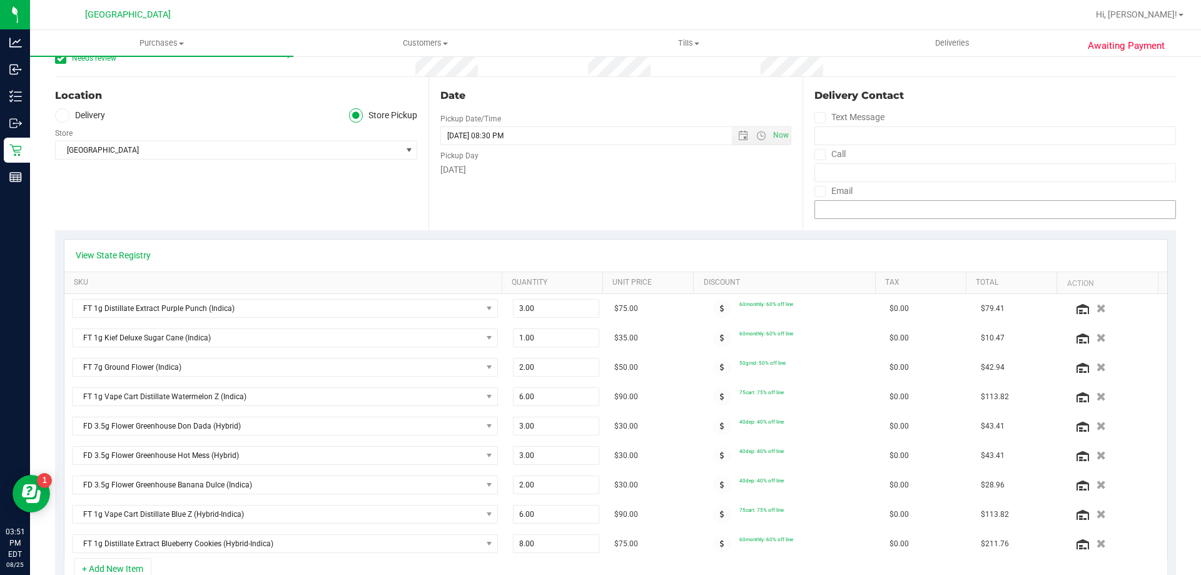
scroll to position [0, 0]
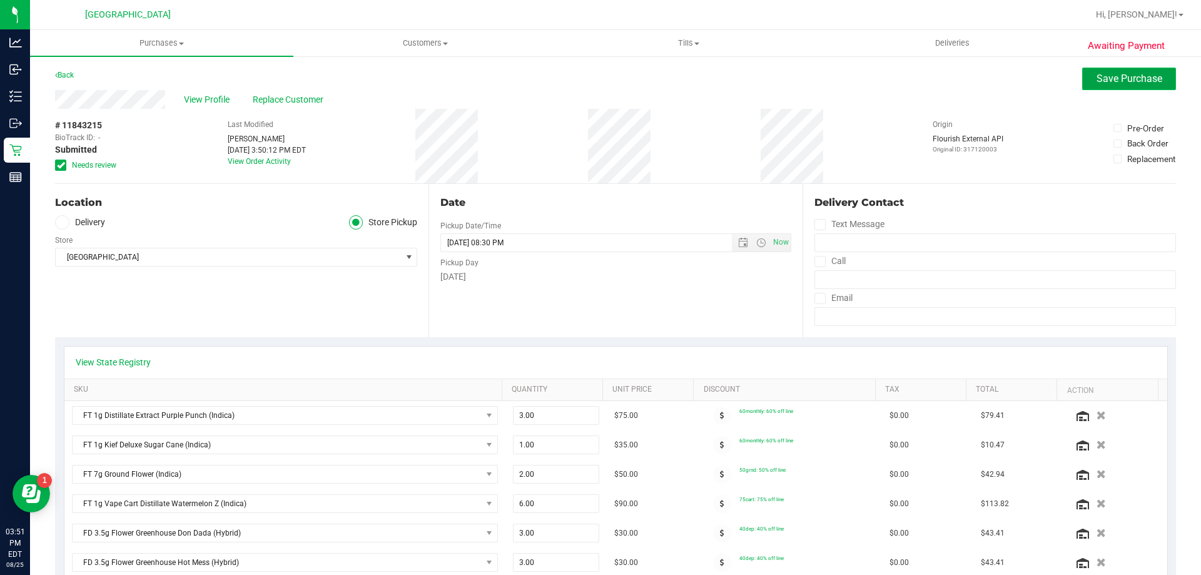
click at [1118, 85] on button "Save Purchase" at bounding box center [1129, 79] width 94 height 23
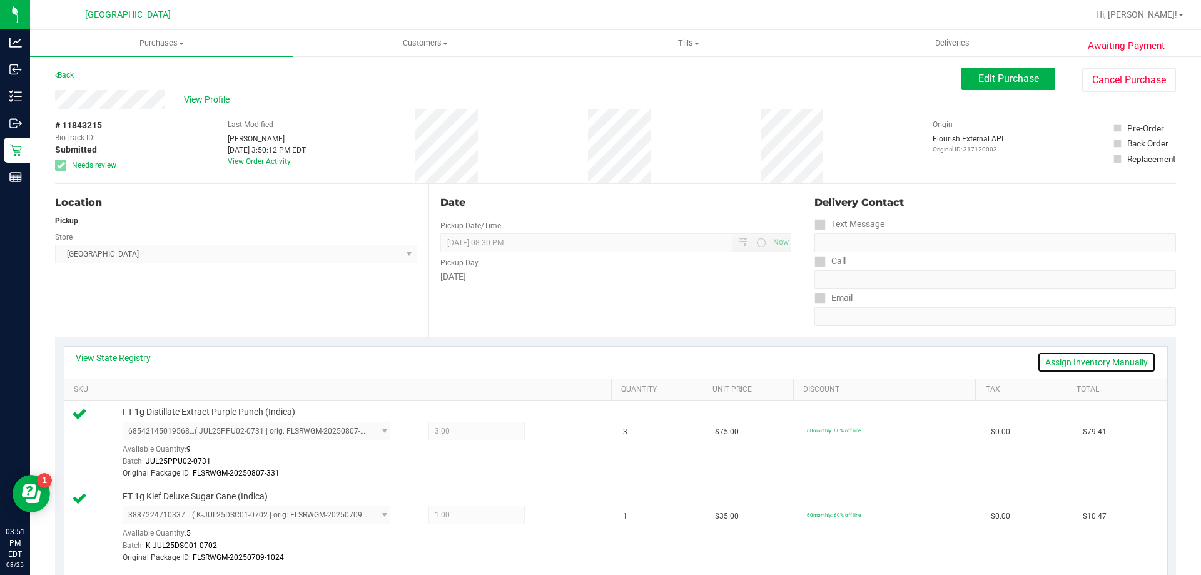
click at [1071, 367] on link "Assign Inventory Manually" at bounding box center [1096, 362] width 119 height 21
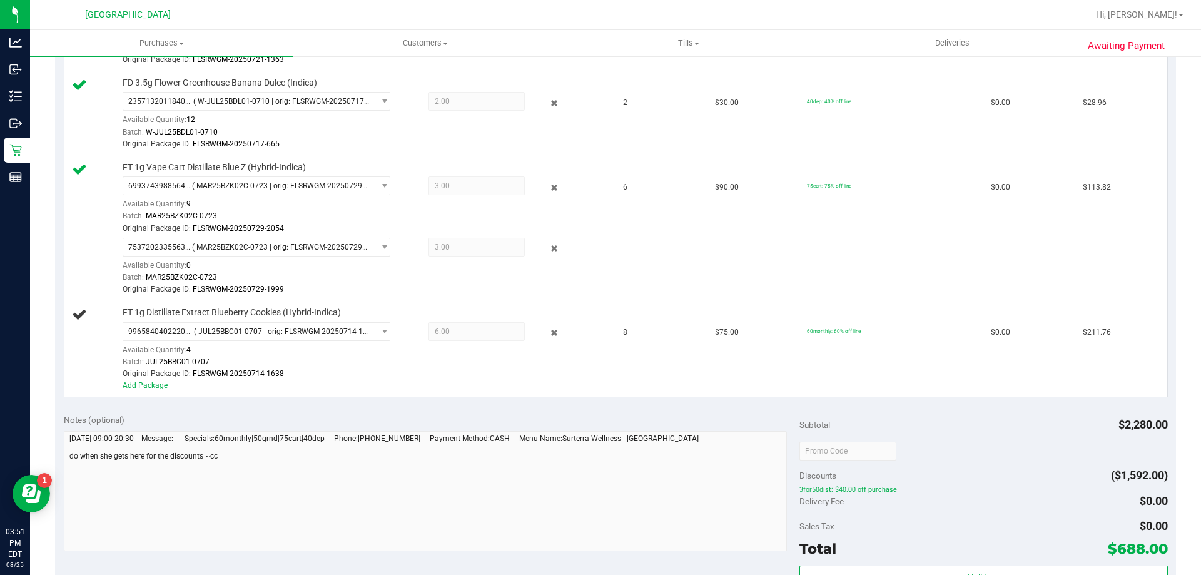
scroll to position [1001, 0]
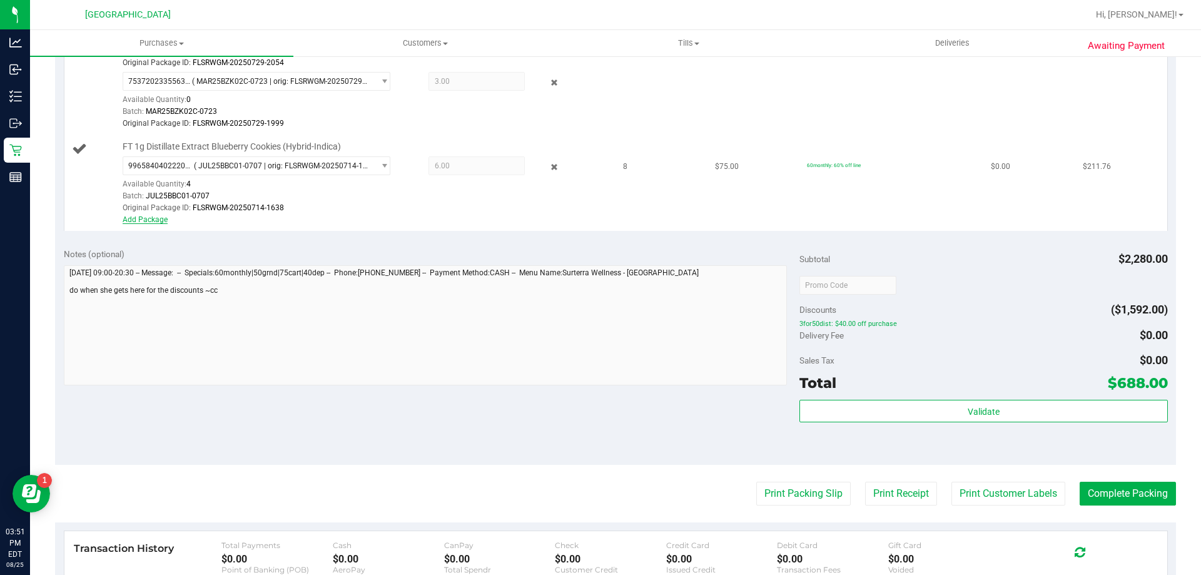
click at [142, 221] on link "Add Package" at bounding box center [145, 219] width 45 height 9
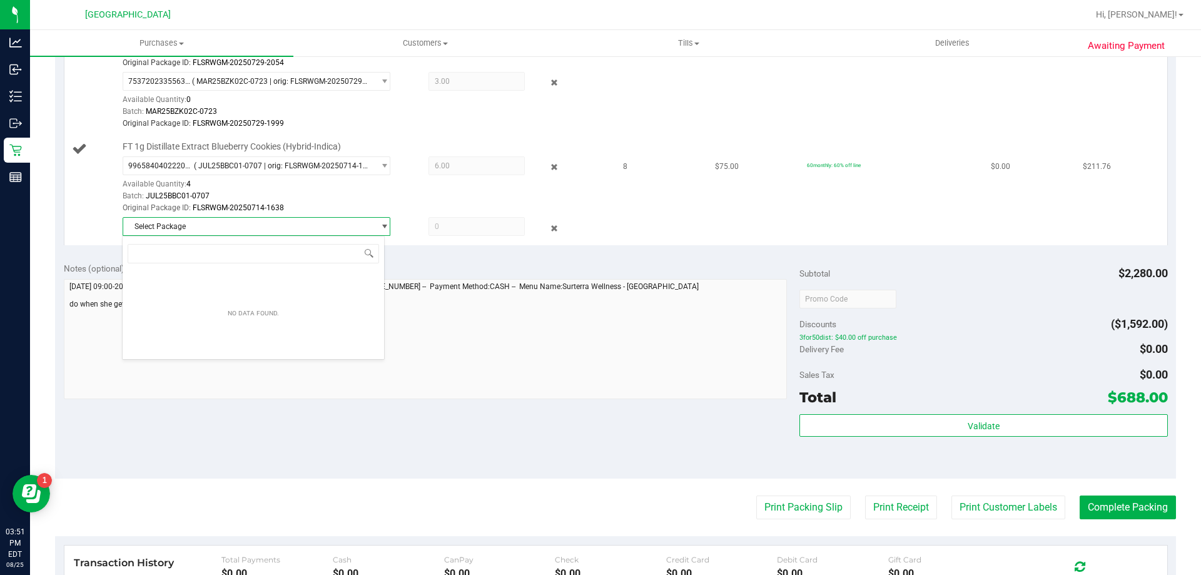
click at [336, 224] on span "Select Package" at bounding box center [248, 227] width 251 height 18
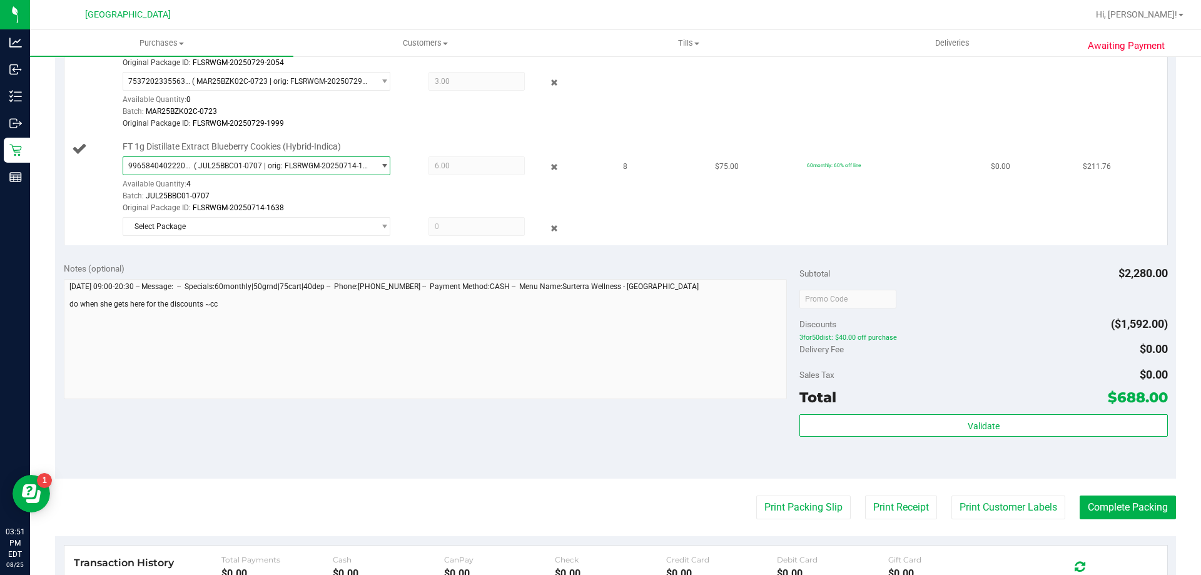
click at [319, 170] on span "9965840402220534 ( JUL25BBC01-0707 | orig: FLSRWGM-20250714-1638 )" at bounding box center [248, 166] width 251 height 18
click at [548, 228] on icon at bounding box center [554, 228] width 13 height 14
click at [548, 168] on icon at bounding box center [554, 167] width 13 height 14
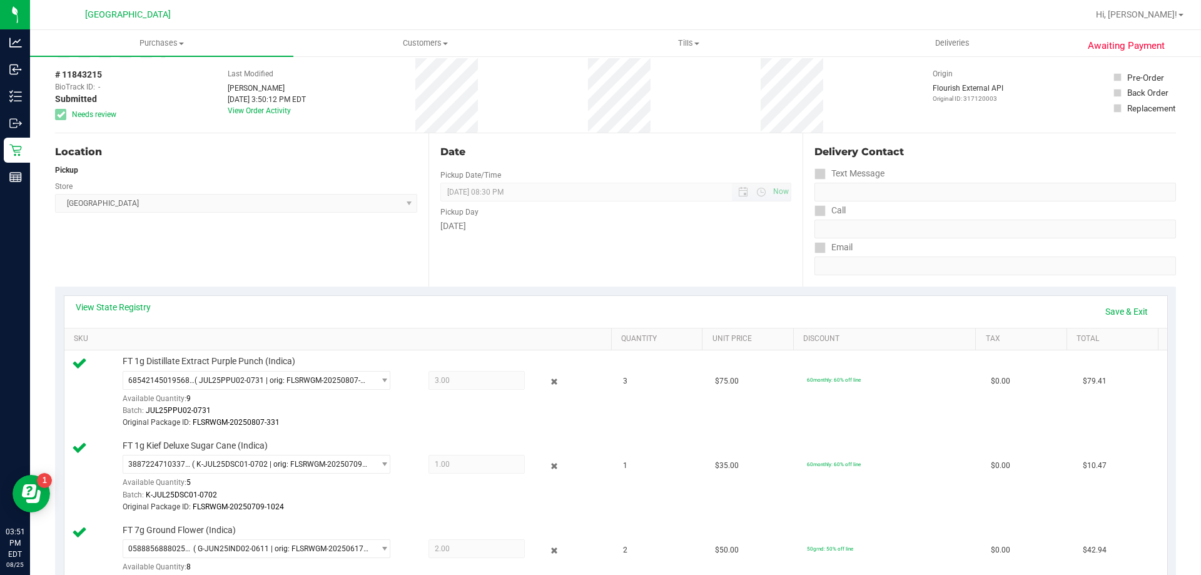
scroll to position [0, 0]
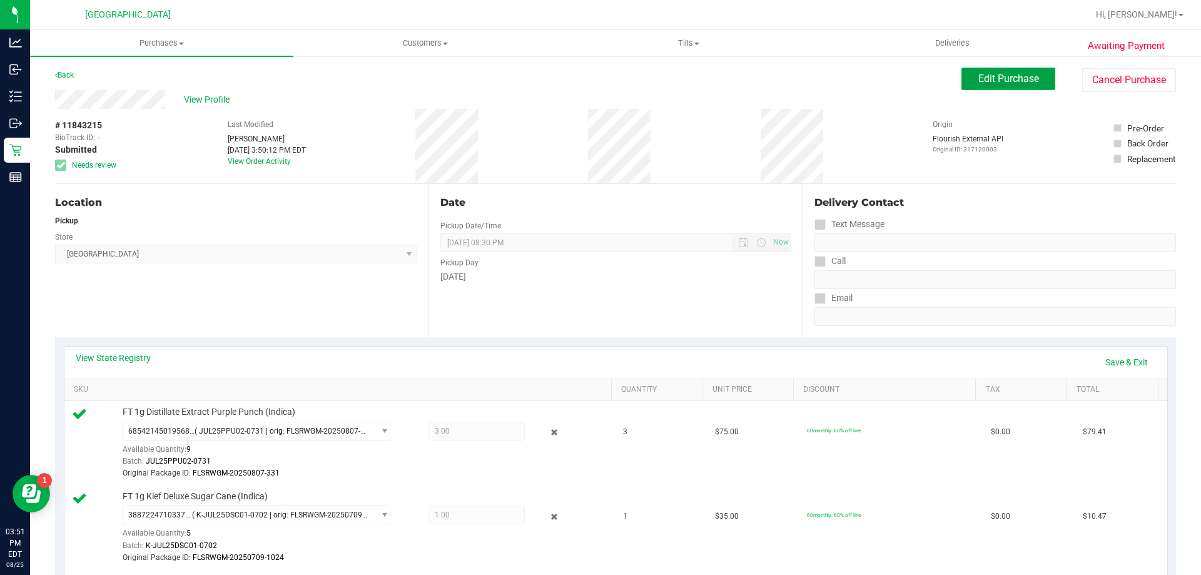
click at [979, 73] on span "Edit Purchase" at bounding box center [1009, 79] width 61 height 12
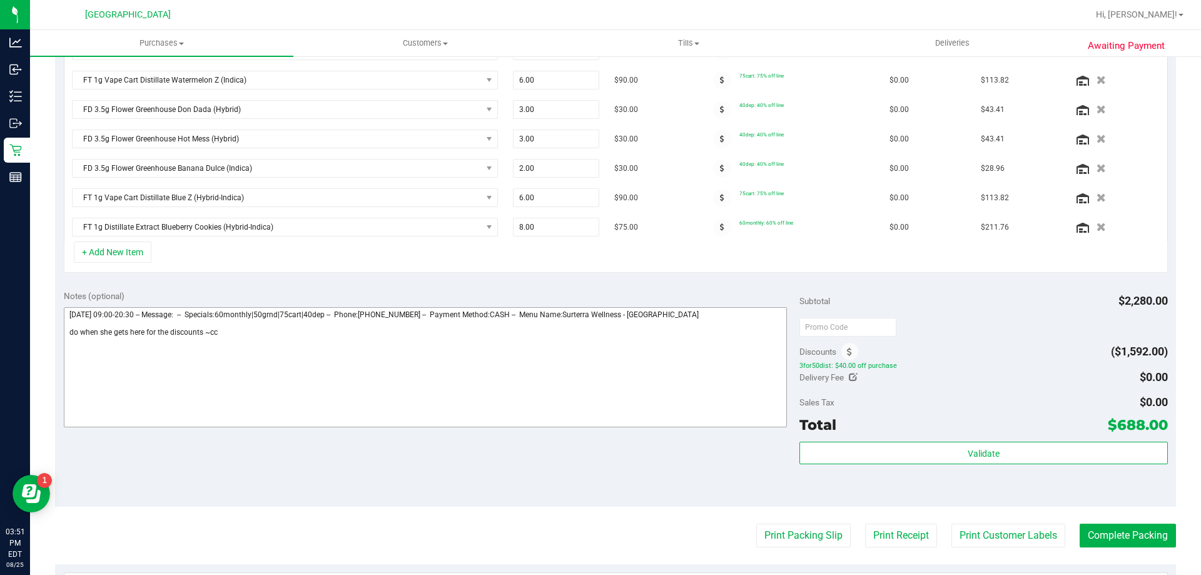
scroll to position [375, 0]
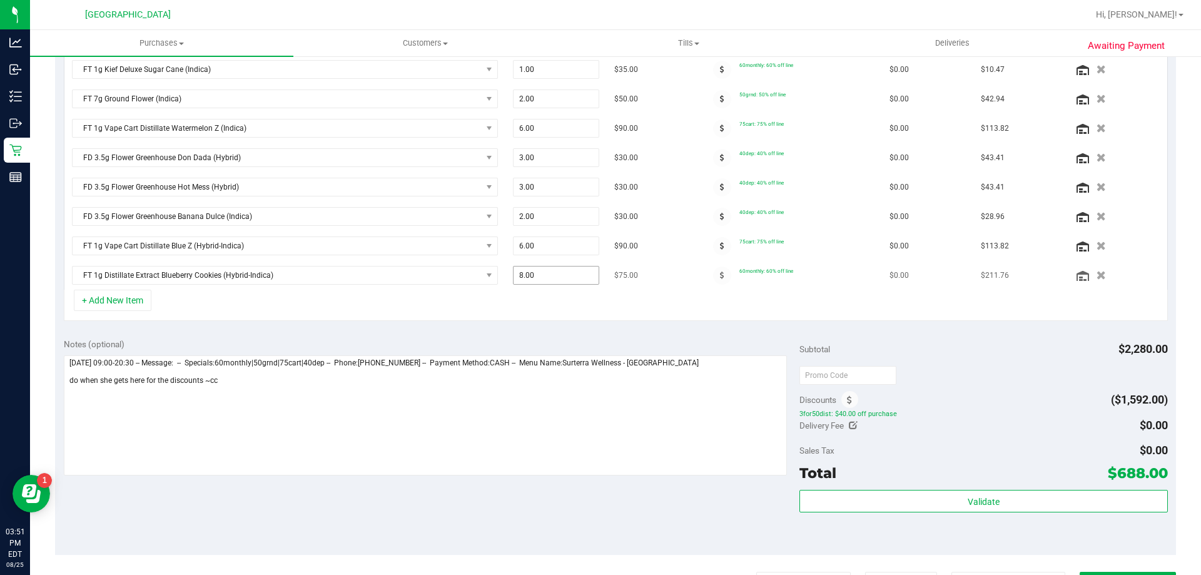
click at [532, 273] on span "8.00 8" at bounding box center [556, 275] width 87 height 19
click at [532, 273] on input "8" at bounding box center [557, 276] width 86 height 18
click at [551, 300] on div "+ Add New Item" at bounding box center [616, 305] width 1104 height 31
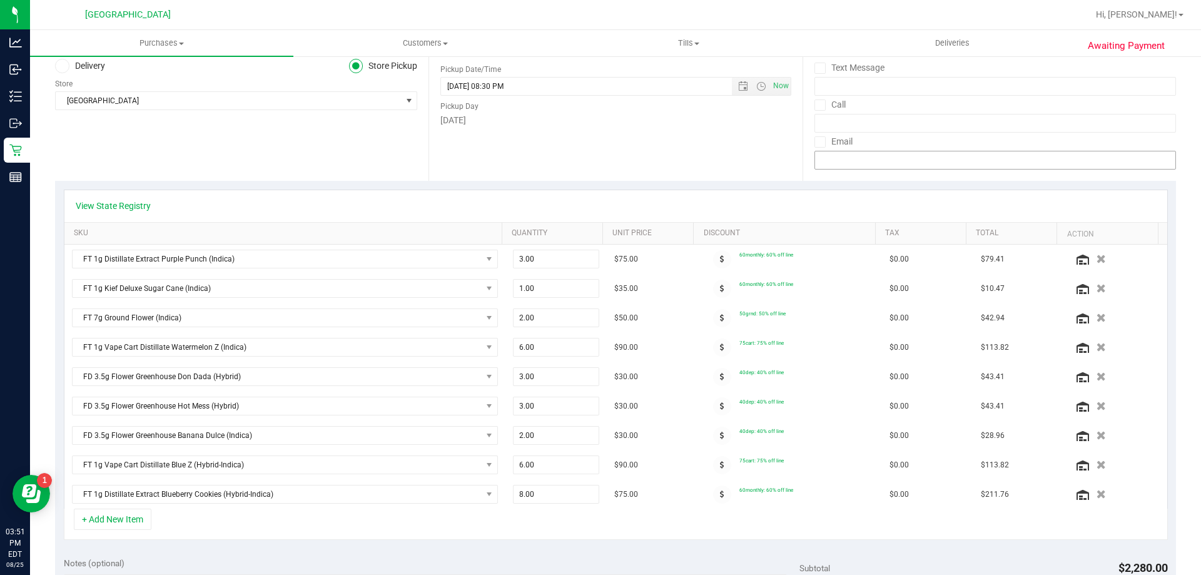
scroll to position [0, 0]
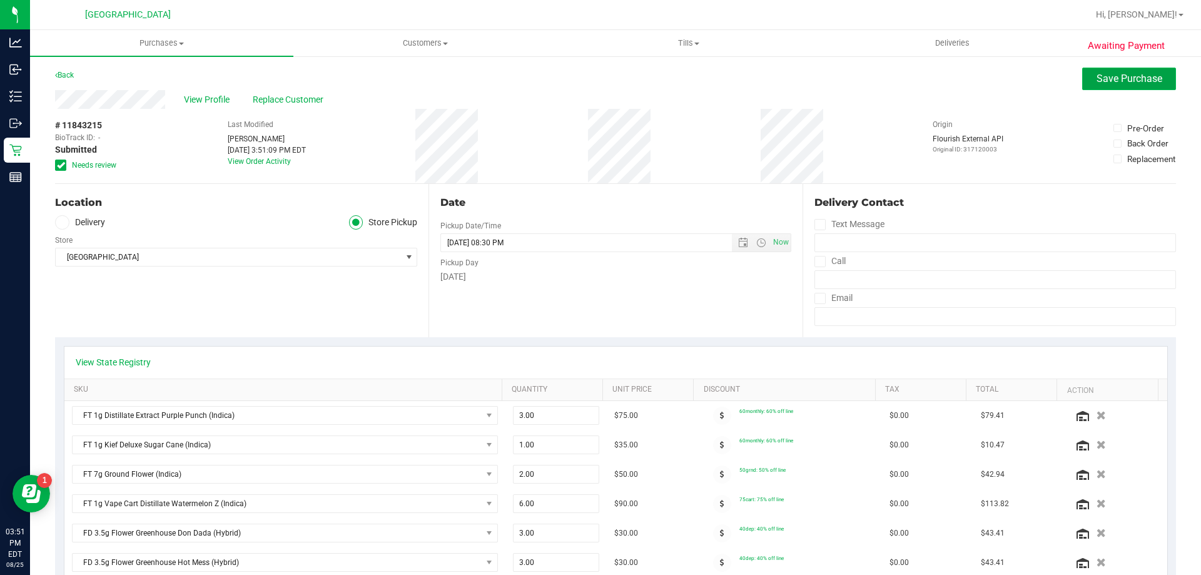
click at [1128, 88] on button "Save Purchase" at bounding box center [1129, 79] width 94 height 23
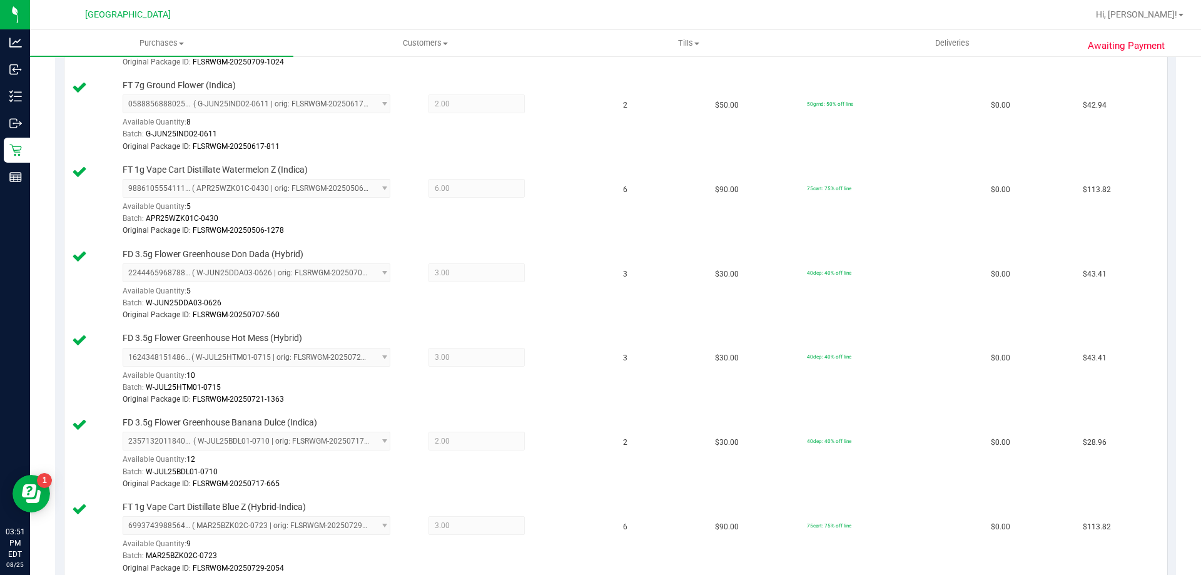
scroll to position [188, 0]
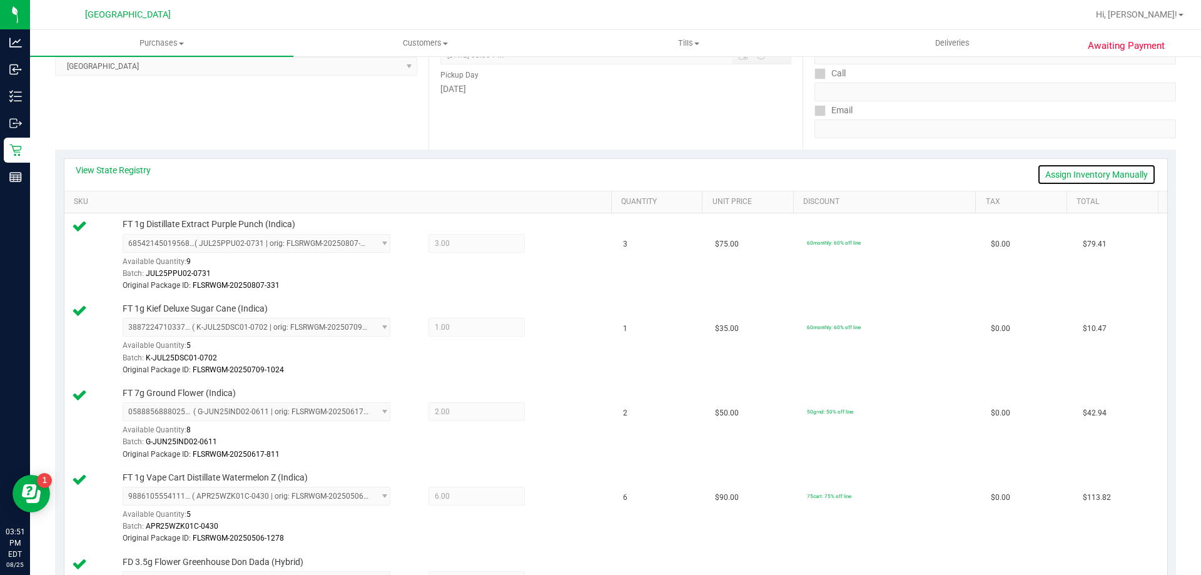
click at [1071, 175] on link "Assign Inventory Manually" at bounding box center [1096, 174] width 119 height 21
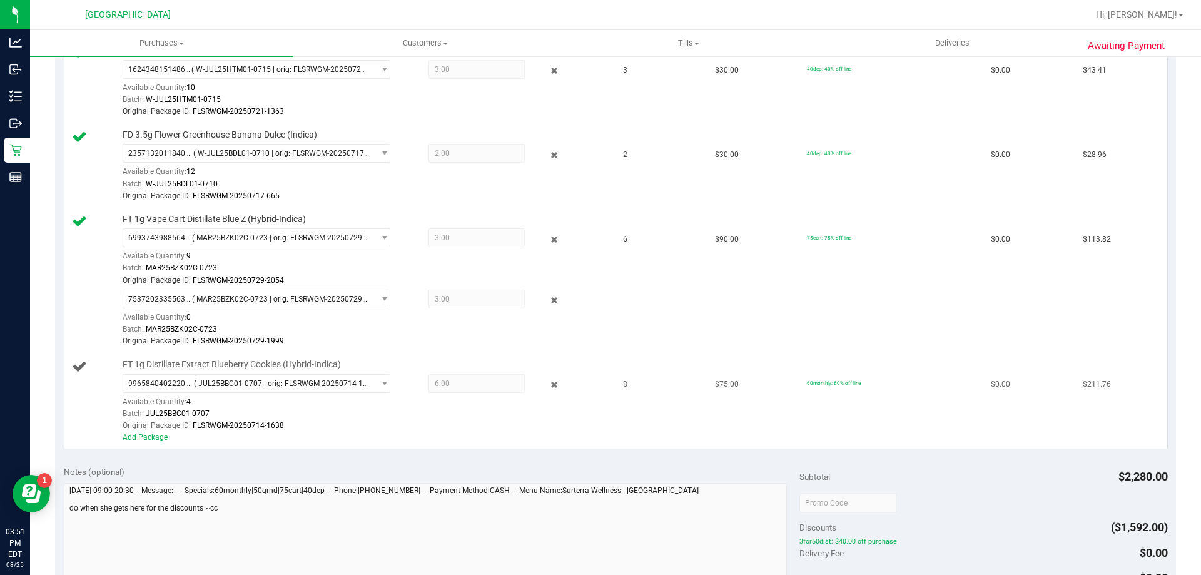
scroll to position [939, 0]
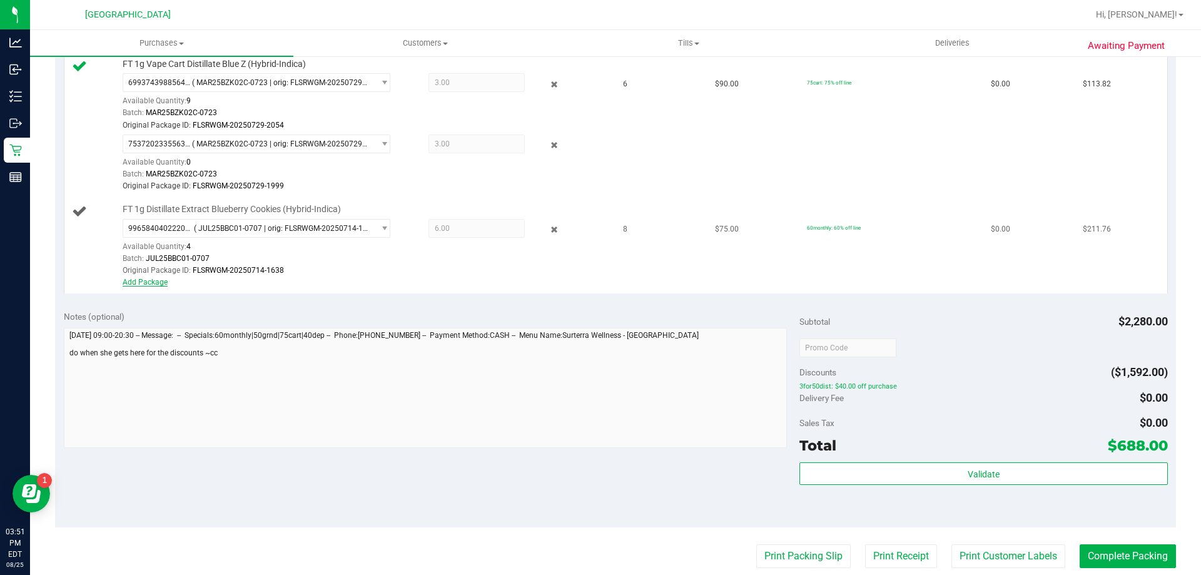
click at [139, 280] on link "Add Package" at bounding box center [145, 282] width 45 height 9
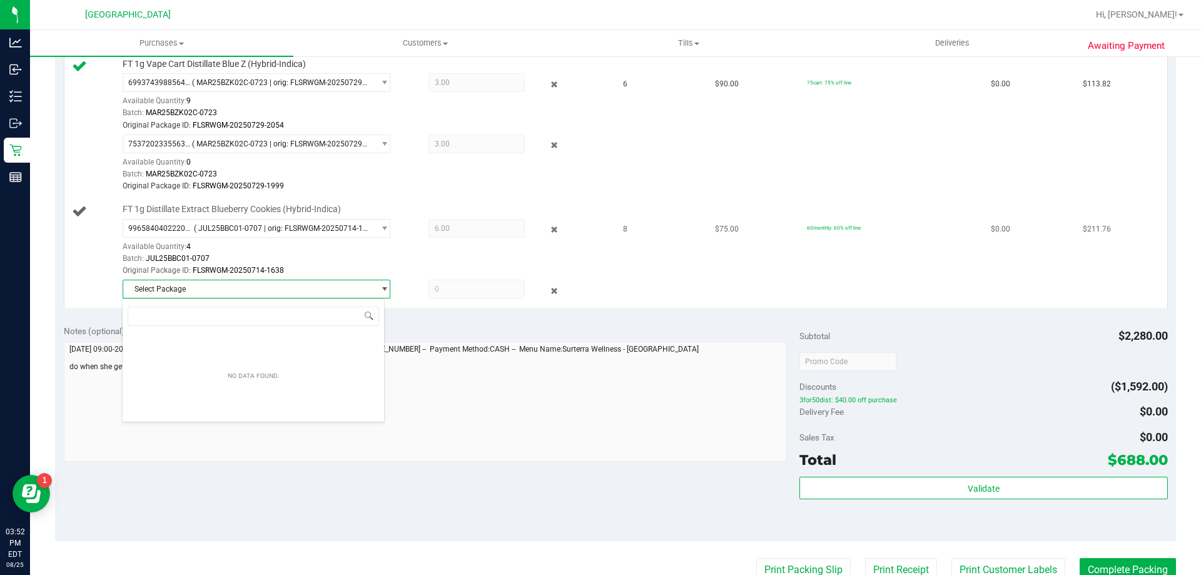
click at [414, 290] on div at bounding box center [464, 289] width 121 height 19
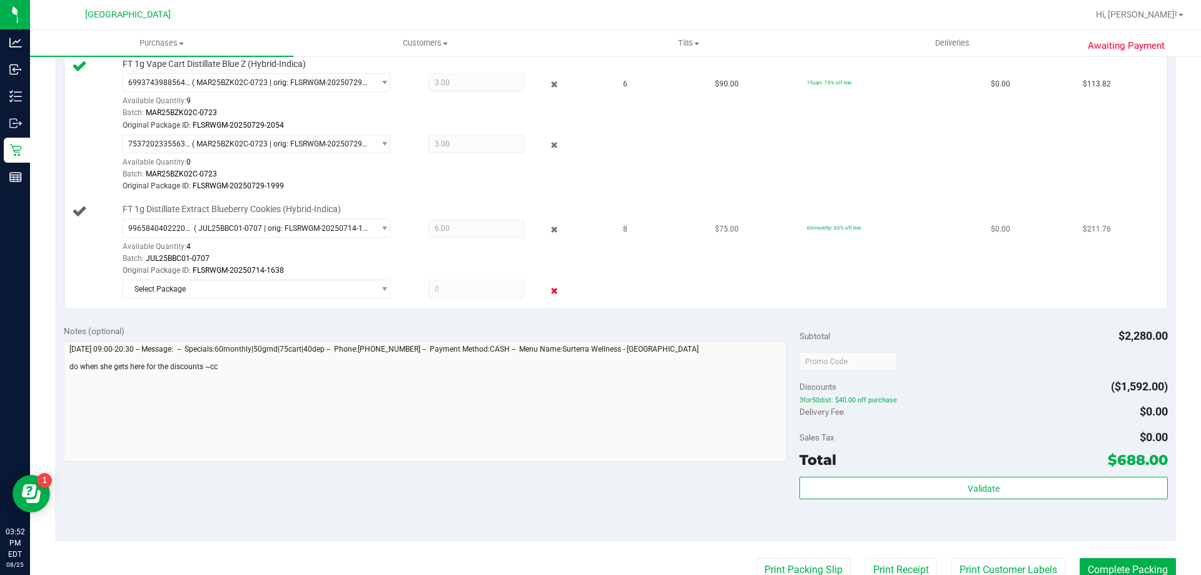
click at [548, 288] on icon at bounding box center [554, 290] width 13 height 14
click at [548, 233] on icon at bounding box center [554, 230] width 13 height 14
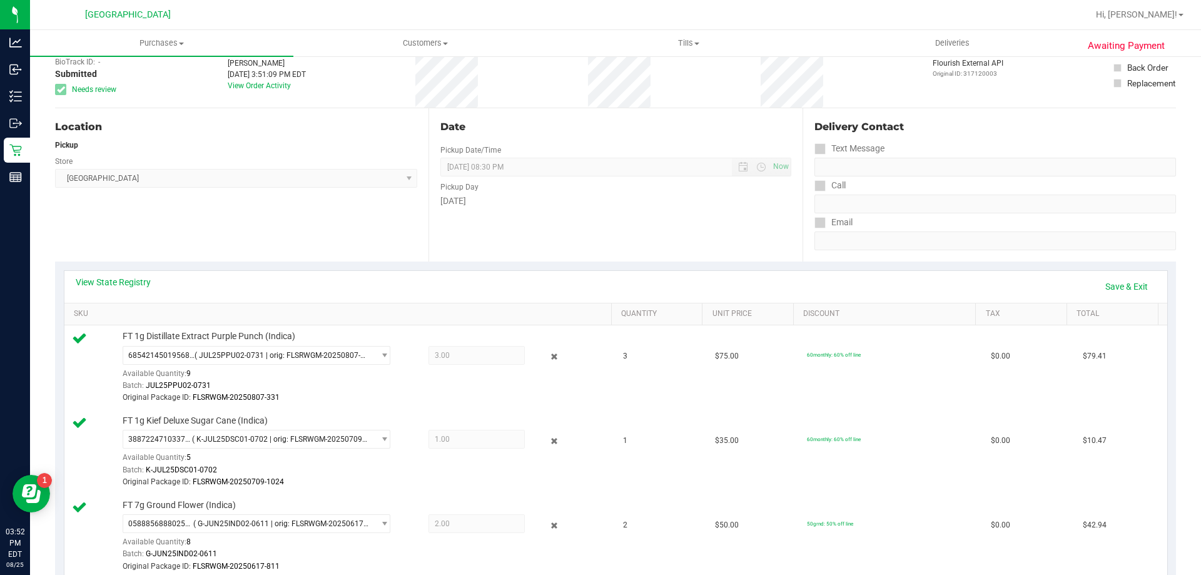
scroll to position [0, 0]
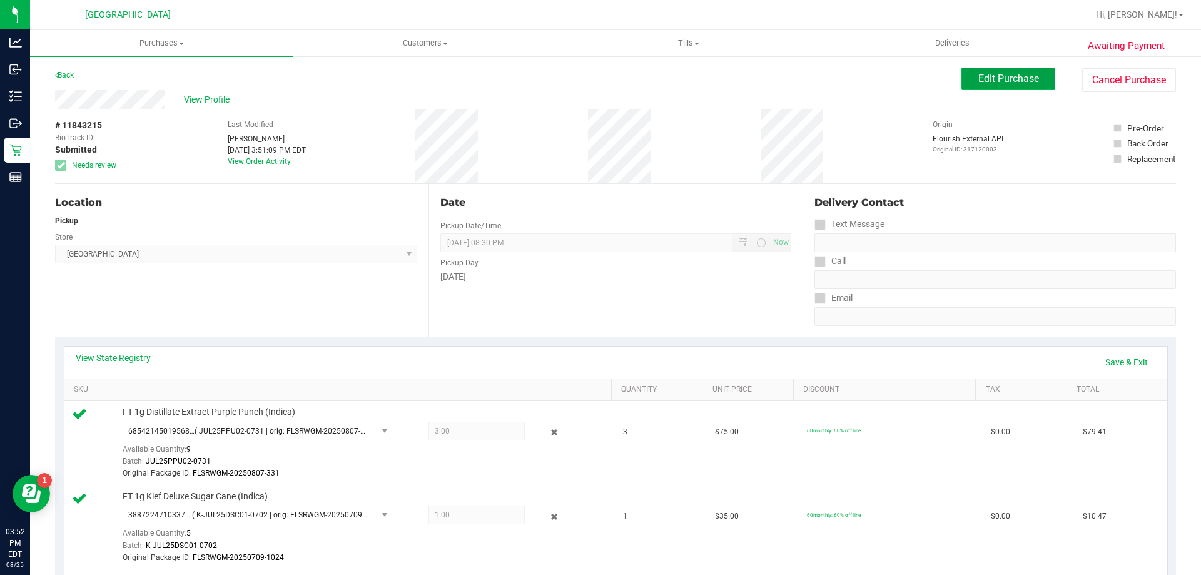
click at [979, 73] on span "Edit Purchase" at bounding box center [1009, 79] width 61 height 12
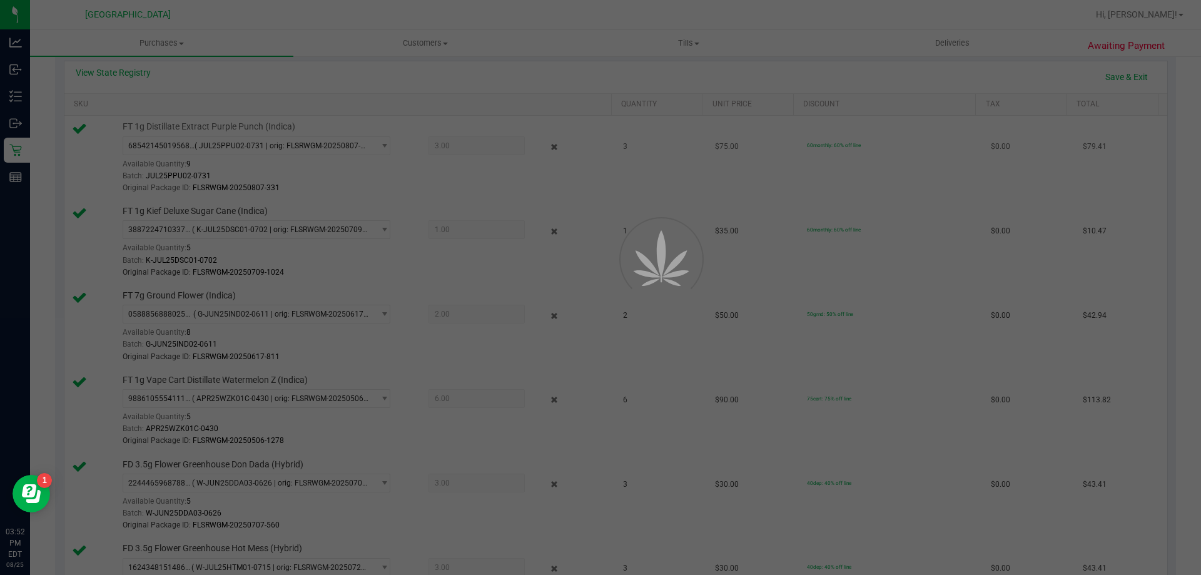
scroll to position [438, 0]
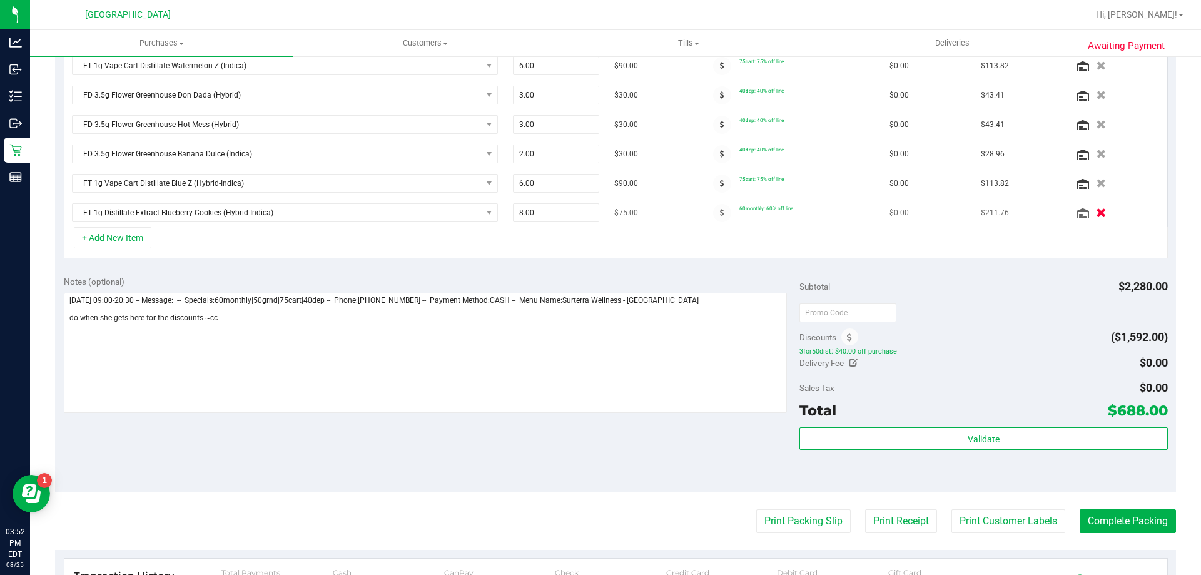
click at [1096, 211] on icon "button" at bounding box center [1101, 212] width 11 height 9
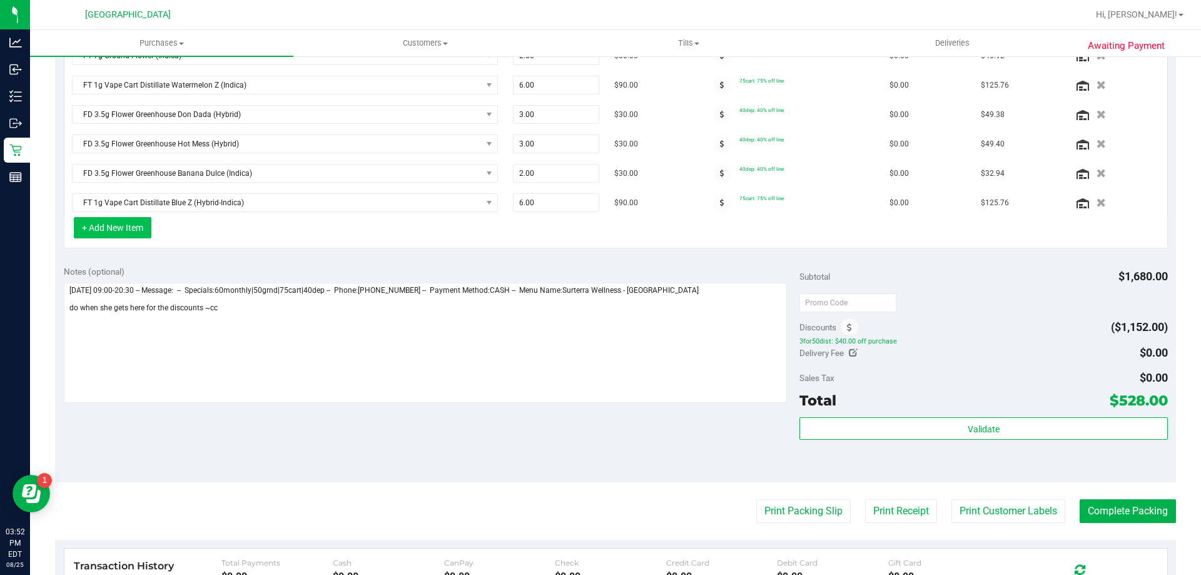
click at [128, 238] on button "+ Add New Item" at bounding box center [113, 227] width 78 height 21
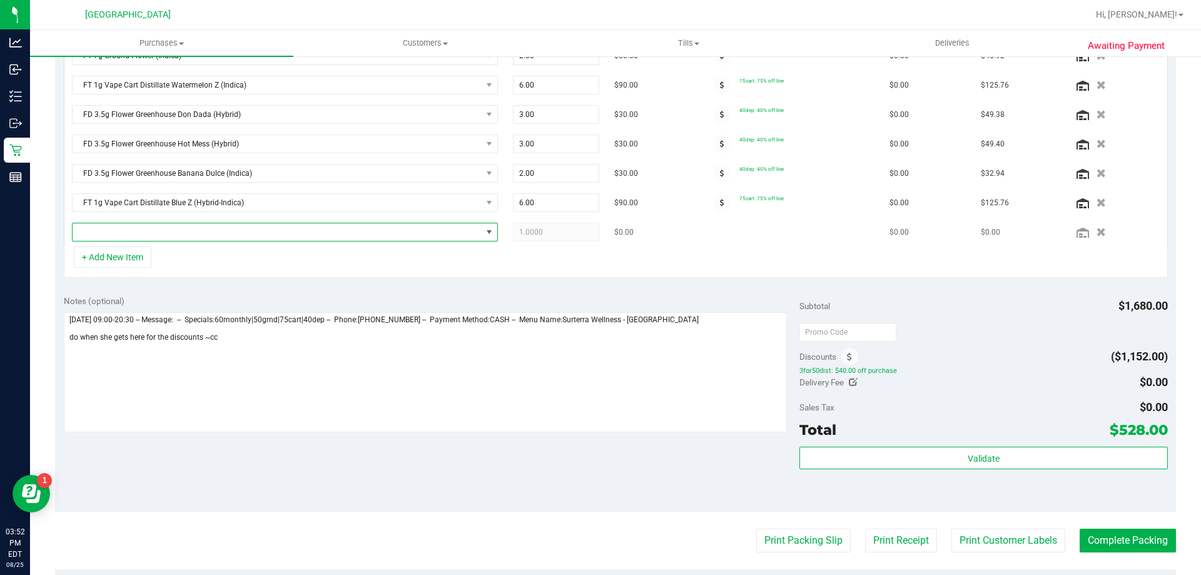
click at [156, 235] on span "NO DATA FOUND" at bounding box center [277, 232] width 409 height 18
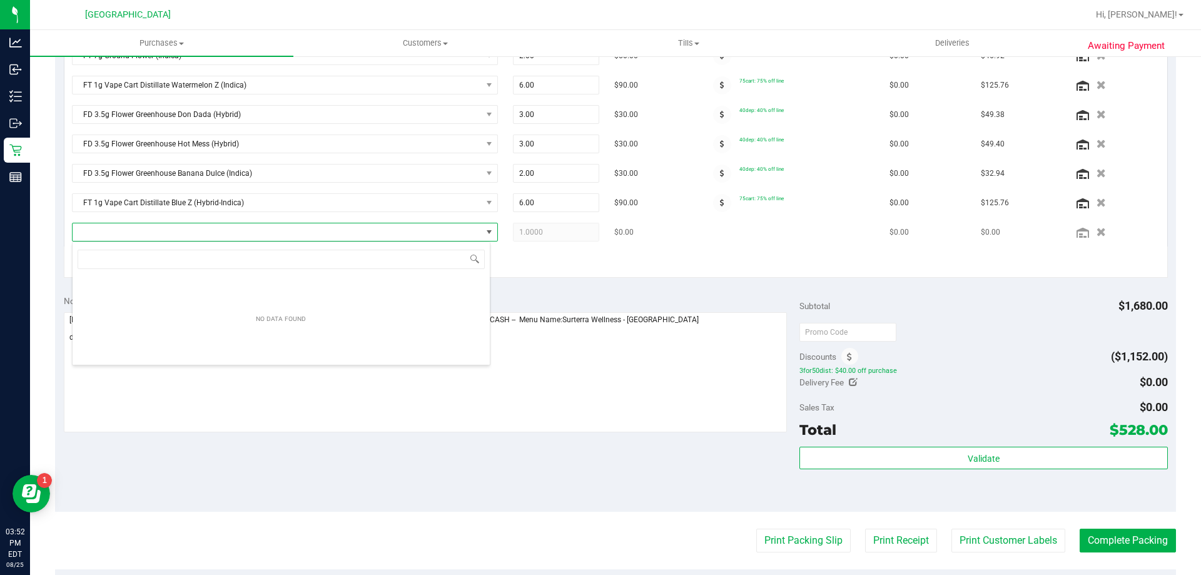
scroll to position [19, 419]
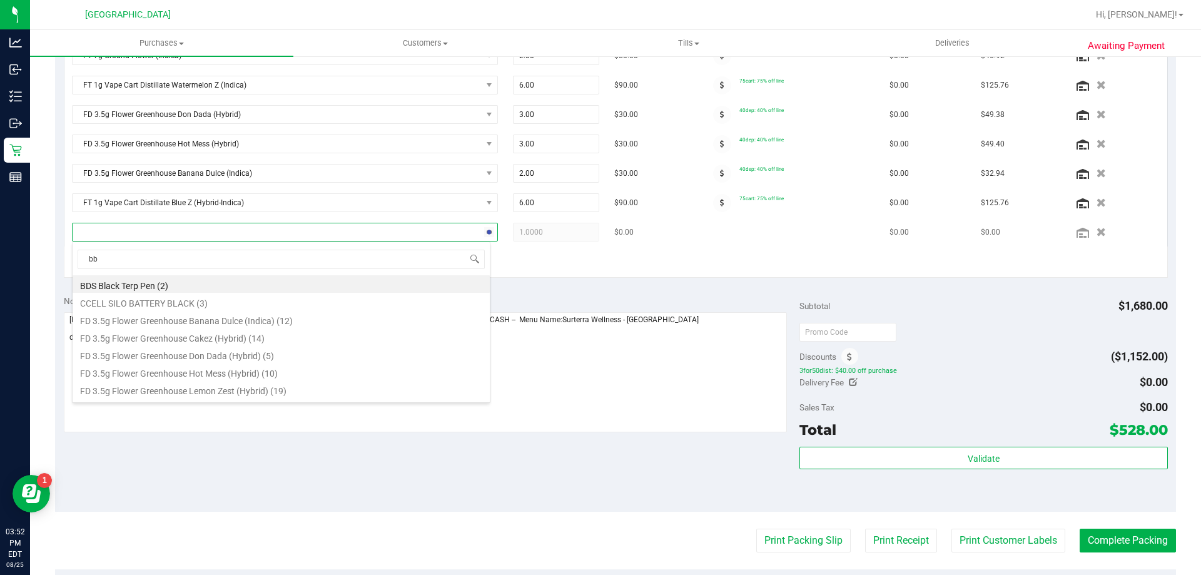
type input "bbc"
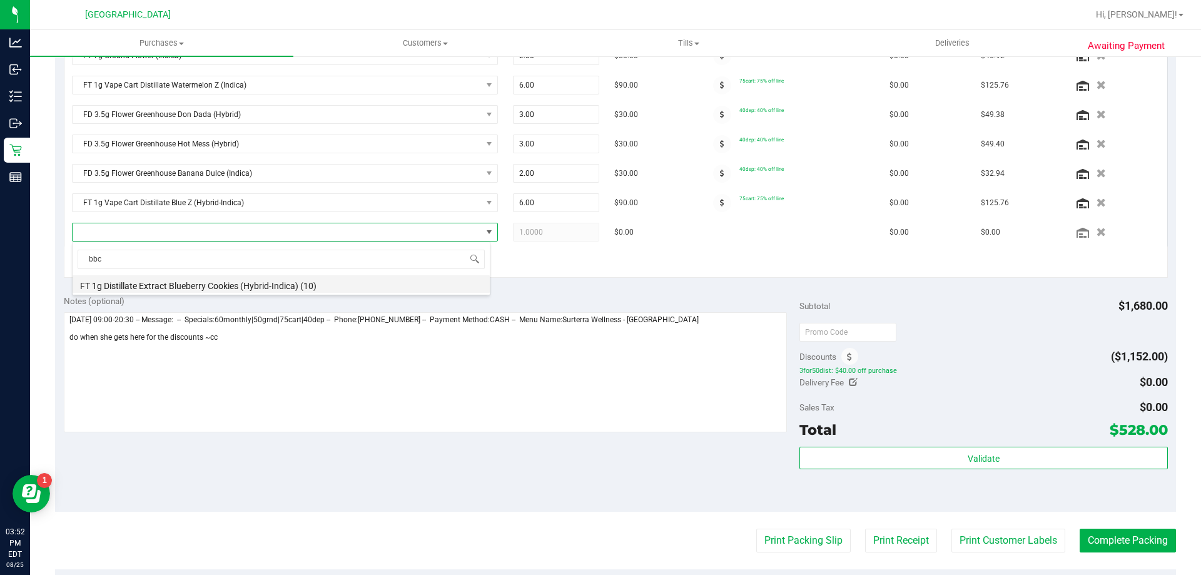
click at [186, 287] on li "FT 1g Distillate Extract Blueberry Cookies (Hybrid-Indica) (10)" at bounding box center [281, 284] width 417 height 18
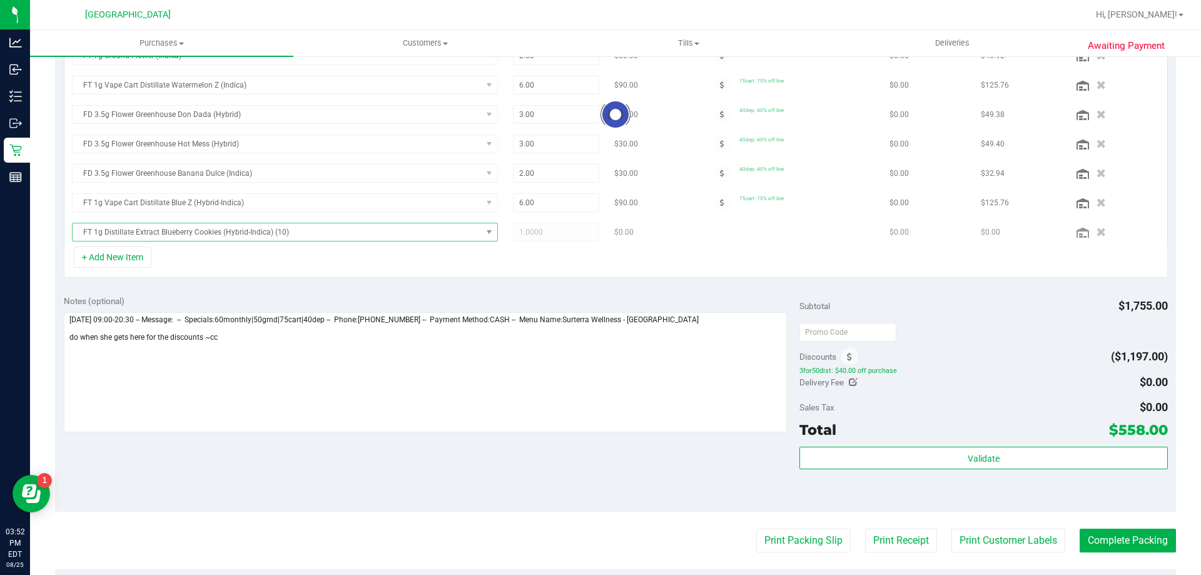
scroll to position [399, 0]
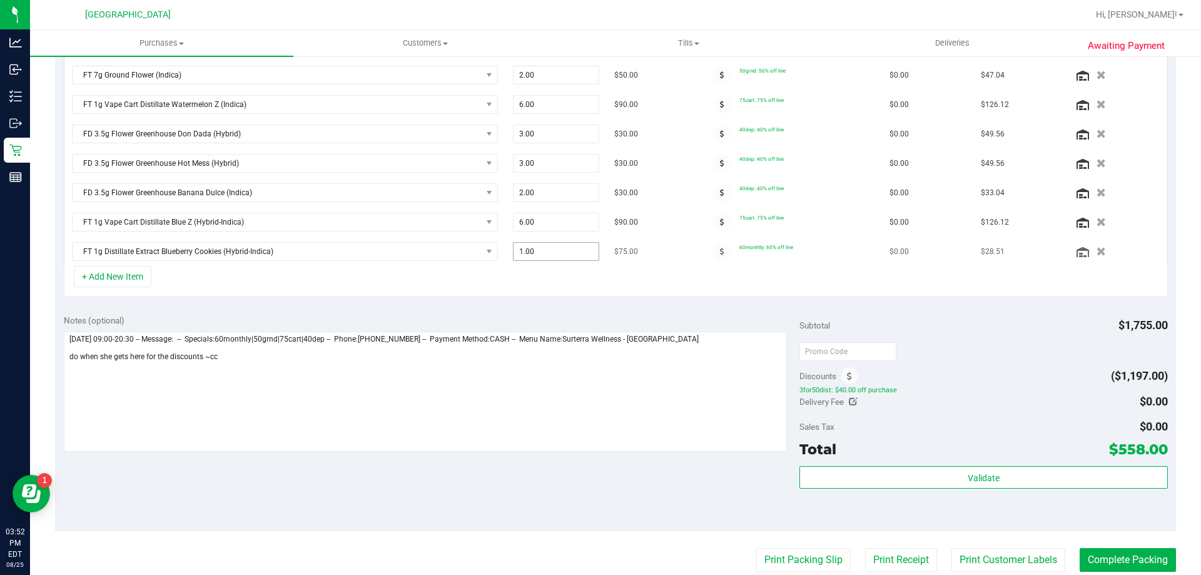
click at [546, 258] on span "1.00 1" at bounding box center [556, 251] width 87 height 19
click at [546, 258] on input "1" at bounding box center [557, 252] width 86 height 18
type input "8"
type input "8.00"
click at [552, 299] on div "View State Registry SKU Quantity Unit Price Discount Tax Total Action FT 1g Dis…" at bounding box center [615, 122] width 1121 height 368
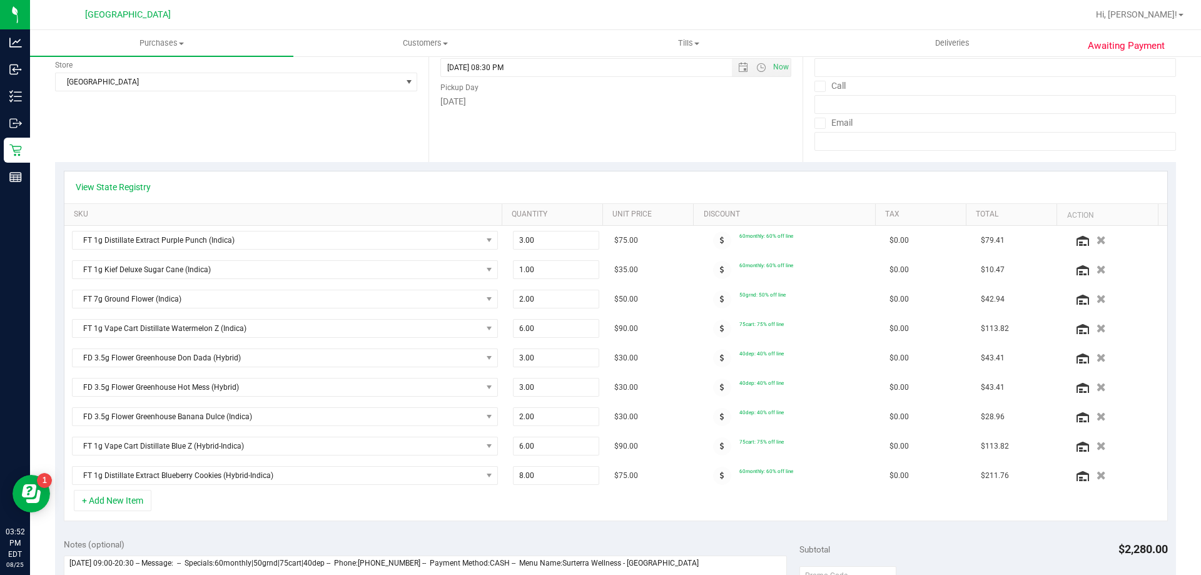
scroll to position [0, 0]
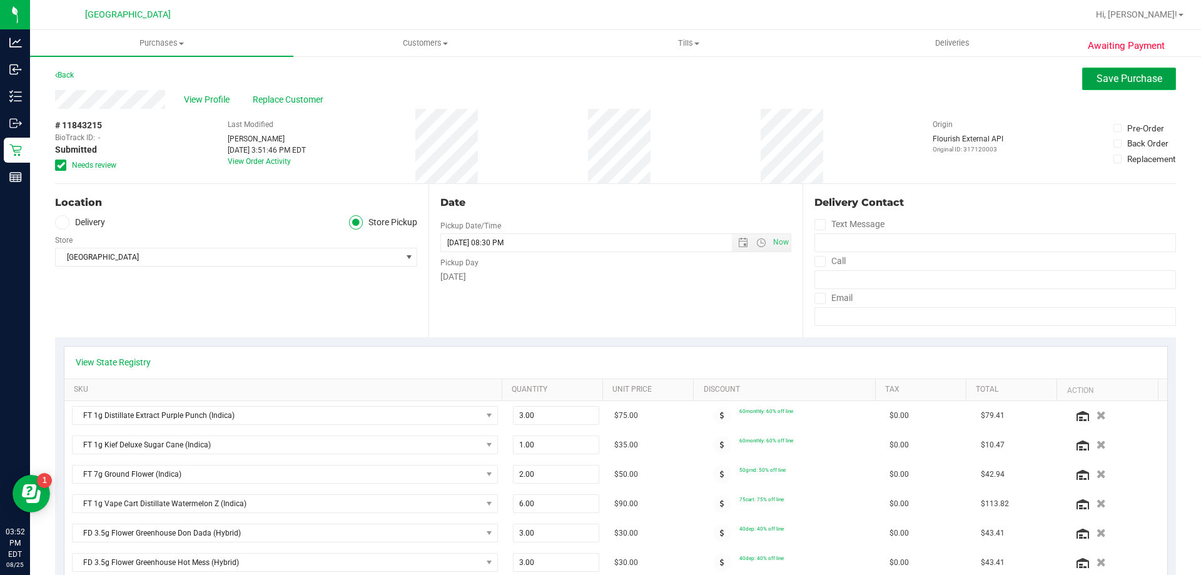
click at [1107, 83] on span "Save Purchase" at bounding box center [1130, 79] width 66 height 12
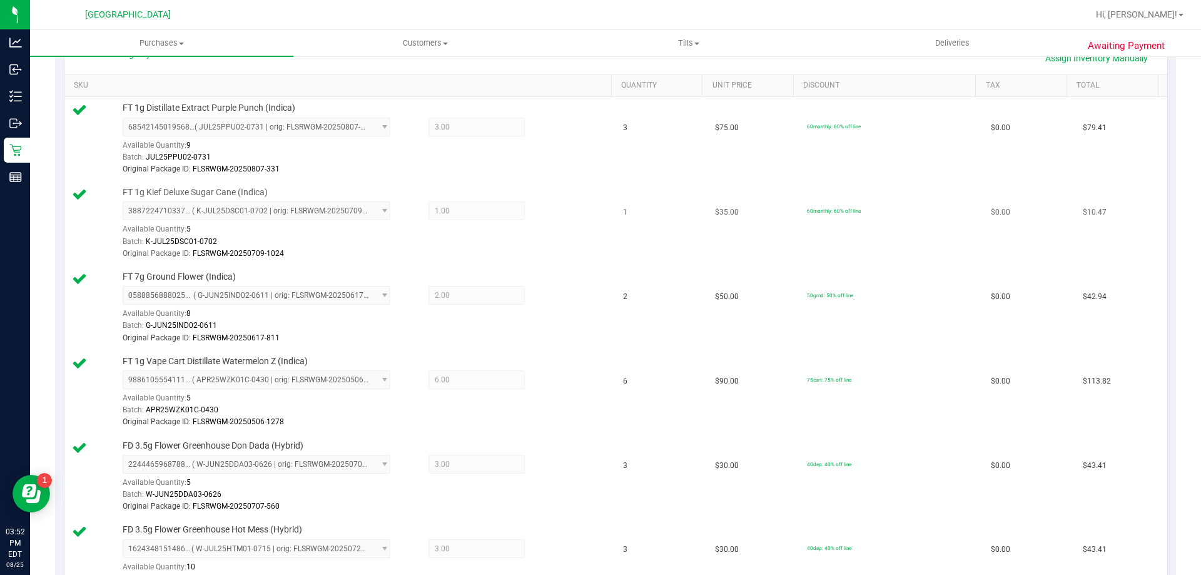
scroll to position [250, 0]
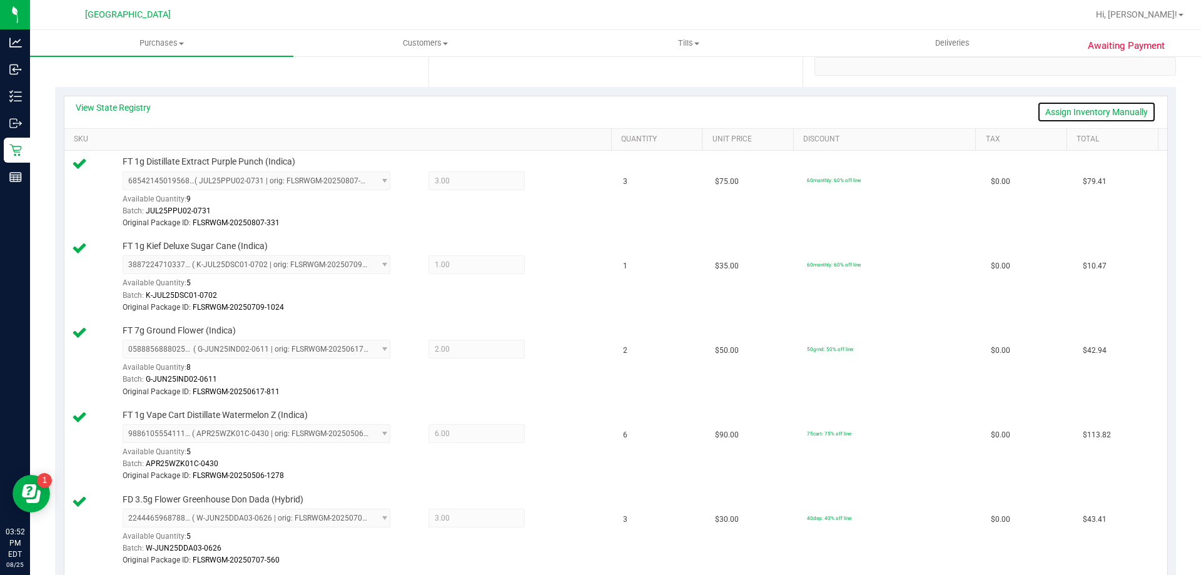
click at [1039, 113] on link "Assign Inventory Manually" at bounding box center [1096, 111] width 119 height 21
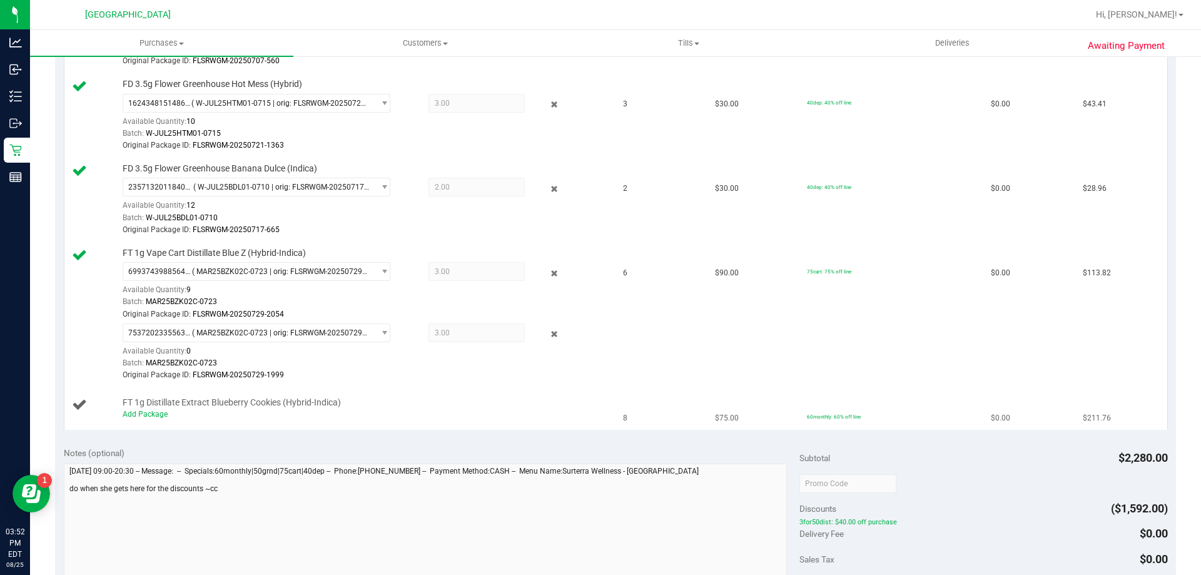
scroll to position [751, 0]
click at [162, 412] on link "Add Package" at bounding box center [145, 413] width 45 height 9
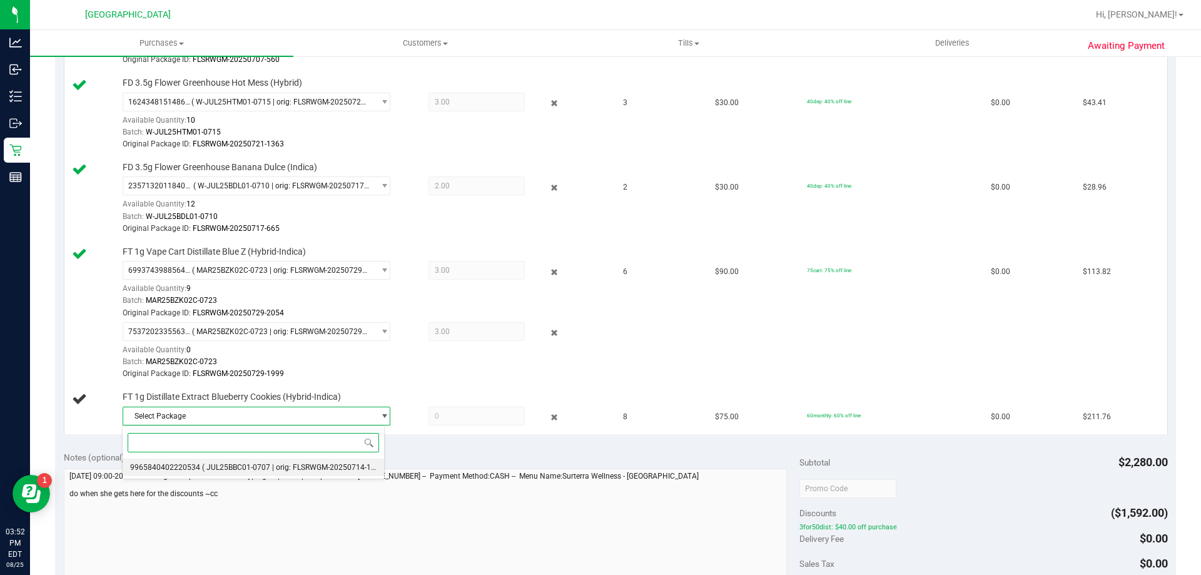
click at [255, 463] on span "( JUL25BBC01-0707 | orig: FLSRWGM-20250714-1638 )" at bounding box center [295, 467] width 186 height 9
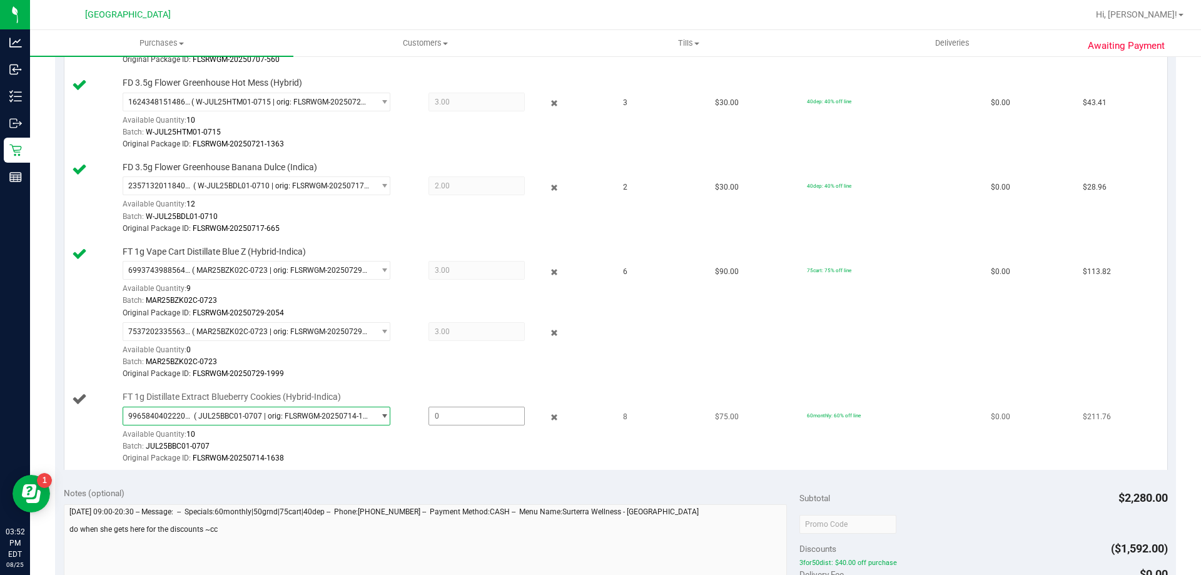
click at [450, 415] on span at bounding box center [477, 416] width 96 height 19
click at [450, 415] on input "text" at bounding box center [476, 416] width 95 height 18
type input "8"
type input "8.0000"
click at [443, 392] on div "FT 1g Distillate Extract Blueberry Cookies (Hybrid-Indica) 9965840402220534 ( J…" at bounding box center [360, 428] width 489 height 74
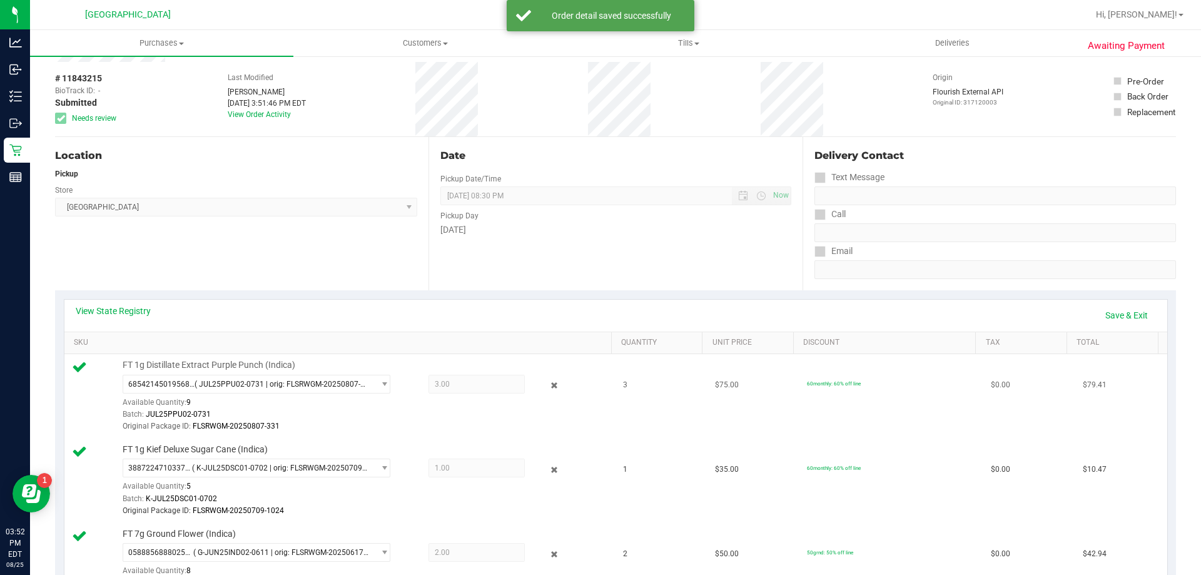
scroll to position [125, 0]
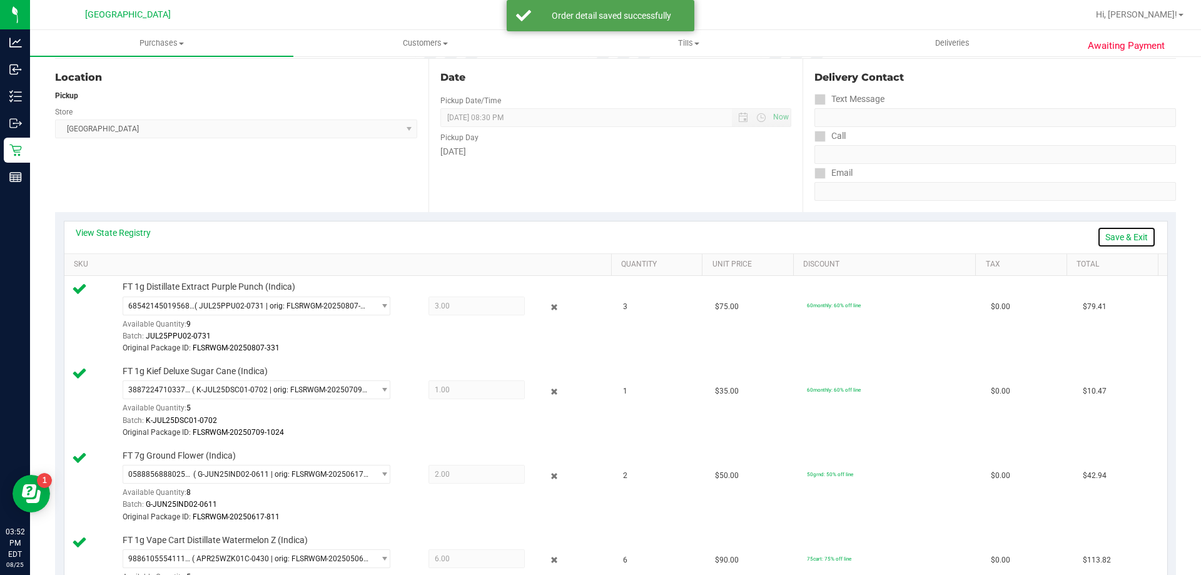
click at [1131, 230] on link "Save & Exit" at bounding box center [1126, 237] width 59 height 21
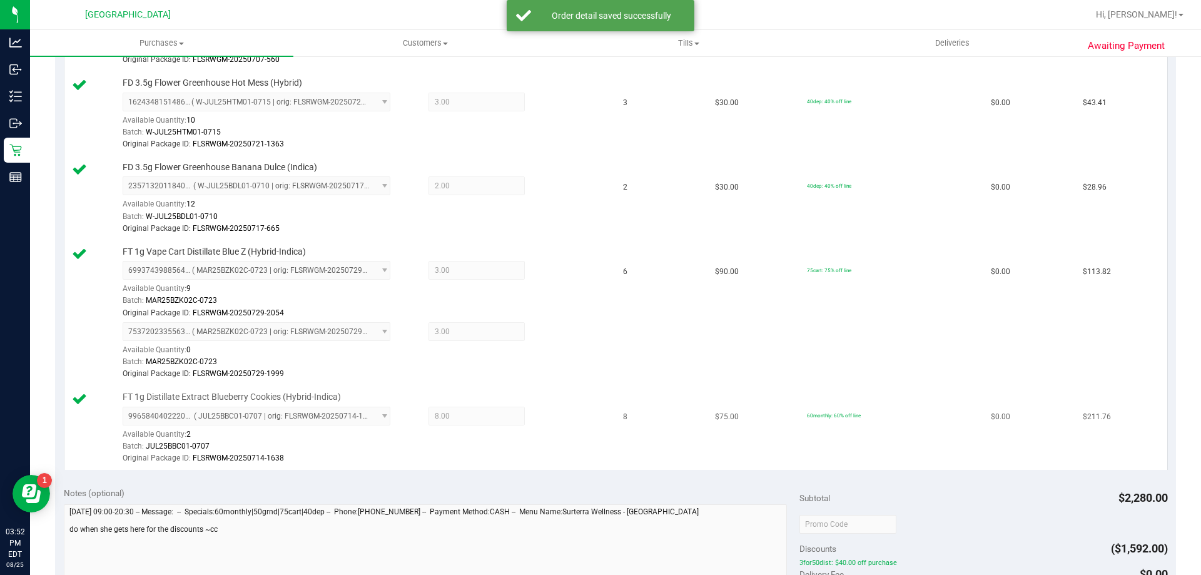
scroll to position [1064, 0]
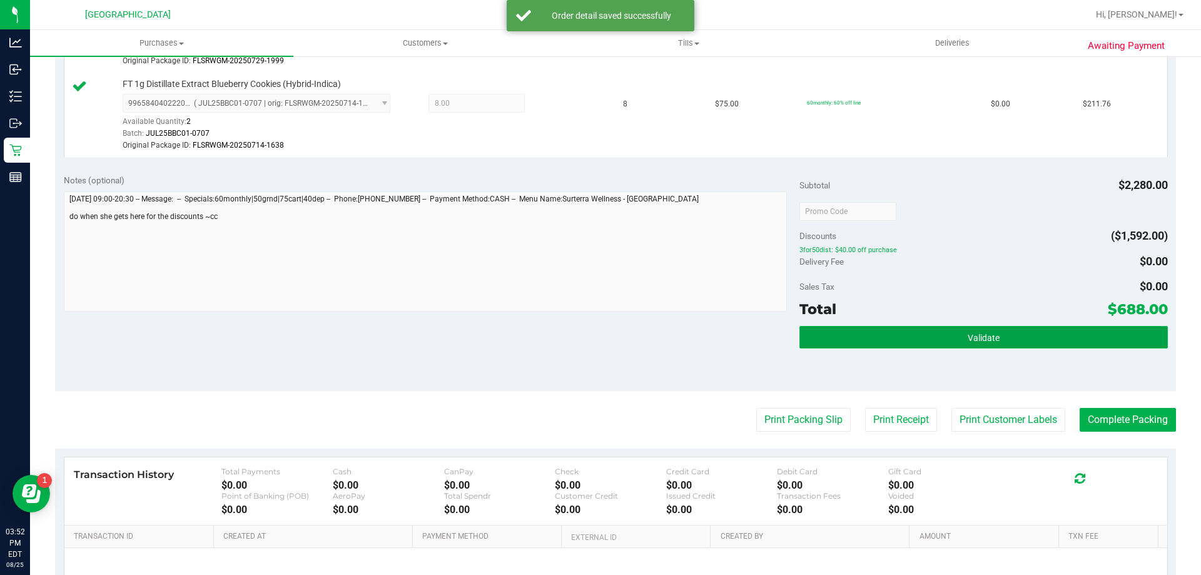
click at [1015, 335] on button "Validate" at bounding box center [984, 337] width 368 height 23
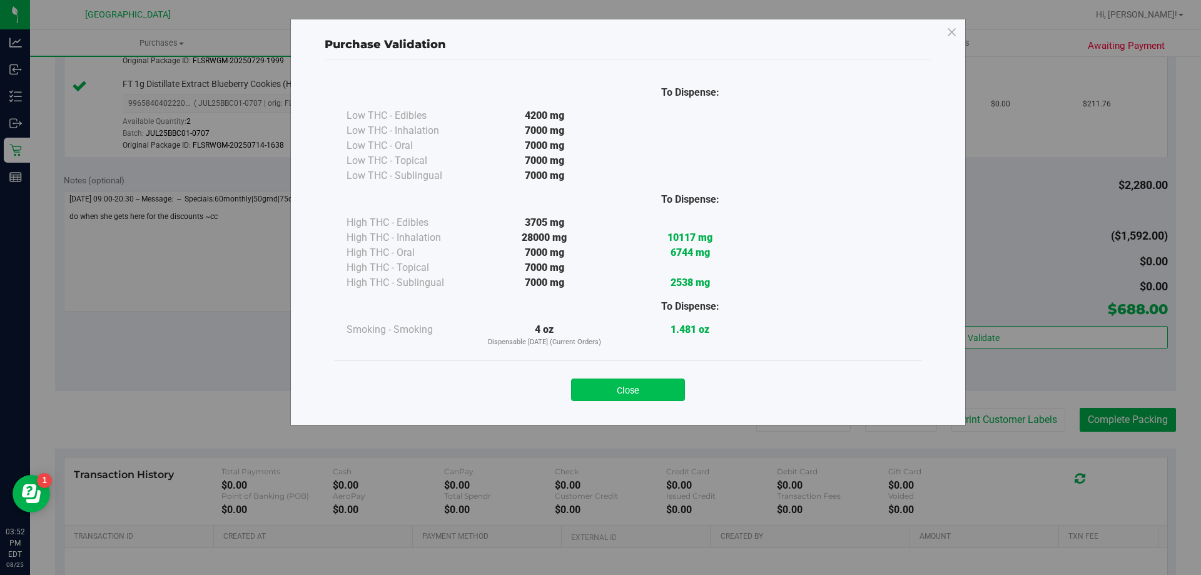
click at [651, 389] on button "Close" at bounding box center [628, 390] width 114 height 23
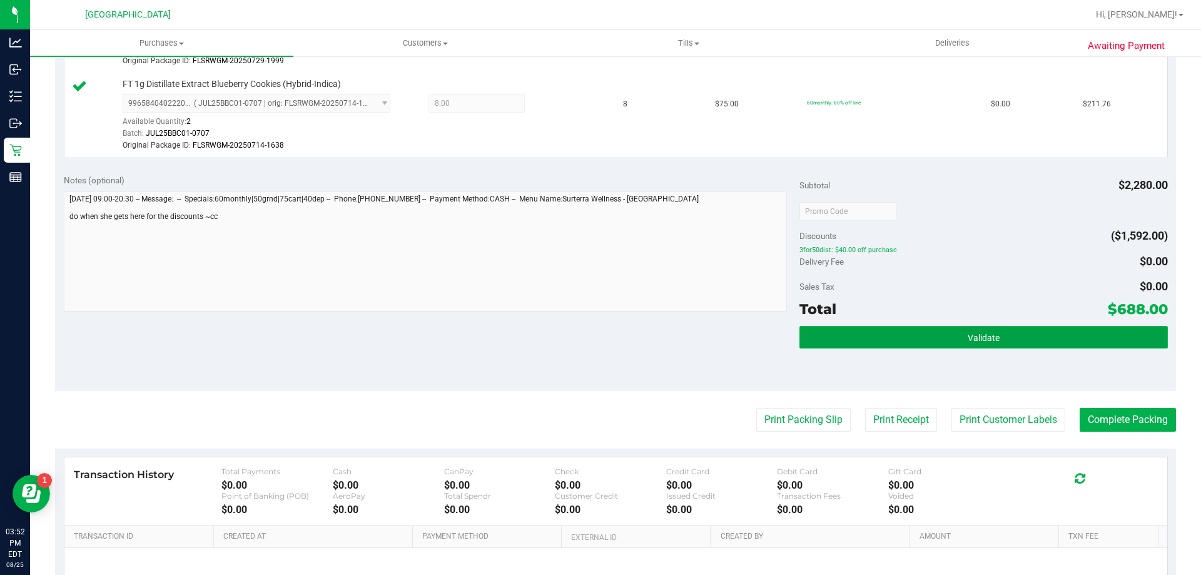
click at [922, 339] on button "Validate" at bounding box center [984, 337] width 368 height 23
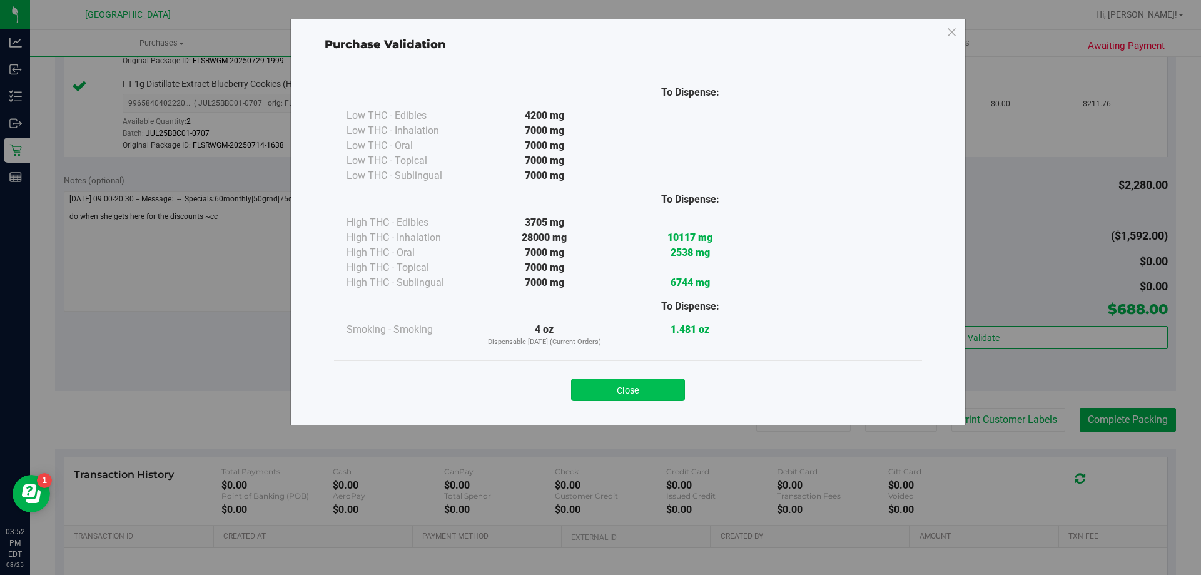
click at [661, 392] on button "Close" at bounding box center [628, 390] width 114 height 23
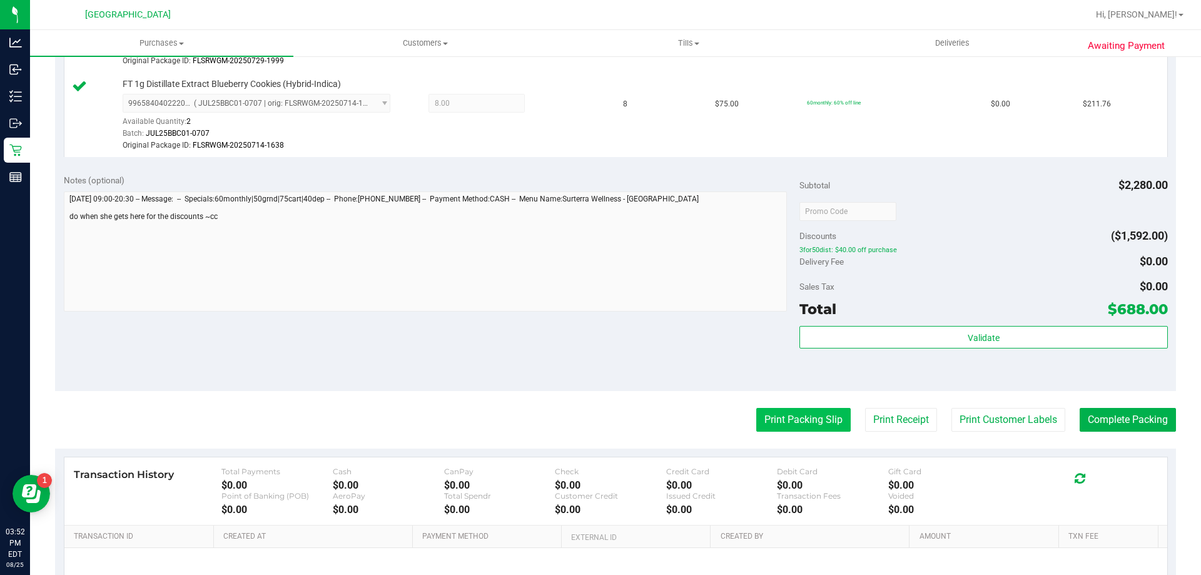
click at [791, 419] on button "Print Packing Slip" at bounding box center [803, 420] width 94 height 24
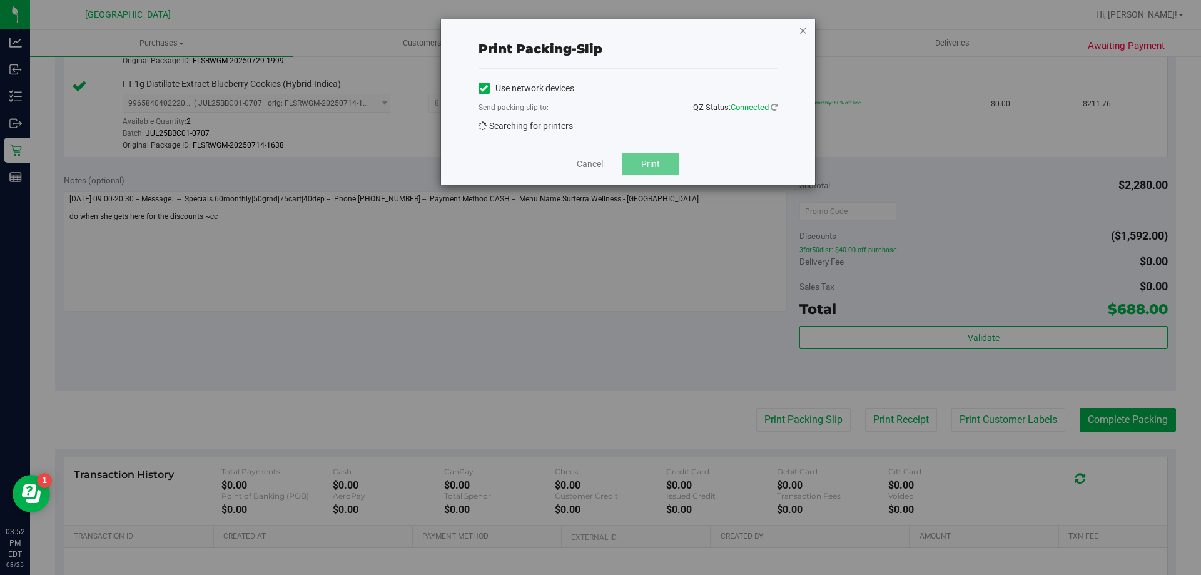
click at [804, 33] on icon "button" at bounding box center [803, 30] width 9 height 15
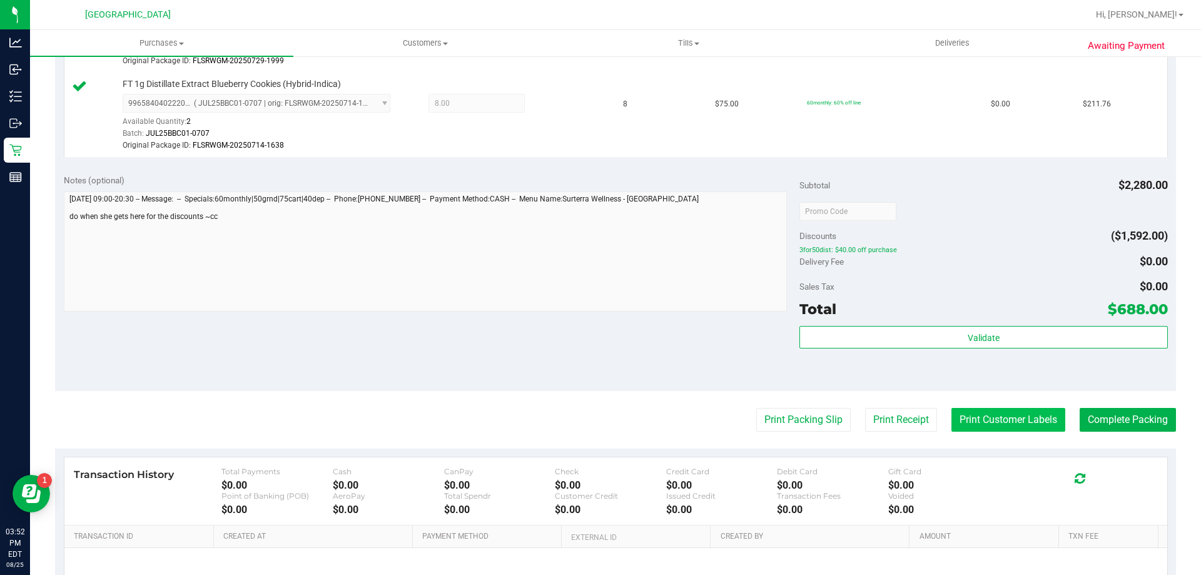
click at [1015, 426] on button "Print Customer Labels" at bounding box center [1009, 420] width 114 height 24
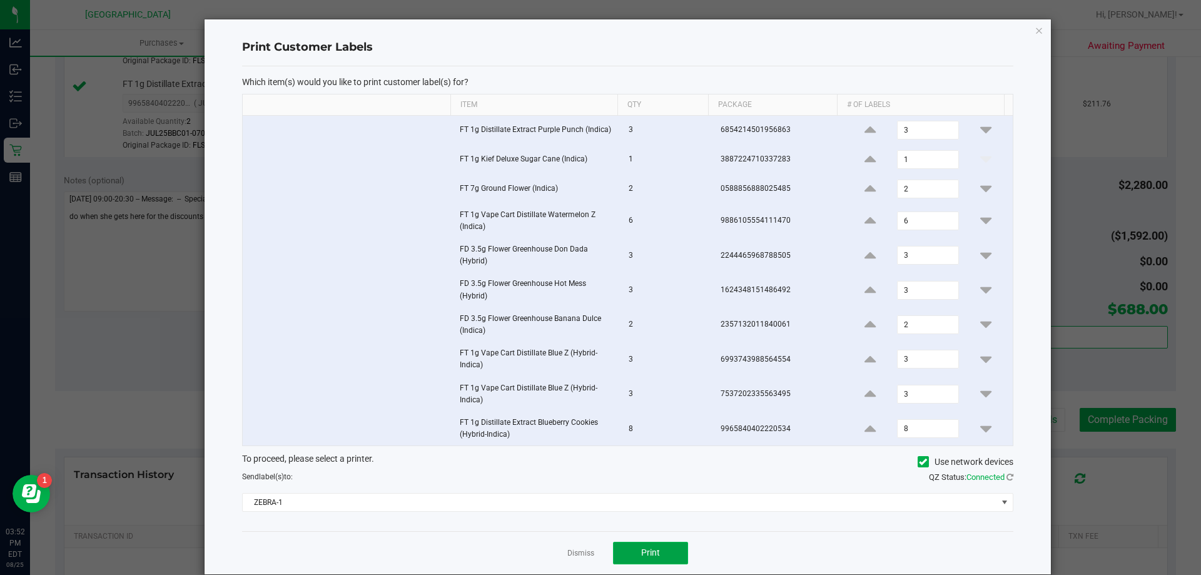
click at [641, 552] on span "Print" at bounding box center [650, 552] width 19 height 10
click at [1035, 31] on icon "button" at bounding box center [1039, 30] width 9 height 15
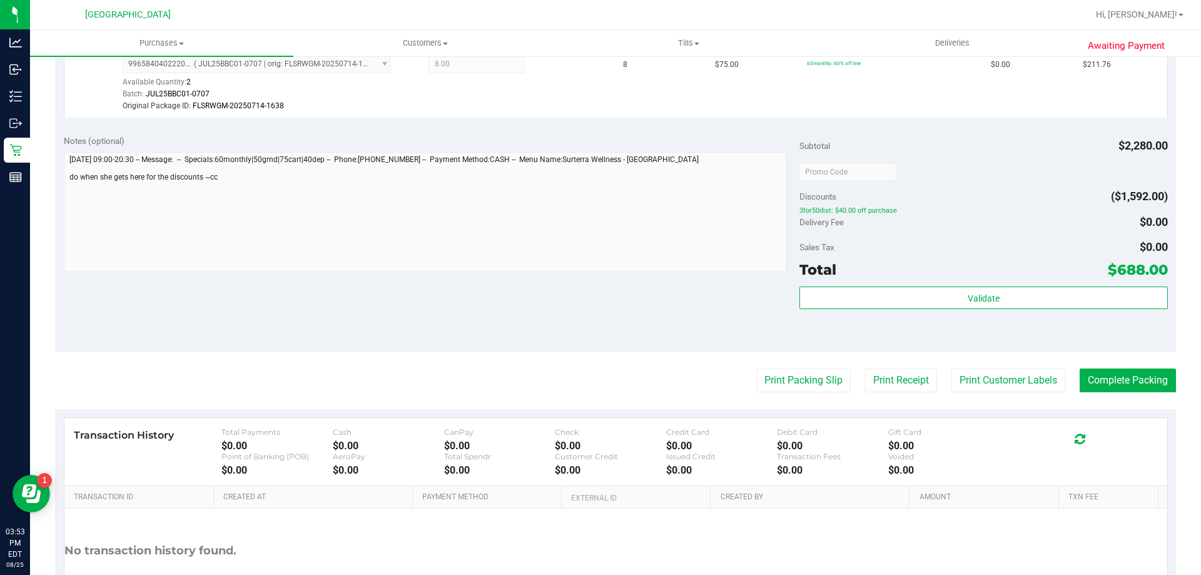
scroll to position [1126, 0]
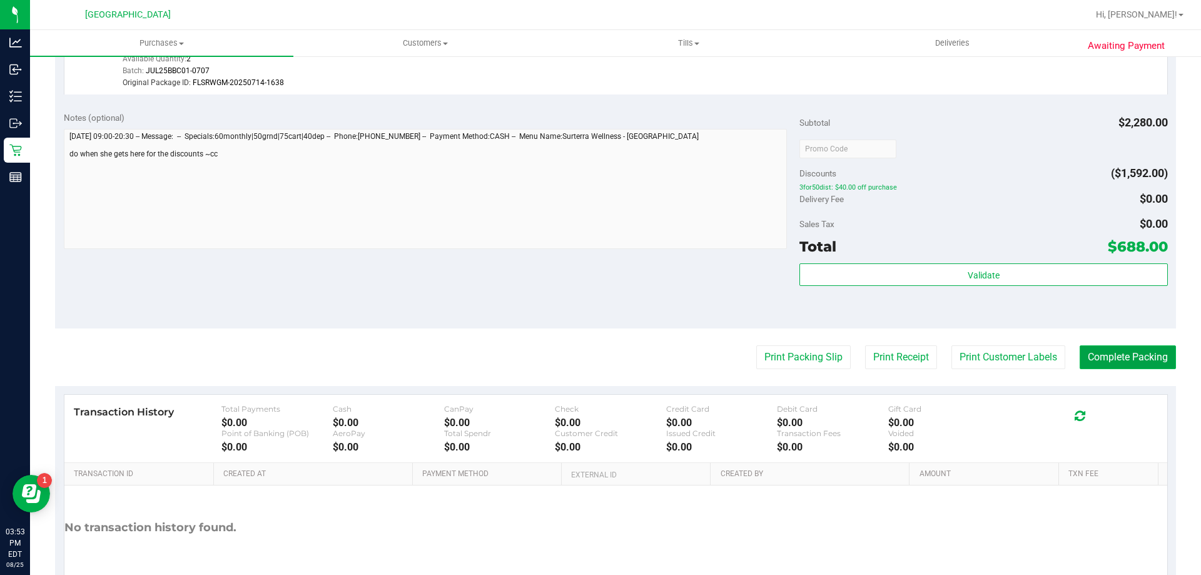
click at [1139, 354] on button "Complete Packing" at bounding box center [1128, 357] width 96 height 24
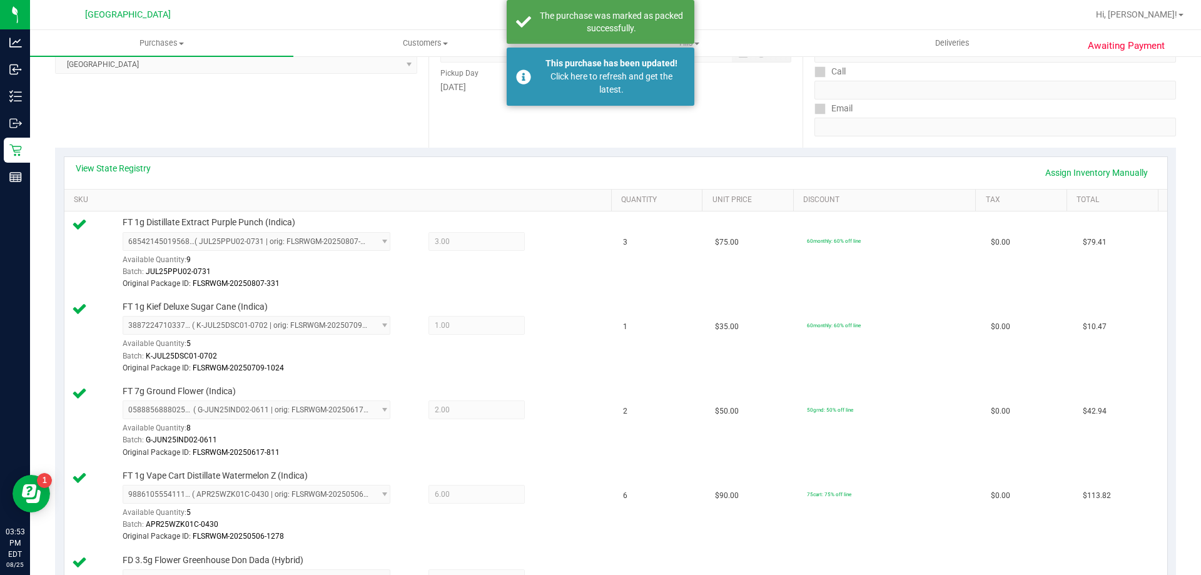
scroll to position [188, 0]
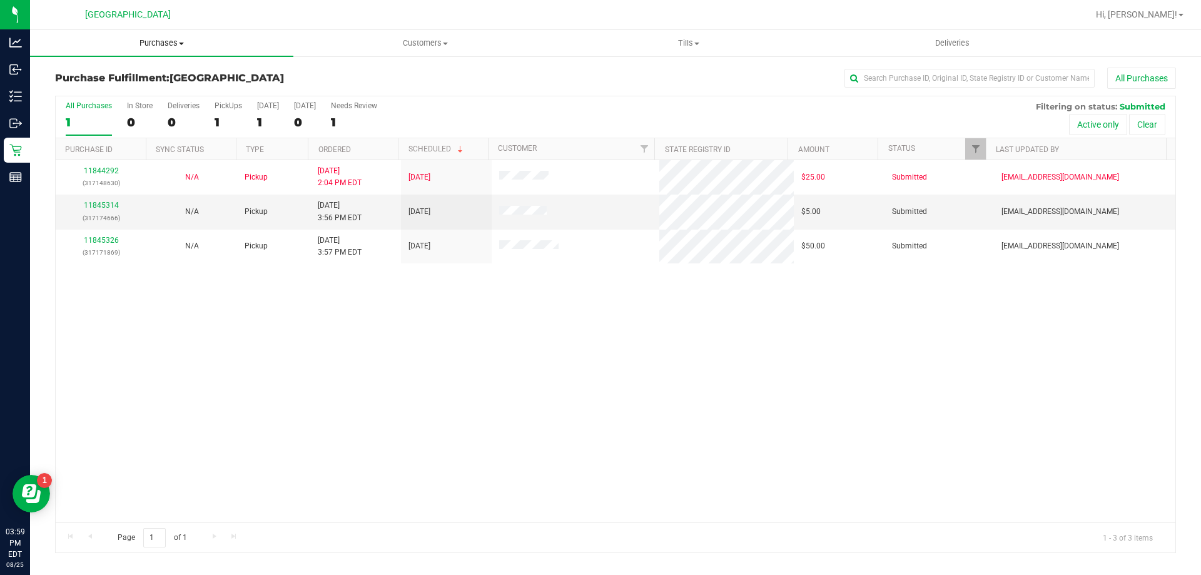
click at [171, 42] on span "Purchases" at bounding box center [161, 43] width 263 height 11
click at [106, 89] on li "Fulfillment" at bounding box center [161, 90] width 263 height 15
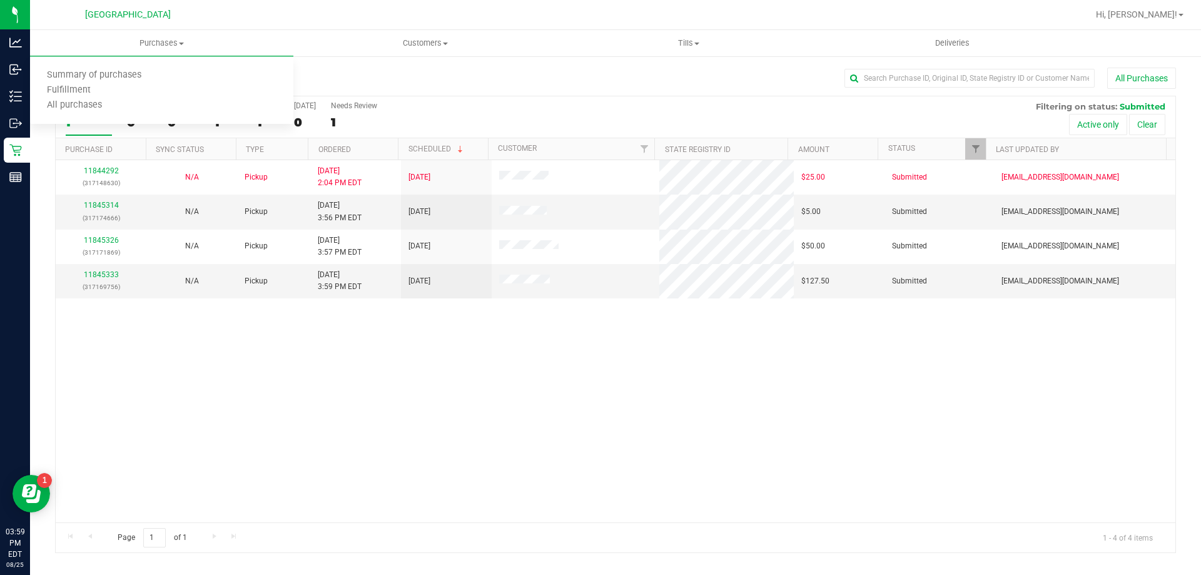
click at [350, 429] on div "11844292 (317148630) N/A Pickup [DATE] 2:04 PM EDT 8/25/2025 $25.00 Submitted […" at bounding box center [616, 341] width 1120 height 362
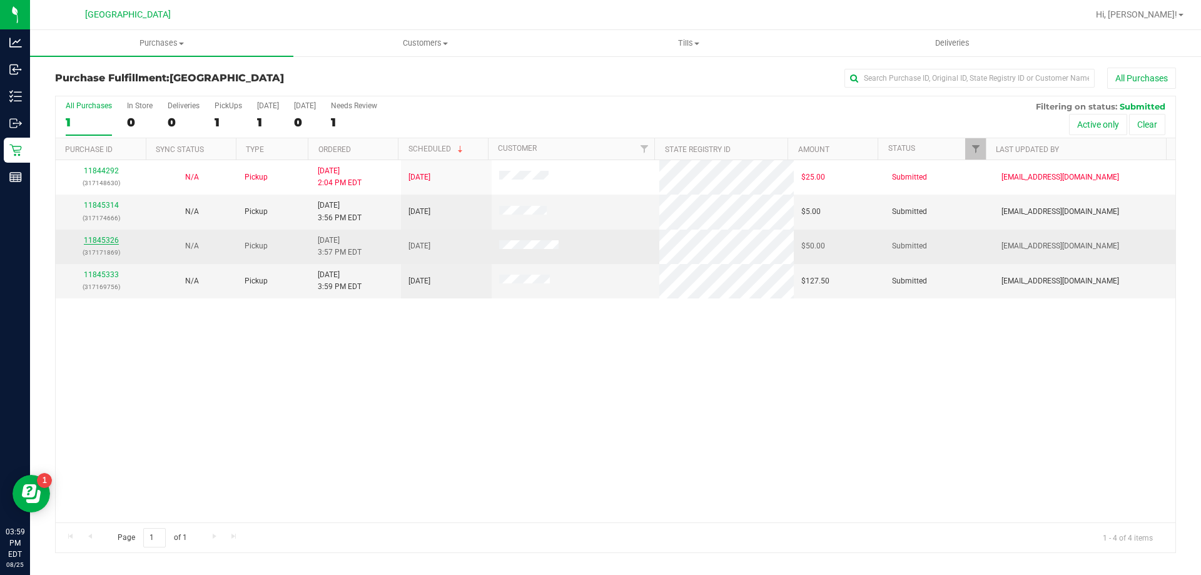
click at [104, 241] on link "11845326" at bounding box center [101, 240] width 35 height 9
